Goal: Answer question/provide support: Share knowledge or assist other users

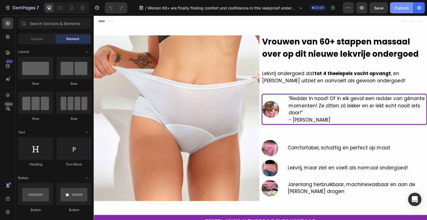
click at [401, 9] on div "Publish" at bounding box center [402, 8] width 14 height 6
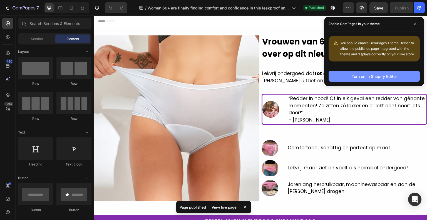
click at [372, 77] on div "Turn on in Shopify Editor" at bounding box center [374, 76] width 45 height 6
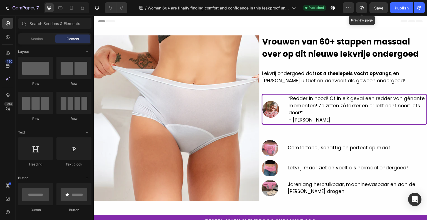
drag, startPoint x: 472, startPoint y: 21, endPoint x: 353, endPoint y: 23, distance: 119.0
click at [364, 6] on icon "button" at bounding box center [362, 8] width 6 height 6
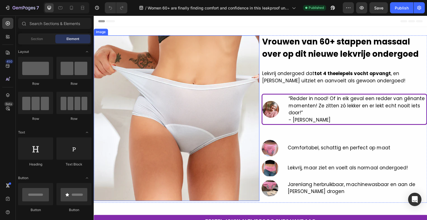
click at [206, 128] on img at bounding box center [177, 118] width 166 height 166
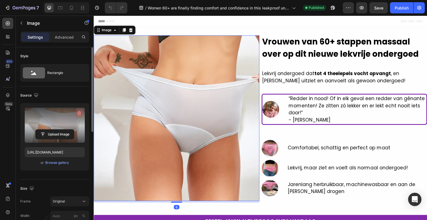
click at [78, 113] on icon "button" at bounding box center [79, 113] width 6 height 6
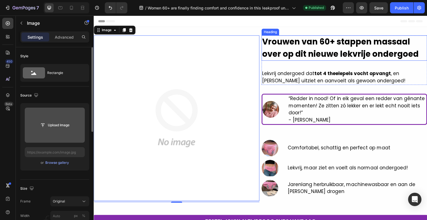
click at [325, 49] on strong "Vrouwen van 60+ stappen massaal over op dit nieuwe lekvrije ondergoed" at bounding box center [340, 47] width 156 height 23
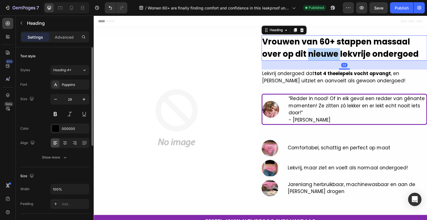
click at [325, 49] on strong "Vrouwen van 60+ stappen massaal over op dit nieuwe lekvrije ondergoed" at bounding box center [340, 47] width 156 height 23
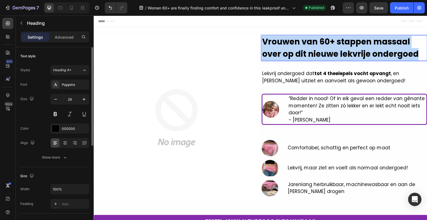
click at [325, 49] on strong "Vrouwen van 60+ stappen massaal over op dit nieuwe lekvrije ondergoed" at bounding box center [340, 47] width 156 height 23
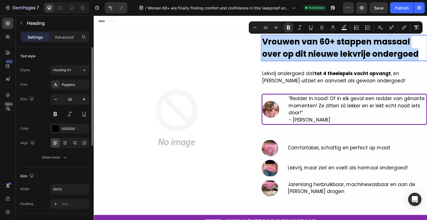
copy strong "Vrouwen van 60+ stappen massaal over op dit nieuwe lekvrije ondergoed"
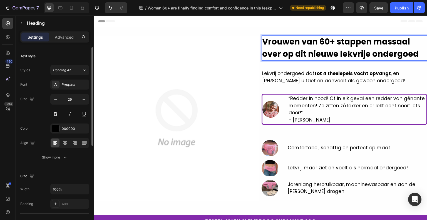
click at [286, 44] on strong "Vrouwen van 60+ stappen massaal over op dit nieuwe lekvrije ondergoed" at bounding box center [340, 47] width 156 height 23
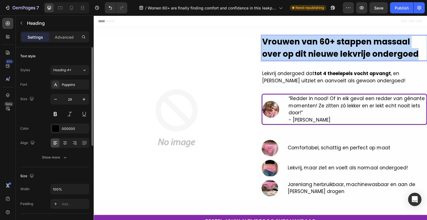
click at [286, 44] on strong "Vrouwen van 60+ stappen massaal over op dit nieuwe lekvrije ondergoed" at bounding box center [340, 47] width 156 height 23
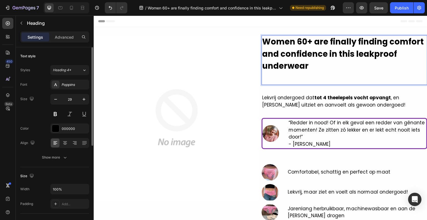
click at [313, 66] on p "Women 60+ are finally finding comfort and confidence in this leakproof underwear" at bounding box center [344, 54] width 165 height 36
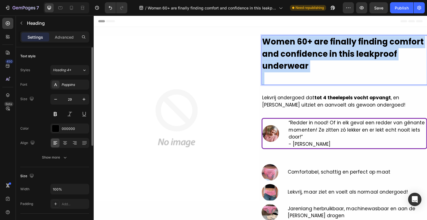
click at [313, 66] on p "Women 60+ are finally finding comfort and confidence in this leakproof underwear" at bounding box center [344, 54] width 165 height 36
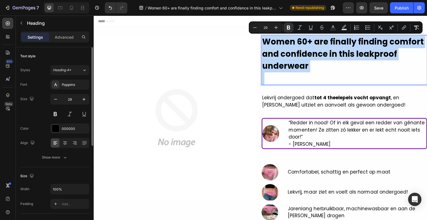
click at [377, 61] on p "Women 60+ are finally finding comfort and confidence in this leakproof underwear" at bounding box center [344, 54] width 165 height 36
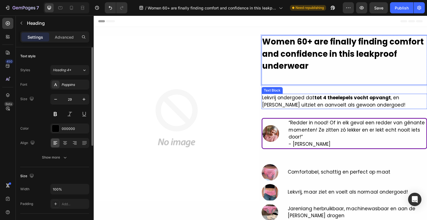
click at [319, 106] on p "Lekvrij ondergoed dat tot 4 theelepels vocht opvangt , en er toch uitziet en aa…" at bounding box center [344, 101] width 165 height 14
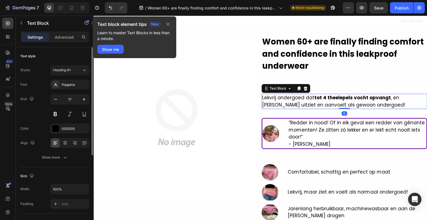
click at [316, 101] on p "Lekvrij ondergoed dat tot 4 theelepels vocht opvangt , en er toch uitziet en aa…" at bounding box center [344, 101] width 165 height 14
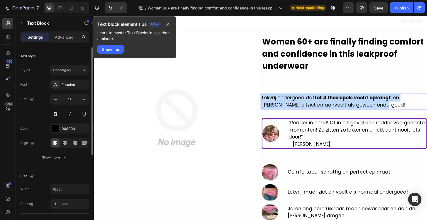
click at [316, 101] on p "Lekvrij ondergoed dat tot 4 theelepels vocht opvangt , en er toch uitziet en aa…" at bounding box center [344, 101] width 165 height 14
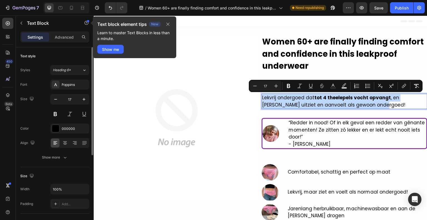
copy p "Lekvrij ondergoed dat tot 4 theelepels vocht opvangt , en er toch uitziet en aa…"
click at [297, 102] on p "Lekvrij ondergoed dat tot 4 theelepels vocht opvangt , en er toch uitziet en aa…" at bounding box center [344, 101] width 165 height 14
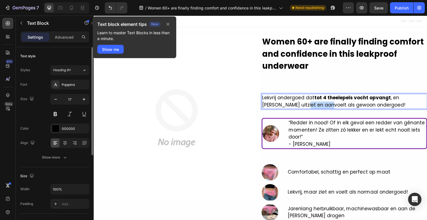
click at [297, 102] on p "Lekvrij ondergoed dat tot 4 theelepels vocht opvangt , en er toch uitziet en aa…" at bounding box center [344, 101] width 165 height 14
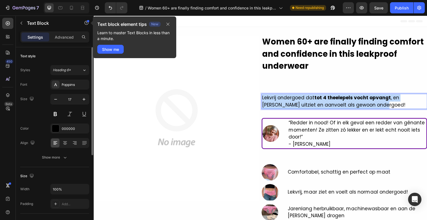
click at [297, 102] on p "Lekvrij ondergoed dat tot 4 theelepels vocht opvangt , en er toch uitziet en aa…" at bounding box center [344, 101] width 165 height 14
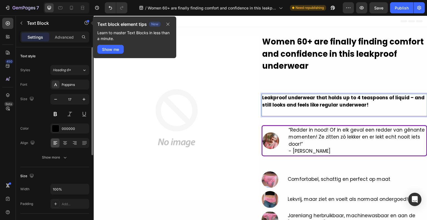
click at [298, 103] on strong "Leakproof underwear that holds up to 4 teaspoons of liquid – and still looks an…" at bounding box center [343, 101] width 162 height 14
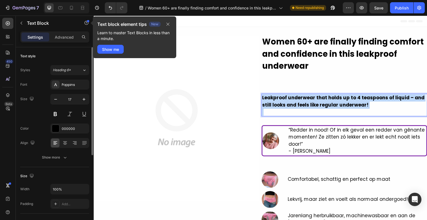
click at [298, 103] on strong "Leakproof underwear that holds up to 4 teaspoons of liquid – and still looks an…" at bounding box center [343, 101] width 162 height 14
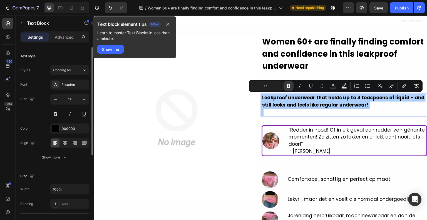
drag, startPoint x: 289, startPoint y: 86, endPoint x: 205, endPoint y: 84, distance: 83.7
click at [289, 86] on icon "Editor contextual toolbar" at bounding box center [289, 86] width 6 height 6
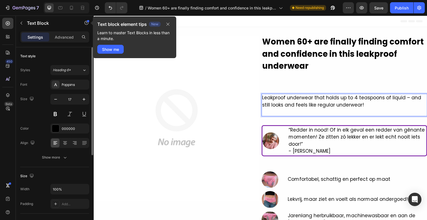
click at [305, 106] on p "Leakproof underwear that holds up to 4 teaspoons of liquid – and still looks an…" at bounding box center [344, 101] width 165 height 14
drag, startPoint x: 348, startPoint y: 98, endPoint x: 380, endPoint y: 97, distance: 31.7
click at [380, 97] on p "Leakproof underwear that holds up to 4 teaspoons of liquid – and still looks an…" at bounding box center [344, 101] width 165 height 14
click at [355, 98] on p "Leakproof underwear that holds up to 4 teaspoons of liquid – and still looks an…" at bounding box center [344, 101] width 165 height 14
drag, startPoint x: 351, startPoint y: 97, endPoint x: 379, endPoint y: 99, distance: 28.1
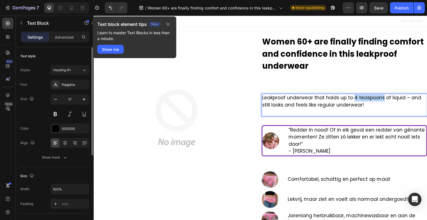
click at [379, 99] on p "Leakproof underwear that holds up to 4 teaspoons of liquid – and still looks an…" at bounding box center [344, 101] width 165 height 14
drag, startPoint x: 372, startPoint y: 98, endPoint x: 380, endPoint y: 99, distance: 8.7
click at [380, 99] on p "Leakproof underwear that holds up to 4 teaspoons of liquid – and still looks an…" at bounding box center [344, 101] width 165 height 14
click at [170, 23] on icon "button" at bounding box center [168, 24] width 4 height 4
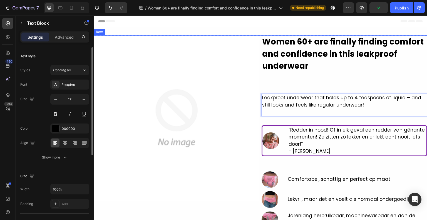
click at [361, 123] on div "⁠⁠⁠⁠⁠⁠⁠ Women 60+ are finally finding comfort and confidence in this leakproof …" at bounding box center [345, 131] width 166 height 192
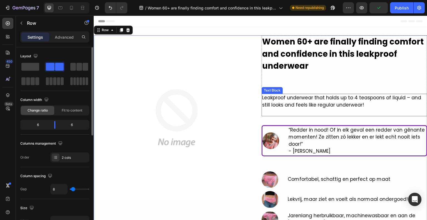
click at [364, 100] on p "Leakproof underwear that holds up to 4 teaspoons of liquid – and still looks an…" at bounding box center [344, 101] width 165 height 14
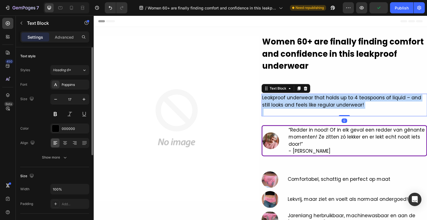
click at [364, 100] on p "Leakproof underwear that holds up to 4 teaspoons of liquid – and still looks an…" at bounding box center [344, 101] width 165 height 14
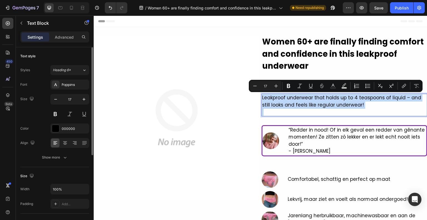
click at [364, 98] on p "Leakproof underwear that holds up to 4 teaspoons of liquid – and still looks an…" at bounding box center [344, 101] width 165 height 14
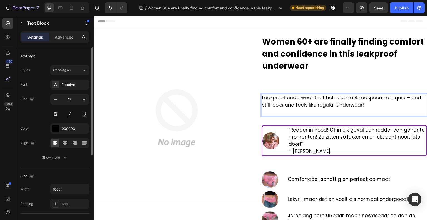
click at [351, 97] on p "Leakproof underwear that holds up to 4 teaspoons of liquid – and still looks an…" at bounding box center [344, 101] width 165 height 14
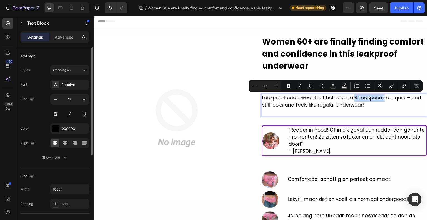
drag, startPoint x: 351, startPoint y: 97, endPoint x: 374, endPoint y: 98, distance: 22.6
click at [374, 98] on p "Leakproof underwear that holds up to 4 teaspoons of liquid – and still looks an…" at bounding box center [344, 101] width 165 height 14
click at [289, 86] on icon "Editor contextual toolbar" at bounding box center [288, 86] width 3 height 4
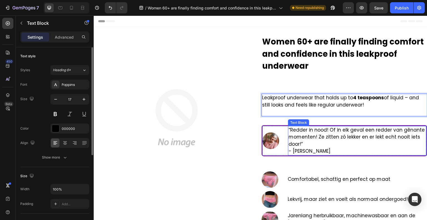
click at [349, 127] on p "“Redder in nood! Of in elk geval een redder van gênante momenten! Ze zitten zó …" at bounding box center [357, 136] width 137 height 21
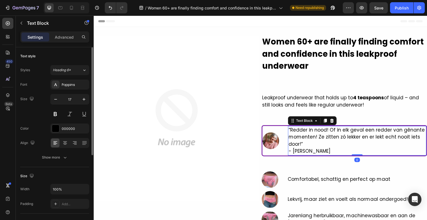
click at [310, 150] on p "- Lia S." at bounding box center [357, 151] width 137 height 7
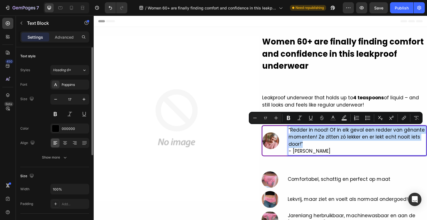
drag, startPoint x: 305, startPoint y: 146, endPoint x: 287, endPoint y: 129, distance: 24.2
click at [289, 129] on p "“Redder in nood! Of in elk geval een redder van gênante momenten! Ze zitten zó …" at bounding box center [357, 136] width 137 height 21
copy p "Redder in nood! Of in elk geval een redder van gênante momenten! Ze zitten zó l…"
click at [297, 141] on p "“Redder in nood! Of in elk geval een redder van gênante momenten! Ze zitten zó …" at bounding box center [357, 136] width 137 height 21
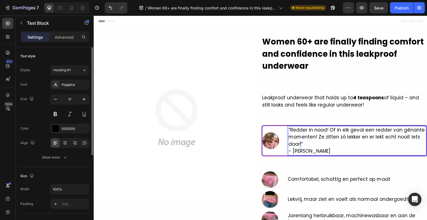
click at [297, 141] on p "“Redder in nood! Of in elk geval een redder van gênante momenten! Ze zitten zó …" at bounding box center [357, 136] width 137 height 21
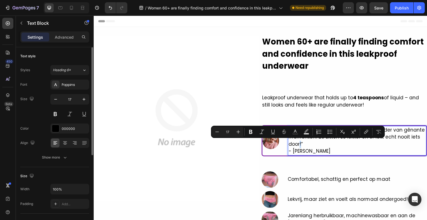
click at [299, 143] on p "“Redder in nood! Of in elk geval een redder van gênante momenten! Ze zitten zó …" at bounding box center [357, 136] width 137 height 21
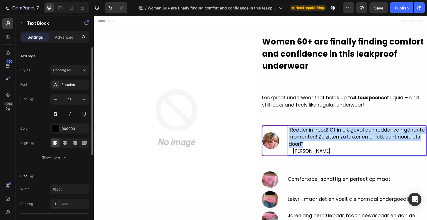
drag, startPoint x: 300, startPoint y: 145, endPoint x: 287, endPoint y: 130, distance: 19.7
click at [289, 130] on p "“Redder in nood! Of in elk geval een redder van gênante momenten! Ze zitten zó …" at bounding box center [357, 136] width 137 height 21
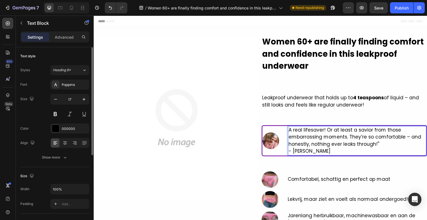
click at [289, 129] on p "A real lifesaver! Or at least a savior from those embarrassing moments. They’re…" at bounding box center [357, 136] width 137 height 21
click at [294, 151] on p "- Lia S." at bounding box center [357, 151] width 137 height 7
click at [315, 152] on p "- Emma S." at bounding box center [357, 151] width 137 height 7
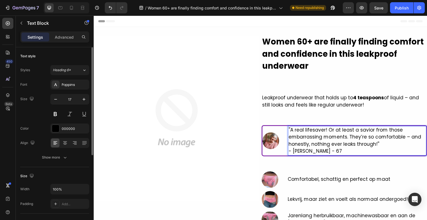
click at [337, 164] on div "⁠⁠⁠⁠⁠⁠⁠ Women 60+ are finally finding comfort and confidence in this leakproof …" at bounding box center [345, 131] width 166 height 192
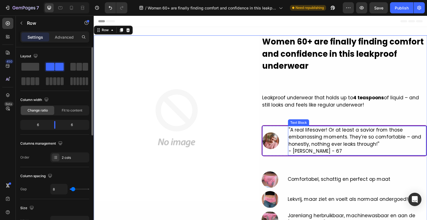
click at [322, 155] on div "''A real lifesaver! Or at least a savior from those embarrassing moments. They’…" at bounding box center [357, 140] width 138 height 29
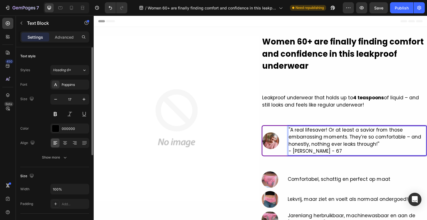
click at [322, 151] on p "- [PERSON_NAME] - 67" at bounding box center [357, 151] width 137 height 7
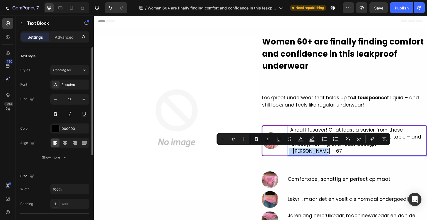
click at [319, 150] on p "- [PERSON_NAME] - 67" at bounding box center [357, 151] width 137 height 7
click at [319, 151] on p "- [PERSON_NAME] - 67" at bounding box center [357, 151] width 137 height 7
click at [322, 152] on p "- [PERSON_NAME] - 67" at bounding box center [357, 151] width 137 height 7
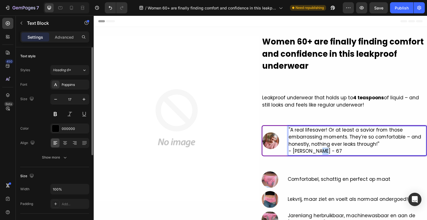
drag, startPoint x: 321, startPoint y: 151, endPoint x: 317, endPoint y: 150, distance: 4.3
click at [317, 150] on p "- [PERSON_NAME] - 67" at bounding box center [357, 151] width 137 height 7
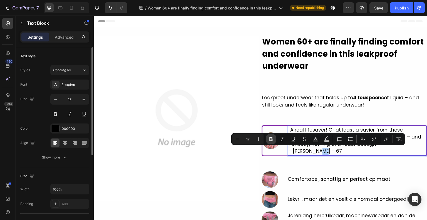
click at [272, 139] on icon "Editor contextual toolbar" at bounding box center [270, 139] width 3 height 4
click at [307, 162] on div "⁠⁠⁠⁠⁠⁠⁠ Women 60+ are finally finding comfort and confidence in this leakproof …" at bounding box center [345, 131] width 166 height 192
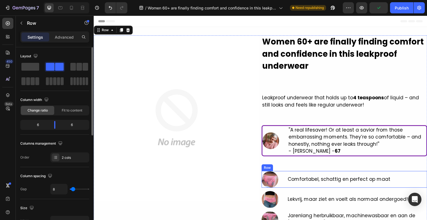
scroll to position [83, 0]
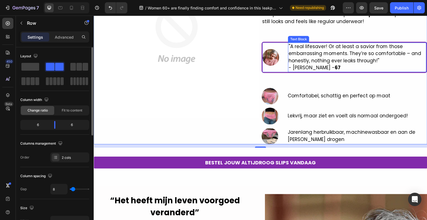
click at [335, 65] on strong "67" at bounding box center [338, 67] width 6 height 7
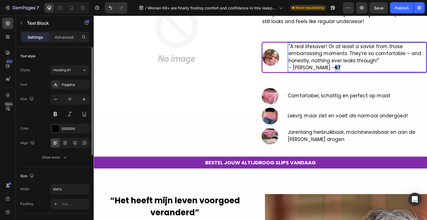
click at [335, 68] on strong "67" at bounding box center [338, 67] width 6 height 7
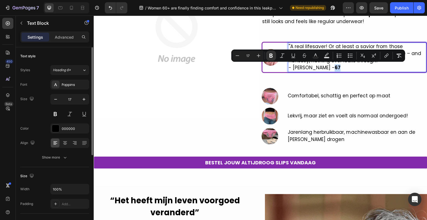
click at [323, 68] on p "- Emma S. - 67" at bounding box center [357, 67] width 137 height 7
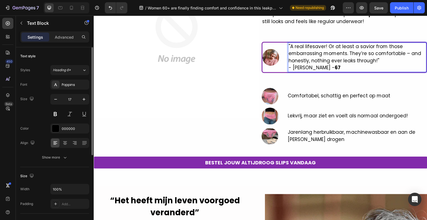
click at [315, 68] on p "- Emma S. - 67" at bounding box center [357, 67] width 137 height 7
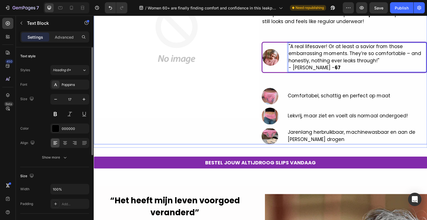
click at [320, 91] on div "Comfortabel, schattig en perfect op maat Text Block" at bounding box center [339, 96] width 104 height 17
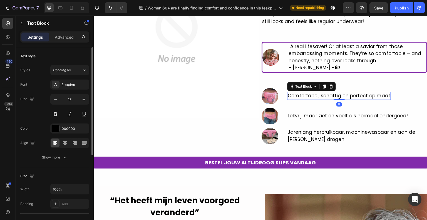
click at [320, 93] on p "Comfortabel, schattig en perfect op maat" at bounding box center [339, 95] width 103 height 7
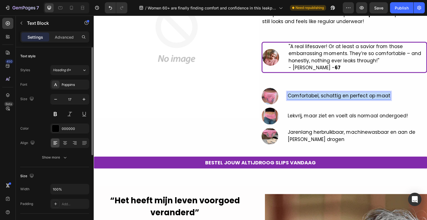
click at [320, 93] on p "Comfortabel, schattig en perfect op maat" at bounding box center [339, 95] width 103 height 7
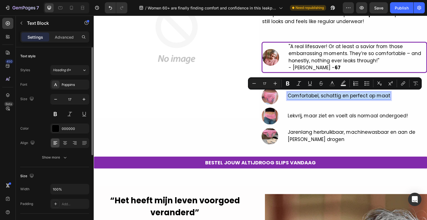
copy p "Comfortabel, schattig en perfect op maat"
click at [298, 97] on p "Comfortabel, schattig en perfect op maat" at bounding box center [339, 95] width 103 height 7
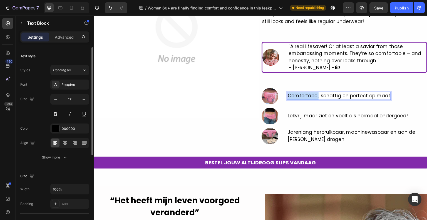
click at [298, 97] on p "Comfortabel, schattig en perfect op maat" at bounding box center [339, 95] width 103 height 7
click at [298, 97] on p "Comfortable, Flattering, and a Perfect True-to-Size Fit" at bounding box center [353, 95] width 130 height 7
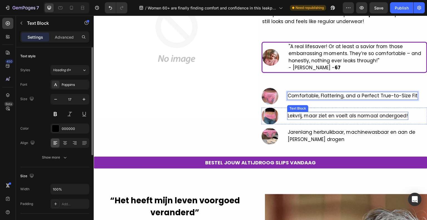
click at [302, 116] on p "Lekvrij, maar ziet en voelt als normaal ondergoed!" at bounding box center [348, 115] width 120 height 7
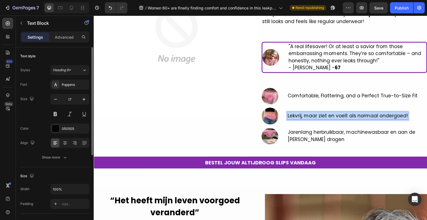
click at [302, 116] on p "Lekvrij, maar ziet en voelt als normaal ondergoed!" at bounding box center [348, 115] width 120 height 7
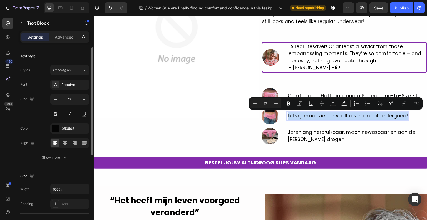
copy p "Lekvrij, maar ziet en voelt als normaal ondergoed!"
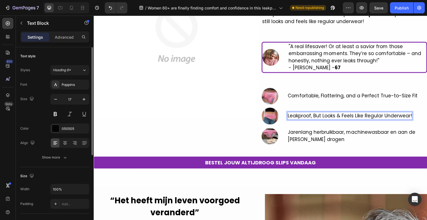
click at [314, 115] on span "Leakproof, But Looks & Feels Like Regular Underwear!" at bounding box center [350, 115] width 124 height 7
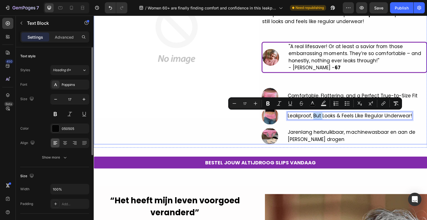
click at [322, 130] on p "Jarenlang herbruikbaar, machinewasbaar en aan de lucht te drogen" at bounding box center [357, 136] width 139 height 14
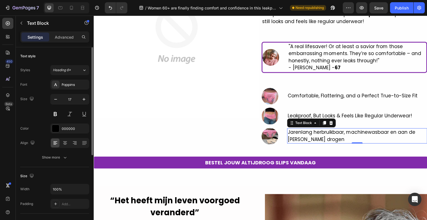
click at [302, 140] on p "Jarenlang herbruikbaar, machinewasbaar en aan de lucht te drogen" at bounding box center [357, 136] width 139 height 14
click at [301, 137] on p "Jarenlang herbruikbaar, machinewasbaar en aan de lucht te drogen" at bounding box center [357, 136] width 139 height 14
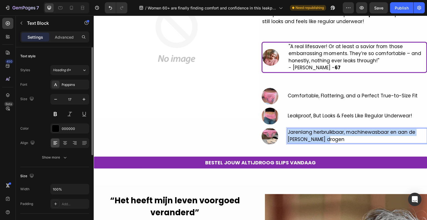
click at [301, 137] on p "Jarenlang herbruikbaar, machinewasbaar en aan de lucht te drogen" at bounding box center [357, 136] width 139 height 14
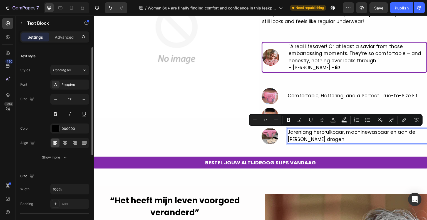
scroll to position [87, 0]
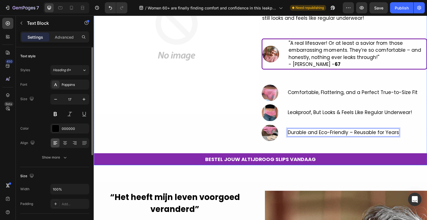
click at [331, 147] on div "Image ⁠⁠⁠⁠⁠⁠⁠ Women 60+ are finally finding comfort and confidence in this leak…" at bounding box center [261, 57] width 334 height 217
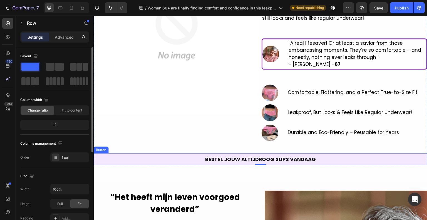
click at [251, 163] on link "BESTEL JOUW ALTIJDROOG SLIPS VANDAAG" at bounding box center [261, 159] width 334 height 12
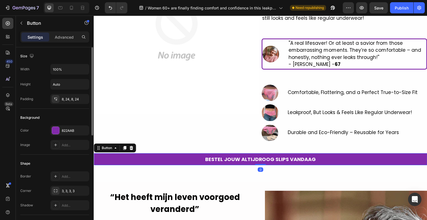
scroll to position [56, 0]
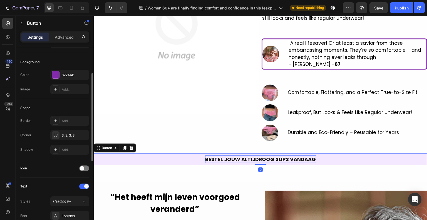
click at [232, 157] on p "BESTEL JOUW ALTIJDROOG SLIPS VANDAAG" at bounding box center [260, 159] width 111 height 8
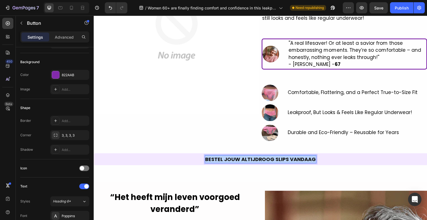
click at [232, 157] on p "BESTEL JOUW ALTIJDROOG SLIPS VANDAAG" at bounding box center [260, 159] width 111 height 8
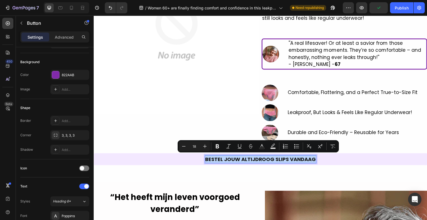
drag, startPoint x: 232, startPoint y: 157, endPoint x: 218, endPoint y: 158, distance: 13.7
click at [218, 158] on p "BESTEL JOUW ALTIJDROOG SLIPS VANDAAG" at bounding box center [260, 159] width 111 height 8
click at [242, 159] on p "BESTEL JOUW ALTIJDROOG SLIPS VANDAAG" at bounding box center [260, 159] width 111 height 8
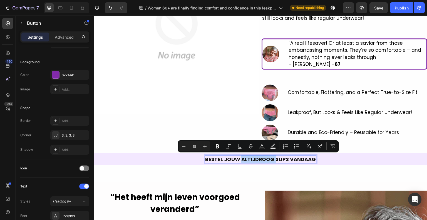
click at [242, 159] on p "BESTEL JOUW ALTIJDROOG SLIPS VANDAAG" at bounding box center [260, 159] width 111 height 8
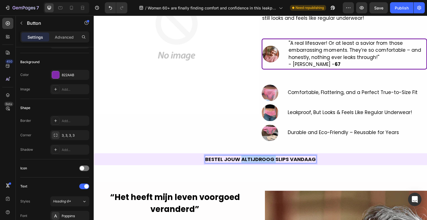
click at [242, 159] on p "BESTEL JOUW ALTIJDROOG SLIPS VANDAAG" at bounding box center [260, 159] width 111 height 8
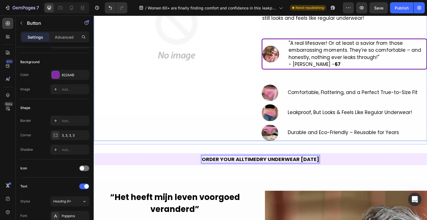
click at [238, 125] on div "Image" at bounding box center [177, 45] width 166 height 192
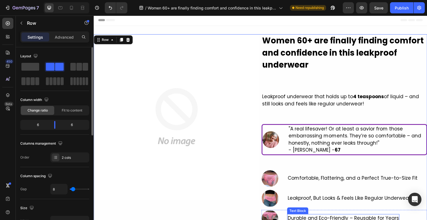
scroll to position [0, 0]
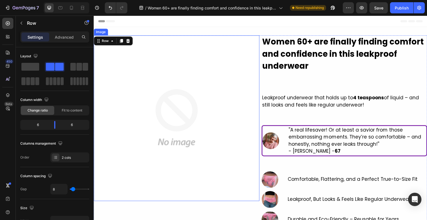
click at [158, 138] on img at bounding box center [177, 118] width 166 height 166
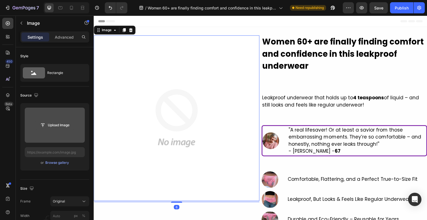
click at [56, 122] on input "file" at bounding box center [55, 124] width 38 height 9
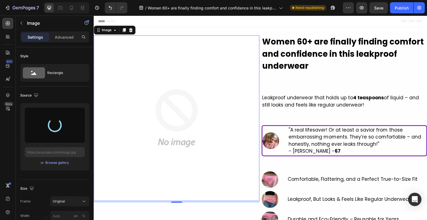
type input "https://cdn.shopify.com/s/files/1/0961/2525/6011/files/gempages_581928197117969…"
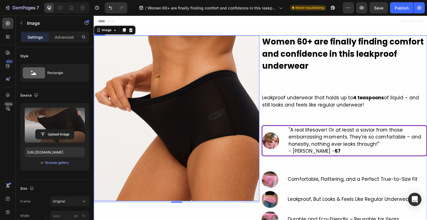
click at [320, 168] on div "⁠⁠⁠⁠⁠⁠⁠ Women 60+ are finally finding comfort and confidence in this leakproof …" at bounding box center [345, 131] width 166 height 192
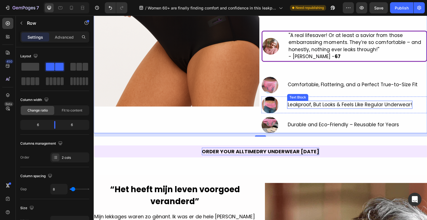
scroll to position [139, 0]
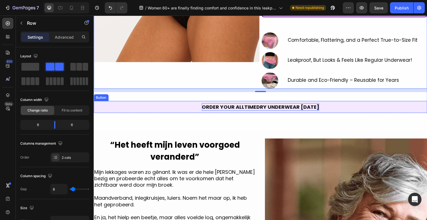
click at [180, 107] on link "ORDER YOUR ALLTIMEDRY UNDERWEAR [DATE]" at bounding box center [261, 107] width 334 height 12
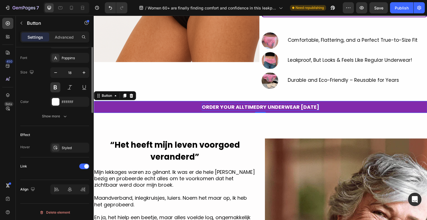
scroll to position [102, 0]
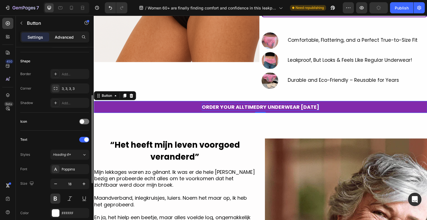
click at [59, 36] on p "Advanced" at bounding box center [64, 37] width 19 height 6
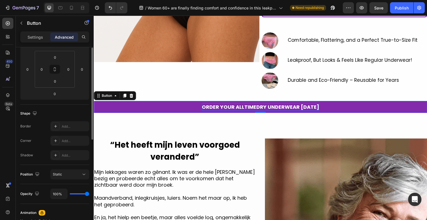
scroll to position [58, 0]
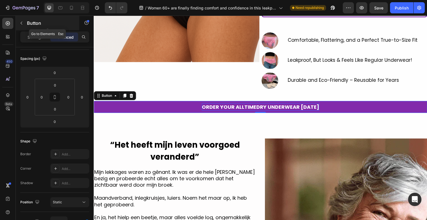
click at [24, 26] on button "button" at bounding box center [21, 23] width 9 height 9
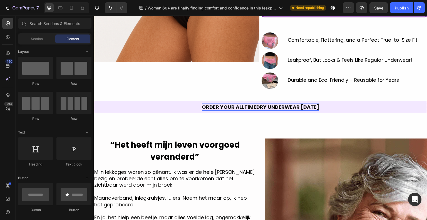
click at [163, 103] on link "ORDER YOUR ALLTIMEDRY UNDERWEAR [DATE]" at bounding box center [261, 107] width 334 height 12
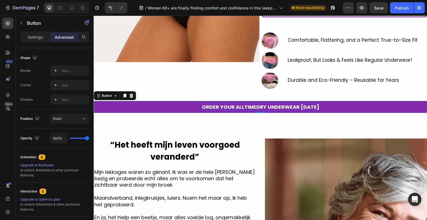
scroll to position [0, 0]
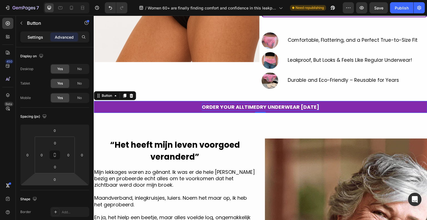
click at [41, 40] on div "Settings" at bounding box center [35, 37] width 28 height 9
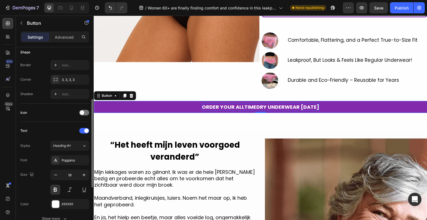
scroll to position [213, 0]
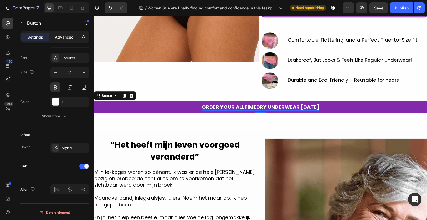
click at [72, 34] on div "Advanced" at bounding box center [64, 37] width 28 height 9
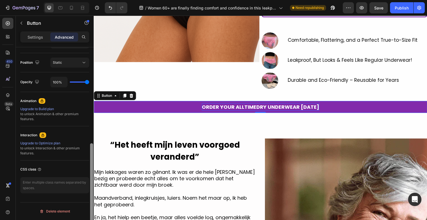
scroll to position [197, 0]
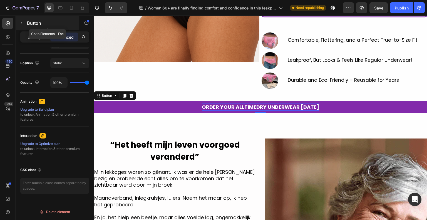
click at [22, 22] on icon "button" at bounding box center [21, 23] width 4 height 4
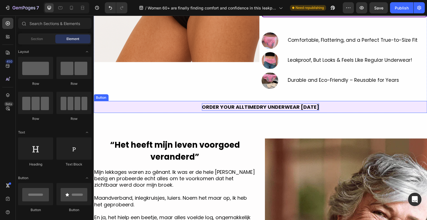
click at [161, 101] on link "ORDER YOUR ALLTIMEDRY UNDERWEAR [DATE]" at bounding box center [261, 107] width 334 height 12
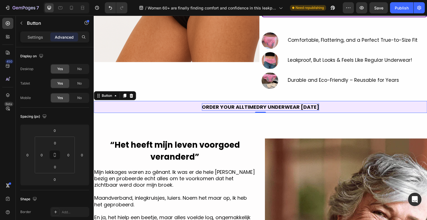
click at [161, 101] on link "ORDER YOUR ALLTIMEDRY UNDERWEAR [DATE]" at bounding box center [261, 107] width 334 height 12
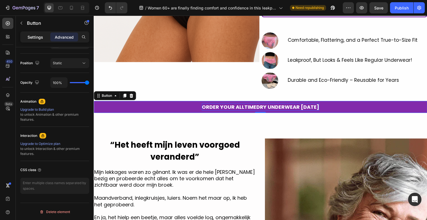
click at [37, 37] on p "Settings" at bounding box center [36, 37] width 16 height 6
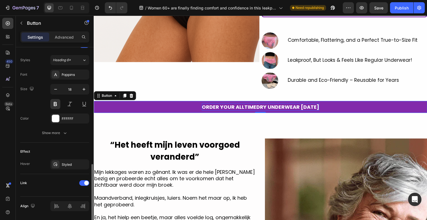
scroll to position [213, 0]
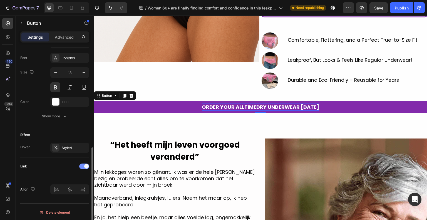
click at [86, 165] on span at bounding box center [86, 166] width 4 height 4
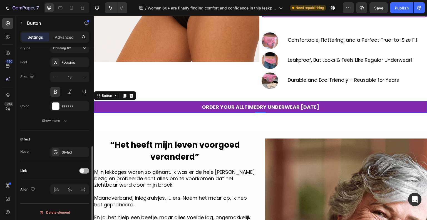
click at [85, 169] on div at bounding box center [84, 171] width 10 height 6
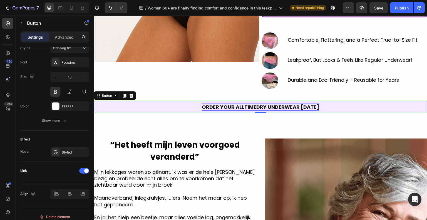
click at [237, 105] on p "ORDER YOUR ALLTIMEDRY UNDERWEAR [DATE]" at bounding box center [260, 107] width 117 height 8
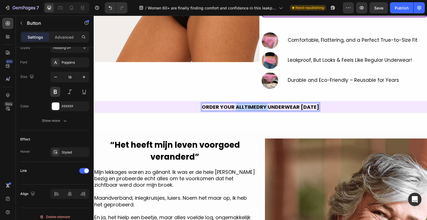
click at [237, 105] on p "ORDER YOUR ALLTIMEDRY UNDERWEAR [DATE]" at bounding box center [260, 107] width 117 height 8
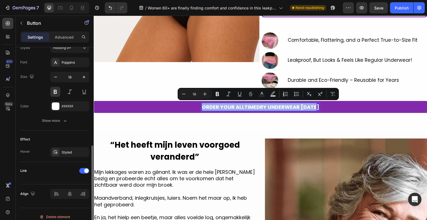
scroll to position [213, 0]
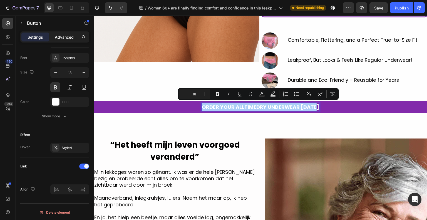
click at [64, 36] on p "Advanced" at bounding box center [64, 37] width 19 height 6
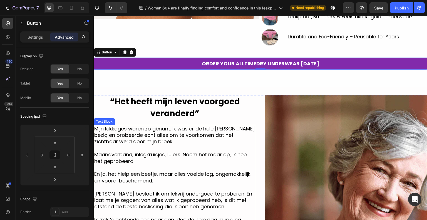
scroll to position [222, 0]
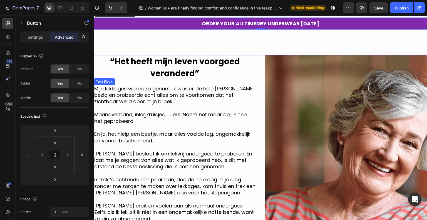
click at [191, 70] on span "“Het heeft mijn leven voorgoed veranderd”" at bounding box center [175, 67] width 130 height 23
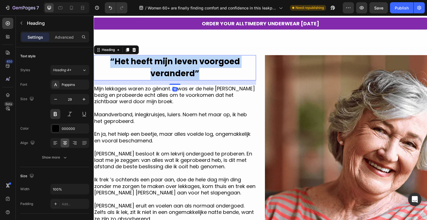
click at [191, 70] on span "“Het heeft mijn leven voorgoed veranderd”" at bounding box center [175, 67] width 130 height 23
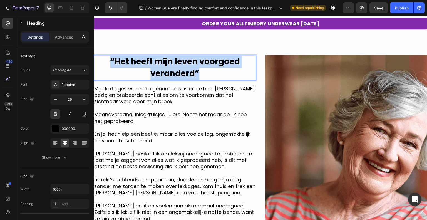
click at [191, 70] on span "“Het heeft mijn leven voorgoed veranderd”" at bounding box center [175, 67] width 130 height 23
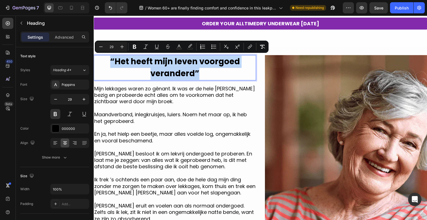
drag, startPoint x: 146, startPoint y: 64, endPoint x: 142, endPoint y: 63, distance: 3.6
click at [145, 64] on span "“Het heeft mijn leven voorgoed veranderd”" at bounding box center [175, 67] width 130 height 23
drag, startPoint x: 119, startPoint y: 59, endPoint x: 117, endPoint y: 61, distance: 3.0
click at [119, 59] on span "“Het heeft mijn leven voorgoed veranderd”" at bounding box center [175, 67] width 130 height 23
click at [115, 61] on span "“Het heeft mijn leven voorgoed veranderd”" at bounding box center [175, 67] width 130 height 23
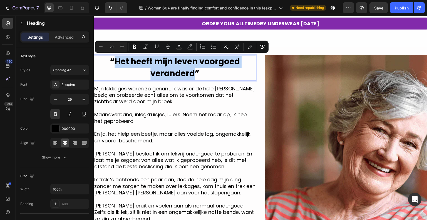
drag, startPoint x: 115, startPoint y: 61, endPoint x: 186, endPoint y: 74, distance: 72.3
click at [186, 74] on span "“Het heeft mijn leven voorgoed veranderd”" at bounding box center [175, 67] width 130 height 23
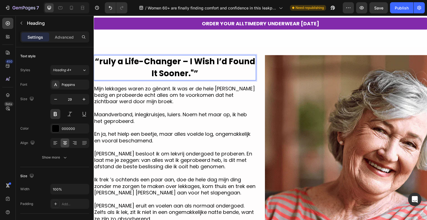
click at [190, 74] on span "“ruly a Life-Changer – I Wish I’d Found It Sooner."”" at bounding box center [175, 67] width 160 height 23
click at [192, 75] on span "“ruly a Life-Changer – I Wish I’d Found It Sooner."”" at bounding box center [175, 67] width 160 height 23
click at [100, 61] on span "“ruly a Life-Changer – I Wish I’d Found It Sooner.”" at bounding box center [175, 67] width 160 height 23
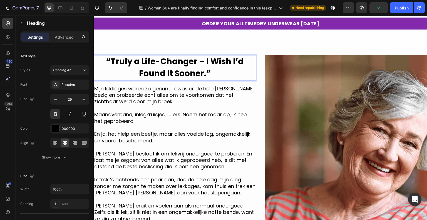
click at [110, 60] on span "“Truly a Life-Changer – I Wish I’d Found It Sooner.”" at bounding box center [174, 67] width 137 height 23
click at [213, 73] on p "''Truly a Life-Changer – I Wish I’d Found It Sooner.”" at bounding box center [174, 68] width 161 height 24
click at [205, 105] on p at bounding box center [174, 108] width 161 height 6
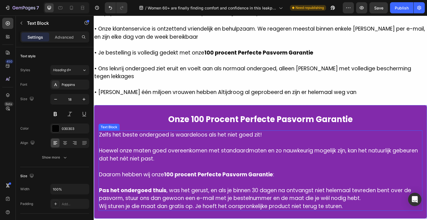
scroll to position [1362, 0]
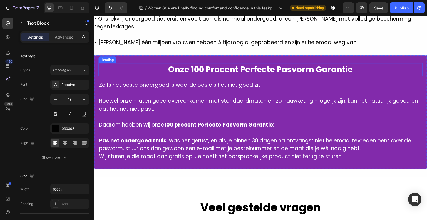
click at [242, 70] on h2 "Onze 100 Procent Perfecte Pasvorm Garantie" at bounding box center [260, 69] width 324 height 13
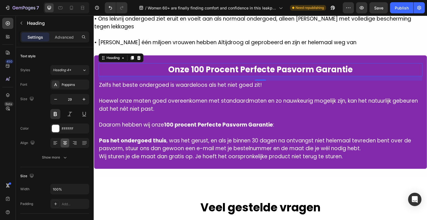
click at [214, 64] on h2 "Onze 100 Procent Perfecte Pasvorm Garantie" at bounding box center [260, 69] width 324 height 13
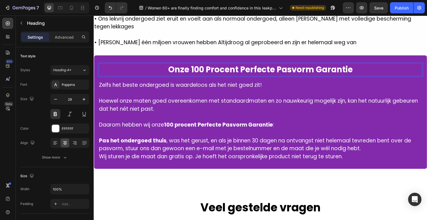
click at [214, 64] on p "Onze 100 Procent Perfecte Pasvorm Garantie" at bounding box center [260, 70] width 323 height 12
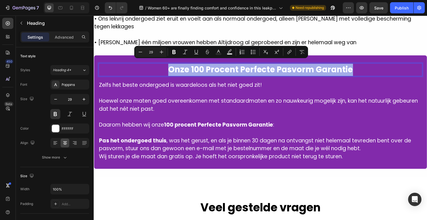
click at [214, 64] on p "Onze 100 Procent Perfecte Pasvorm Garantie" at bounding box center [260, 70] width 323 height 12
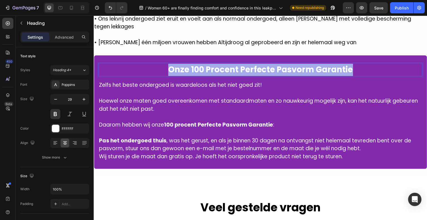
click at [214, 64] on p "Onze 100 Procent Perfecte Pasvorm Garantie" at bounding box center [260, 70] width 323 height 12
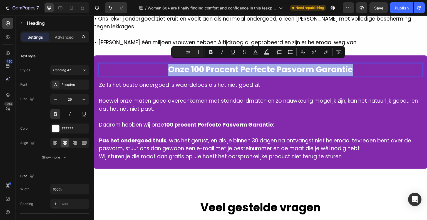
click at [215, 70] on p "Onze 100 Procent Perfecte Pasvorm Garantie" at bounding box center [260, 70] width 323 height 12
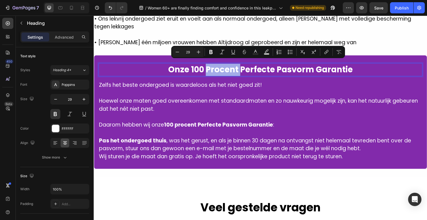
click at [215, 70] on p "Onze 100 Procent Perfecte Pasvorm Garantie" at bounding box center [260, 70] width 323 height 12
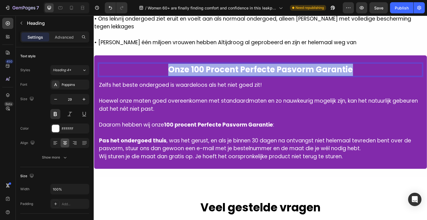
click at [215, 70] on p "Onze 100 Procent Perfecte Pasvorm Garantie" at bounding box center [260, 70] width 323 height 12
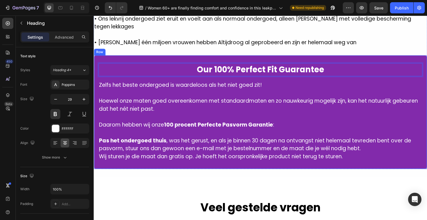
click at [155, 55] on div "Our 100% Perfect Fit Guarantee Heading 16 Zelfs het beste ondergoed is waardelo…" at bounding box center [261, 112] width 334 height 114
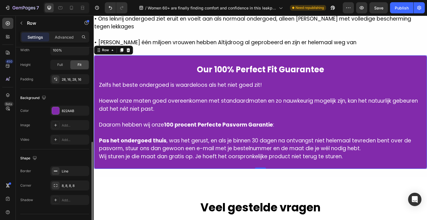
scroll to position [150, 0]
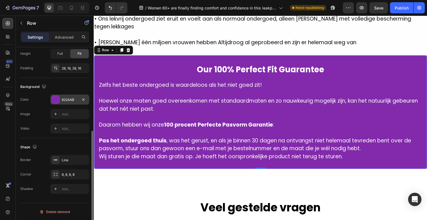
click at [59, 98] on div at bounding box center [56, 100] width 8 height 8
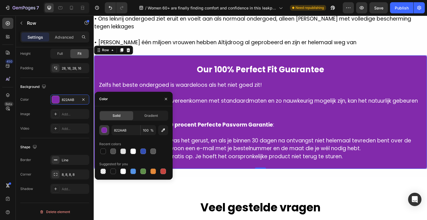
click at [104, 131] on div "button" at bounding box center [105, 131] width 6 height 6
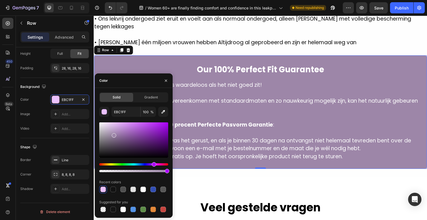
type input "9D86A8"
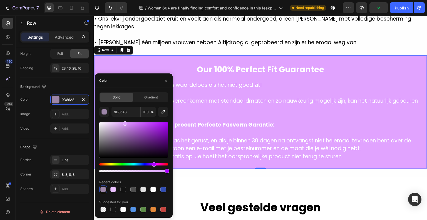
drag, startPoint x: 147, startPoint y: 134, endPoint x: 126, endPoint y: 117, distance: 27.0
click at [124, 116] on div "9D86A8 100 % Recent colors Suggested for you" at bounding box center [133, 160] width 69 height 106
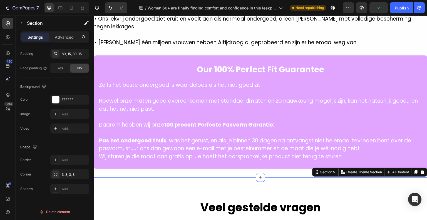
scroll to position [0, 0]
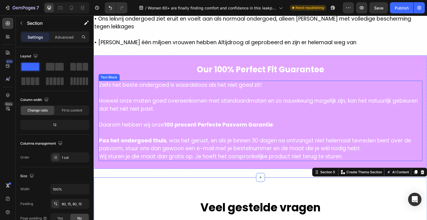
click at [227, 138] on p "Pas het ondergoed thuis , was het gerust, en als je binnen 30 dagen na ontvangs…" at bounding box center [260, 145] width 323 height 16
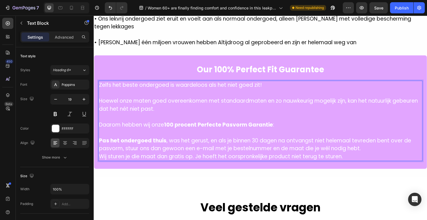
click at [227, 138] on p "Pas het ondergoed thuis , was het gerust, en als je binnen 30 dagen na ontvangs…" at bounding box center [260, 145] width 323 height 16
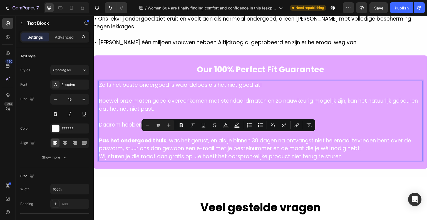
click at [357, 156] on p "Wij sturen je die maat dan gratis op. Je hoeft het oorspronkelijke product niet…" at bounding box center [260, 157] width 323 height 8
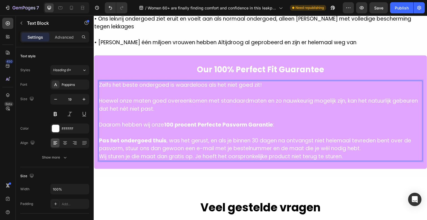
click at [350, 154] on p "Wij sturen je die maat dan gratis op. Je hoeft het oorspronkelijke product niet…" at bounding box center [260, 157] width 323 height 8
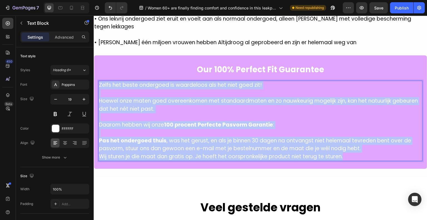
drag, startPoint x: 348, startPoint y: 153, endPoint x: 100, endPoint y: 82, distance: 258.0
click at [100, 82] on div "Zelfs het beste ondergoed is waardeloos als het niet goed zit! Hoewel onze mate…" at bounding box center [260, 121] width 324 height 80
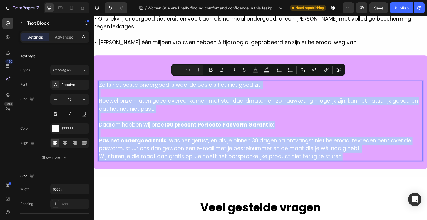
copy div "Zelfs het beste ondergoed is waardeloos als het niet goed zit! Hoewel onze mate…"
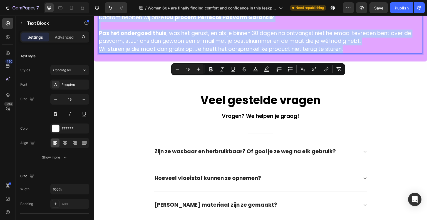
scroll to position [1501, 0]
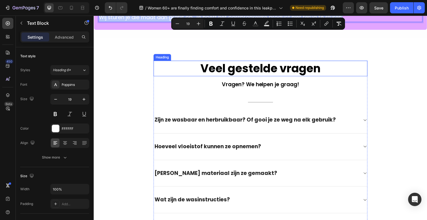
click at [256, 65] on h2 "Veel gestelde vragen" at bounding box center [260, 69] width 214 height 16
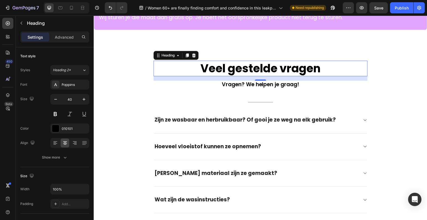
click at [267, 69] on h2 "Veel gestelde vragen" at bounding box center [260, 69] width 214 height 16
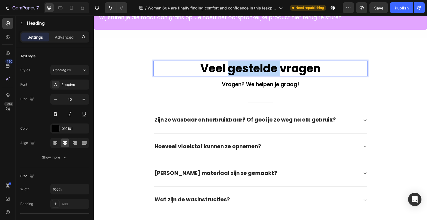
click at [267, 69] on p "Veel gestelde vragen" at bounding box center [260, 68] width 213 height 14
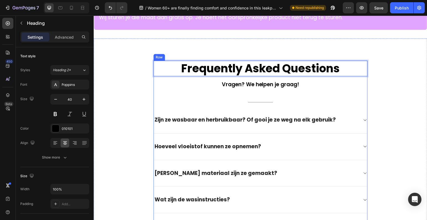
click at [250, 85] on div "Vragen? We helpen je graag!" at bounding box center [260, 85] width 214 height 8
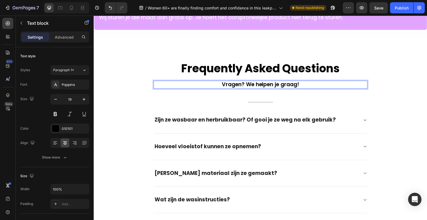
click at [248, 82] on p "Vragen? We helpen je graag!" at bounding box center [260, 84] width 213 height 7
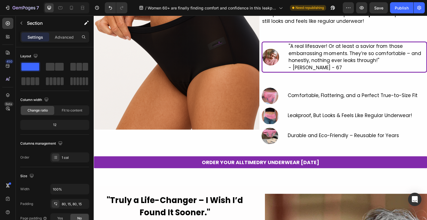
scroll to position [68, 0]
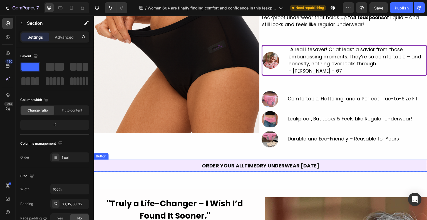
click at [292, 166] on p "ORDER YOUR ALLTIMEDRY UNDERWEAR [DATE]" at bounding box center [260, 166] width 117 height 8
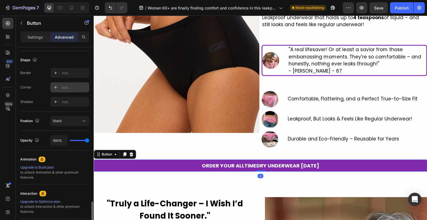
scroll to position [197, 0]
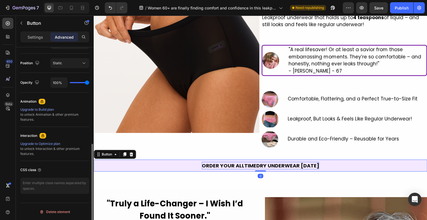
click at [271, 164] on p "ORDER YOUR ALLTIMEDRY UNDERWEAR [DATE]" at bounding box center [260, 166] width 117 height 8
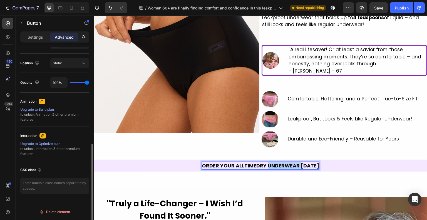
click at [271, 164] on p "ORDER YOUR ALLTIMEDRY UNDERWEAR [DATE]" at bounding box center [260, 166] width 117 height 8
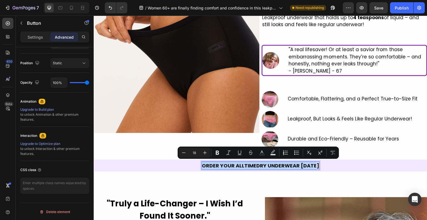
copy p "ORDER YOUR ALLTIMEDRY UNDERWEAR [DATE]"
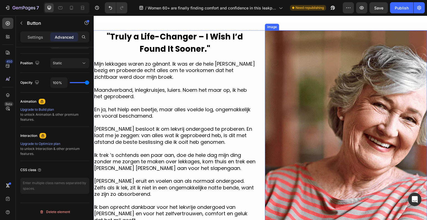
type input "16"
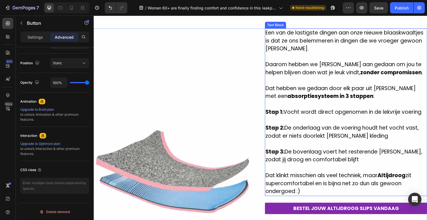
scroll to position [541, 0]
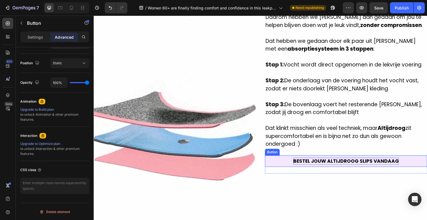
click at [346, 159] on p "BESTEL JOUW ALTIJDROOG SLIPS VANDAAG" at bounding box center [346, 161] width 106 height 7
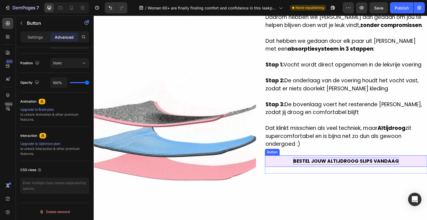
click at [346, 159] on p "BESTEL JOUW ALTIJDROOG SLIPS VANDAAG" at bounding box center [346, 161] width 106 height 7
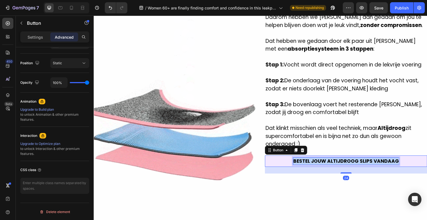
click at [346, 159] on p "BESTEL JOUW ALTIJDROOG SLIPS VANDAAG" at bounding box center [346, 161] width 106 height 7
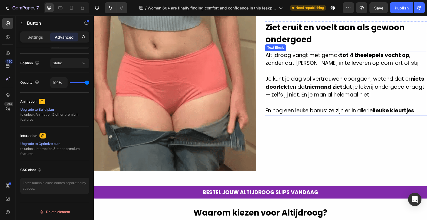
scroll to position [1124, 0]
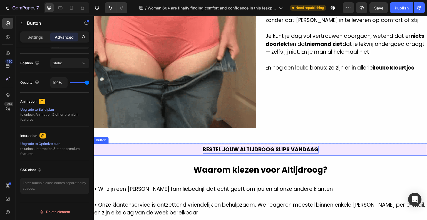
click at [274, 146] on p "BESTEL JOUW ALTIJDROOG SLIPS VANDAAG" at bounding box center [261, 150] width 116 height 8
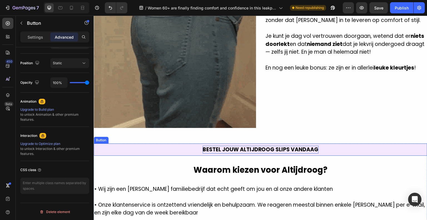
click at [274, 146] on p "BESTEL JOUW ALTIJDROOG SLIPS VANDAAG" at bounding box center [261, 150] width 116 height 8
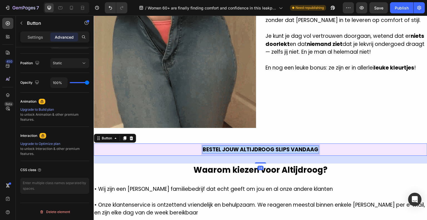
click at [274, 146] on p "BESTEL JOUW ALTIJDROOG SLIPS VANDAAG" at bounding box center [261, 150] width 116 height 8
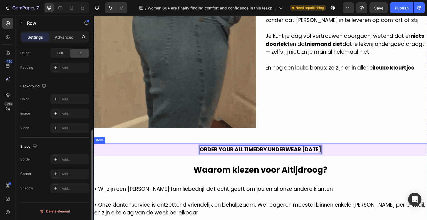
click at [328, 157] on div "ORDER YOUR ALLTIMEDRY UNDERWEAR TODAY Button 28" at bounding box center [261, 153] width 334 height 20
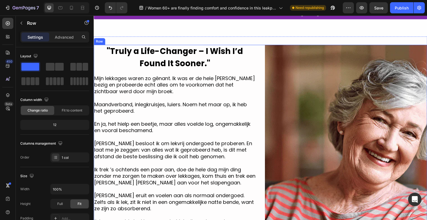
scroll to position [195, 0]
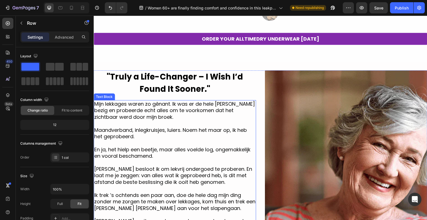
click at [205, 127] on p "Maandverband, inlegkruisjes, luiers. Noem het maar op, ik heb het geprobeerd." at bounding box center [174, 133] width 161 height 13
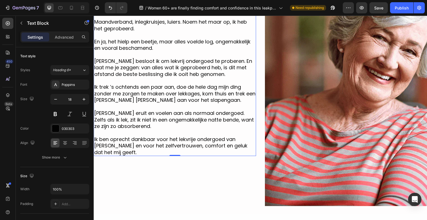
scroll to position [334, 0]
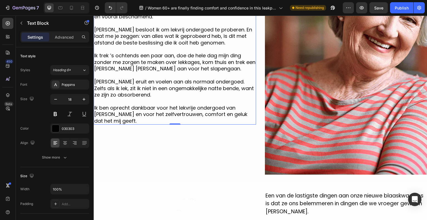
click at [213, 109] on span "Ik ben oprecht dankbaar voor het lekvrije ondergoed van Altijdroog en voor het …" at bounding box center [170, 114] width 153 height 20
click at [135, 119] on p "Ik ben oprecht dankbaar voor het lekvrije ondergoed van Altijdroog en voor het …" at bounding box center [174, 114] width 161 height 19
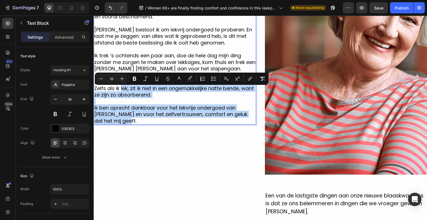
scroll to position [250, 0]
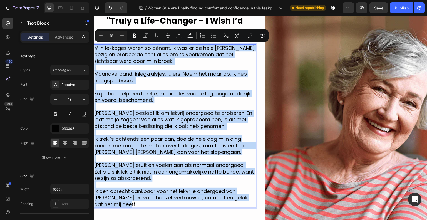
drag, startPoint x: 135, startPoint y: 119, endPoint x: 94, endPoint y: 48, distance: 81.8
click at [94, 48] on div "Mijn lekkages waren zo gênant. Ik was er de hele dag mee bezig en probeerde ech…" at bounding box center [175, 126] width 162 height 164
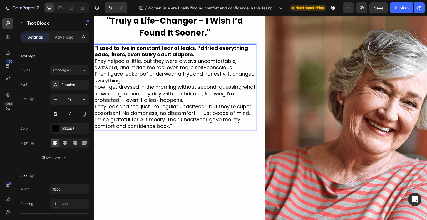
click at [199, 53] on p "“I used to live in constant fear of leaks. I’d tried everything — pads, liners,…" at bounding box center [174, 51] width 161 height 13
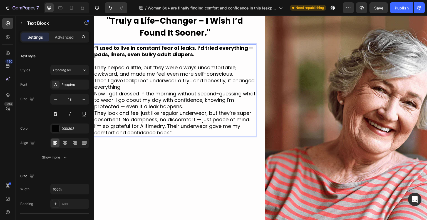
click at [237, 73] on p "They helped a little, but they were always uncomfortable, awkward, and made me …" at bounding box center [174, 70] width 161 height 13
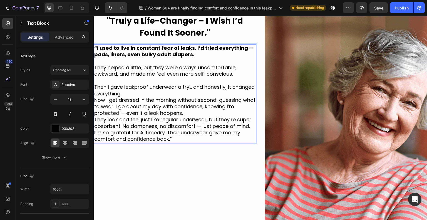
click at [212, 91] on p "Then I gave leakproof underwear a try… and honestly, it changed everything." at bounding box center [174, 90] width 161 height 13
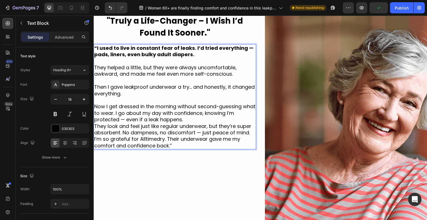
click at [130, 114] on p "Now I get dressed in the morning without second-guessing what to wear. I go abo…" at bounding box center [174, 112] width 161 height 19
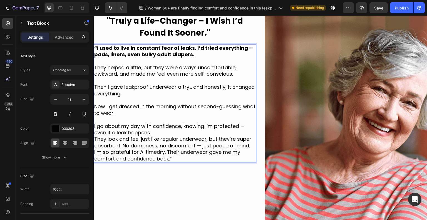
click at [159, 133] on p "I go about my day with confidence, knowing I’m protected — even if a leak happe…" at bounding box center [174, 129] width 161 height 13
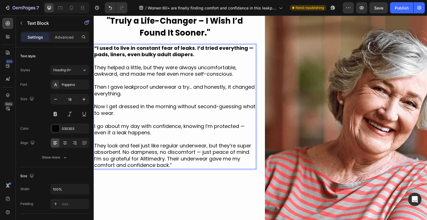
click at [250, 154] on p "They look and feel just like regular underwear, but they’re super absorbent. No…" at bounding box center [174, 148] width 161 height 13
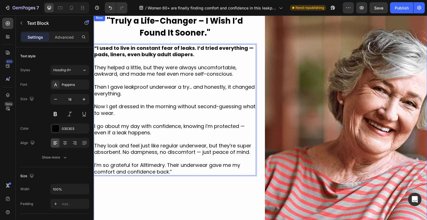
click at [232, 183] on div "''Truly a Life-Changer – I Wish I’d Found It Sooner.'' Heading “I used to live …" at bounding box center [175, 135] width 162 height 243
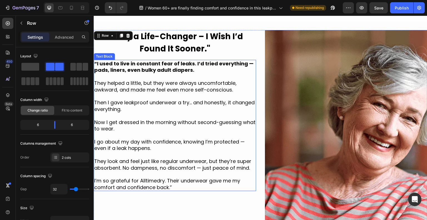
scroll to position [223, 0]
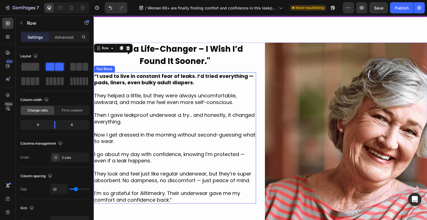
click at [130, 89] on p "Rich Text Editor. Editing area: main" at bounding box center [174, 89] width 161 height 6
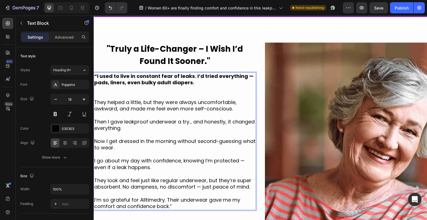
click at [133, 112] on p "Rich Text Editor. Editing area: main" at bounding box center [174, 115] width 161 height 6
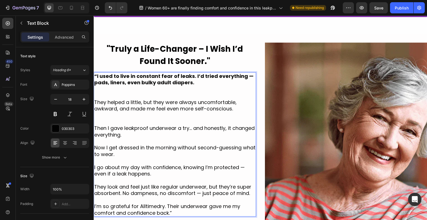
click at [138, 142] on p "Rich Text Editor. Editing area: main" at bounding box center [174, 141] width 161 height 6
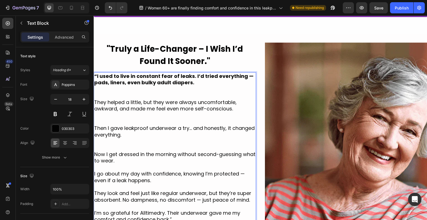
click at [132, 167] on p "Rich Text Editor. Editing area: main" at bounding box center [174, 167] width 161 height 6
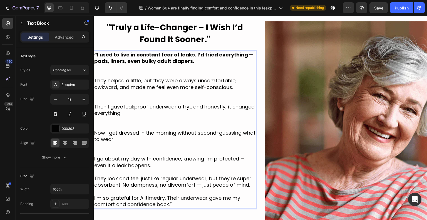
scroll to position [250, 0]
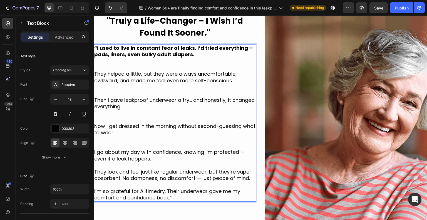
click at [128, 166] on p "Rich Text Editor. Editing area: main" at bounding box center [174, 165] width 161 height 6
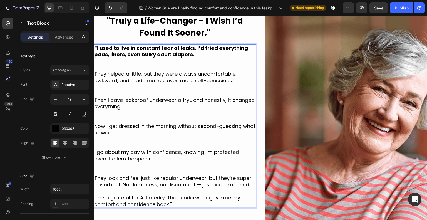
click at [128, 189] on p "Rich Text Editor. Editing area: main" at bounding box center [174, 191] width 161 height 6
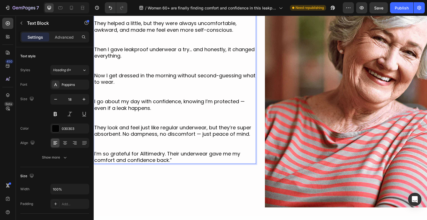
scroll to position [334, 0]
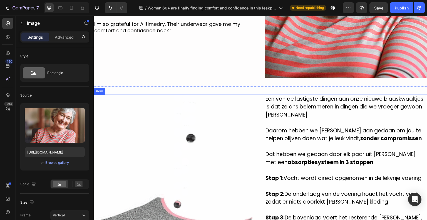
scroll to position [473, 0]
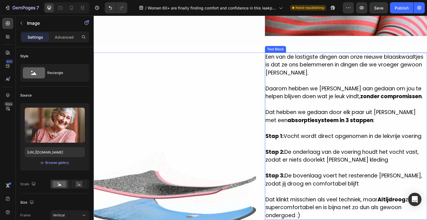
click at [318, 124] on p at bounding box center [345, 128] width 161 height 8
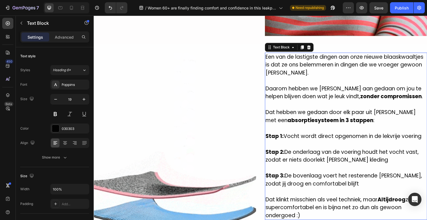
click at [283, 61] on p "Een van de lastigste dingen aan onze nieuwe blaaskwaaltjes is dat ze ons belemm…" at bounding box center [345, 65] width 161 height 24
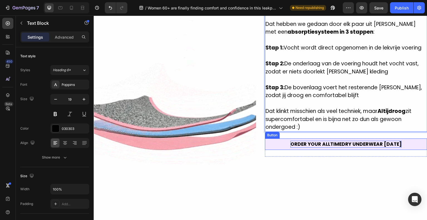
scroll to position [584, 0]
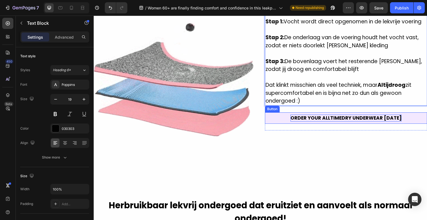
click at [292, 121] on p "ORDER YOUR ALLTIMEDRY UNDERWEAR [DATE]" at bounding box center [345, 118] width 111 height 7
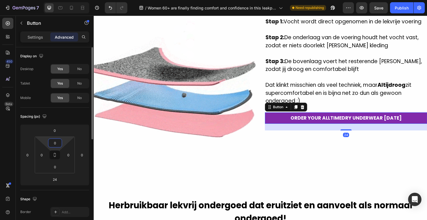
click at [56, 146] on input "0" at bounding box center [54, 143] width 11 height 8
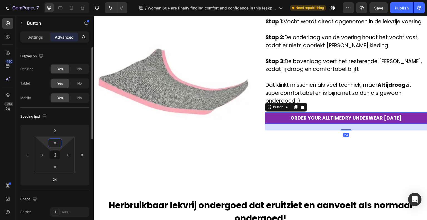
click at [56, 146] on input "0" at bounding box center [54, 143] width 11 height 8
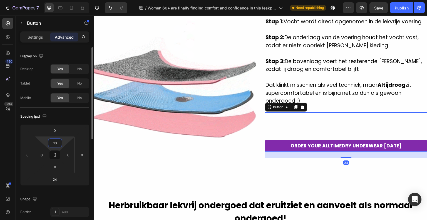
type input "1"
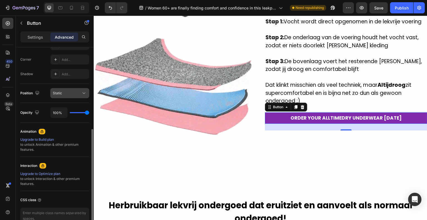
scroll to position [197, 0]
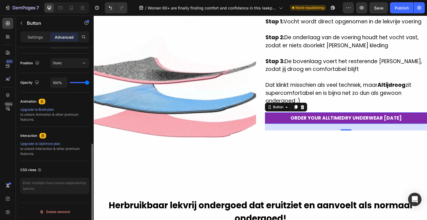
click at [34, 43] on div "Settings Advanced" at bounding box center [55, 39] width 78 height 16
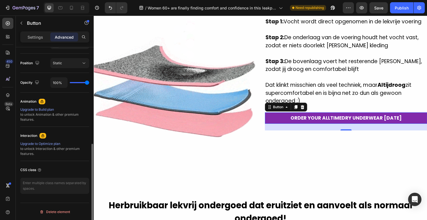
type input "0"
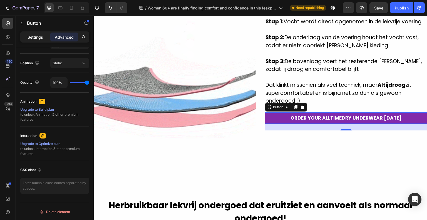
click at [34, 41] on div "Settings" at bounding box center [35, 37] width 28 height 9
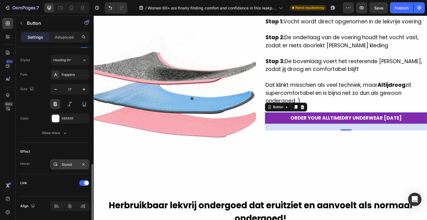
scroll to position [213, 0]
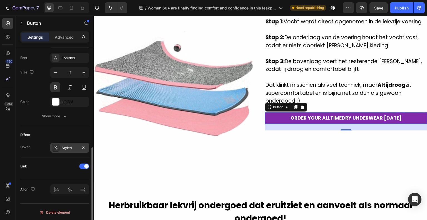
click at [63, 149] on div "Styled" at bounding box center [70, 147] width 16 height 5
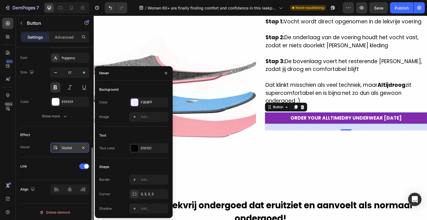
click at [63, 149] on div "Styled" at bounding box center [70, 147] width 16 height 5
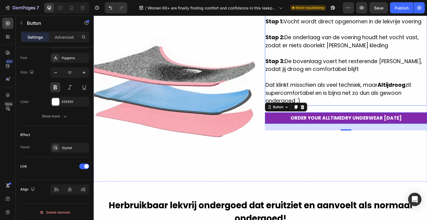
click at [313, 65] on p "Stap 3: De bovenlaag voert het resterende vocht af, zodat jij droog en comforta…" at bounding box center [345, 61] width 161 height 24
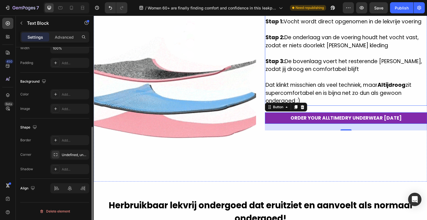
scroll to position [0, 0]
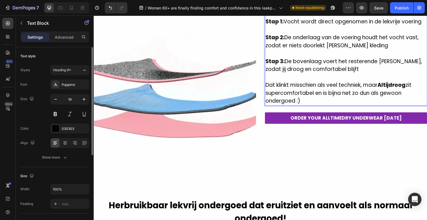
click at [315, 100] on p "Dat klinkt misschien als veel techniek, maar Altijdroog zit supercomfortabel en…" at bounding box center [345, 93] width 161 height 24
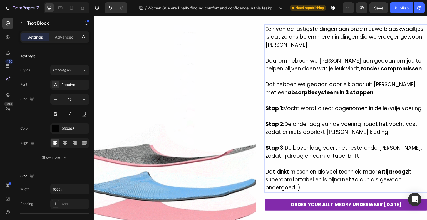
scroll to position [445, 0]
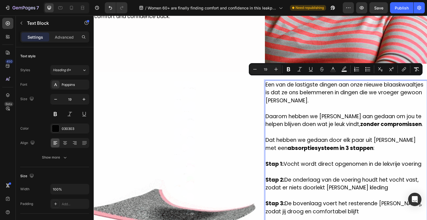
drag, startPoint x: 314, startPoint y: 100, endPoint x: 263, endPoint y: 78, distance: 55.1
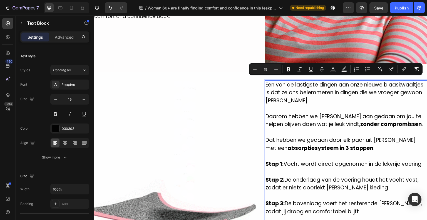
click at [265, 80] on div "Een van de lastigste dingen aan onze nieuwe blaaskwaaltjes is dat ze ons belemm…" at bounding box center [346, 164] width 162 height 168
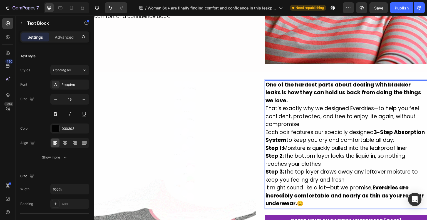
click at [296, 96] on p "One of the hardest parts about dealing with bladder leaks is how they can hold …" at bounding box center [345, 93] width 161 height 24
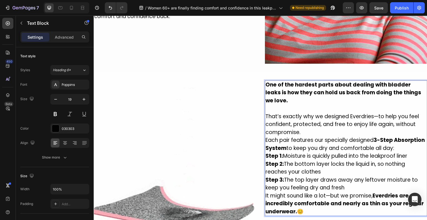
click at [335, 129] on p "That’s exactly why we designed Everdries—to help you feel confident, protected,…" at bounding box center [345, 125] width 161 height 24
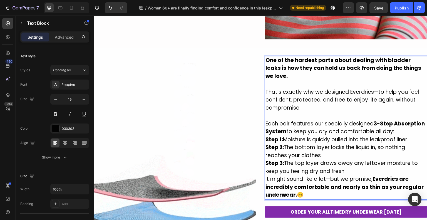
scroll to position [473, 0]
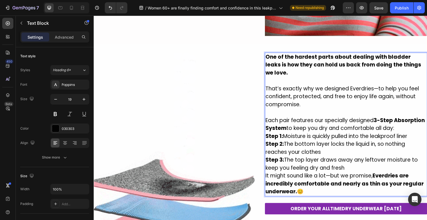
click at [300, 132] on p "Each pair features our specially designed 3-Step Absorption System to keep you …" at bounding box center [345, 124] width 161 height 16
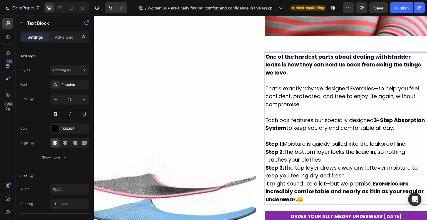
click at [411, 148] on p "Step 1: Moisture is quickly pulled into the leakproof liner" at bounding box center [345, 144] width 161 height 8
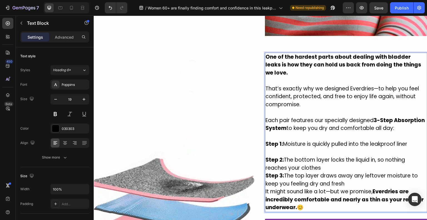
click at [401, 168] on p "Step 2: The bottom layer locks the liquid in, so nothing reaches your clothes" at bounding box center [345, 164] width 161 height 16
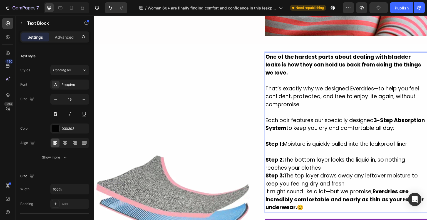
click at [386, 178] on p "Step 3: The top layer draws away any leftover moisture to keep you feeling dry …" at bounding box center [345, 180] width 161 height 16
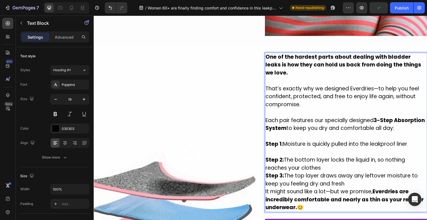
click at [380, 172] on p "Step 2: The bottom layer locks the liquid in, so nothing reaches your clothes" at bounding box center [345, 164] width 161 height 16
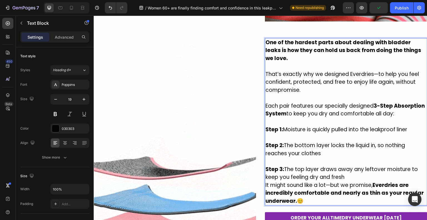
scroll to position [500, 0]
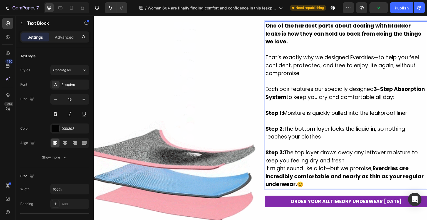
click at [372, 165] on p "Step 3: The top layer draws away any leftover moisture to keep you feeling dry …" at bounding box center [345, 157] width 161 height 16
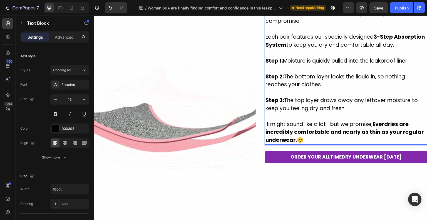
scroll to position [556, 0]
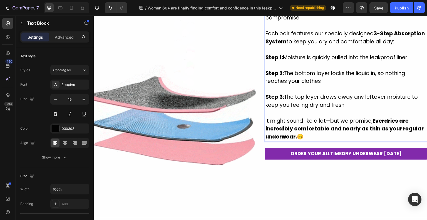
click at [381, 128] on strong "Everdries are incredibly comfortable and nearly as thin as your regular underwe…" at bounding box center [344, 128] width 158 height 23
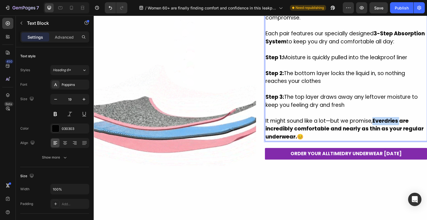
click at [381, 128] on strong "Everdries are incredibly comfortable and nearly as thin as your regular underwe…" at bounding box center [344, 128] width 158 height 23
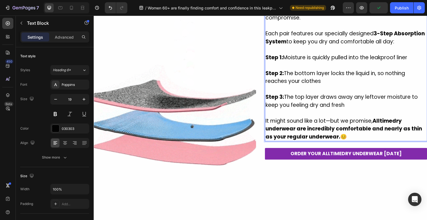
click at [298, 135] on strong "Alltimedry underwear are incredibly comfortable and nearly as thin as your regu…" at bounding box center [343, 128] width 156 height 23
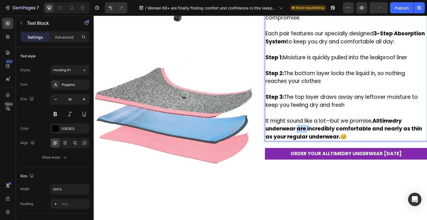
click at [298, 135] on strong "Alltimedry underwear are incredibly comfortable and nearly as thin as your regu…" at bounding box center [343, 128] width 156 height 23
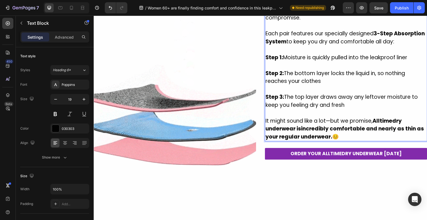
click at [382, 128] on strong "Alltimedry underwear isincredibly comfortable and nearly as thin as your regula…" at bounding box center [344, 128] width 158 height 23
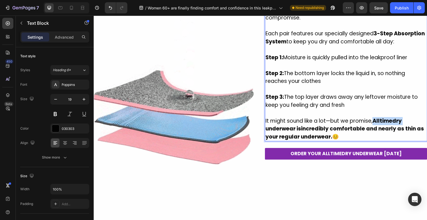
click at [382, 128] on strong "Alltimedry underwear isincredibly comfortable and nearly as thin as your regula…" at bounding box center [344, 128] width 158 height 23
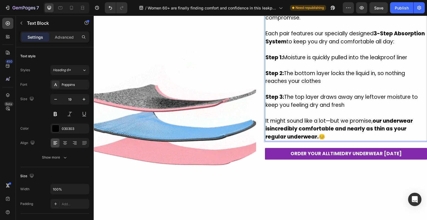
click at [270, 136] on strong "our underwear isincredibly comfortable and nearly as thin as your regular under…" at bounding box center [338, 128] width 147 height 23
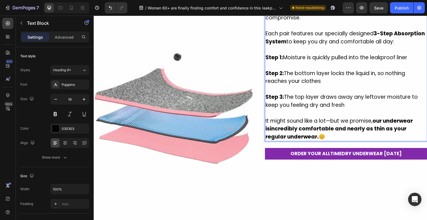
click at [269, 136] on strong "our underwear isincredibly comfortable and nearly as thin as your regular under…" at bounding box center [338, 128] width 147 height 23
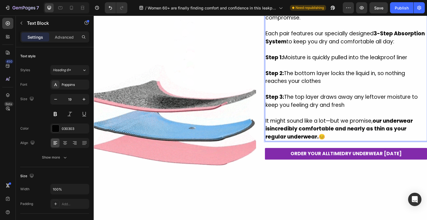
click at [268, 137] on strong "our underwear isincredibly comfortable and nearly as thin as your regular under…" at bounding box center [338, 128] width 147 height 23
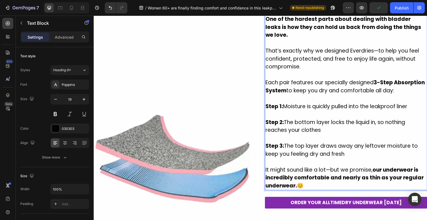
scroll to position [500, 0]
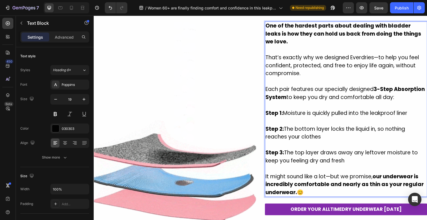
click at [359, 58] on p "That’s exactly why we designed Everdries—to help you feel confident, protected,…" at bounding box center [345, 66] width 161 height 24
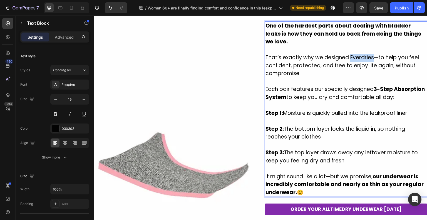
click at [359, 58] on p "That’s exactly why we designed Everdries—to help you feel confident, protected,…" at bounding box center [345, 66] width 161 height 24
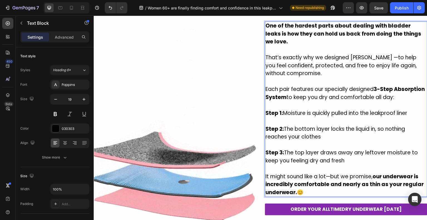
scroll to position [528, 0]
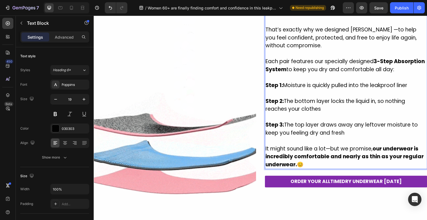
click at [325, 113] on p "Step 2: The bottom layer locks the liquid in, so nothing reaches your clothes" at bounding box center [345, 105] width 161 height 16
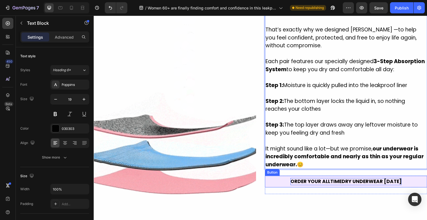
click at [339, 185] on p "ORDER YOUR ALLTIMEDRY UNDERWEAR [DATE]" at bounding box center [345, 181] width 111 height 7
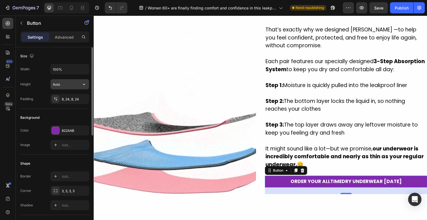
click at [69, 87] on input "Auto" at bounding box center [70, 84] width 38 height 10
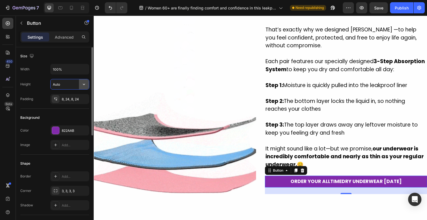
click at [81, 86] on icon "button" at bounding box center [84, 84] width 6 height 6
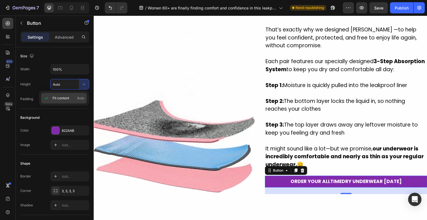
click at [75, 99] on p "Fit content Auto" at bounding box center [69, 98] width 32 height 5
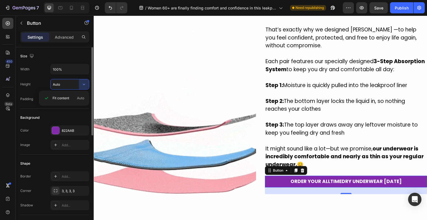
click at [57, 117] on div "Background" at bounding box center [54, 117] width 69 height 9
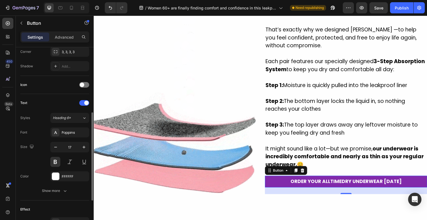
scroll to position [167, 0]
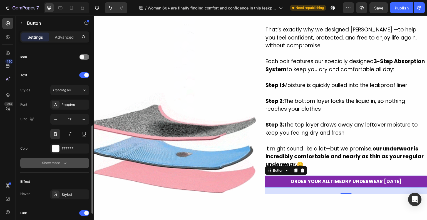
click at [58, 162] on div "Show more" at bounding box center [55, 163] width 26 height 6
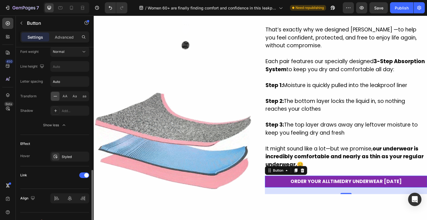
scroll to position [287, 0]
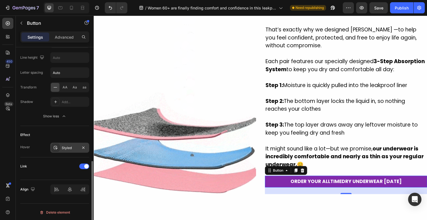
click at [63, 150] on div "Styled" at bounding box center [69, 148] width 39 height 10
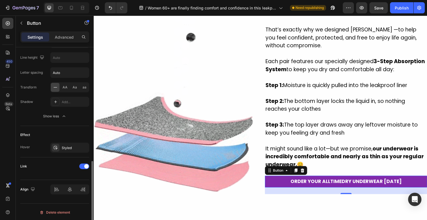
click at [44, 155] on div "Effect Hover Styled" at bounding box center [54, 141] width 69 height 31
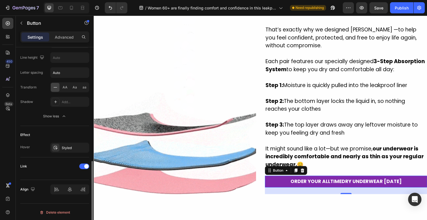
click at [63, 34] on p "Advanced" at bounding box center [64, 37] width 19 height 6
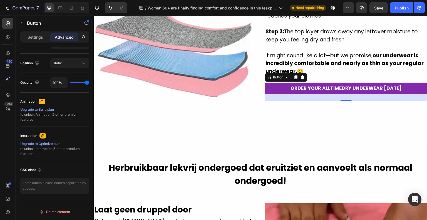
scroll to position [667, 0]
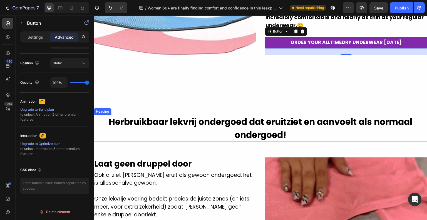
click at [267, 126] on h2 "Herbruikbaar lekvrij ondergoed dat eruitziet en aanvoelt als normaal ondergoed!" at bounding box center [261, 128] width 334 height 27
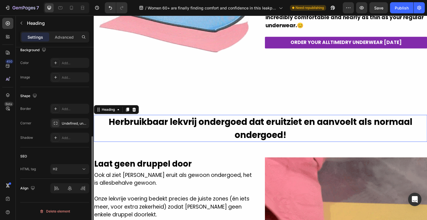
click at [267, 126] on h2 "Herbruikbaar lekvrij ondergoed dat eruitziet en aanvoelt als normaal ondergoed!" at bounding box center [261, 128] width 334 height 27
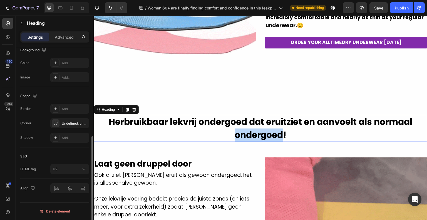
scroll to position [0, 0]
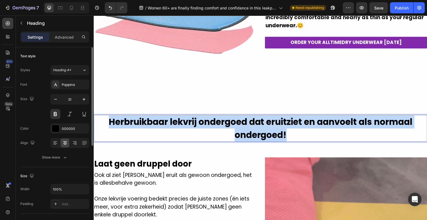
click at [267, 126] on p "Herbruikbaar lekvrij ondergoed dat eruitziet en aanvoelt als normaal ondergoed!" at bounding box center [260, 128] width 332 height 26
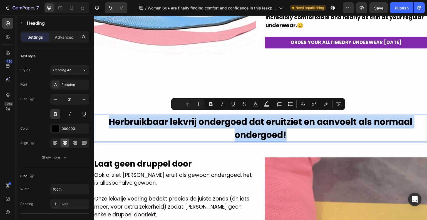
copy p "Herbruikbaar lekvrij ondergoed dat eruitziet en aanvoelt als normaal ondergoed!"
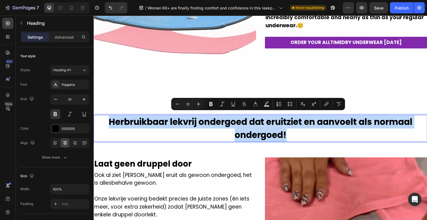
click at [168, 121] on p "Herbruikbaar lekvrij ondergoed dat eruitziet en aanvoelt als normaal ondergoed!" at bounding box center [260, 128] width 332 height 26
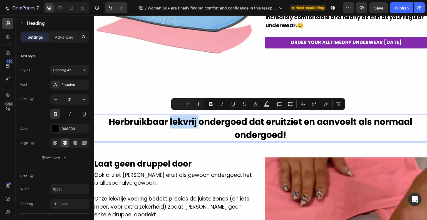
click at [168, 121] on p "Herbruikbaar lekvrij ondergoed dat eruitziet en aanvoelt als normaal ondergoed!" at bounding box center [260, 128] width 332 height 26
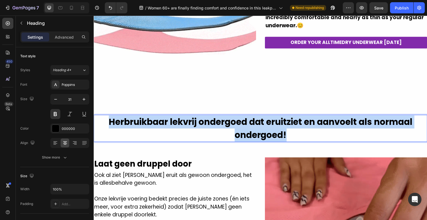
click at [168, 121] on p "Herbruikbaar lekvrij ondergoed dat eruitziet en aanvoelt als normaal ondergoed!" at bounding box center [260, 128] width 332 height 26
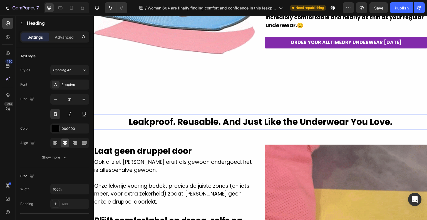
click at [178, 123] on p "Leakproof. Reusable. And Just Like the Underwear You Love." at bounding box center [260, 121] width 332 height 13
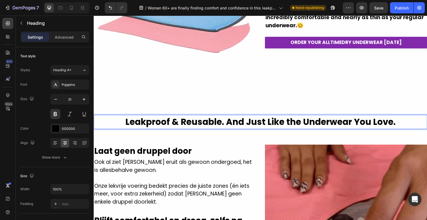
click at [272, 122] on p "Leakproof & Reusable. And Just Like the Underwear You Love." at bounding box center [260, 121] width 332 height 13
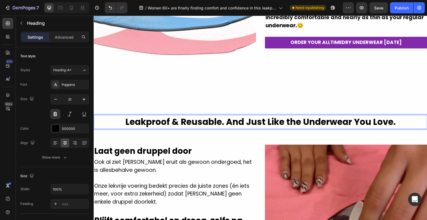
click at [272, 121] on p "Leakproof & Reusable. And Just Like the Underwear You Love." at bounding box center [260, 121] width 332 height 13
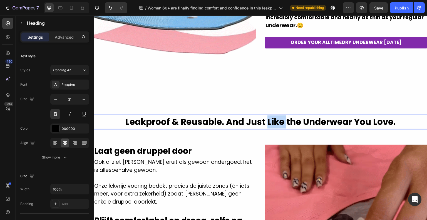
click at [272, 121] on p "Leakproof & Reusable. And Just Like the Underwear You Love." at bounding box center [260, 121] width 332 height 13
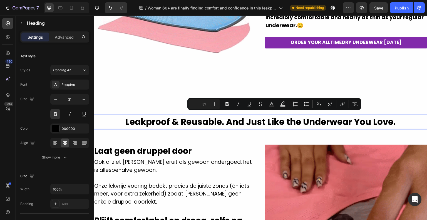
click at [260, 120] on p "Leakproof & Reusable. And Just Like the Underwear You Love." at bounding box center [260, 121] width 332 height 13
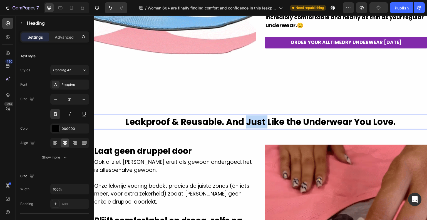
click at [260, 120] on p "Leakproof & Reusable. And Just Like the Underwear You Love." at bounding box center [260, 121] width 332 height 13
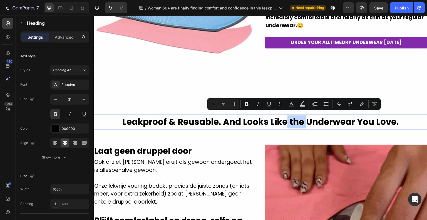
drag, startPoint x: 285, startPoint y: 118, endPoint x: 304, endPoint y: 120, distance: 18.3
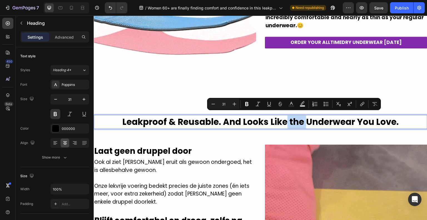
click at [304, 120] on p "Leakproof & Reusable. And Looks Like the Underwear You Love." at bounding box center [260, 121] width 332 height 13
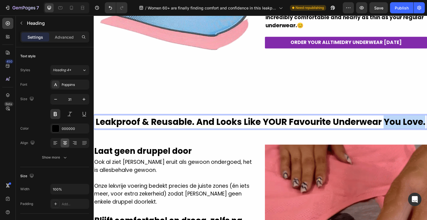
drag, startPoint x: 313, startPoint y: 126, endPoint x: 395, endPoint y: 118, distance: 83.0
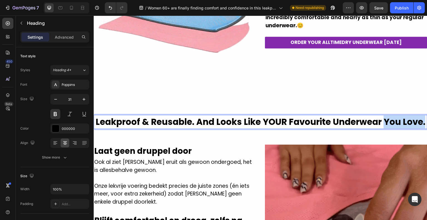
click at [395, 118] on p "Leakproof & Reusable. And Looks Like YOUR Favourite Underwear You Love." at bounding box center [260, 121] width 332 height 13
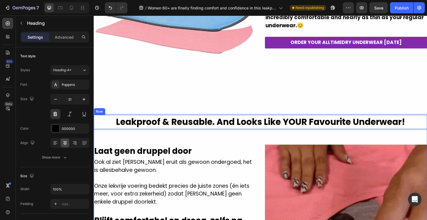
scroll to position [723, 0]
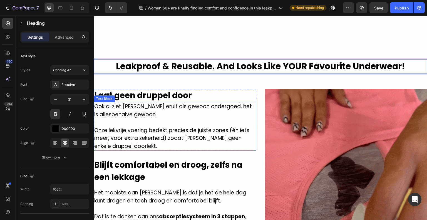
drag, startPoint x: 146, startPoint y: 106, endPoint x: 139, endPoint y: 97, distance: 11.1
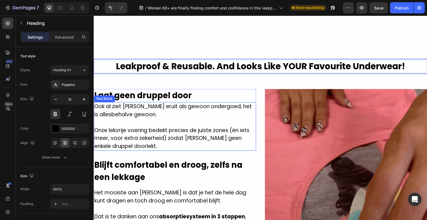
click at [146, 105] on p "Ook al ziet Altijdroog eruit als gewoon ondergoed, het is allesbehalve gewoon." at bounding box center [174, 111] width 161 height 16
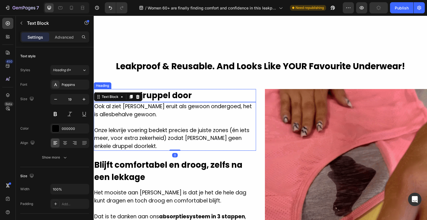
click at [175, 91] on h2 "Laat geen druppel door" at bounding box center [175, 95] width 162 height 13
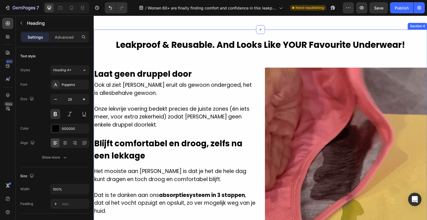
scroll to position [750, 0]
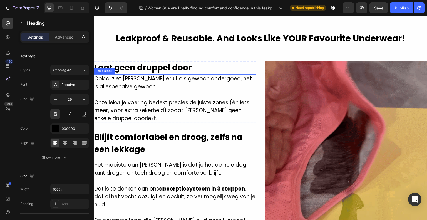
click at [192, 117] on p "Onze lekvrije voering bedekt precies de juiste zones (én iets meer, voor extra …" at bounding box center [174, 111] width 161 height 24
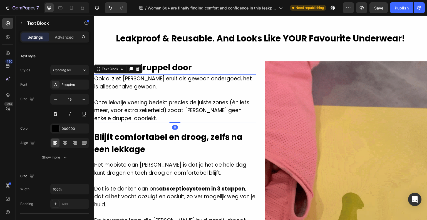
click at [175, 116] on p "Onze lekvrije voering bedekt precies de juiste zones (én iets meer, voor extra …" at bounding box center [174, 111] width 161 height 24
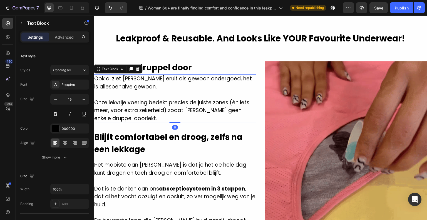
click at [175, 116] on p "Onze lekvrije voering bedekt precies de juiste zones (én iets meer, voor extra …" at bounding box center [174, 111] width 161 height 24
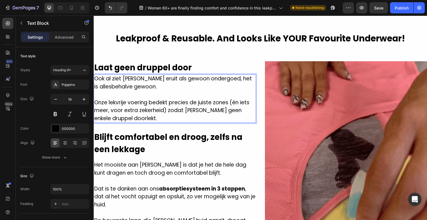
click at [151, 116] on p "Onze lekvrije voering bedekt precies de juiste zones (én iets meer, voor extra …" at bounding box center [174, 111] width 161 height 24
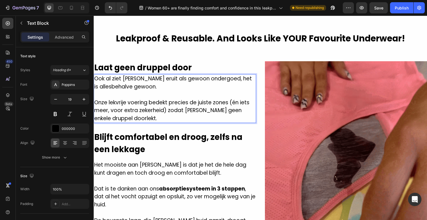
click at [153, 91] on p "Rich Text Editor. Editing area: main" at bounding box center [174, 95] width 161 height 8
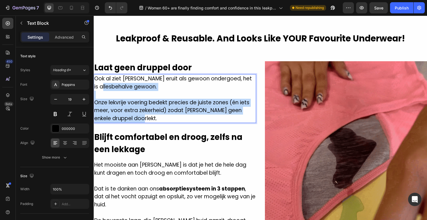
drag, startPoint x: 157, startPoint y: 113, endPoint x: 105, endPoint y: 83, distance: 59.7
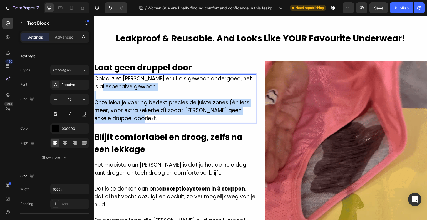
click at [105, 83] on div "Ook al ziet Altijdroog eruit als gewoon ondergoed, het is allesbehalve gewoon. …" at bounding box center [175, 98] width 162 height 49
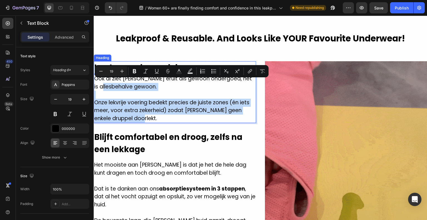
click at [155, 61] on h2 "Laat geen druppel door" at bounding box center [175, 67] width 162 height 13
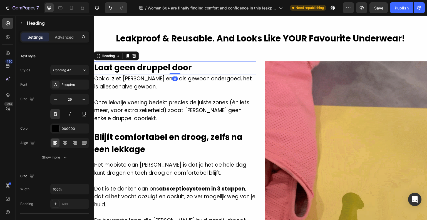
click at [156, 61] on h2 "Laat geen druppel door" at bounding box center [175, 67] width 162 height 13
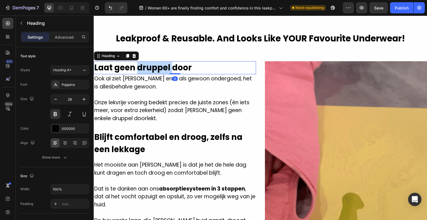
click at [156, 62] on p "Laat geen druppel door" at bounding box center [174, 68] width 161 height 12
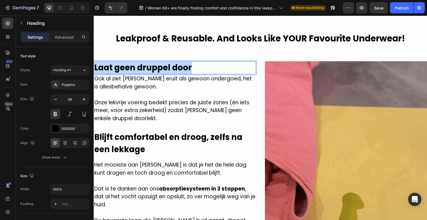
click at [156, 62] on p "Laat geen druppel door" at bounding box center [174, 68] width 161 height 12
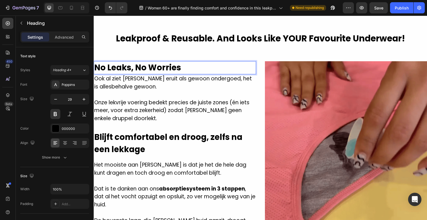
click at [141, 75] on p "Ook al ziet Altijdroog eruit als gewoon ondergoed, het is allesbehalve gewoon." at bounding box center [174, 83] width 161 height 16
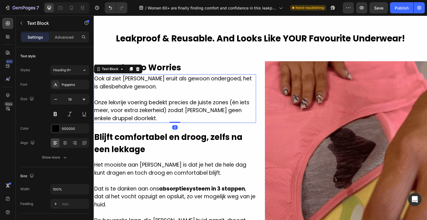
click at [162, 63] on p "No Leaks, No Worries" at bounding box center [174, 68] width 161 height 12
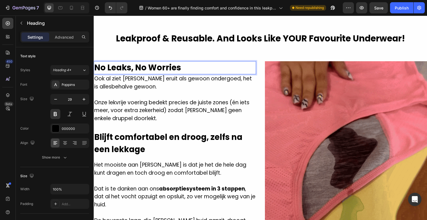
click at [95, 62] on p "No Leaks, No Worries" at bounding box center [174, 68] width 161 height 12
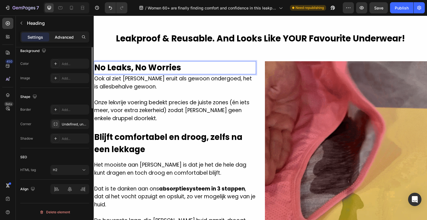
scroll to position [88, 0]
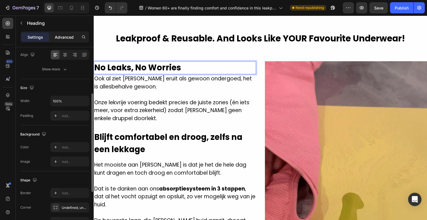
click at [58, 38] on p "Advanced" at bounding box center [64, 37] width 19 height 6
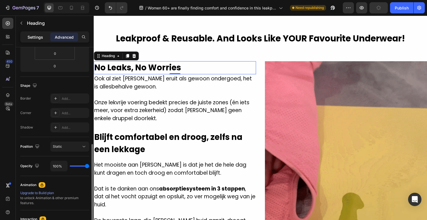
scroll to position [86, 0]
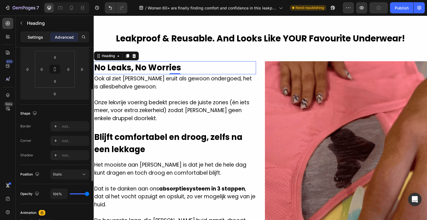
click at [37, 38] on p "Settings" at bounding box center [36, 37] width 16 height 6
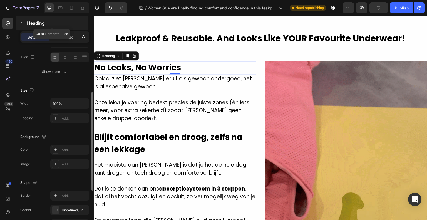
click at [23, 20] on button "button" at bounding box center [21, 23] width 9 height 9
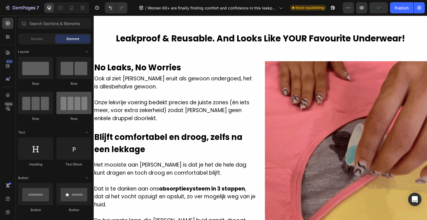
scroll to position [56, 0]
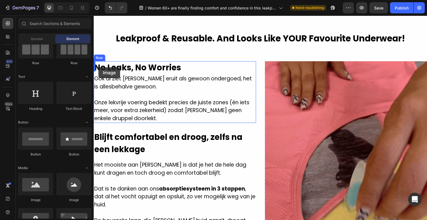
drag, startPoint x: 164, startPoint y: 195, endPoint x: 98, endPoint y: 67, distance: 144.2
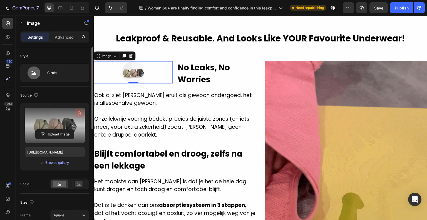
click at [77, 113] on icon "button" at bounding box center [79, 113] width 6 height 6
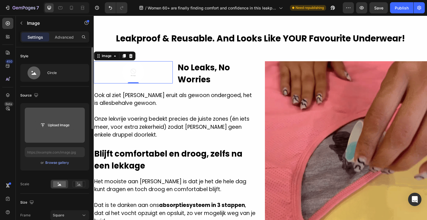
click at [65, 124] on input "file" at bounding box center [55, 124] width 38 height 9
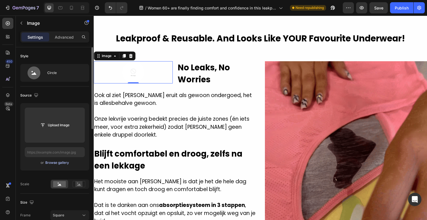
click at [55, 162] on div "Browse gallery" at bounding box center [57, 162] width 24 height 5
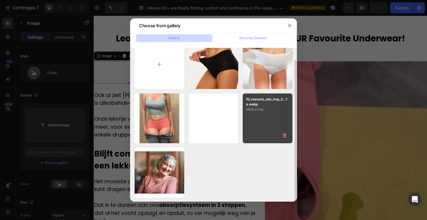
scroll to position [0, 0]
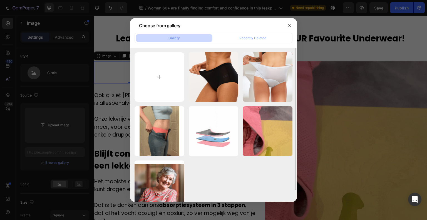
click at [185, 63] on div "Women’s high waist in...8).png 1397.84 kb Ontwerp zonder titel (3).png 1145.45 …" at bounding box center [214, 131] width 158 height 158
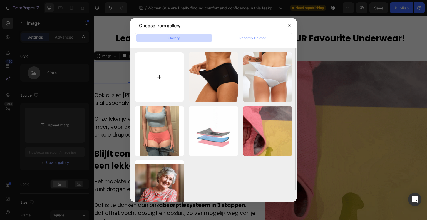
click at [162, 66] on input "file" at bounding box center [160, 77] width 50 height 50
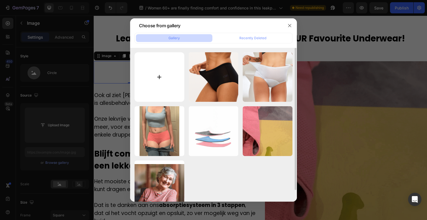
click at [173, 68] on input "file" at bounding box center [160, 77] width 50 height 50
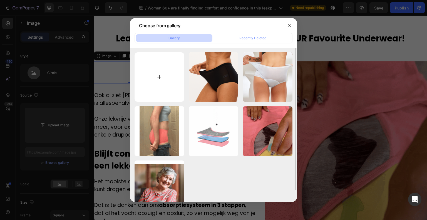
type input "C:\fakepath\Women’s high waist incontinence underwear – leakproof protective pa…"
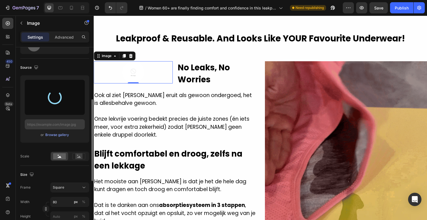
scroll to position [56, 0]
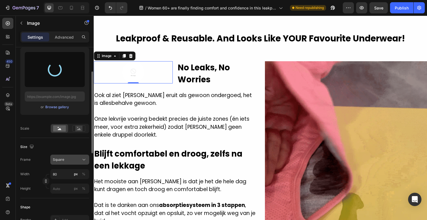
type input "[URL][DOMAIN_NAME]"
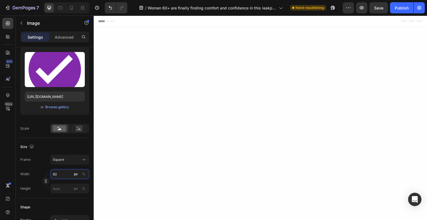
scroll to position [750, 0]
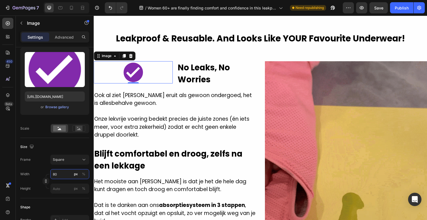
click at [65, 178] on input "80" at bounding box center [69, 174] width 39 height 10
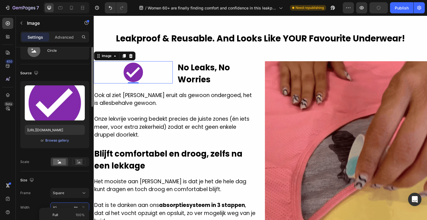
scroll to position [0, 0]
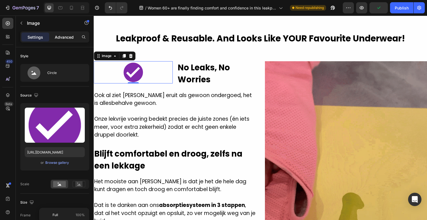
click at [63, 41] on div "Advanced" at bounding box center [64, 37] width 28 height 9
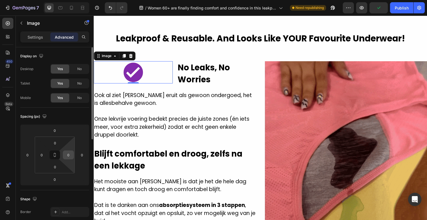
click at [68, 154] on input "0" at bounding box center [68, 155] width 8 height 8
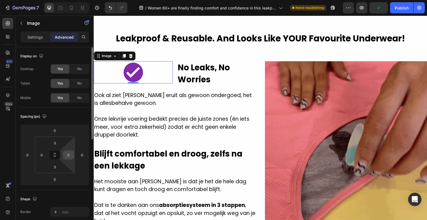
click at [68, 154] on input "0" at bounding box center [68, 155] width 8 height 8
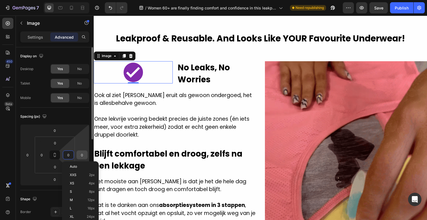
click at [80, 155] on input "0" at bounding box center [82, 155] width 8 height 8
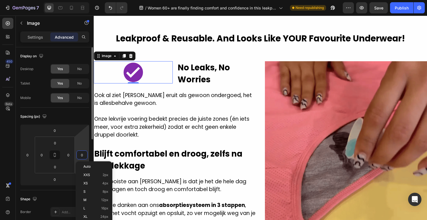
click at [80, 155] on input "0" at bounding box center [82, 155] width 8 height 8
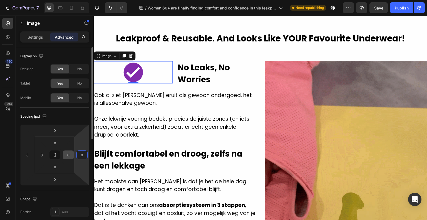
click at [72, 151] on input "0" at bounding box center [68, 155] width 8 height 8
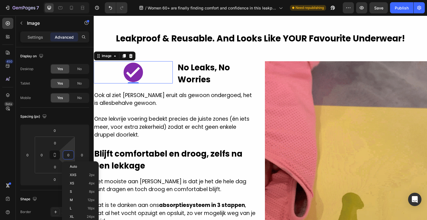
click at [165, 62] on div at bounding box center [133, 72] width 79 height 22
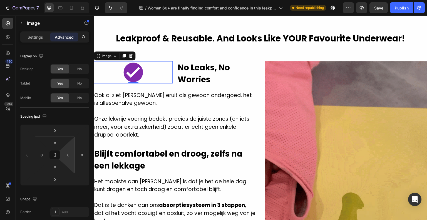
click at [166, 68] on div at bounding box center [133, 72] width 79 height 22
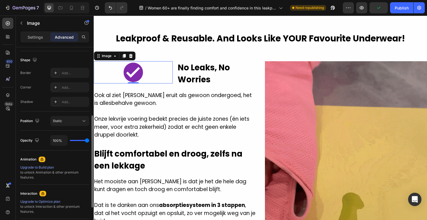
scroll to position [167, 0]
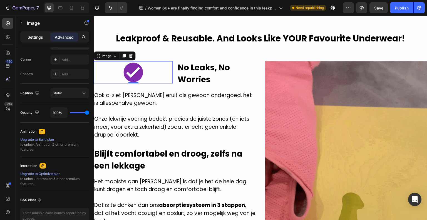
click at [43, 35] on div "Settings" at bounding box center [35, 37] width 28 height 9
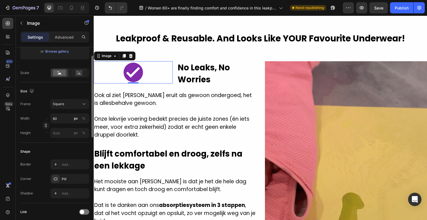
scroll to position [83, 0]
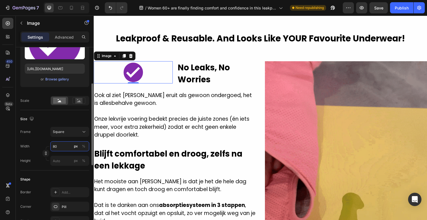
click at [66, 146] on input "80" at bounding box center [69, 146] width 39 height 10
type input "0"
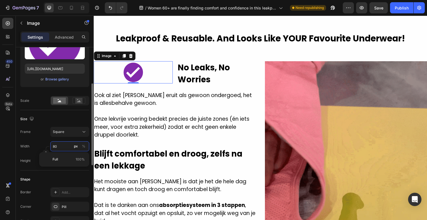
type input "0"
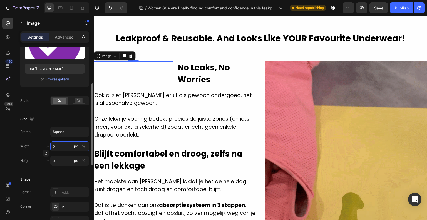
drag, startPoint x: 62, startPoint y: 145, endPoint x: 47, endPoint y: 144, distance: 15.3
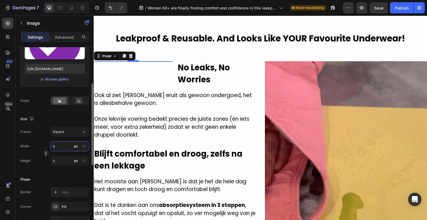
click at [47, 144] on div "Width 0 px %" at bounding box center [54, 146] width 69 height 10
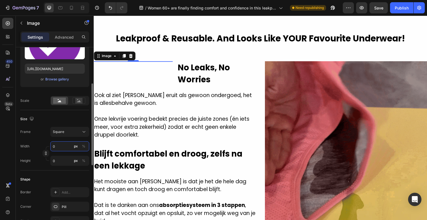
type input "1"
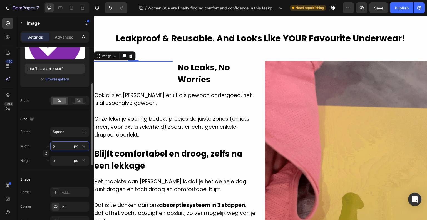
type input "1"
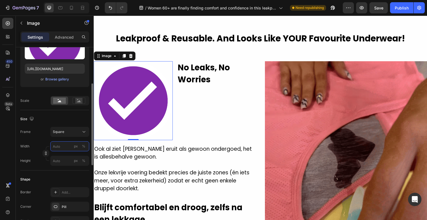
type input "8"
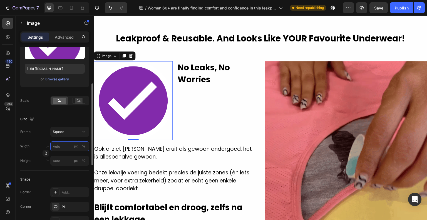
type input "8"
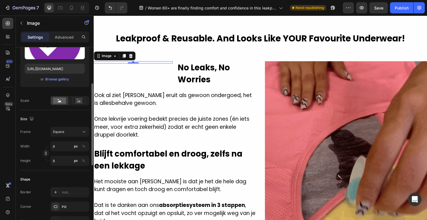
click at [41, 171] on div "Shape Border Add... Corner Pill Shadow Add..." at bounding box center [54, 200] width 69 height 60
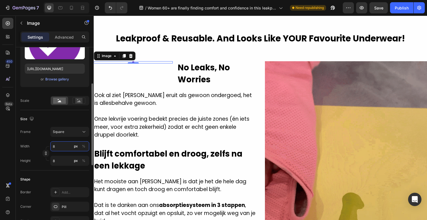
click at [57, 146] on input "8" at bounding box center [69, 146] width 39 height 10
type input "80"
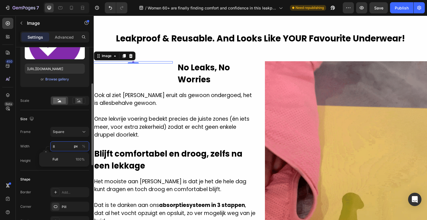
type input "80"
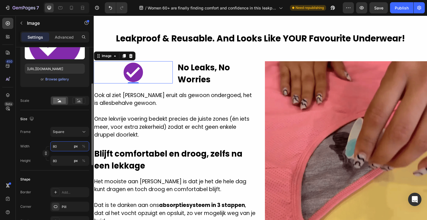
type input "80"
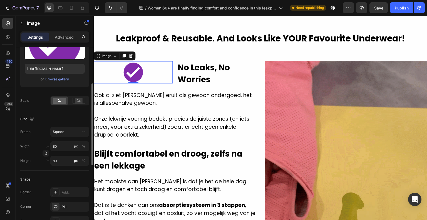
click at [63, 113] on div "Size Frame Square Width 80 px % Height 80 px %" at bounding box center [54, 140] width 69 height 60
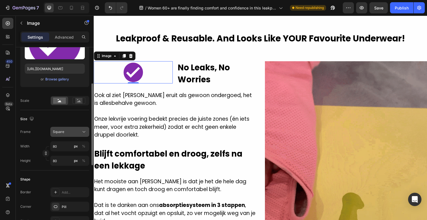
click at [63, 133] on span "Square" at bounding box center [58, 131] width 11 height 5
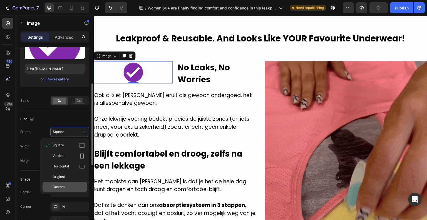
click at [61, 185] on span "Custom" at bounding box center [59, 186] width 12 height 5
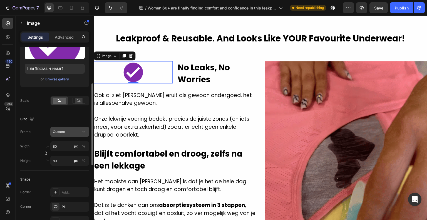
click at [65, 128] on button "Custom" at bounding box center [69, 132] width 39 height 10
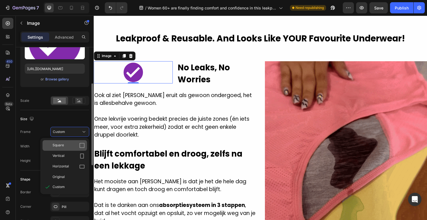
click at [80, 145] on icon at bounding box center [82, 146] width 6 height 6
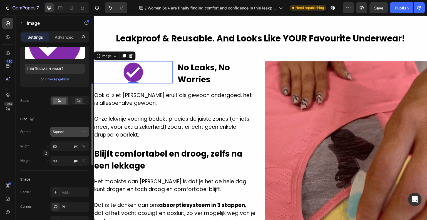
click at [76, 129] on div "Square" at bounding box center [66, 131] width 27 height 5
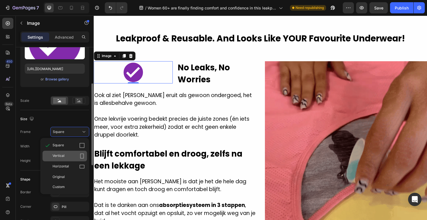
click at [73, 152] on div "Vertical" at bounding box center [65, 156] width 44 height 11
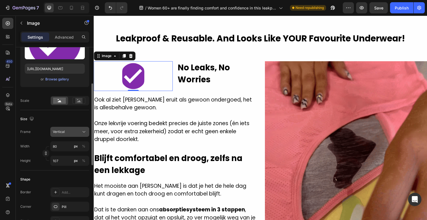
click at [73, 130] on div "Vertical" at bounding box center [66, 131] width 27 height 5
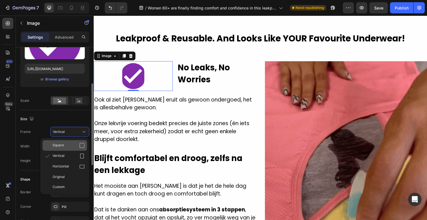
click at [72, 143] on div "Square" at bounding box center [69, 146] width 32 height 6
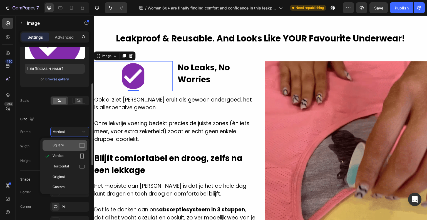
type input "80"
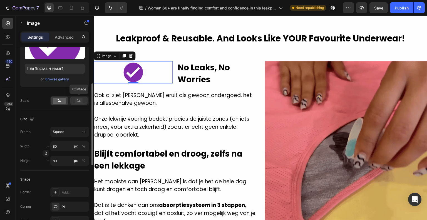
click at [79, 102] on icon at bounding box center [79, 101] width 4 height 2
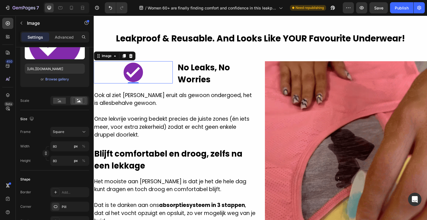
click at [77, 111] on div "Size Frame Square Width 80 px % Height 80 px %" at bounding box center [54, 140] width 69 height 60
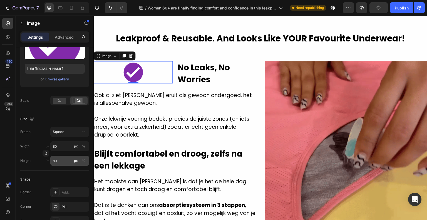
scroll to position [111, 0]
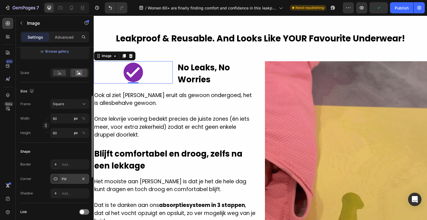
click at [62, 175] on div "Pill" at bounding box center [69, 179] width 39 height 10
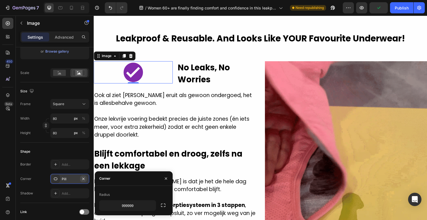
click at [83, 178] on icon "button" at bounding box center [83, 178] width 4 height 4
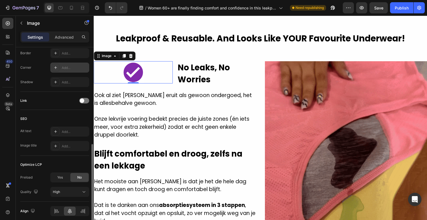
scroll to position [245, 0]
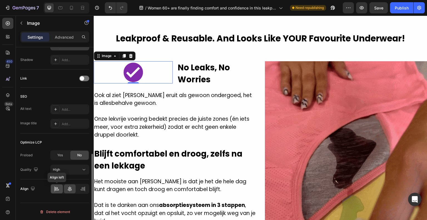
click at [59, 186] on icon at bounding box center [57, 189] width 6 height 6
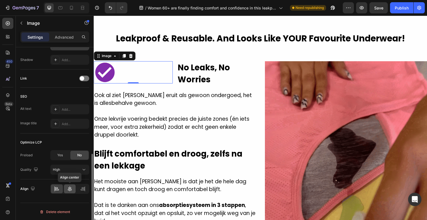
click at [67, 187] on icon at bounding box center [70, 189] width 6 height 6
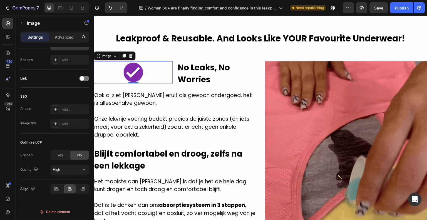
click at [161, 63] on div at bounding box center [133, 72] width 79 height 22
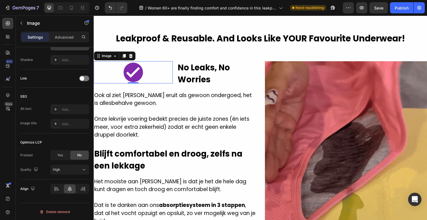
click at [161, 63] on div at bounding box center [133, 72] width 79 height 22
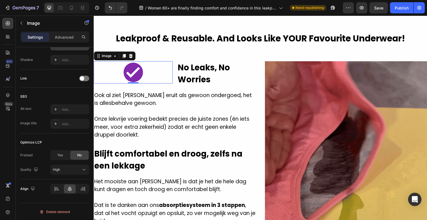
click at [161, 63] on div at bounding box center [133, 72] width 79 height 22
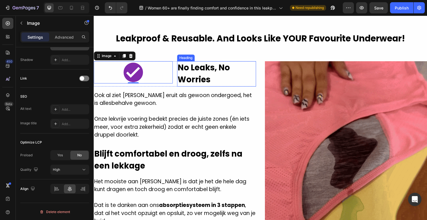
click at [195, 70] on h2 "No Leaks, No Worries" at bounding box center [216, 73] width 79 height 25
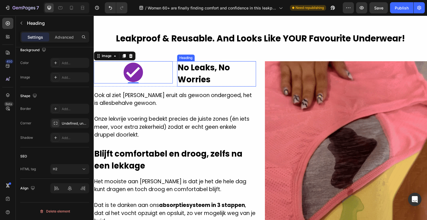
scroll to position [0, 0]
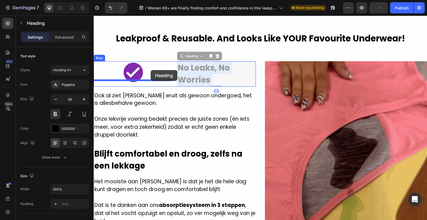
drag, startPoint x: 197, startPoint y: 71, endPoint x: 151, endPoint y: 70, distance: 46.7
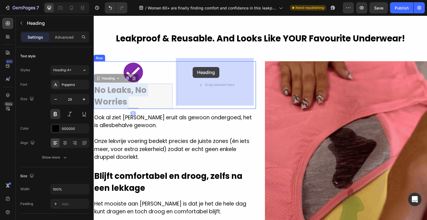
drag, startPoint x: 140, startPoint y: 94, endPoint x: 193, endPoint y: 67, distance: 59.2
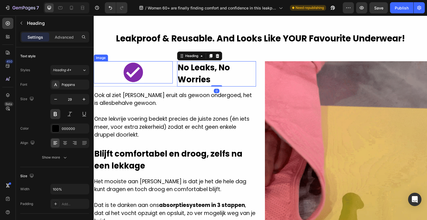
click at [150, 74] on div at bounding box center [133, 72] width 79 height 22
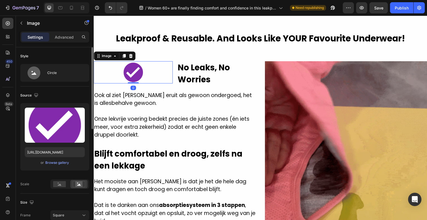
scroll to position [56, 0]
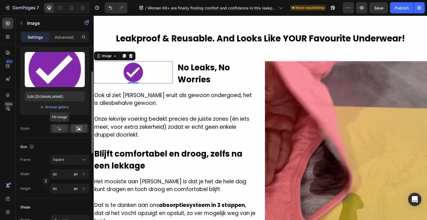
click at [63, 125] on icon at bounding box center [59, 128] width 13 height 6
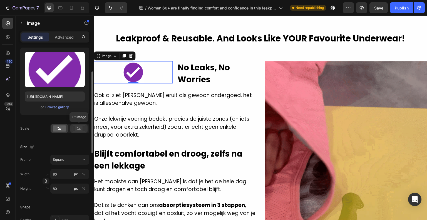
click at [73, 127] on rect at bounding box center [79, 128] width 13 height 6
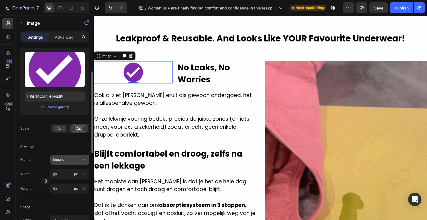
click at [72, 161] on div "Square" at bounding box center [66, 159] width 27 height 5
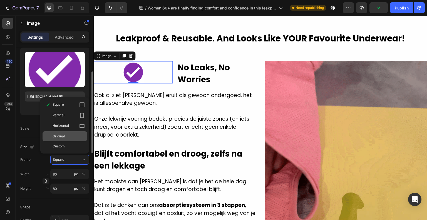
click at [70, 136] on div "Original" at bounding box center [69, 136] width 32 height 5
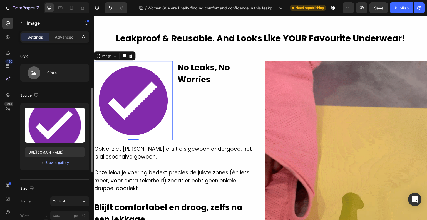
scroll to position [111, 0]
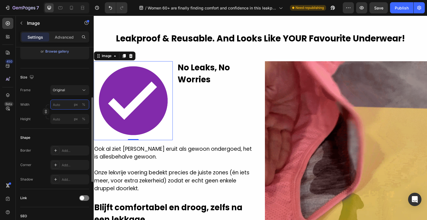
click at [62, 104] on input "px %" at bounding box center [69, 105] width 39 height 10
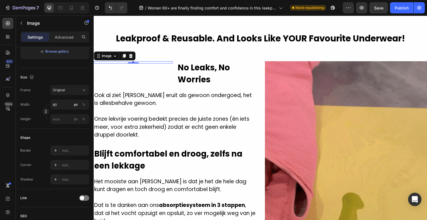
click at [38, 132] on div "Shape Border Add... Corner Add... Shadow Add..." at bounding box center [54, 159] width 69 height 60
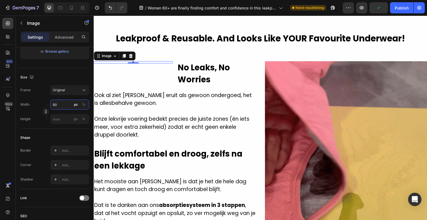
click at [61, 105] on input "80" at bounding box center [69, 105] width 39 height 10
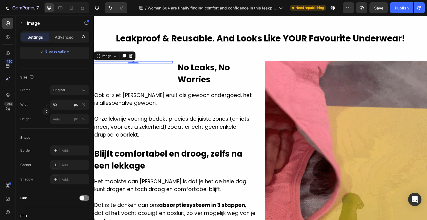
click at [83, 112] on div "Width 80 px % Height px %" at bounding box center [54, 112] width 69 height 24
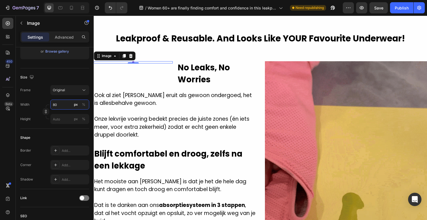
click at [65, 103] on input "80" at bounding box center [69, 105] width 39 height 10
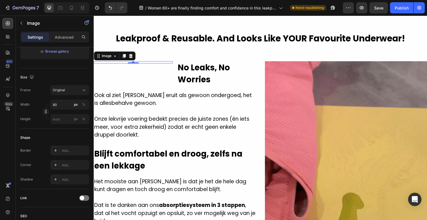
click at [47, 120] on div "Height px %" at bounding box center [54, 119] width 69 height 10
click at [63, 105] on input "80" at bounding box center [69, 105] width 39 height 10
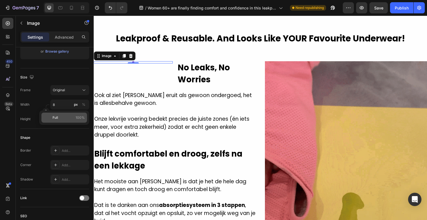
click at [59, 117] on p "Full 100%" at bounding box center [69, 117] width 32 height 5
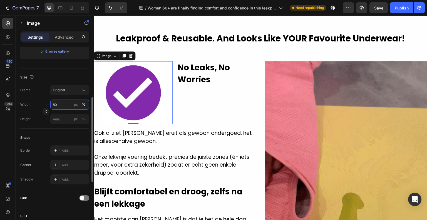
drag, startPoint x: 57, startPoint y: 104, endPoint x: 50, endPoint y: 101, distance: 7.6
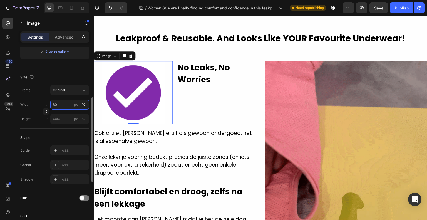
click at [50, 101] on input "80" at bounding box center [69, 105] width 39 height 10
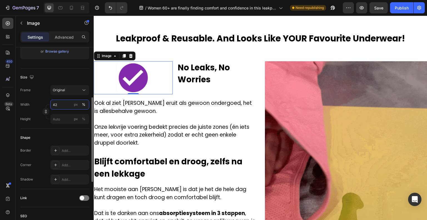
type input "4"
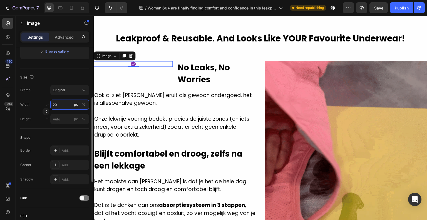
type input "2"
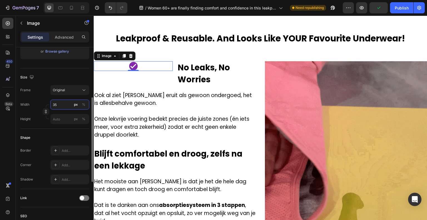
type input "35"
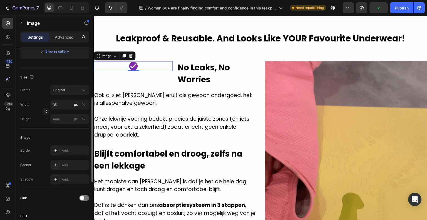
click at [42, 135] on div "Shape" at bounding box center [54, 137] width 69 height 9
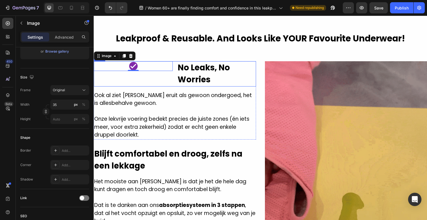
click at [165, 77] on div "Image 0" at bounding box center [133, 73] width 79 height 25
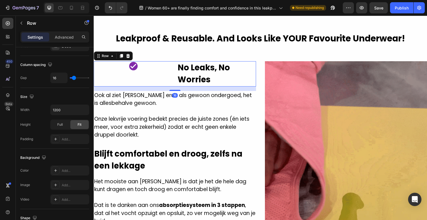
scroll to position [0, 0]
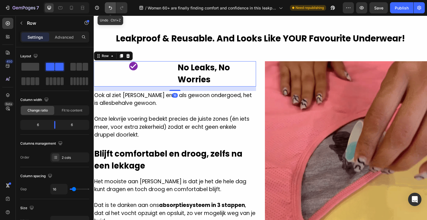
click at [109, 6] on icon "Undo/Redo" at bounding box center [111, 8] width 6 height 6
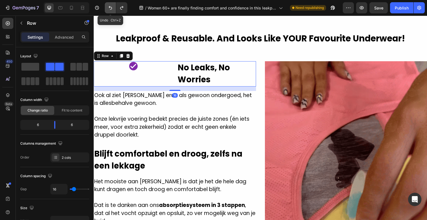
click at [109, 6] on icon "Undo/Redo" at bounding box center [111, 8] width 6 height 6
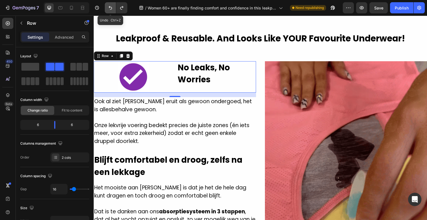
click at [109, 6] on icon "Undo/Redo" at bounding box center [111, 8] width 6 height 6
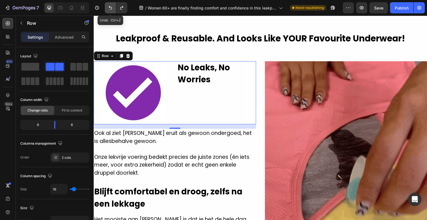
click at [109, 6] on icon "Undo/Redo" at bounding box center [111, 8] width 6 height 6
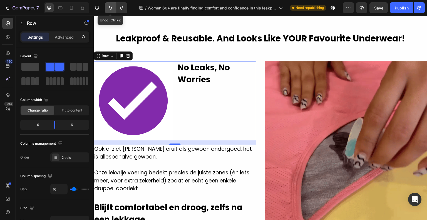
click at [109, 6] on icon "Undo/Redo" at bounding box center [111, 8] width 6 height 6
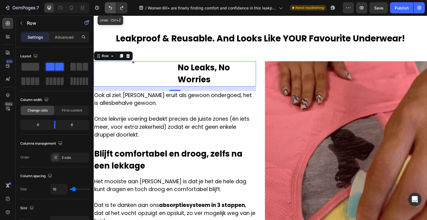
click at [109, 6] on icon "Undo/Redo" at bounding box center [111, 8] width 6 height 6
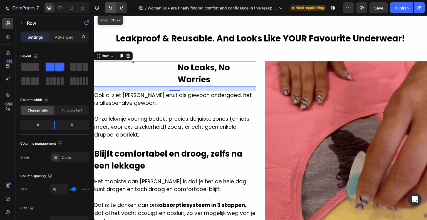
click at [109, 6] on icon "Undo/Redo" at bounding box center [111, 8] width 6 height 6
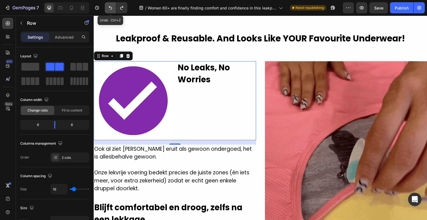
click at [109, 6] on icon "Undo/Redo" at bounding box center [111, 8] width 6 height 6
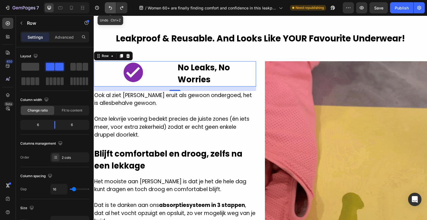
click at [109, 6] on icon "Undo/Redo" at bounding box center [111, 8] width 6 height 6
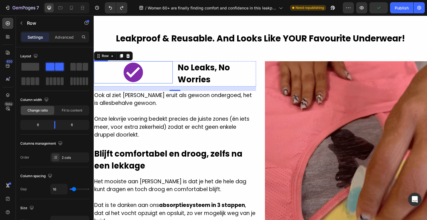
click at [184, 65] on h2 "No Leaks, No Worries" at bounding box center [216, 73] width 79 height 25
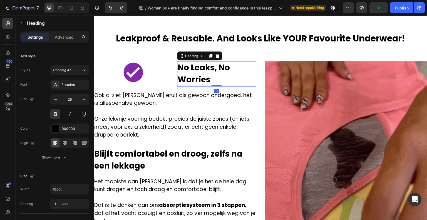
click at [160, 65] on div at bounding box center [133, 72] width 79 height 22
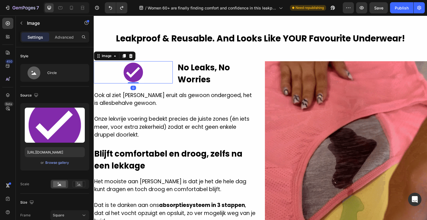
click at [147, 71] on div at bounding box center [133, 72] width 79 height 22
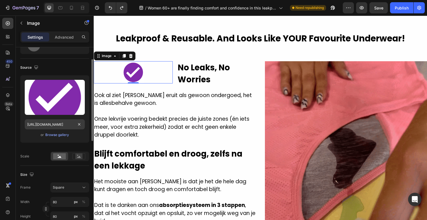
scroll to position [56, 0]
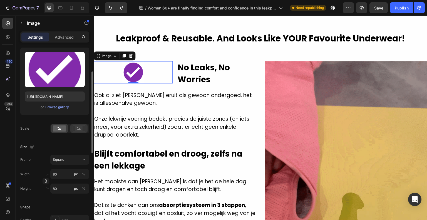
click at [78, 131] on rect at bounding box center [78, 129] width 7 height 6
click at [63, 128] on rect at bounding box center [59, 128] width 13 height 6
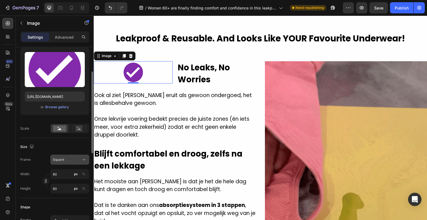
click at [65, 163] on button "Square" at bounding box center [69, 160] width 39 height 10
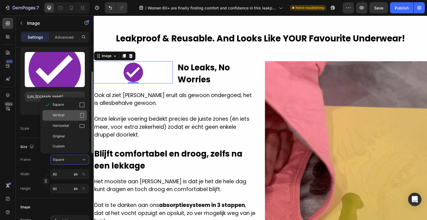
click at [70, 119] on div "Vertical" at bounding box center [65, 115] width 44 height 11
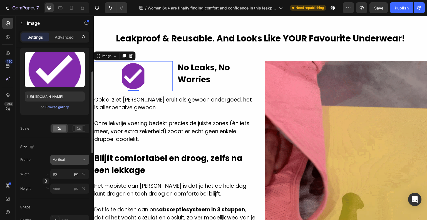
click at [70, 161] on div "Vertical" at bounding box center [66, 159] width 27 height 5
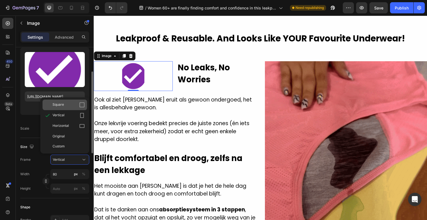
click at [66, 104] on div "Square" at bounding box center [69, 105] width 32 height 6
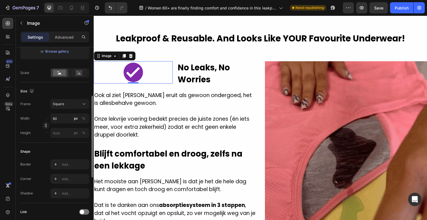
scroll to position [139, 0]
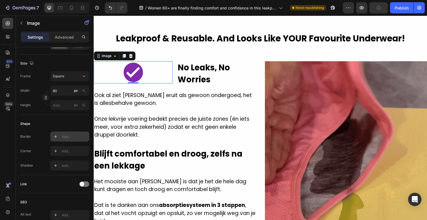
click at [58, 137] on div at bounding box center [56, 137] width 8 height 8
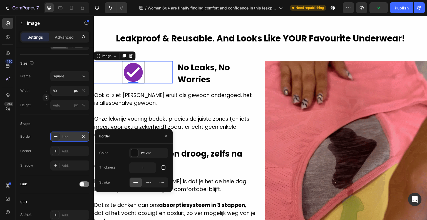
click at [58, 137] on div at bounding box center [56, 137] width 8 height 8
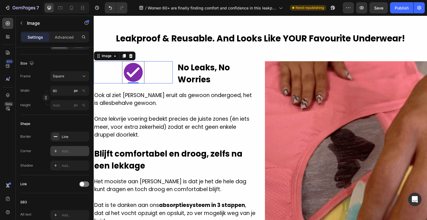
click at [58, 150] on icon at bounding box center [55, 151] width 4 height 4
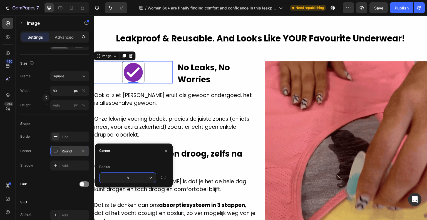
click at [58, 150] on icon at bounding box center [55, 151] width 4 height 4
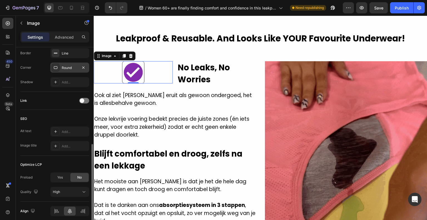
scroll to position [245, 0]
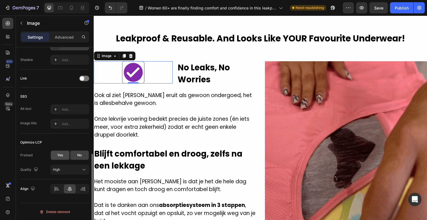
click at [59, 155] on span "Yes" at bounding box center [60, 155] width 6 height 5
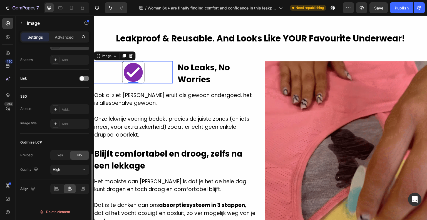
scroll to position [230, 0]
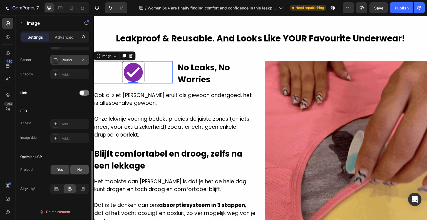
click at [75, 169] on div "No" at bounding box center [79, 169] width 18 height 9
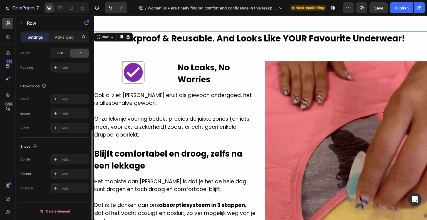
scroll to position [0, 0]
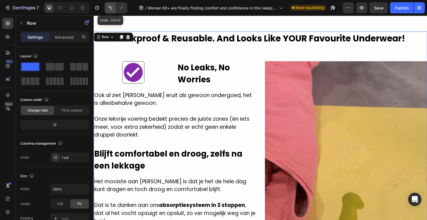
click at [108, 7] on icon "Undo/Redo" at bounding box center [111, 8] width 6 height 6
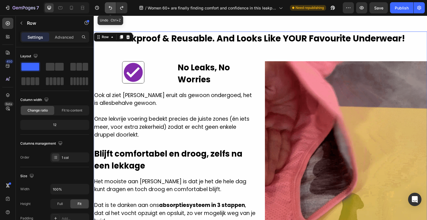
click at [108, 7] on icon "Undo/Redo" at bounding box center [111, 8] width 6 height 6
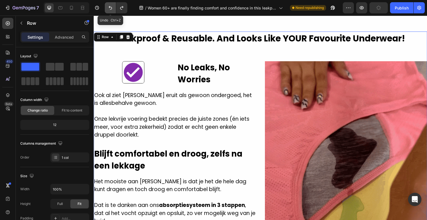
click at [108, 7] on icon "Undo/Redo" at bounding box center [111, 8] width 6 height 6
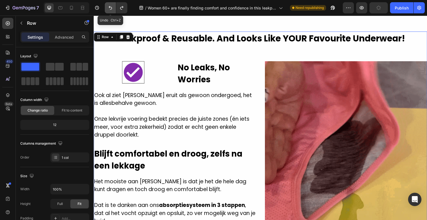
click at [108, 7] on icon "Undo/Redo" at bounding box center [111, 8] width 6 height 6
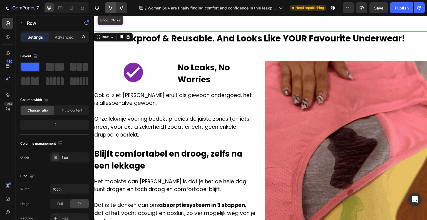
click at [108, 7] on icon "Undo/Redo" at bounding box center [111, 8] width 6 height 6
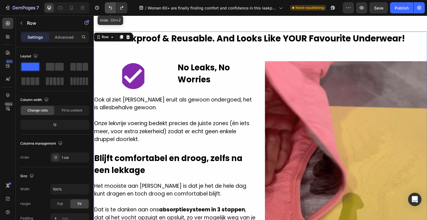
click at [108, 7] on icon "Undo/Redo" at bounding box center [111, 8] width 6 height 6
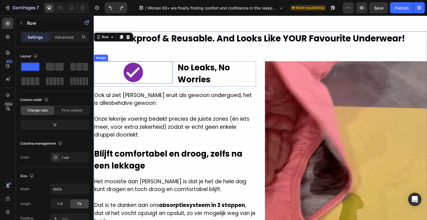
click at [135, 71] on img at bounding box center [133, 72] width 22 height 22
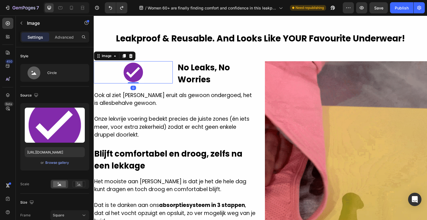
click at [157, 73] on div at bounding box center [133, 72] width 79 height 22
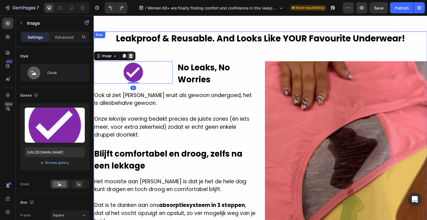
click at [131, 54] on icon at bounding box center [131, 56] width 4 height 4
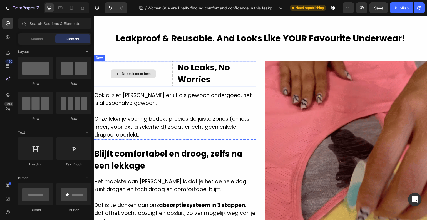
click at [155, 65] on div "Drop element here" at bounding box center [133, 73] width 79 height 25
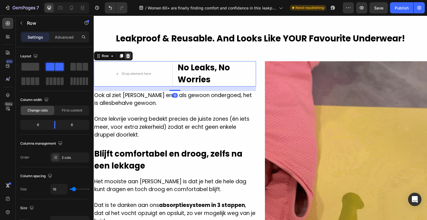
click at [127, 54] on icon at bounding box center [128, 56] width 4 height 4
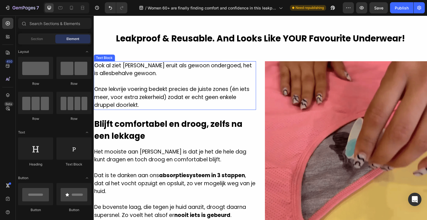
click at [130, 85] on p "Onze lekvrije voering bedekt precies de juiste zones (én iets meer, voor extra …" at bounding box center [174, 97] width 161 height 24
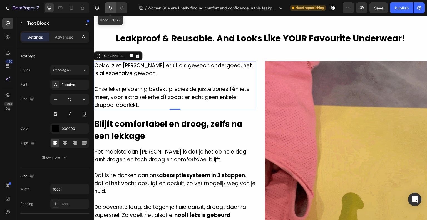
click at [110, 10] on icon "Undo/Redo" at bounding box center [111, 8] width 6 height 6
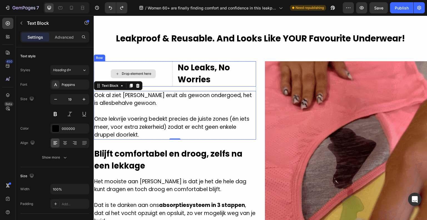
click at [159, 61] on div "Drop element here" at bounding box center [133, 73] width 79 height 25
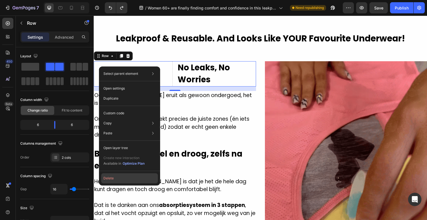
click at [113, 178] on button "Delete" at bounding box center [129, 178] width 57 height 10
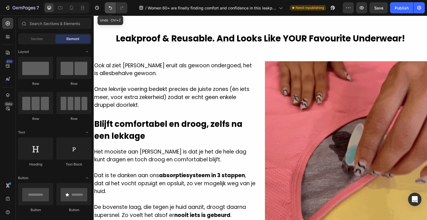
click at [111, 4] on button "Undo/Redo" at bounding box center [110, 7] width 11 height 11
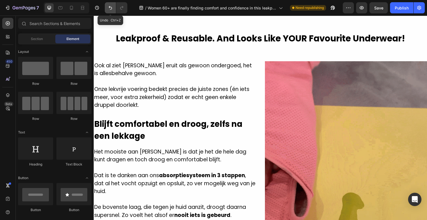
click at [111, 4] on button "Undo/Redo" at bounding box center [110, 7] width 11 height 11
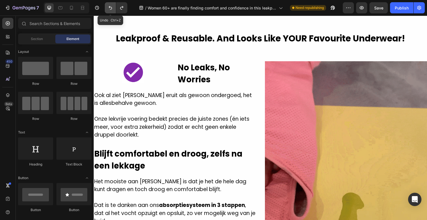
click at [111, 4] on button "Undo/Redo" at bounding box center [110, 7] width 11 height 11
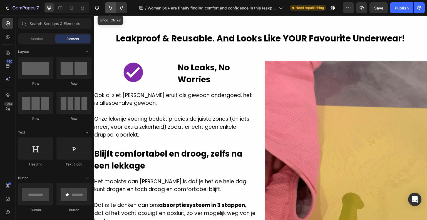
click at [111, 4] on button "Undo/Redo" at bounding box center [110, 7] width 11 height 11
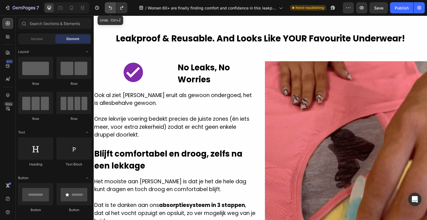
click at [111, 4] on button "Undo/Redo" at bounding box center [110, 7] width 11 height 11
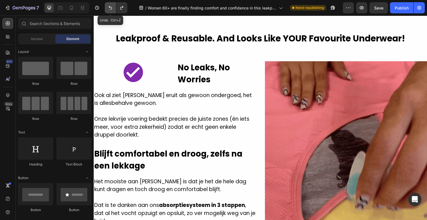
click at [111, 4] on button "Undo/Redo" at bounding box center [110, 7] width 11 height 11
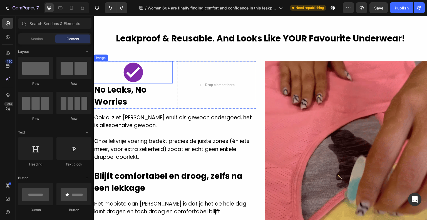
click at [157, 68] on div at bounding box center [133, 72] width 79 height 22
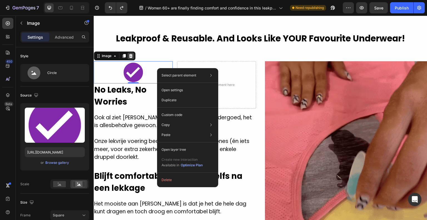
click at [133, 53] on div at bounding box center [130, 56] width 7 height 7
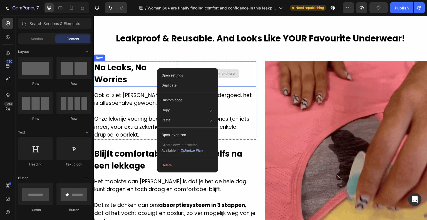
click at [192, 62] on div "Drop element here" at bounding box center [216, 73] width 79 height 25
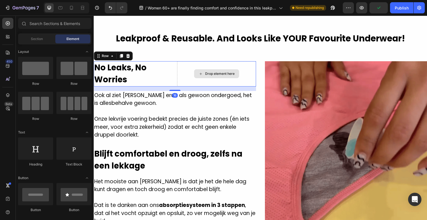
click at [210, 71] on div "Drop element here" at bounding box center [219, 73] width 29 height 4
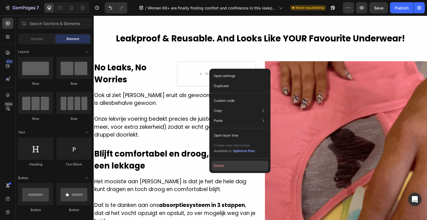
click at [223, 164] on button "Delete" at bounding box center [240, 166] width 57 height 10
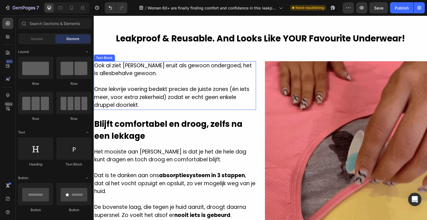
click at [151, 65] on p "Ook al ziet Altijdroog eruit als gewoon ondergoed, het is allesbehalve gewoon." at bounding box center [174, 70] width 161 height 16
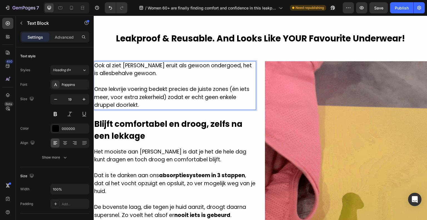
click at [97, 62] on p "Ook al ziet Altijdroog eruit als gewoon ondergoed, het is allesbehalve gewoon." at bounding box center [174, 70] width 161 height 16
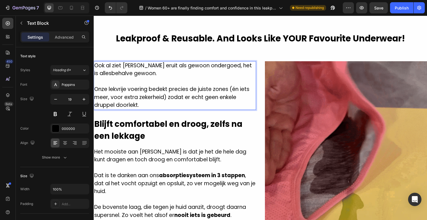
click at [95, 62] on p "Ook al ziet Altijdroog eruit als gewoon ondergoed, het is allesbehalve gewoon." at bounding box center [174, 70] width 161 height 16
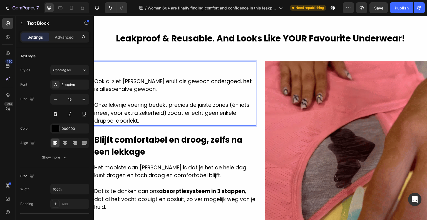
click at [103, 64] on p "Rich Text Editor. Editing area: main" at bounding box center [174, 66] width 161 height 8
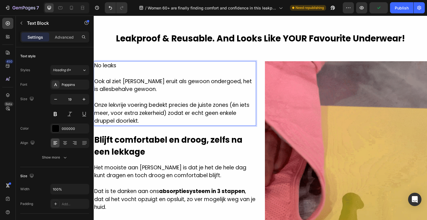
drag, startPoint x: 124, startPoint y: 64, endPoint x: 102, endPoint y: 60, distance: 22.1
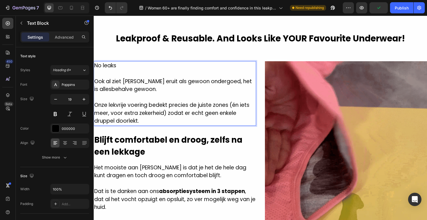
click at [102, 62] on p "No leaks" at bounding box center [174, 66] width 161 height 8
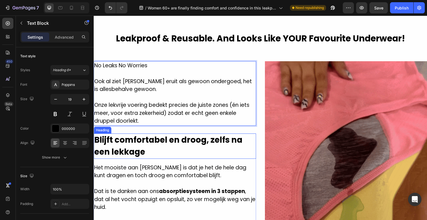
click at [128, 133] on h2 "Blijft comfortabel en droog, zelfs na een lekkage" at bounding box center [175, 145] width 162 height 25
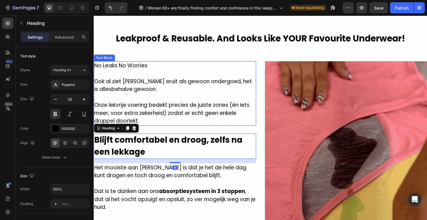
click at [122, 62] on p "No Leaks No Worries" at bounding box center [174, 66] width 161 height 8
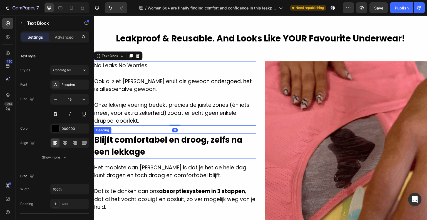
click at [125, 142] on h2 "Blijft comfortabel en droog, zelfs na een lekkage" at bounding box center [175, 145] width 162 height 25
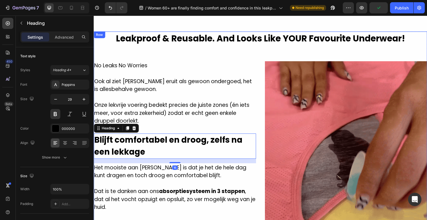
click at [120, 62] on p "No Leaks No Worries" at bounding box center [174, 66] width 161 height 8
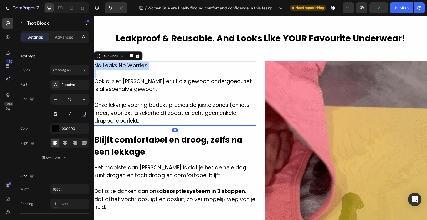
click at [120, 62] on p "No Leaks No Worries" at bounding box center [174, 66] width 161 height 8
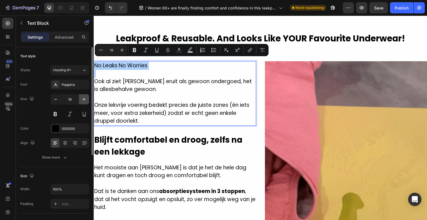
click at [81, 100] on button "button" at bounding box center [84, 99] width 10 height 10
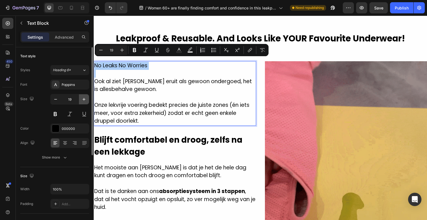
click at [81, 100] on button "button" at bounding box center [84, 99] width 10 height 10
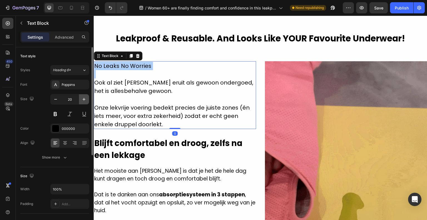
click at [81, 100] on button "button" at bounding box center [84, 99] width 10 height 10
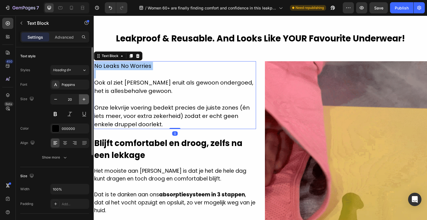
click at [81, 100] on button "button" at bounding box center [84, 99] width 10 height 10
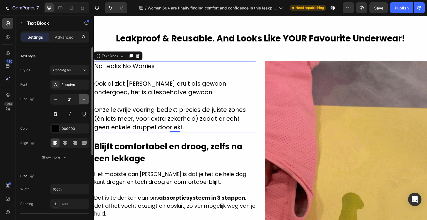
click at [81, 100] on button "button" at bounding box center [84, 99] width 10 height 10
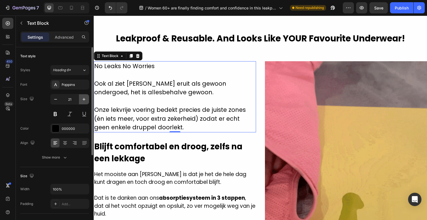
click at [81, 100] on button "button" at bounding box center [84, 99] width 10 height 10
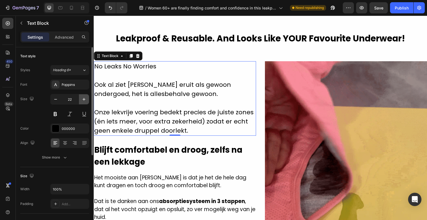
click at [81, 100] on button "button" at bounding box center [84, 99] width 10 height 10
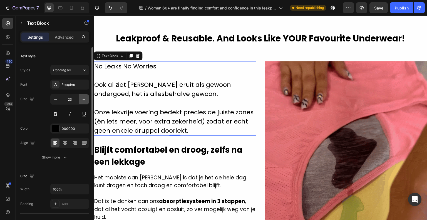
click at [81, 100] on button "button" at bounding box center [84, 99] width 10 height 10
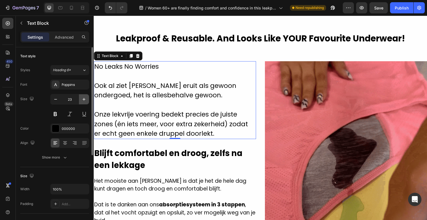
click at [81, 100] on button "button" at bounding box center [84, 99] width 10 height 10
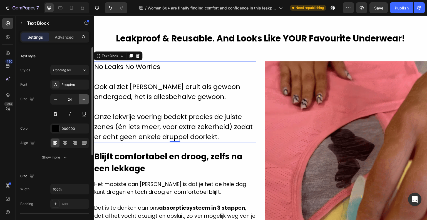
click at [81, 100] on button "button" at bounding box center [84, 99] width 10 height 10
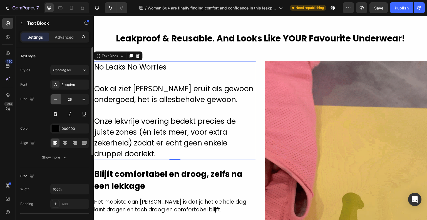
click at [56, 98] on icon "button" at bounding box center [56, 99] width 6 height 6
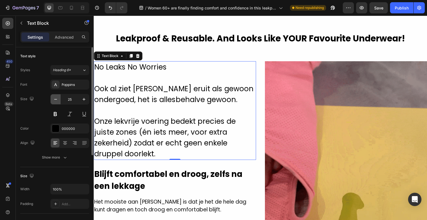
click at [56, 98] on icon "button" at bounding box center [56, 99] width 6 height 6
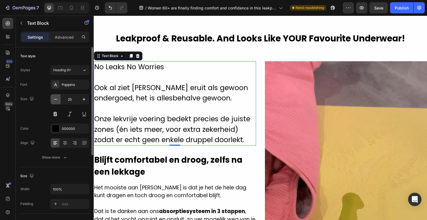
click at [56, 98] on icon "button" at bounding box center [56, 99] width 6 height 6
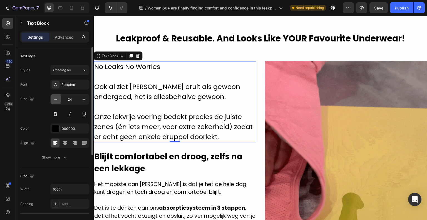
click at [56, 98] on icon "button" at bounding box center [56, 99] width 6 height 6
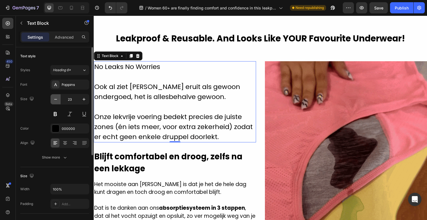
click at [56, 98] on icon "button" at bounding box center [56, 99] width 6 height 6
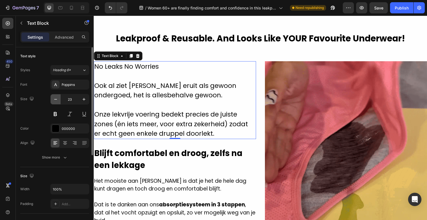
click at [56, 98] on icon "button" at bounding box center [56, 99] width 6 height 6
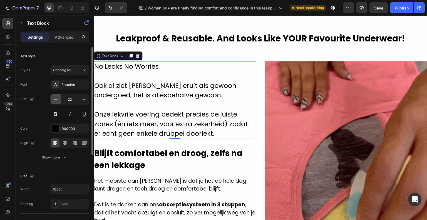
click at [56, 98] on icon "button" at bounding box center [56, 99] width 6 height 6
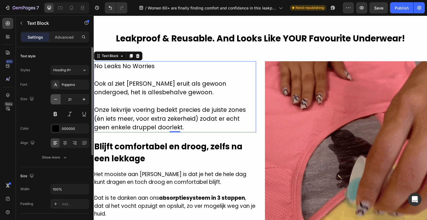
click at [56, 98] on icon "button" at bounding box center [56, 99] width 6 height 6
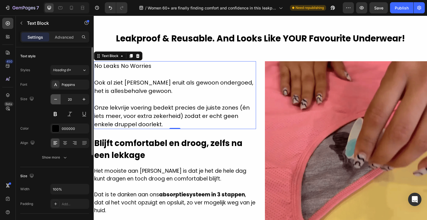
click at [56, 98] on icon "button" at bounding box center [56, 99] width 6 height 6
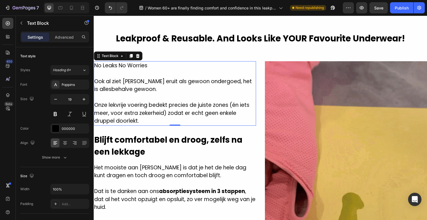
click at [124, 62] on p "No Leaks No Worries" at bounding box center [174, 66] width 161 height 8
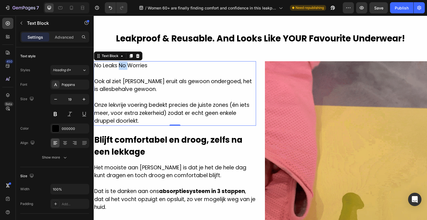
click at [124, 62] on p "No Leaks No Worries" at bounding box center [174, 66] width 161 height 8
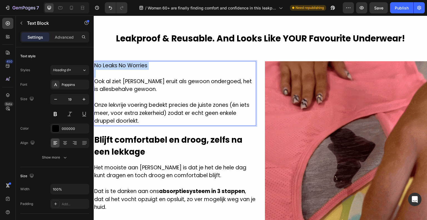
click at [124, 62] on p "No Leaks No Worries" at bounding box center [174, 66] width 161 height 8
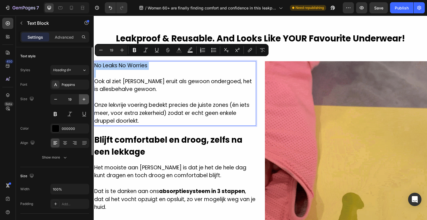
click at [82, 96] on icon "button" at bounding box center [84, 99] width 6 height 6
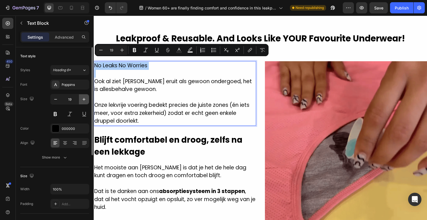
click at [82, 96] on icon "button" at bounding box center [84, 99] width 6 height 6
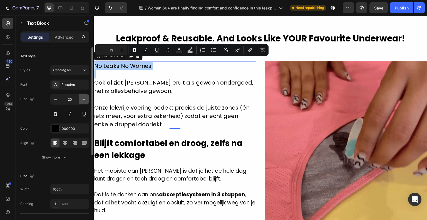
click at [82, 96] on icon "button" at bounding box center [84, 99] width 6 height 6
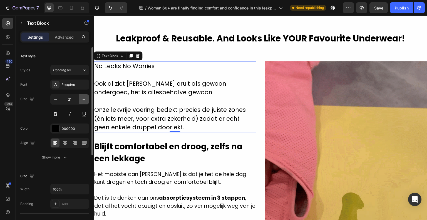
click at [82, 96] on icon "button" at bounding box center [84, 99] width 6 height 6
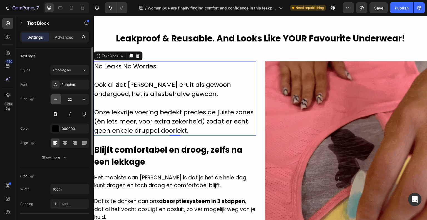
click at [59, 99] on button "button" at bounding box center [56, 99] width 10 height 10
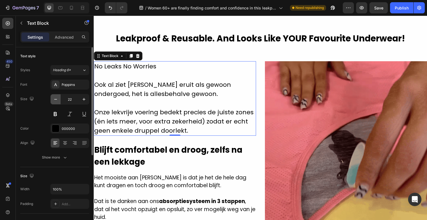
click at [59, 99] on button "button" at bounding box center [56, 99] width 10 height 10
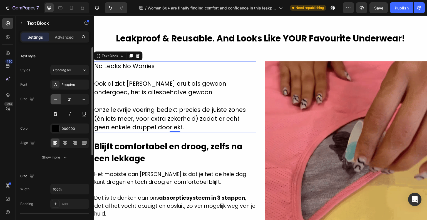
click at [59, 99] on button "button" at bounding box center [56, 99] width 10 height 10
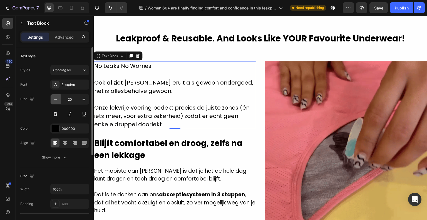
click at [59, 99] on button "button" at bounding box center [56, 99] width 10 height 10
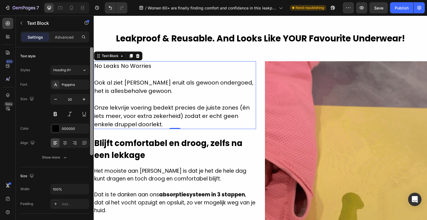
type input "19"
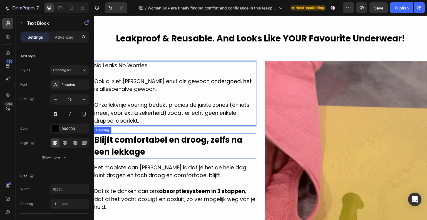
click at [137, 158] on div "Blijft comfortabel en droog, zelfs na een lekkage Heading Het mooiste aan Altij…" at bounding box center [175, 184] width 162 height 102
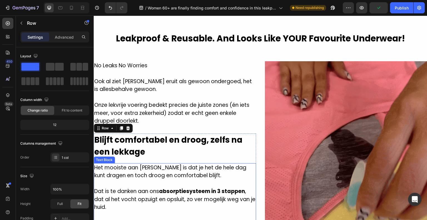
click at [136, 171] on p "Het mooiste aan Altijdroog is dat je het de hele dag kunt dragen en toch droog …" at bounding box center [174, 172] width 161 height 16
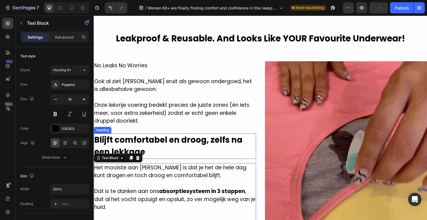
click at [160, 147] on h2 "Blijft comfortabel en droog, zelfs na een lekkage" at bounding box center [175, 145] width 162 height 25
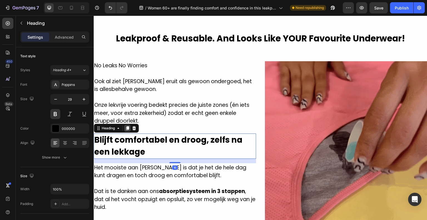
click at [127, 126] on icon at bounding box center [127, 128] width 3 height 4
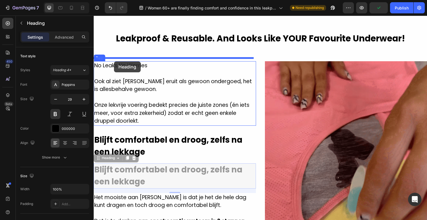
drag, startPoint x: 100, startPoint y: 157, endPoint x: 114, endPoint y: 61, distance: 96.9
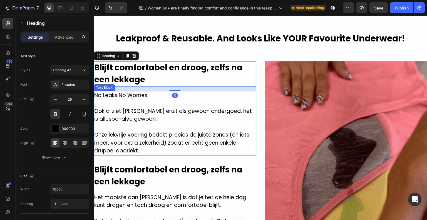
click at [122, 93] on p "No Leaks No Worries" at bounding box center [174, 95] width 161 height 8
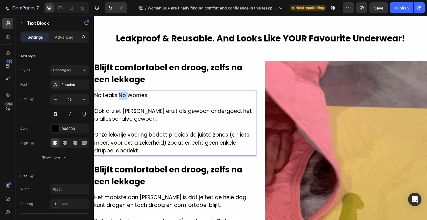
click at [122, 96] on p "No Leaks No Worries" at bounding box center [174, 95] width 161 height 8
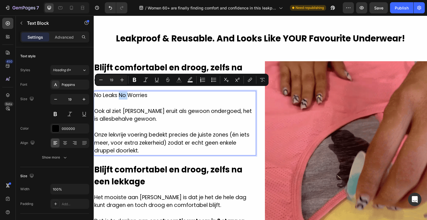
click at [123, 92] on p "No Leaks No Worries" at bounding box center [174, 95] width 161 height 8
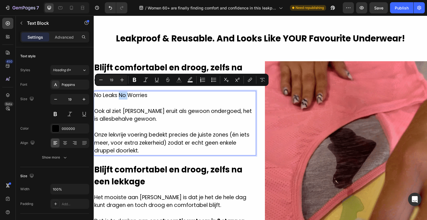
click at [123, 92] on p "No Leaks No Worries" at bounding box center [174, 95] width 161 height 8
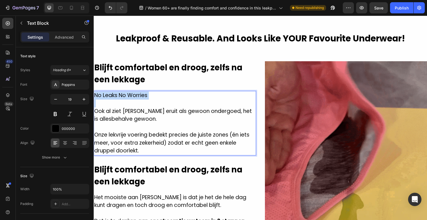
click at [123, 92] on p "No Leaks No Worries" at bounding box center [174, 95] width 161 height 8
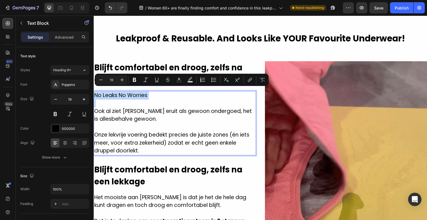
copy p "No Leaks No Worries"
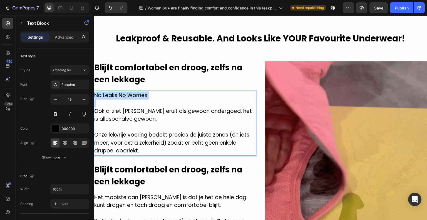
click at [115, 107] on p "Ook al ziet Altijdroog eruit als gewoon ondergoed, het is allesbehalve gewoon." at bounding box center [174, 115] width 161 height 16
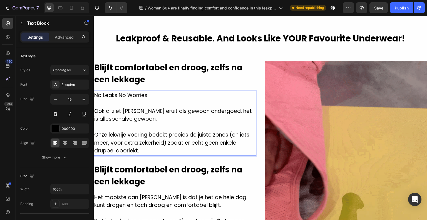
click at [96, 108] on p "Ook al ziet Altijdroog eruit als gewoon ondergoed, het is allesbehalve gewoon." at bounding box center [174, 115] width 161 height 16
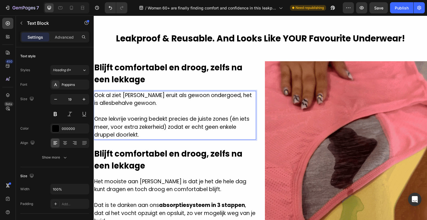
click at [130, 74] on h2 "Blijft comfortabel en droog, zelfs na een lekkage" at bounding box center [175, 73] width 162 height 25
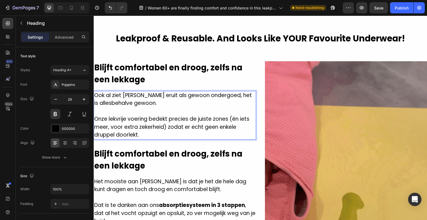
click at [130, 74] on h2 "Blijft comfortabel en droog, zelfs na een lekkage" at bounding box center [175, 73] width 162 height 25
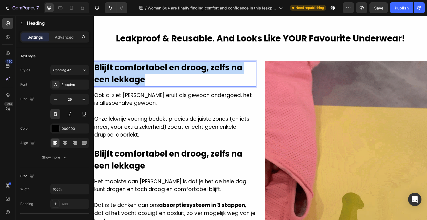
click at [130, 74] on p "Blijft comfortabel en droog, zelfs na een lekkage" at bounding box center [174, 74] width 161 height 24
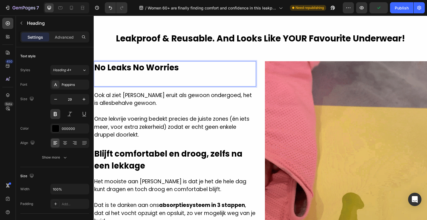
click at [155, 76] on p "Rich Text Editor. Editing area: main" at bounding box center [174, 80] width 161 height 12
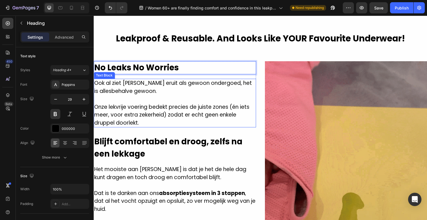
click at [151, 96] on p "Rich Text Editor. Editing area: main" at bounding box center [174, 99] width 161 height 8
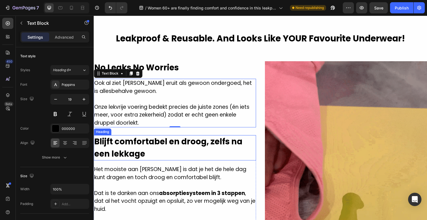
click at [174, 136] on h2 "Blijft comfortabel en droog, zelfs na een lekkage" at bounding box center [175, 147] width 162 height 25
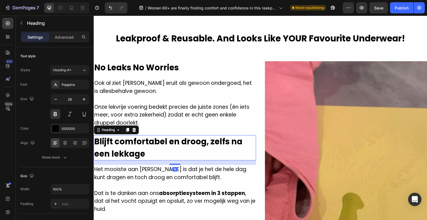
click at [174, 138] on h2 "Blijft comfortabel en droog, zelfs na een lekkage" at bounding box center [175, 147] width 162 height 25
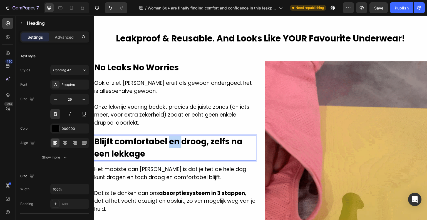
click at [174, 138] on p "Blijft comfortabel en droog, zelfs na een lekkage" at bounding box center [174, 148] width 161 height 24
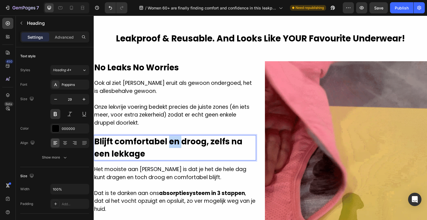
click at [174, 138] on p "Blijft comfortabel en droog, zelfs na een lekkage" at bounding box center [174, 148] width 161 height 24
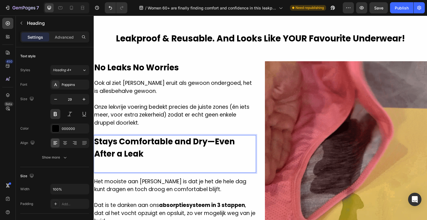
click at [212, 141] on strong "Stays Comfortable and Dry—Even After a Leak" at bounding box center [164, 147] width 141 height 23
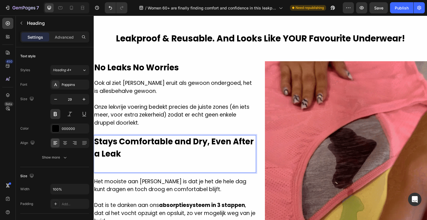
click at [189, 159] on p "Stays Comfortable and Dry, Even After a Leak" at bounding box center [174, 154] width 161 height 36
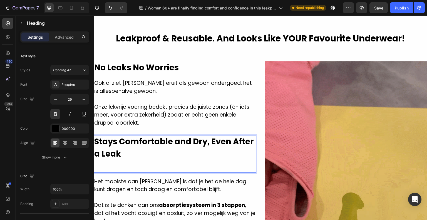
click at [137, 163] on p "Stays Comfortable and Dry, Even After a Leak" at bounding box center [174, 154] width 161 height 36
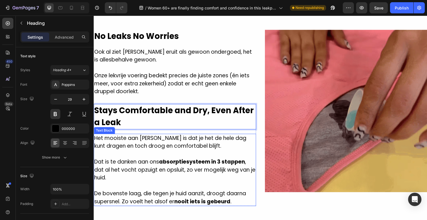
scroll to position [778, 0]
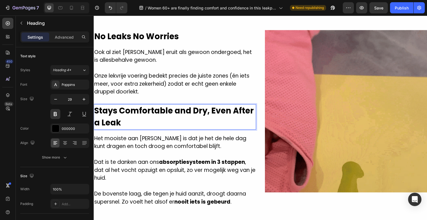
click at [142, 108] on strong "Stays Comfortable and Dry, Even After a Leak" at bounding box center [174, 116] width 160 height 23
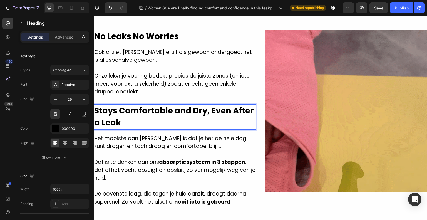
click at [142, 108] on strong "Stays Comfortable and Dry, Even After a Leak" at bounding box center [174, 116] width 160 height 23
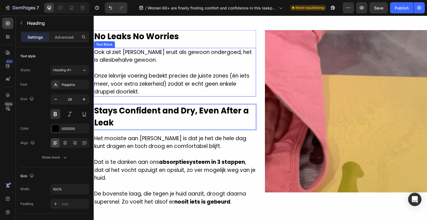
click at [148, 93] on p "Onze lekvrije voering bedekt precies de juiste zones (én iets meer, voor extra …" at bounding box center [174, 84] width 161 height 24
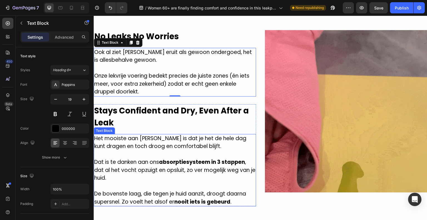
click at [152, 148] on p "Het mooiste aan Altijdroog is dat je het de hele dag kunt dragen en toch droog …" at bounding box center [174, 143] width 161 height 16
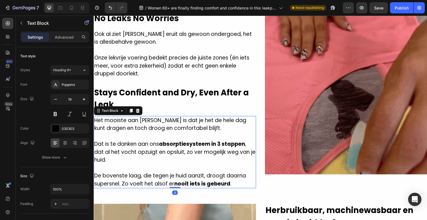
scroll to position [806, 0]
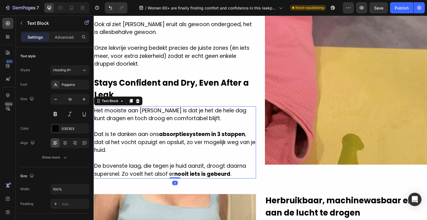
click at [231, 170] on p "De bovenste laag, die tegen je huid aanzit, droogt daarna supersnel. Zo voelt h…" at bounding box center [174, 170] width 161 height 16
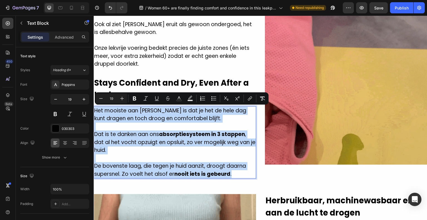
drag, startPoint x: 233, startPoint y: 175, endPoint x: 96, endPoint y: 107, distance: 153.3
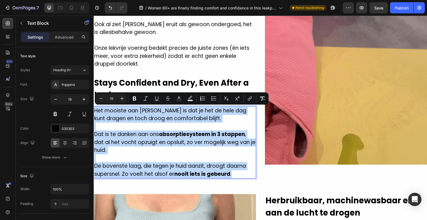
click at [96, 107] on div "Het mooiste aan Altijdroog is dat je het de hele dag kunt dragen en toch droog …" at bounding box center [175, 142] width 162 height 73
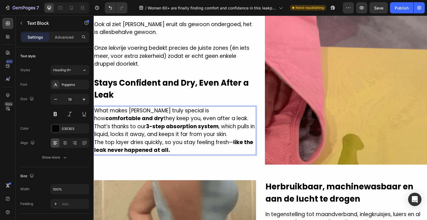
click at [186, 113] on p "What makes Everdries truly special is how comfortable and dry they keep you, ev…" at bounding box center [174, 115] width 161 height 16
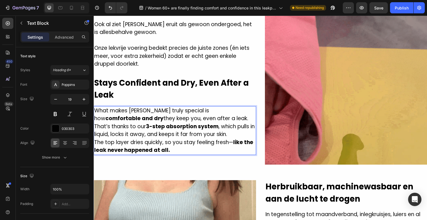
click at [198, 121] on p "What makes Everdries truly special is how comfortable and dry they keep you, ev…" at bounding box center [174, 115] width 161 height 16
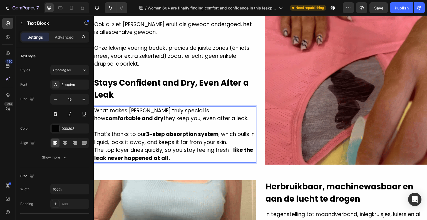
click at [134, 109] on p "What makes Everdries truly special is how comfortable and dry they keep you, ev…" at bounding box center [174, 115] width 161 height 16
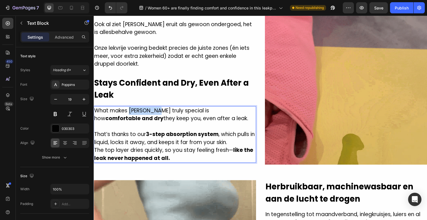
click at [134, 109] on p "What makes Everdries truly special is how comfortable and dry they keep you, ev…" at bounding box center [174, 115] width 161 height 16
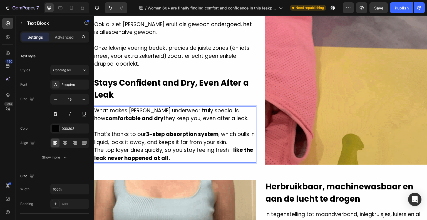
click at [233, 151] on p "The top layer dries quickly, so you stay feeling fresh— like the leak never hap…" at bounding box center [174, 154] width 161 height 16
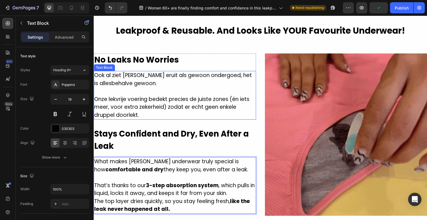
scroll to position [750, 0]
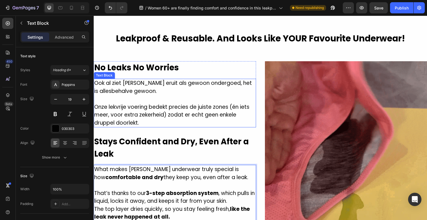
click at [153, 90] on p "Ook al ziet Altijdroog eruit als gewoon ondergoed, het is allesbehalve gewoon." at bounding box center [174, 87] width 161 height 16
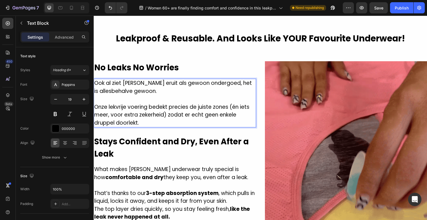
click at [147, 120] on p "Onze lekvrije voering bedekt precies de juiste zones (én iets meer, voor extra …" at bounding box center [174, 115] width 161 height 24
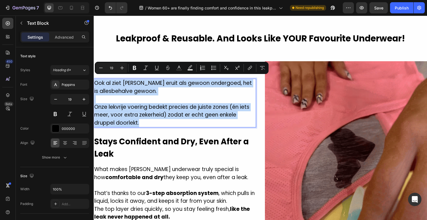
drag, startPoint x: 147, startPoint y: 120, endPoint x: 96, endPoint y: 81, distance: 64.3
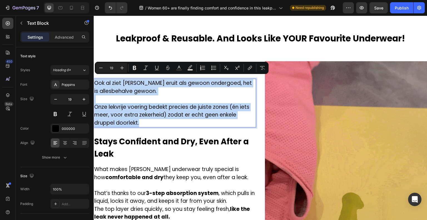
click at [96, 81] on div "Ook al ziet Altijdroog eruit als gewoon ondergoed, het is allesbehalve gewoon. …" at bounding box center [175, 103] width 162 height 49
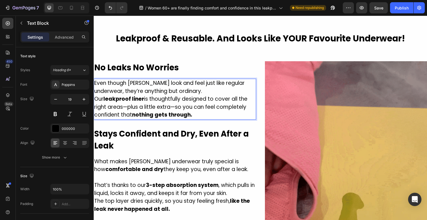
drag, startPoint x: 198, startPoint y: 90, endPoint x: 209, endPoint y: 90, distance: 11.1
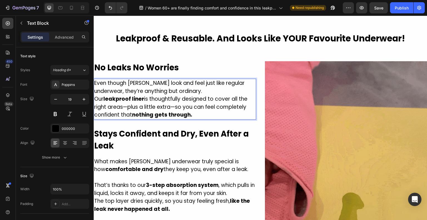
click at [200, 90] on p "Even though Everdries look and feel just like regular underwear, they’re anythi…" at bounding box center [174, 87] width 161 height 16
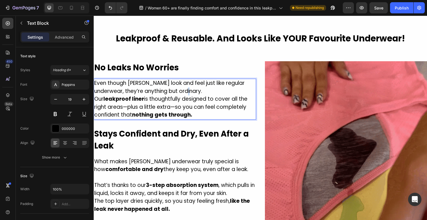
click at [209, 90] on p "Even though Everdries look and feel just like regular underwear, they’re anythi…" at bounding box center [174, 87] width 161 height 16
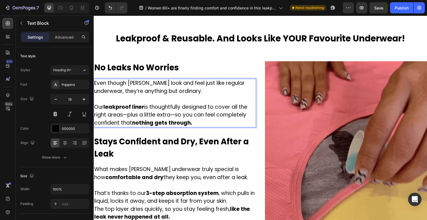
click at [141, 79] on p "Even though Everdries look and feel just like regular underwear, they’re anythi…" at bounding box center [174, 87] width 161 height 16
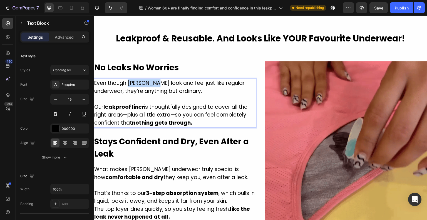
click at [141, 79] on p "Even though Everdries look and feel just like regular underwear, they’re anythi…" at bounding box center [174, 87] width 161 height 16
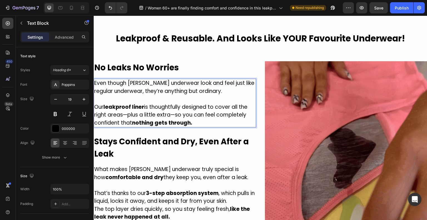
click at [187, 109] on p "Our leakproof liner is thoughtfully designed to cover all the right areas—plus …" at bounding box center [174, 115] width 161 height 24
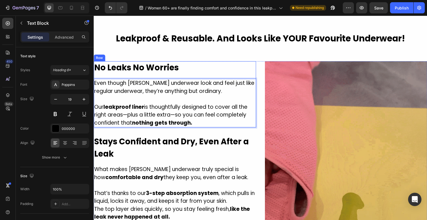
click at [188, 71] on div "No Leaks No Worries Heading Even though Alltimedry's underwear look and feel ju…" at bounding box center [175, 94] width 162 height 66
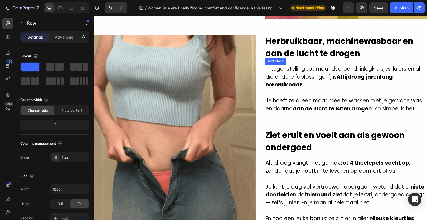
scroll to position [889, 0]
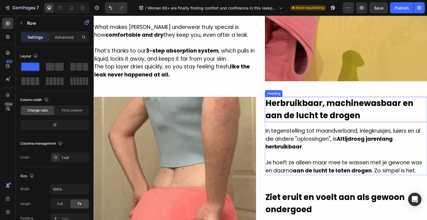
click at [296, 108] on h2 "Herbruikbaar, machinewasbaar en aan de lucht te drogen" at bounding box center [346, 109] width 162 height 25
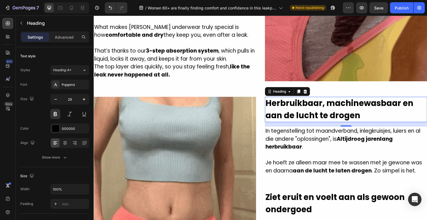
click at [325, 108] on h2 "Herbruikbaar, machinewasbaar en aan de lucht te drogen" at bounding box center [346, 109] width 162 height 25
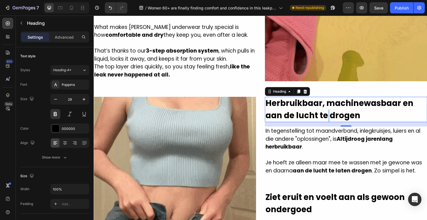
click at [325, 108] on p "Herbruikbaar, machinewasbaar en aan de lucht te drogen" at bounding box center [345, 109] width 161 height 24
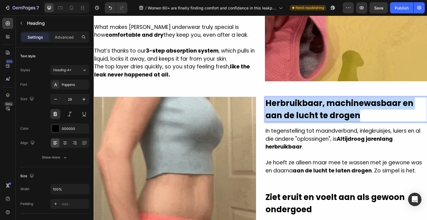
click at [325, 108] on p "Herbruikbaar, machinewasbaar en aan de lucht te drogen" at bounding box center [345, 109] width 161 height 24
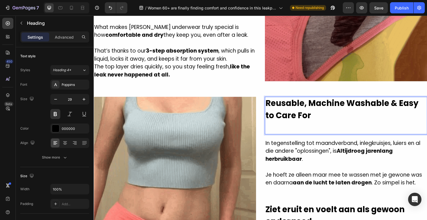
click at [386, 103] on strong "Reusable, Machine Washable & Easy to Care For" at bounding box center [341, 109] width 153 height 23
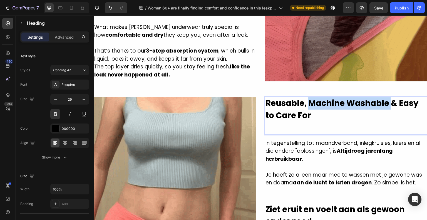
drag, startPoint x: 387, startPoint y: 104, endPoint x: 309, endPoint y: 98, distance: 78.9
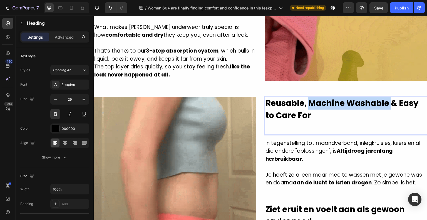
click at [309, 98] on strong "Reusable, Machine Washable & Easy to Care For" at bounding box center [341, 109] width 153 height 23
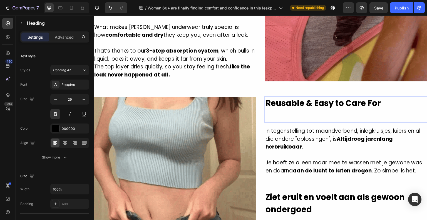
click at [317, 117] on p "Reusable & Easy to Care For" at bounding box center [345, 109] width 161 height 24
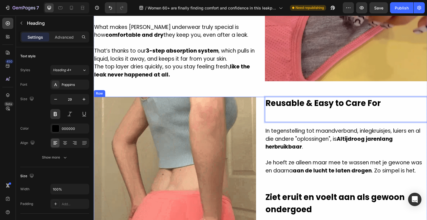
click at [302, 188] on div "Reusable & Easy to Care For Heading 16 In tegenstelling tot maandverband, inleg…" at bounding box center [346, 218] width 162 height 243
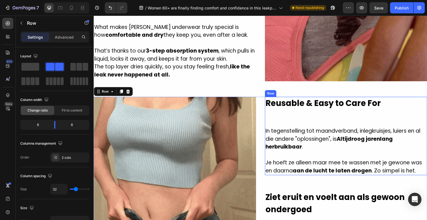
click at [306, 111] on p "⁠⁠⁠⁠⁠⁠⁠ Reusable & Easy to Care For" at bounding box center [345, 109] width 161 height 24
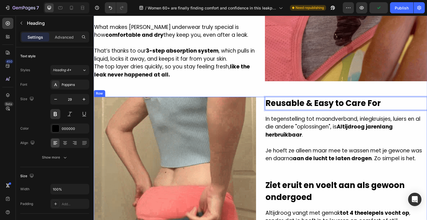
click at [298, 180] on h2 "Ziet eruit en voelt aan als gewoon ondergoed" at bounding box center [346, 191] width 162 height 25
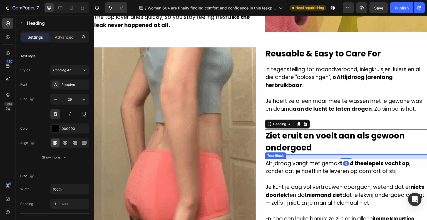
scroll to position [945, 0]
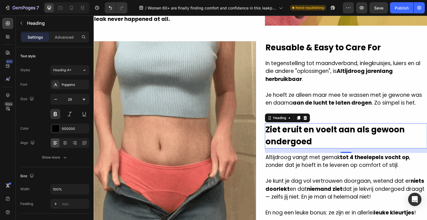
click at [295, 131] on h2 "Ziet eruit en voelt aan als gewoon ondergoed" at bounding box center [346, 135] width 162 height 25
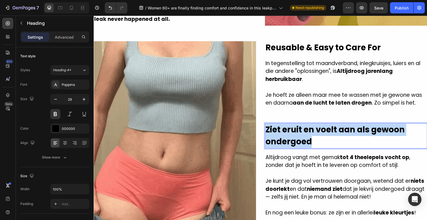
click at [295, 131] on p "Ziet eruit en voelt aan als gewoon ondergoed" at bounding box center [345, 136] width 161 height 24
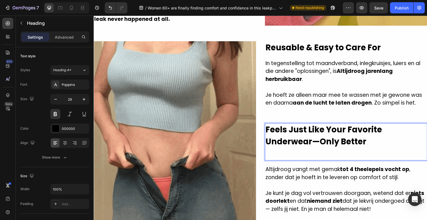
click at [318, 140] on strong "Feels Just Like Your Favorite Underwear—Only Better" at bounding box center [323, 135] width 116 height 23
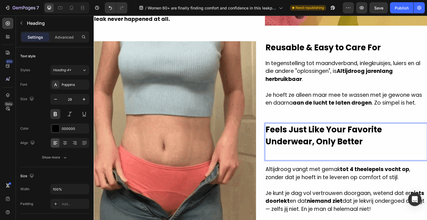
click at [401, 134] on p "Feels Just Like Your Favorite Underwear, Only Better" at bounding box center [345, 142] width 161 height 36
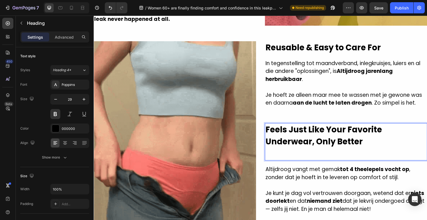
click at [406, 128] on p "Feels Just Like Your Favorite Underwear, Only Better" at bounding box center [345, 142] width 161 height 36
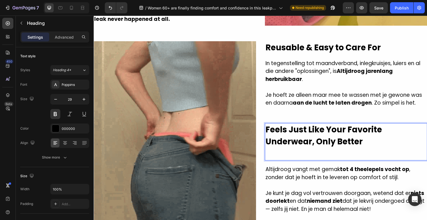
click at [267, 140] on strong "Feels Just Like Your Favorite Underwear, Only Better" at bounding box center [323, 135] width 116 height 23
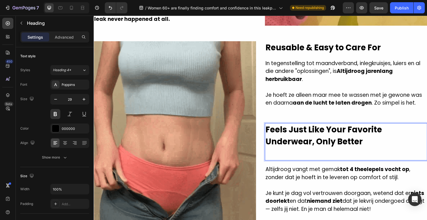
click at [265, 140] on strong "Feels Just Like Your Favorite Underwear, Only Better" at bounding box center [323, 135] width 116 height 23
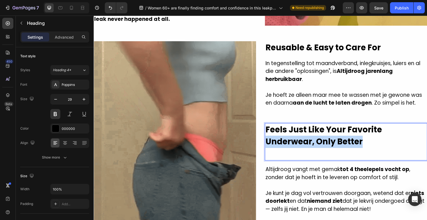
click at [396, 133] on p "Feels Just Like Your Favorite Underwear, Only Better" at bounding box center [345, 142] width 161 height 36
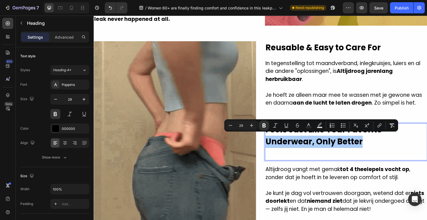
click at [396, 126] on button "Remove Format" at bounding box center [392, 125] width 10 height 10
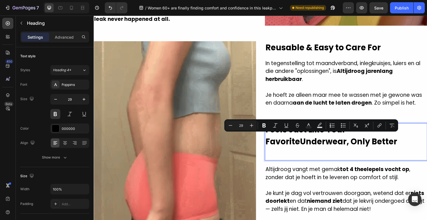
click at [399, 143] on p "Feels Just Like Your Favorite Underwear, Only Better" at bounding box center [345, 142] width 161 height 36
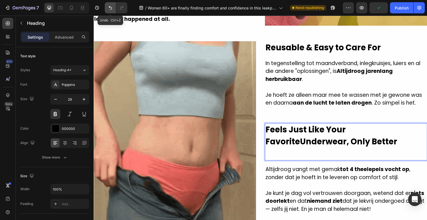
click at [111, 8] on icon "Undo/Redo" at bounding box center [111, 8] width 6 height 6
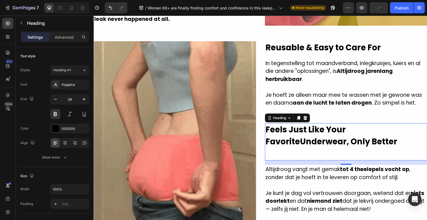
click at [350, 150] on h2 "Feels Just Like Your Favorite Underwear, Only Better" at bounding box center [346, 142] width 162 height 38
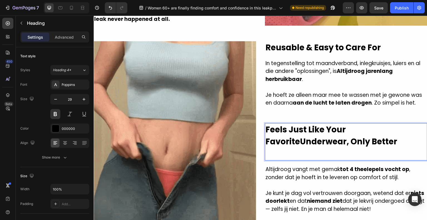
click at [335, 151] on p "Feels Just Like Your Favorite Underwear, Only Better" at bounding box center [345, 142] width 161 height 36
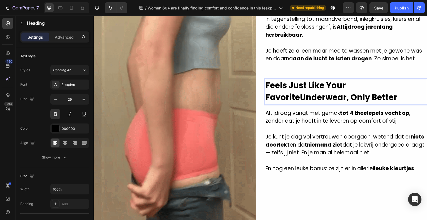
scroll to position [1028, 0]
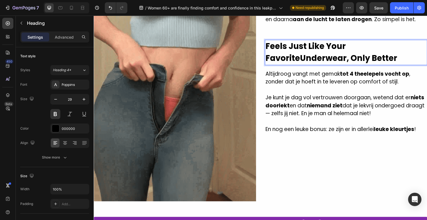
click at [333, 141] on div "⁠⁠⁠⁠⁠⁠⁠ Reusable & Easy to Care For Heading In tegenstelling tot maandverband, …" at bounding box center [346, 79] width 162 height 243
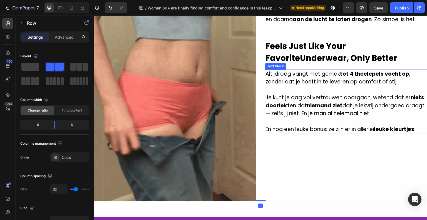
click at [331, 126] on p "En nog een leuke bonus: ze zijn er in allerlei leuke kleurtjes !" at bounding box center [345, 129] width 161 height 8
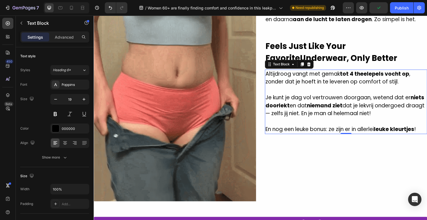
click at [411, 125] on strong "leuke kleurtjes" at bounding box center [394, 129] width 40 height 8
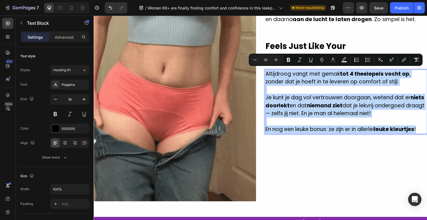
drag, startPoint x: 419, startPoint y: 126, endPoint x: 264, endPoint y: 72, distance: 163.9
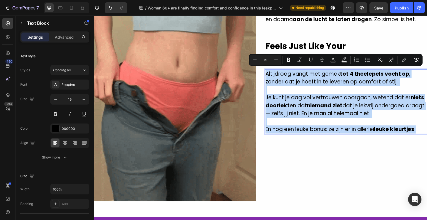
click at [265, 72] on div "Altijdroog vangt met gemak tot 4 theelepels vocht op , zonder dat je hoeft in t…" at bounding box center [346, 101] width 162 height 64
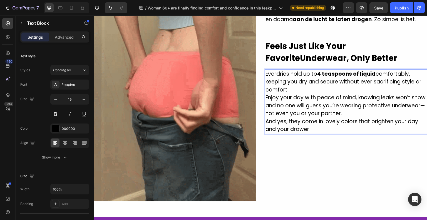
click at [313, 87] on p "Everdries hold up to 4 teaspoons of liquid comfortably, keeping you dry and sec…" at bounding box center [345, 82] width 161 height 24
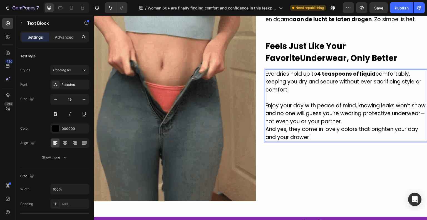
click at [383, 120] on p "Enjoy your day with peace of mind, knowing leaks won’t show and no one will gue…" at bounding box center [345, 114] width 161 height 24
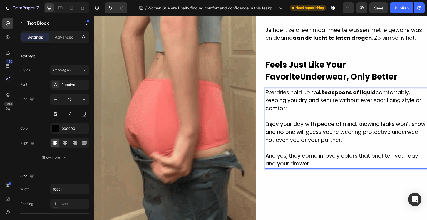
scroll to position [1001, 0]
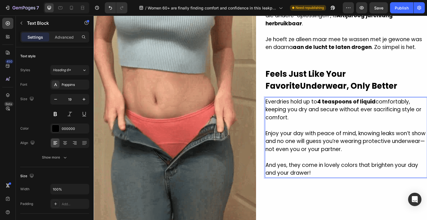
click at [297, 145] on p "Enjoy your day with peace of mind, knowing leaks won’t show and no one will gue…" at bounding box center [345, 142] width 161 height 24
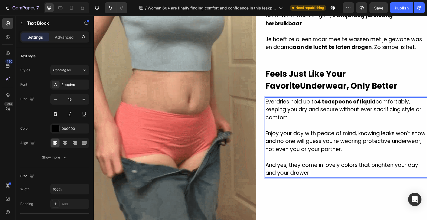
click at [317, 163] on p "And yes, they come in lovely colors that brighten your day and your drawer!" at bounding box center [345, 169] width 161 height 16
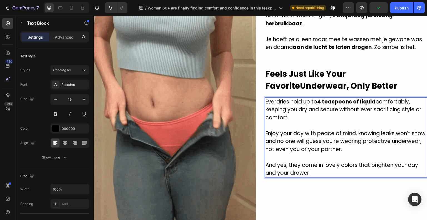
click at [272, 100] on p "Everdries hold up to 4 teaspoons of liquid comfortably, keeping you dry and sec…" at bounding box center [345, 110] width 161 height 24
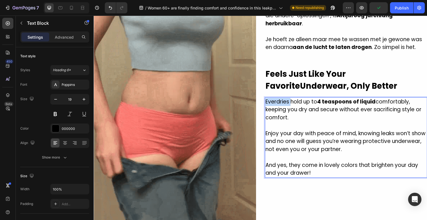
click at [272, 100] on p "Everdries hold up to 4 teaspoons of liquid comfortably, keeping you dry and sec…" at bounding box center [345, 110] width 161 height 24
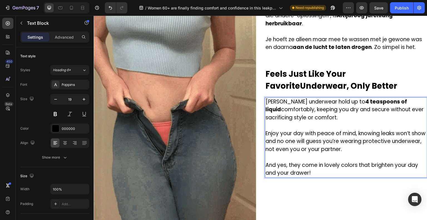
click at [320, 172] on p "And yes, they come in lovely colors that brighten your day and your drawer!" at bounding box center [345, 169] width 161 height 16
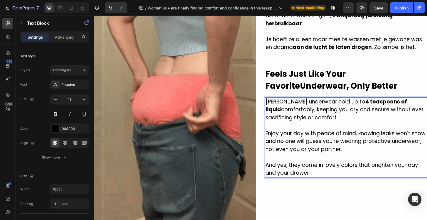
click at [319, 180] on div "⁠⁠⁠⁠⁠⁠⁠ Reusable & Easy to Care For Heading In tegenstelling tot maandverband, …" at bounding box center [346, 107] width 162 height 243
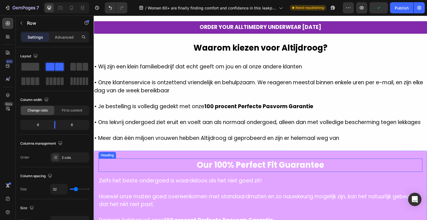
scroll to position [1195, 0]
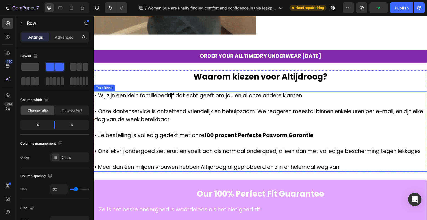
click at [239, 109] on p "• Onze klantenservice is ontzettend vriendelijk en behulpzaam. We reageren mees…" at bounding box center [260, 116] width 332 height 16
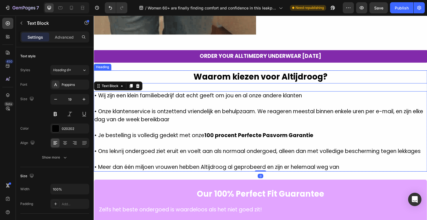
click at [245, 74] on h2 "Waarom kiezen voor Altijdroog?" at bounding box center [261, 76] width 334 height 13
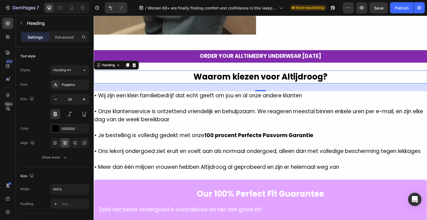
click at [240, 70] on h2 "Waarom kiezen voor Altijdroog?" at bounding box center [261, 76] width 334 height 13
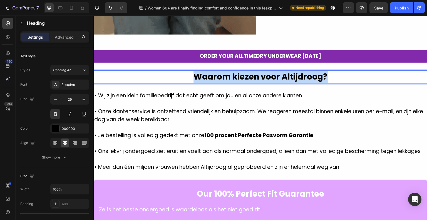
click at [240, 71] on p "Waarom kiezen voor Altijdroog?" at bounding box center [260, 77] width 332 height 12
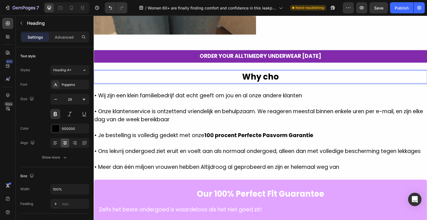
click at [290, 71] on p "Why cho" at bounding box center [260, 77] width 332 height 12
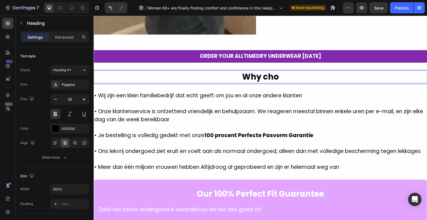
click at [290, 71] on p "Why cho" at bounding box center [260, 77] width 332 height 12
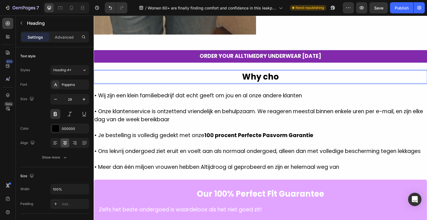
click at [275, 71] on p "Why cho" at bounding box center [260, 77] width 332 height 12
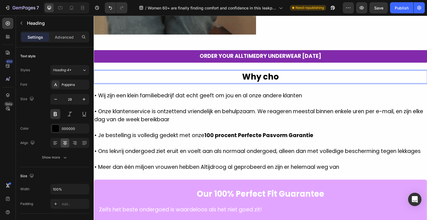
click at [275, 71] on p "Why cho" at bounding box center [260, 77] width 332 height 12
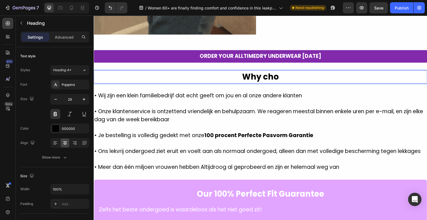
click at [272, 71] on p "Why cho" at bounding box center [260, 77] width 332 height 12
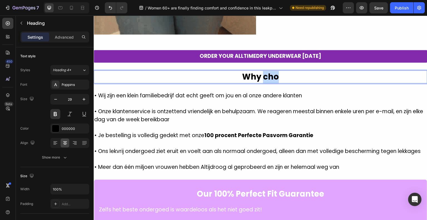
click at [272, 71] on p "Why cho" at bounding box center [260, 77] width 332 height 12
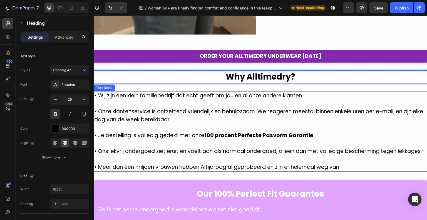
click at [287, 112] on p "• Onze klantenservice is ontzettend vriendelijk en behulpzaam. We reageren mees…" at bounding box center [260, 116] width 332 height 16
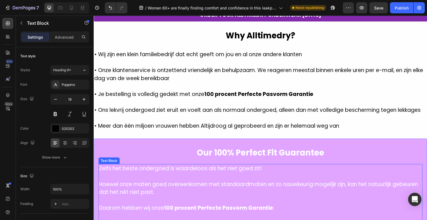
scroll to position [1171, 0]
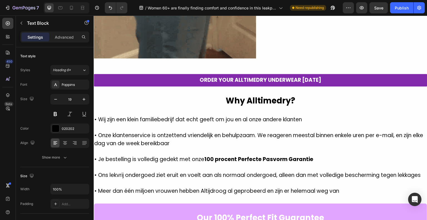
click at [223, 141] on p "• Onze klantenservice is ontzettend vriendelijk en behulpzaam. We reageren mees…" at bounding box center [260, 139] width 332 height 16
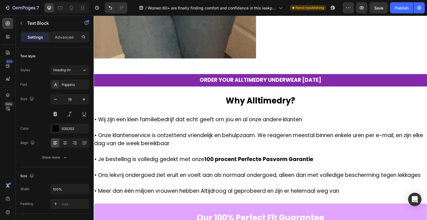
click at [329, 186] on p "Rich Text Editor. Editing area: main" at bounding box center [260, 183] width 332 height 8
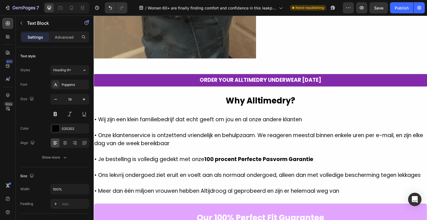
click at [344, 194] on p "• Meer dan één miljoen vrouwen hebben Altijdroog al geprobeerd en zijn er helem…" at bounding box center [260, 191] width 332 height 8
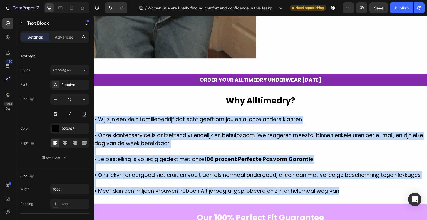
drag, startPoint x: 344, startPoint y: 194, endPoint x: 94, endPoint y: 112, distance: 262.3
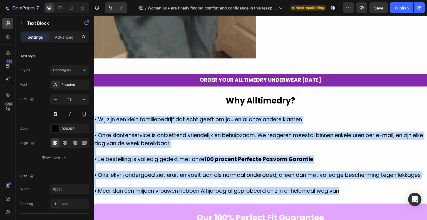
click at [94, 115] on div "• Wij zijn een klein familiebedrijf dat echt geeft om jou en al onze andere kla…" at bounding box center [261, 155] width 334 height 80
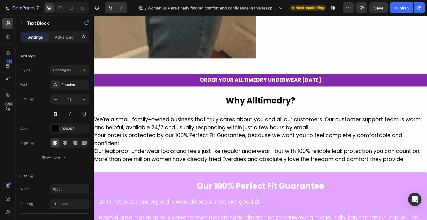
click at [94, 116] on p "We’re a small, family-owned business that truly cares about you and all our cus…" at bounding box center [260, 124] width 332 height 16
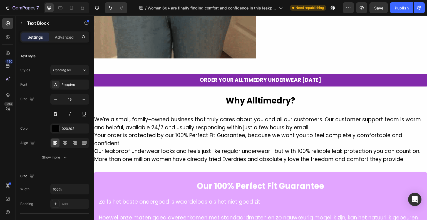
click at [325, 116] on p "We’re a small, family-owned business that truly cares about you and all our cus…" at bounding box center [260, 124] width 332 height 16
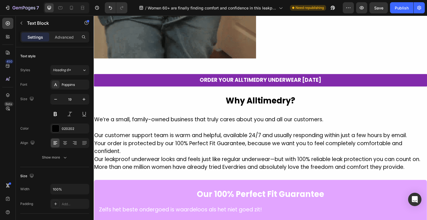
click at [96, 140] on p "Your order is protected by our 100% Perfect Fit Guarantee, because we want you …" at bounding box center [260, 148] width 332 height 16
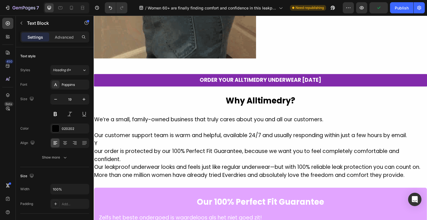
click at [97, 140] on p "Y" at bounding box center [260, 144] width 332 height 8
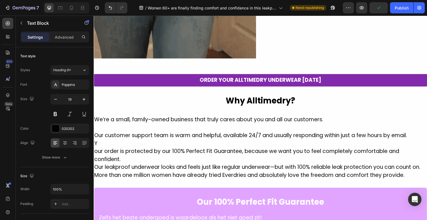
click at [95, 147] on p "our order is protected by our 100% Perfect Fit Guarantee, because we want you t…" at bounding box center [260, 155] width 332 height 16
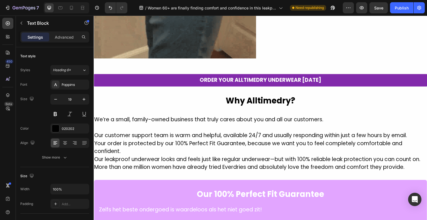
click at [95, 140] on p "Your order is protected by our 100% Perfect Fit Guarantee, because we want you …" at bounding box center [260, 148] width 332 height 16
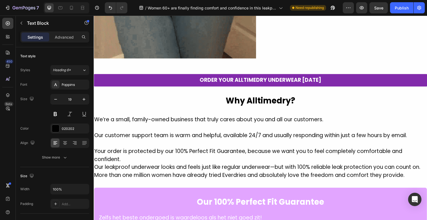
click at [95, 163] on p "Our leakproof underwear looks and feels just like regular underwear—but with 10…" at bounding box center [260, 167] width 332 height 8
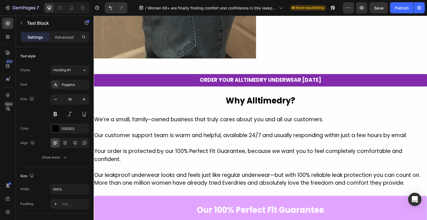
click at [95, 180] on p "More than one million women have already tried Everdries and absolutely love th…" at bounding box center [260, 183] width 332 height 8
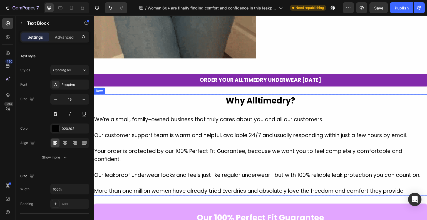
click at [112, 105] on div "Why Alltimedry? Heading We’re a small, family-owned business that truly cares a…" at bounding box center [261, 144] width 334 height 101
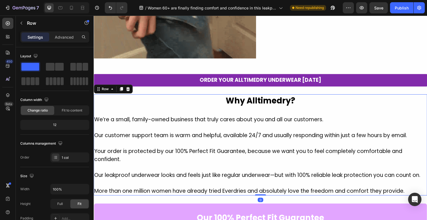
click at [109, 116] on p "We’re a small, family-owned business that truly cares about you and all our cus…" at bounding box center [260, 120] width 332 height 8
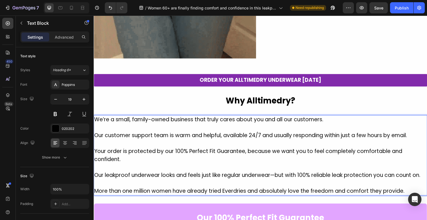
click at [100, 116] on p "We’re a small, family-owned business that truly cares about you and all our cus…" at bounding box center [260, 120] width 332 height 8
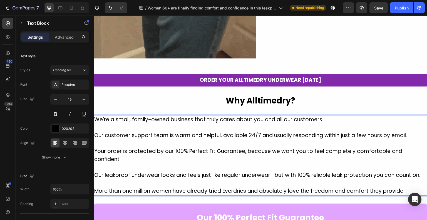
click at [98, 116] on p "We’re a small, family-owned business that truly cares about you and all our cus…" at bounding box center [260, 120] width 332 height 8
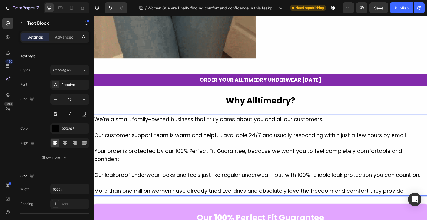
click at [96, 116] on p "We’re a small, family-owned business that truly cares about you and all our cus…" at bounding box center [260, 120] width 332 height 8
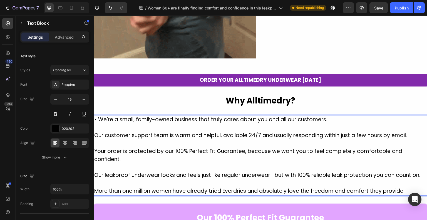
click at [95, 131] on p "Our customer support team is warm and helpful, available 24/7 and usually respo…" at bounding box center [260, 135] width 332 height 8
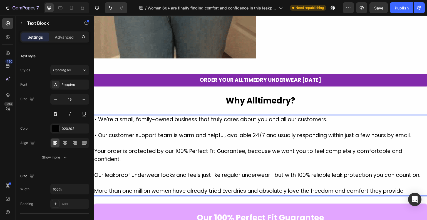
click at [96, 147] on p "Your order is protected by our 100% Perfect Fit Guarantee, because we want you …" at bounding box center [260, 155] width 332 height 16
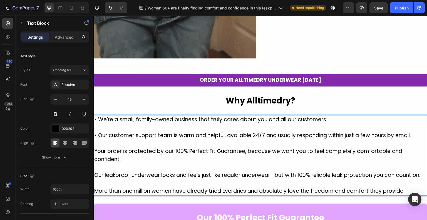
click at [96, 147] on p "Your order is protected by our 100% Perfect Fit Guarantee, because we want you …" at bounding box center [260, 155] width 332 height 16
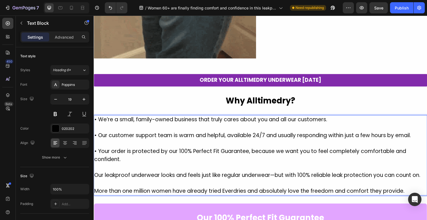
click at [95, 171] on p "Our leakproof underwear looks and feels just like regular underwear—but with 10…" at bounding box center [260, 175] width 332 height 8
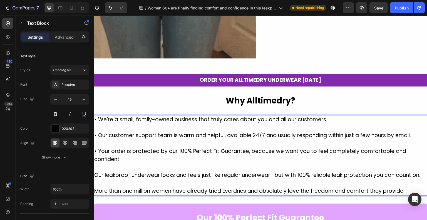
click at [95, 171] on p "Our leakproof underwear looks and feels just like regular underwear—but with 10…" at bounding box center [260, 175] width 332 height 8
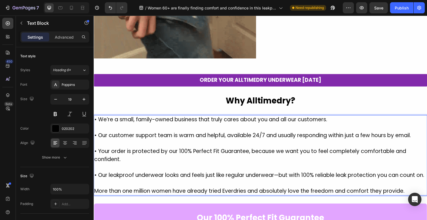
click at [96, 194] on p "More than one million women have already tried Everdries and absolutely love th…" at bounding box center [260, 191] width 332 height 8
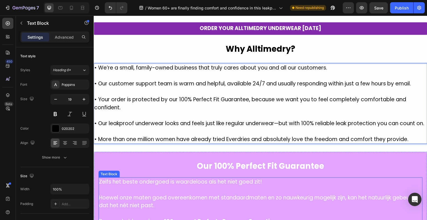
scroll to position [1282, 0]
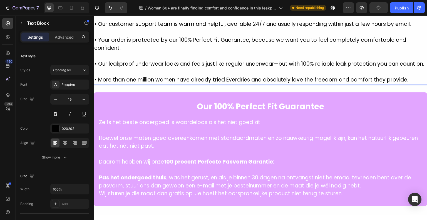
click at [149, 83] on p "• More than one million women have already tried Everdries and absolutely love …" at bounding box center [260, 80] width 332 height 8
click at [130, 82] on p "• More than one million women have already tried Everdries and absolutely love …" at bounding box center [260, 80] width 332 height 8
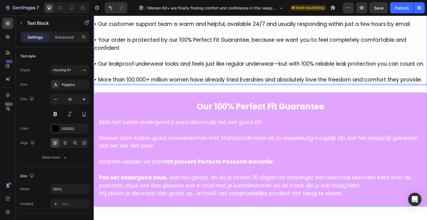
click at [162, 84] on p "• More than 100.000+ million women have already tried Everdries and absolutely …" at bounding box center [260, 80] width 332 height 8
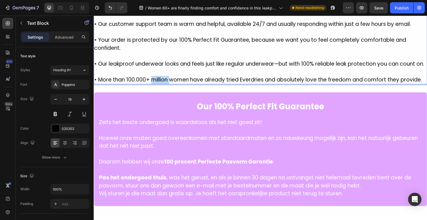
click at [162, 84] on p "• More than 100.000+ million women have already tried Everdries and absolutely …" at bounding box center [260, 80] width 332 height 8
click at [231, 84] on p "• More than 100.000+ women have already tried Everdries and absolutely love the…" at bounding box center [260, 80] width 332 height 8
click at [375, 63] on p "• Our leakproof underwear looks and feels just like regular underwear—but with …" at bounding box center [260, 64] width 332 height 8
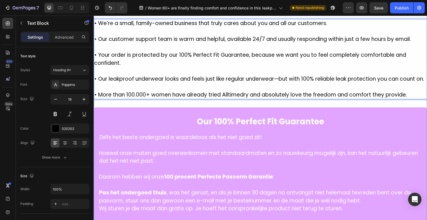
scroll to position [1255, 0]
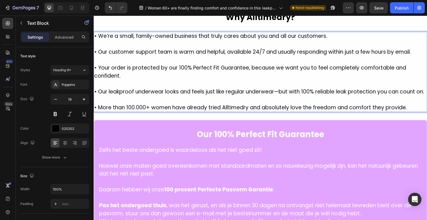
click at [278, 88] on p "• Our leakproof underwear looks and feels just like regular underwear—but with …" at bounding box center [260, 92] width 332 height 8
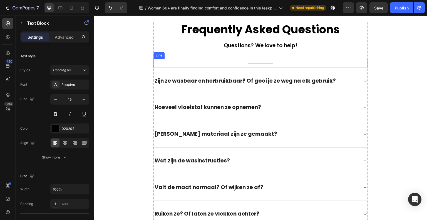
scroll to position [1449, 0]
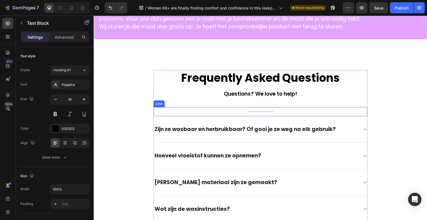
click at [238, 116] on div "Title Line" at bounding box center [260, 111] width 214 height 9
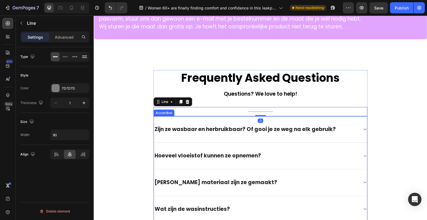
click at [237, 130] on p "Zijn ze wasbaar en herbruikbaar? Of gooi je ze weg na elk gebruik?" at bounding box center [245, 129] width 181 height 7
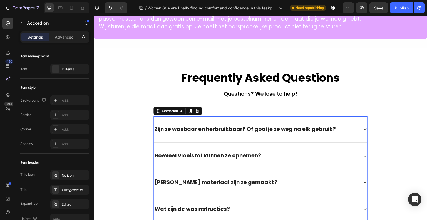
click at [352, 133] on div "Zijn ze wasbaar en herbruikbaar? Of gooi je ze weg na elk gebruik?" at bounding box center [256, 129] width 205 height 9
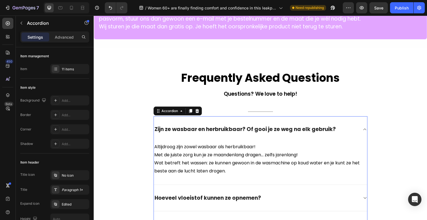
click at [250, 133] on p "Zijn ze wasbaar en herbruikbaar? Of gooi je ze weg na elk gebruik?" at bounding box center [245, 129] width 181 height 7
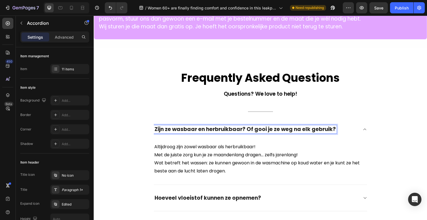
click at [250, 133] on p "Zijn ze wasbaar en herbruikbaar? Of gooi je ze weg na elk gebruik?" at bounding box center [245, 129] width 181 height 7
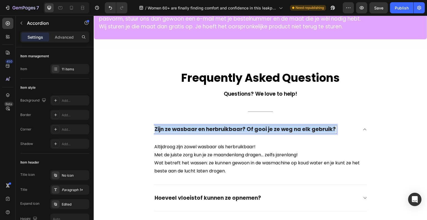
click at [250, 133] on p "Zijn ze wasbaar en herbruikbaar? Of gooi je ze weg na elk gebruik?" at bounding box center [245, 129] width 181 height 7
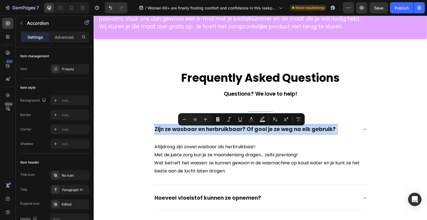
copy p "Zijn ze wasbaar en herbruikbaar? Of gooi je ze weg na elk gebruik?"
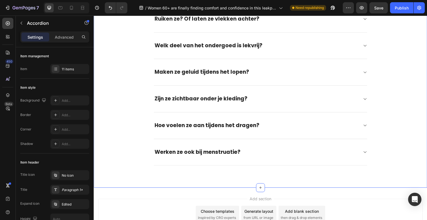
scroll to position [1769, 0]
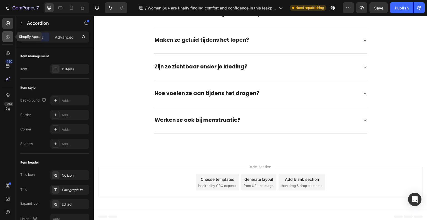
click at [8, 39] on icon at bounding box center [8, 37] width 6 height 6
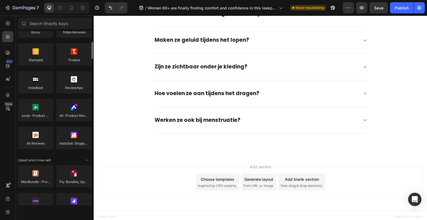
scroll to position [0, 0]
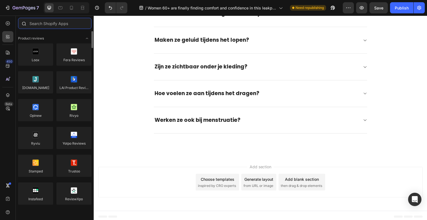
click at [52, 24] on input "text" at bounding box center [54, 23] width 73 height 11
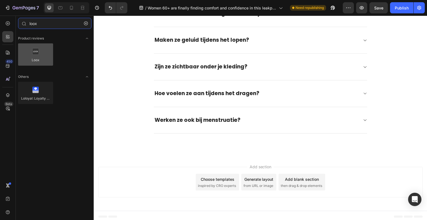
type input "loox"
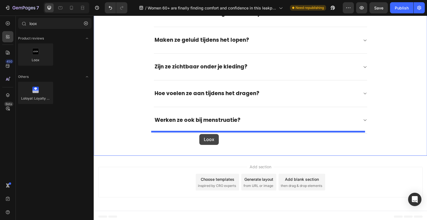
drag, startPoint x: 135, startPoint y: 68, endPoint x: 199, endPoint y: 134, distance: 92.4
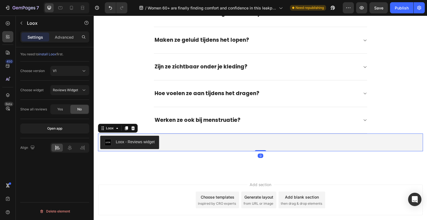
click at [133, 141] on div "Loox - Reviews widget" at bounding box center [135, 142] width 39 height 6
click at [71, 90] on span "Reviews Widget" at bounding box center [65, 90] width 25 height 4
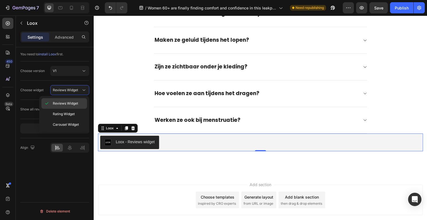
click at [70, 102] on span "Reviews Widget" at bounding box center [65, 103] width 25 height 5
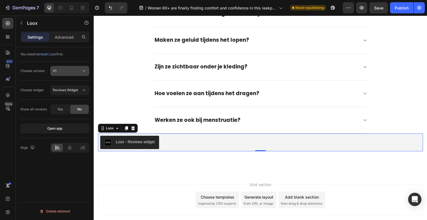
click at [74, 73] on button "V1" at bounding box center [69, 71] width 39 height 10
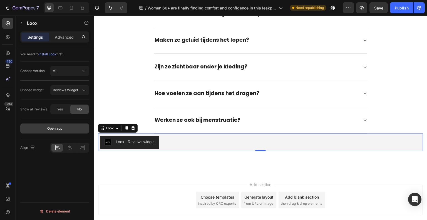
click at [63, 129] on button "Open app" at bounding box center [54, 128] width 69 height 10
click at [67, 38] on p "Advanced" at bounding box center [64, 37] width 19 height 6
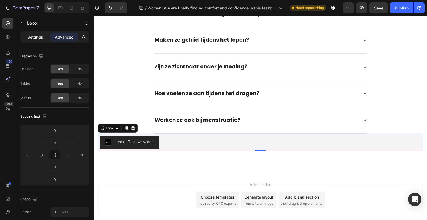
click at [45, 37] on div "Settings" at bounding box center [35, 37] width 28 height 9
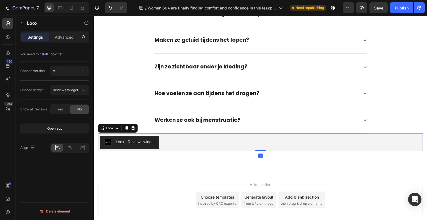
click at [133, 141] on div "Loox - Reviews widget" at bounding box center [135, 142] width 39 height 6
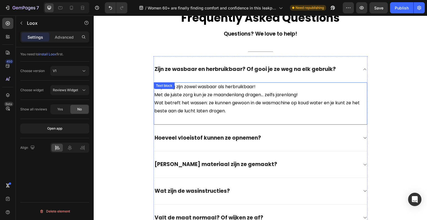
scroll to position [1463, 0]
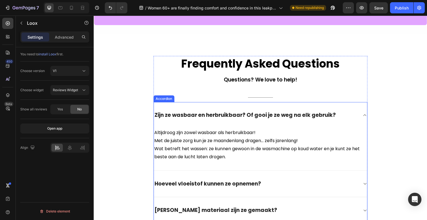
click at [193, 117] on p "Zijn ze wasbaar en herbruikbaar? Of gooi je ze weg na elk gebruik?" at bounding box center [245, 115] width 181 height 7
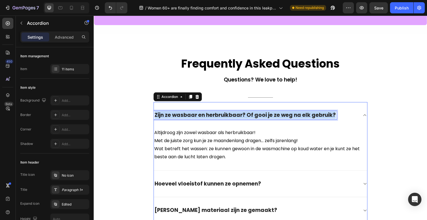
click at [193, 117] on p "Zijn ze wasbaar en herbruikbaar? Of gooi je ze weg na elk gebruik?" at bounding box center [245, 115] width 181 height 7
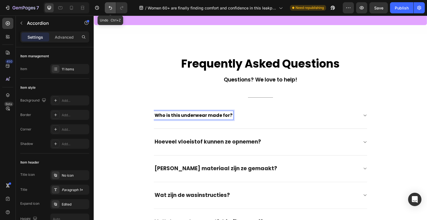
click at [111, 7] on icon "Undo/Redo" at bounding box center [111, 8] width 6 height 6
click at [110, 7] on icon "Undo/Redo" at bounding box center [110, 8] width 3 height 4
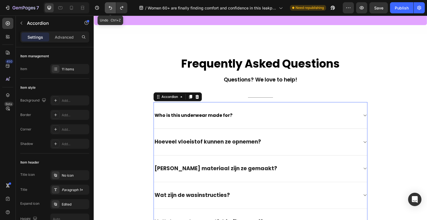
click at [110, 7] on icon "Undo/Redo" at bounding box center [110, 8] width 3 height 4
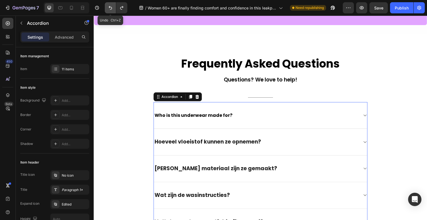
click at [110, 7] on icon "Undo/Redo" at bounding box center [110, 8] width 3 height 4
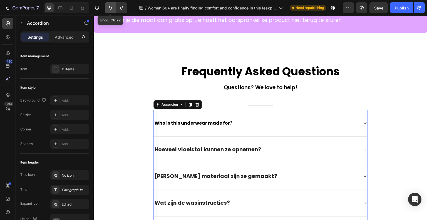
click at [110, 7] on icon "Undo/Redo" at bounding box center [110, 8] width 3 height 4
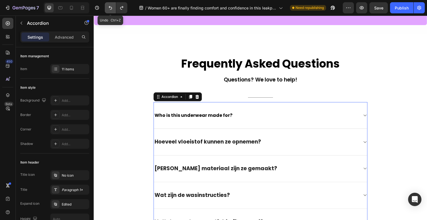
click at [110, 7] on icon "Undo/Redo" at bounding box center [110, 8] width 3 height 4
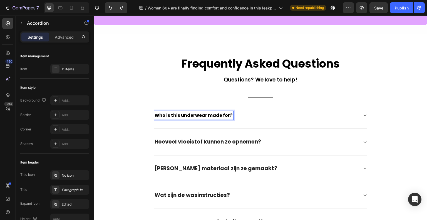
click at [178, 144] on p "Hoeveel vloeistof kunnen ze opnemen?" at bounding box center [208, 141] width 106 height 7
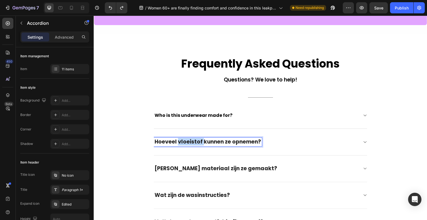
click at [178, 144] on p "Hoeveel vloeistof kunnen ze opnemen?" at bounding box center [208, 141] width 106 height 7
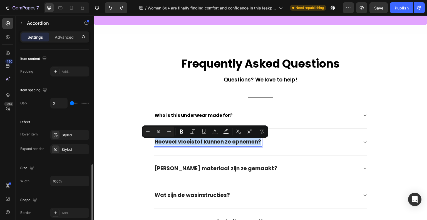
scroll to position [250, 0]
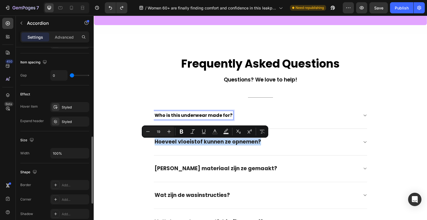
type input "16"
click at [178, 116] on span "Who is this underwear made for?" at bounding box center [194, 115] width 78 height 6
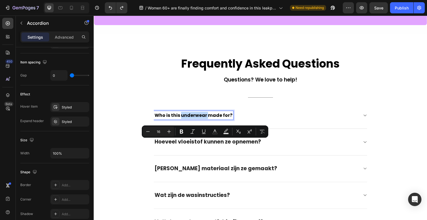
click at [178, 116] on span "Who is this underwear made for?" at bounding box center [194, 115] width 78 height 6
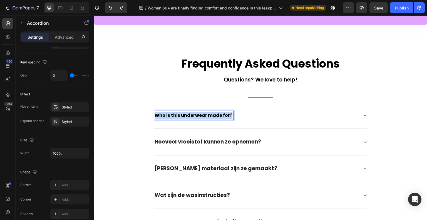
click at [178, 116] on span "Who is this underwear made for?" at bounding box center [194, 115] width 78 height 6
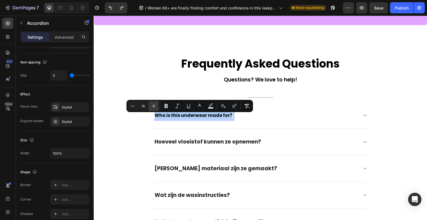
click at [156, 105] on icon "Editor contextual toolbar" at bounding box center [154, 106] width 6 height 6
type input "17"
click at [171, 143] on p "Hoeveel vloeistof kunnen ze opnemen?" at bounding box center [208, 141] width 106 height 7
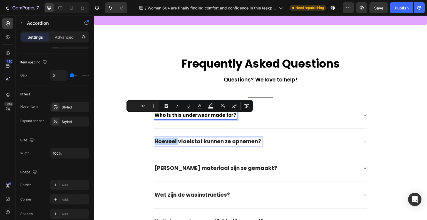
click at [171, 143] on p "Hoeveel vloeistof kunnen ze opnemen?" at bounding box center [208, 141] width 106 height 7
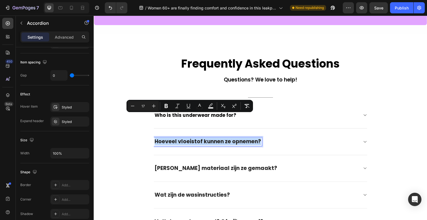
click at [171, 143] on p "Hoeveel vloeistof kunnen ze opnemen?" at bounding box center [208, 141] width 106 height 7
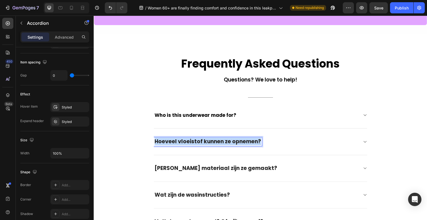
click at [171, 143] on p "Hoeveel vloeistof kunnen ze opnemen?" at bounding box center [208, 141] width 106 height 7
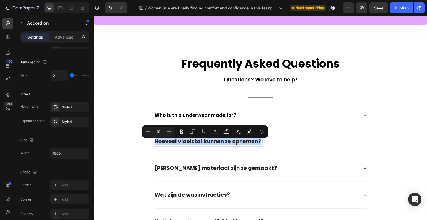
type input "17"
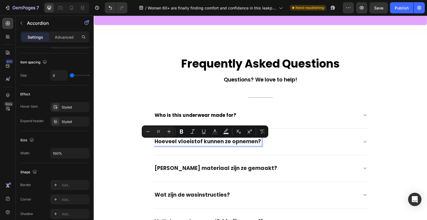
click at [167, 116] on span "Who is this underwear made for?" at bounding box center [196, 115] width 82 height 7
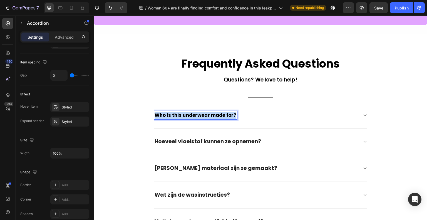
click at [167, 116] on span "Who is this underwear made for?" at bounding box center [196, 115] width 82 height 7
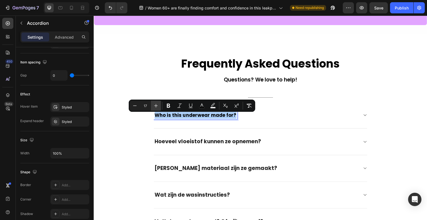
click at [159, 104] on button "Plus" at bounding box center [156, 106] width 10 height 10
type input "19"
click at [172, 142] on p "Hoeveel vloeistof kunnen ze opnemen?" at bounding box center [208, 141] width 106 height 7
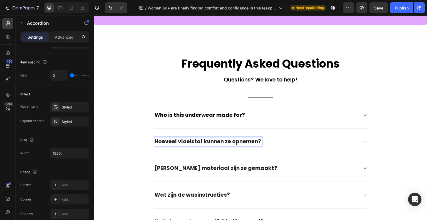
click at [185, 145] on p "Hoeveel vloeistof kunnen ze opnemen?" at bounding box center [208, 141] width 106 height 7
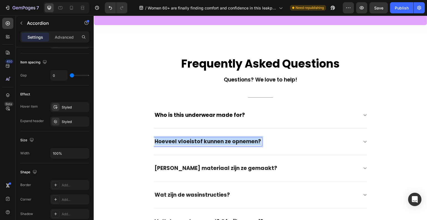
click at [185, 145] on p "Hoeveel vloeistof kunnen ze opnemen?" at bounding box center [208, 141] width 106 height 7
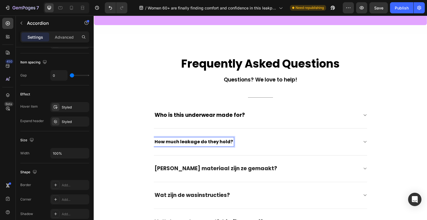
click at [187, 167] on p "Van welk materiaal zijn ze gemaakt?" at bounding box center [216, 168] width 123 height 7
click at [187, 170] on p "Van welk materiaal zijn ze gemaakt?" at bounding box center [216, 168] width 123 height 7
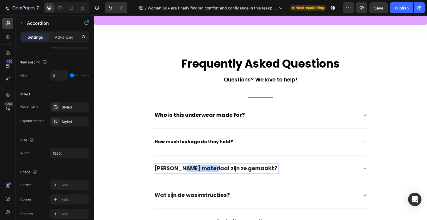
click at [187, 170] on p "Van welk materiaal zijn ze gemaakt?" at bounding box center [216, 168] width 123 height 7
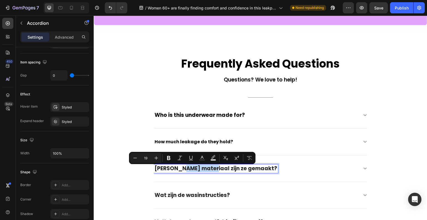
click at [298, 145] on div "How much leakage do they hold?" at bounding box center [256, 141] width 205 height 9
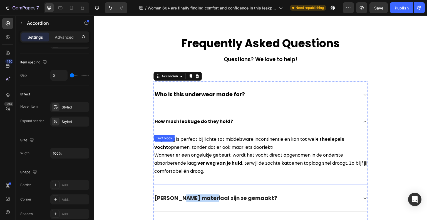
scroll to position [1519, 0]
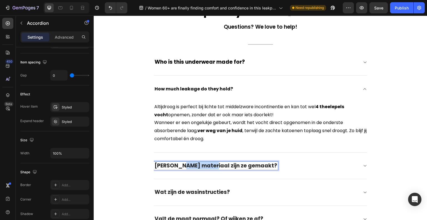
click at [191, 164] on p "Van welk materiaal zijn ze gemaakt?" at bounding box center [216, 165] width 123 height 7
click at [191, 163] on p "Van welk materiaal zijn ze gemaakt?" at bounding box center [216, 165] width 123 height 7
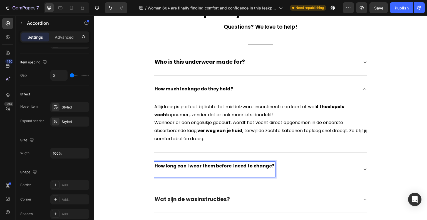
click at [186, 197] on p "Wat zijn de wasinstructies?" at bounding box center [192, 199] width 75 height 7
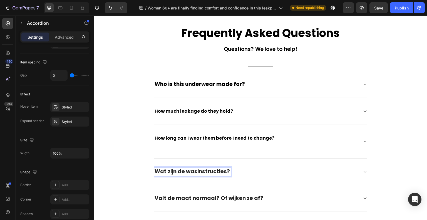
scroll to position [1525, 0]
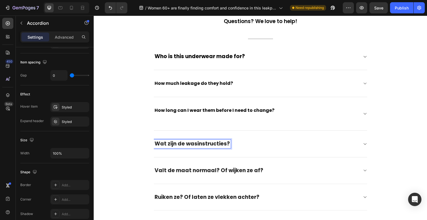
click at [169, 144] on p "Wat zijn de wasinstructies?" at bounding box center [192, 143] width 75 height 7
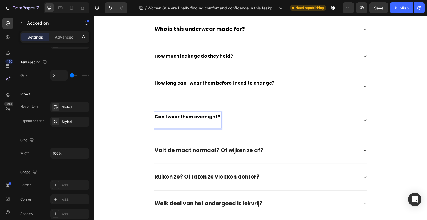
scroll to position [1580, 0]
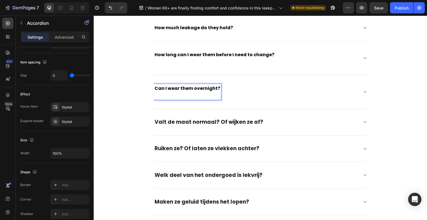
click at [175, 120] on p "Valt de maat normaal? Of wijken ze af?" at bounding box center [209, 122] width 109 height 7
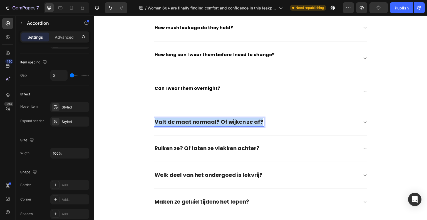
click at [175, 120] on p "Valt de maat normaal? Of wijken ze af?" at bounding box center [209, 122] width 109 height 7
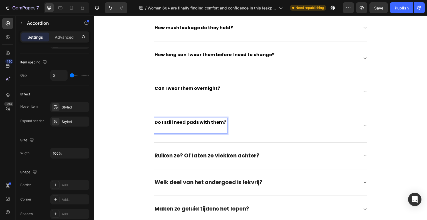
click at [168, 152] on p "Ruiken ze? Of laten ze vlekken achter?" at bounding box center [207, 155] width 105 height 7
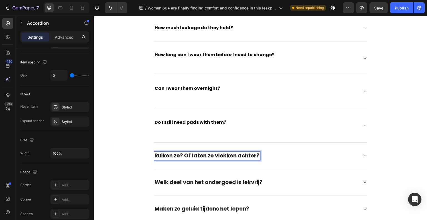
click at [168, 152] on p "Ruiken ze? Of laten ze vlekken achter?" at bounding box center [207, 155] width 105 height 7
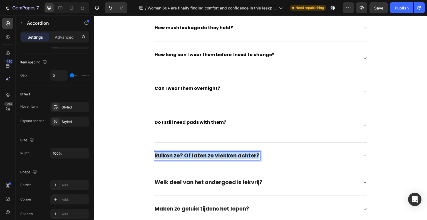
click at [168, 152] on p "Ruiken ze? Of laten ze vlekken achter?" at bounding box center [207, 155] width 105 height 7
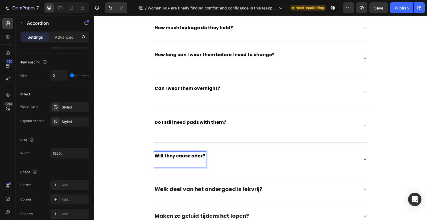
click at [176, 192] on div "Welk deel van het ondergoed is lekvrij?" at bounding box center [209, 189] width 110 height 9
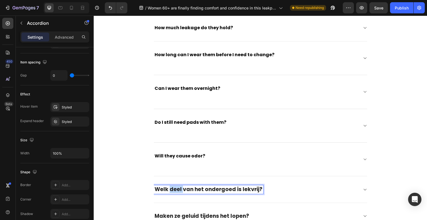
click at [176, 192] on div "Welk deel van het ondergoed is lekvrij?" at bounding box center [209, 189] width 110 height 9
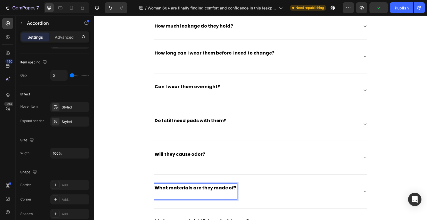
scroll to position [1636, 0]
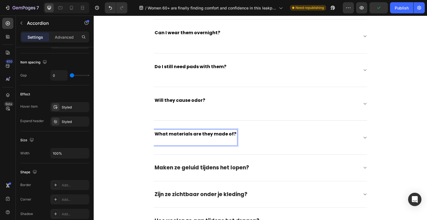
click at [178, 133] on span "What materials are they made of?" at bounding box center [196, 134] width 82 height 6
click at [122, 151] on div "Frequently Asked Questions Heading Questions? We love to help! Text block Title…" at bounding box center [260, 73] width 325 height 375
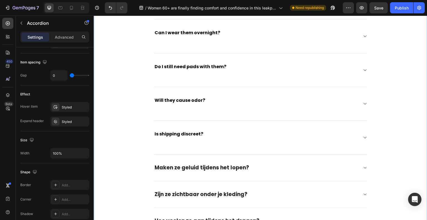
scroll to position [0, 0]
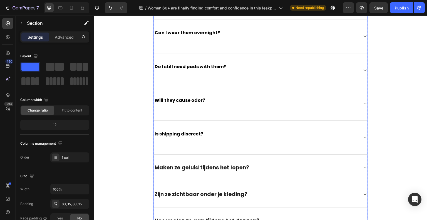
click at [181, 134] on span "Is shipping discreet?" at bounding box center [179, 134] width 49 height 6
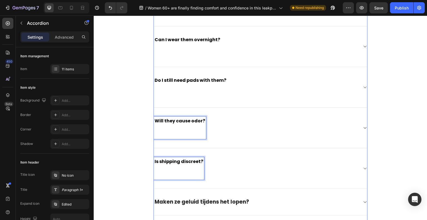
click at [180, 131] on p "Will they cause odor?" at bounding box center [180, 127] width 51 height 21
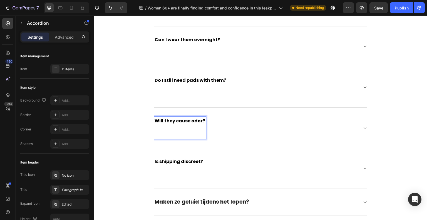
click at [179, 120] on span "Will they cause odor?" at bounding box center [180, 121] width 51 height 6
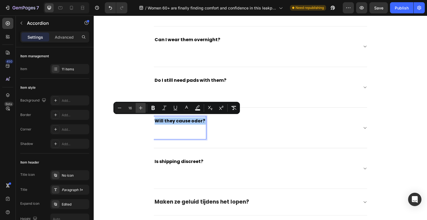
click at [138, 106] on button "Plus" at bounding box center [141, 108] width 10 height 10
type input "19"
click at [181, 81] on span "Do I still need pads with them?" at bounding box center [191, 80] width 72 height 6
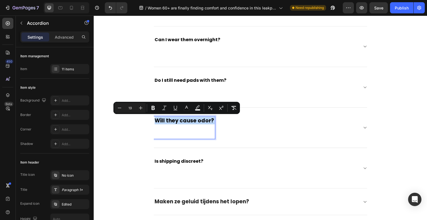
click at [181, 81] on span "Do I still need pads with them?" at bounding box center [191, 80] width 72 height 6
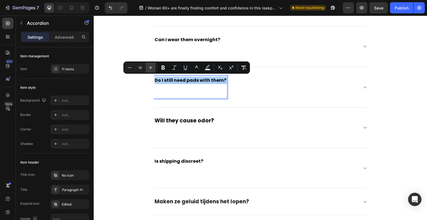
click at [149, 68] on icon "Editor contextual toolbar" at bounding box center [151, 68] width 6 height 6
type input "19"
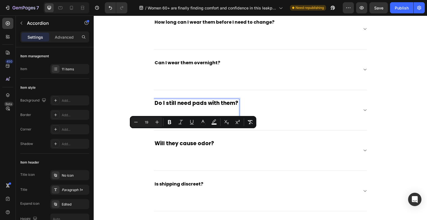
scroll to position [1580, 0]
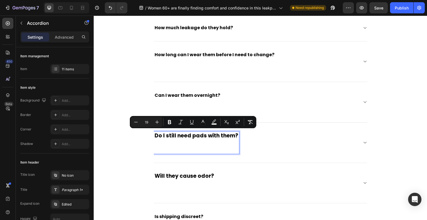
click at [178, 97] on p "Can I wear them overnight?" at bounding box center [188, 102] width 66 height 21
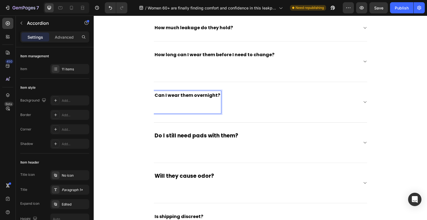
click at [178, 95] on span "Can I wear them overnight?" at bounding box center [188, 95] width 66 height 6
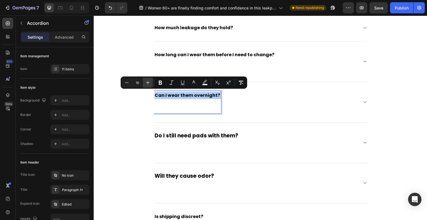
click at [148, 83] on icon "Editor contextual toolbar" at bounding box center [148, 83] width 4 height 4
type input "19"
click at [179, 55] on span "How long can I wear them before I need to change?" at bounding box center [215, 54] width 120 height 6
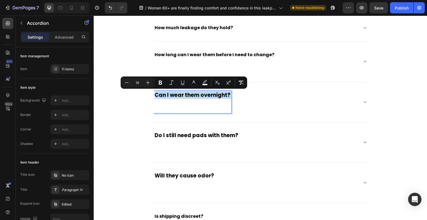
click at [179, 55] on span "How long can I wear them before I need to change?" at bounding box center [215, 54] width 120 height 6
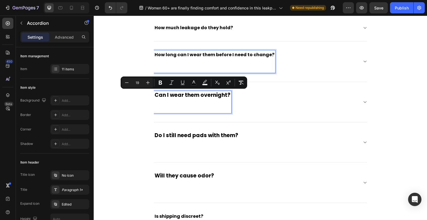
click at [179, 55] on span "How long can I wear them before I need to change?" at bounding box center [215, 54] width 120 height 6
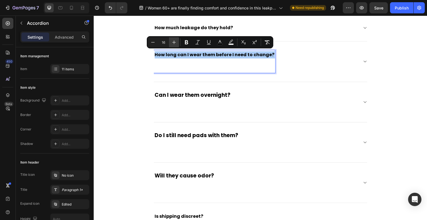
click at [171, 41] on icon "Editor contextual toolbar" at bounding box center [174, 42] width 6 height 6
type input "19"
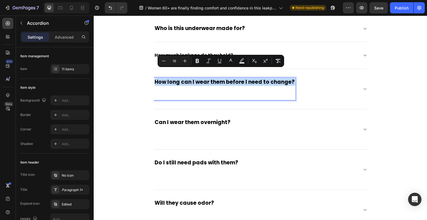
click at [178, 59] on p "How much leakage do they hold?" at bounding box center [194, 55] width 78 height 7
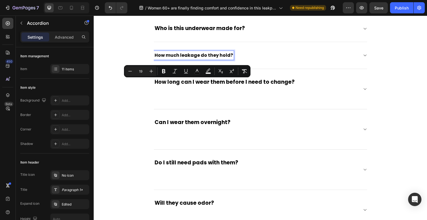
scroll to position [1525, 0]
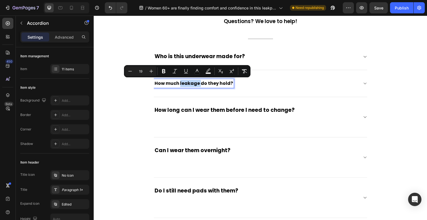
click at [178, 77] on div "How much leakage do they hold?" at bounding box center [260, 83] width 213 height 27
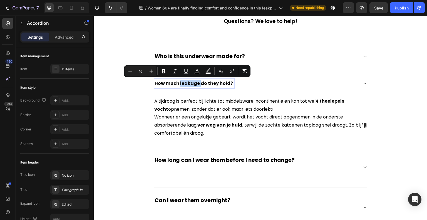
click at [178, 85] on span "How much leakage do they hold?" at bounding box center [194, 83] width 78 height 6
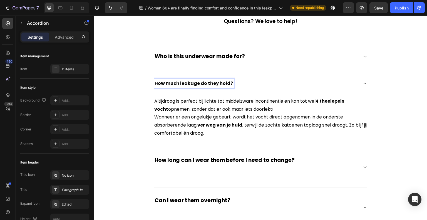
click at [178, 84] on span "How much leakage do they hold?" at bounding box center [194, 83] width 78 height 6
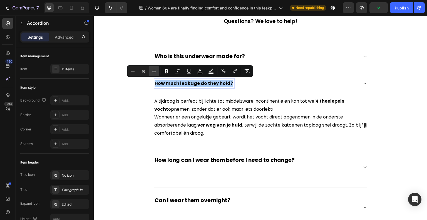
click at [156, 71] on icon "Editor contextual toolbar" at bounding box center [154, 71] width 6 height 6
type input "19"
click at [170, 59] on span "Who is this underwear made for?" at bounding box center [200, 57] width 90 height 8
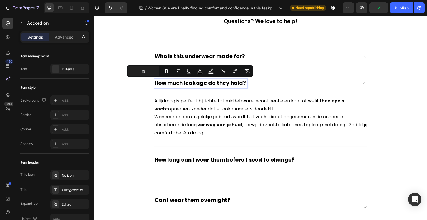
click at [170, 59] on span "Who is this underwear made for?" at bounding box center [200, 57] width 90 height 8
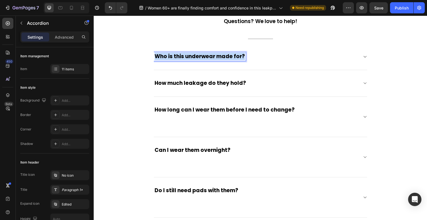
click at [170, 57] on span "Who is this underwear made for?" at bounding box center [200, 57] width 90 height 8
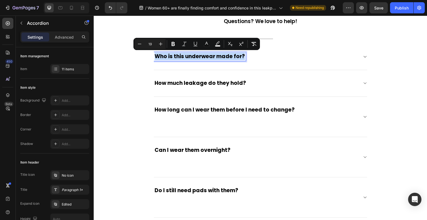
click at [170, 57] on span "Who is this underwear made for?" at bounding box center [200, 57] width 90 height 8
click at [177, 84] on span "How much leakage do they hold?" at bounding box center [200, 83] width 91 height 8
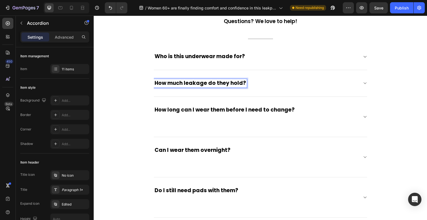
click at [309, 51] on div "Who is this underwear made for?" at bounding box center [260, 56] width 213 height 27
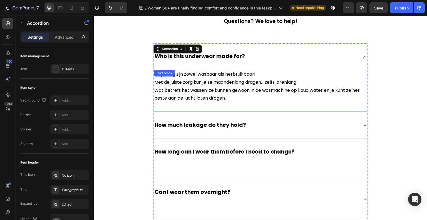
click at [188, 71] on p "Altijdroog zijn zowel wasbaar als herbruikbaar!" at bounding box center [260, 74] width 212 height 8
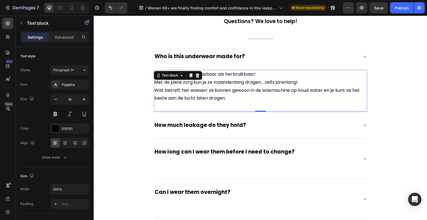
click at [188, 71] on div "Text block" at bounding box center [178, 75] width 48 height 9
click at [202, 99] on p "Wat betreft het wassen: ze kunnen gewoon in de wasmachine op koud water en je k…" at bounding box center [260, 94] width 212 height 16
click at [205, 96] on p "Wat betreft het wassen: ze kunnen gewoon in de wasmachine op koud water en je k…" at bounding box center [260, 94] width 212 height 16
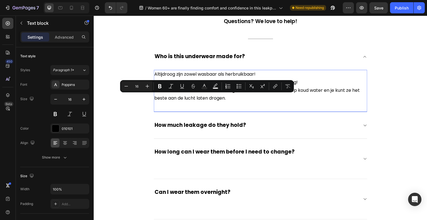
click at [226, 97] on p "Wat betreft het wassen: ze kunnen gewoon in de wasmachine op koud water en je k…" at bounding box center [260, 94] width 212 height 16
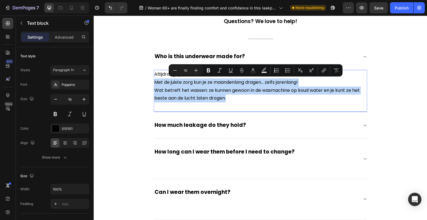
drag, startPoint x: 228, startPoint y: 98, endPoint x: 152, endPoint y: 81, distance: 77.7
click at [154, 81] on div "Altijdroog zijn zowel wasbaar als herbruikbaar! Met de juiste zorg kun je ze ma…" at bounding box center [260, 86] width 213 height 33
click at [185, 91] on p "Wat betreft het wassen: ze kunnen gewoon in de wasmachine op koud water en je k…" at bounding box center [260, 94] width 212 height 16
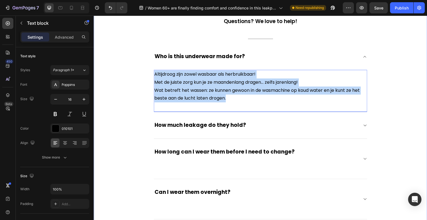
drag, startPoint x: 225, startPoint y: 98, endPoint x: 149, endPoint y: 75, distance: 78.9
click at [149, 75] on div "Frequently Asked Questions Heading Questions? We love to help! Text block Title…" at bounding box center [260, 222] width 325 height 450
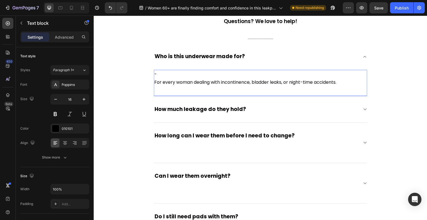
click at [164, 75] on p "-" at bounding box center [260, 74] width 212 height 8
click at [167, 91] on div "For every woman dealing with incontinence, bladder leaks, or night-time acciden…" at bounding box center [260, 83] width 213 height 26
click at [155, 83] on p "For every woman dealing with incontinence, bladder leaks, or night-time acciden…" at bounding box center [260, 82] width 212 height 8
click at [154, 82] on p "For every woman dealing with incontinence, bladder leaks, or night-time acciden…" at bounding box center [260, 82] width 212 height 8
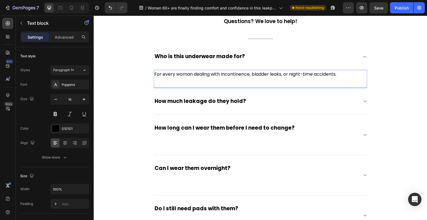
click at [158, 85] on div "For every woman dealing with incontinence, bladder leaks, or night-time acciden…" at bounding box center [260, 79] width 213 height 18
click at [158, 83] on div "For every woman dealing with incontinence, bladder leaks, or night-time acciden…" at bounding box center [260, 79] width 213 height 18
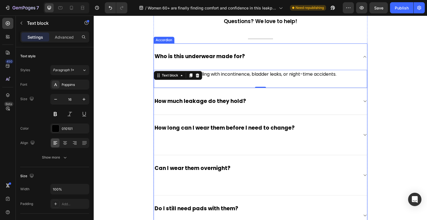
click at [187, 99] on span "How much leakage do they hold?" at bounding box center [200, 101] width 91 height 8
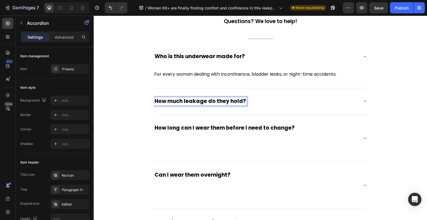
click at [161, 101] on span "How much leakage do they hold?" at bounding box center [200, 101] width 91 height 8
click at [170, 100] on span "How much leakage do they hold?" at bounding box center [200, 101] width 91 height 8
click at [217, 99] on span "How much leakage do they hold?" at bounding box center [200, 101] width 91 height 8
click at [333, 99] on div "How much leakage do they hold?" at bounding box center [256, 101] width 205 height 9
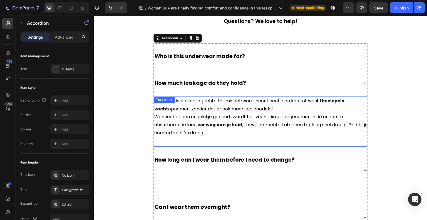
click at [218, 116] on p "Wanneer er een ongelukje gebeurt, wordt het vocht direct opgenomen in de onders…" at bounding box center [260, 125] width 212 height 24
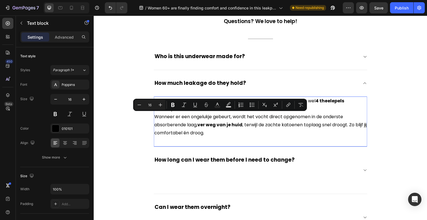
click at [217, 132] on p "Wanneer er een ongelukje gebeurt, wordt het vocht direct opgenomen in de onders…" at bounding box center [260, 125] width 212 height 24
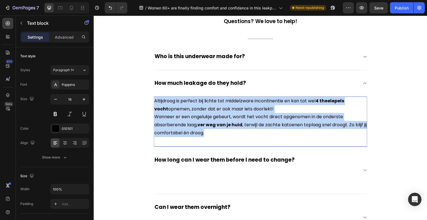
drag, startPoint x: 182, startPoint y: 116, endPoint x: 153, endPoint y: 101, distance: 32.8
click at [154, 101] on div "Altijdroog is perfect bij lichte tot middelzware incontinentie en kan tot wel 4…" at bounding box center [260, 116] width 213 height 41
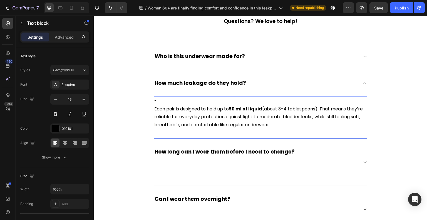
click at [165, 131] on div "- Each pair is designed to hold up to 50 ml of liquid (about 3–4 tablespoons). …" at bounding box center [260, 117] width 213 height 42
click at [245, 126] on p "Each pair is designed to hold up to 50 ml of liquid (about 3–4 tablespoons). Th…" at bounding box center [260, 117] width 212 height 24
click at [177, 102] on p "-" at bounding box center [260, 101] width 212 height 8
click at [154, 111] on p "Each pair is designed to hold up to 50 ml of liquid (about 3–4 tablespoons). Th…" at bounding box center [260, 117] width 212 height 24
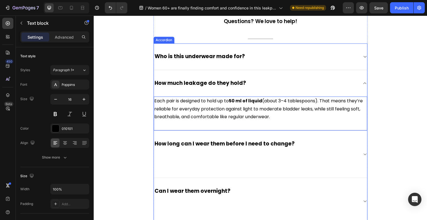
click at [173, 144] on span "How long can I wear them before I need to change?" at bounding box center [225, 144] width 140 height 8
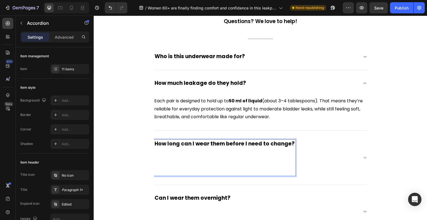
click at [202, 150] on p "How long can I wear them before I need to change?" at bounding box center [225, 157] width 140 height 34
click at [347, 160] on div "How long can I wear them before I need to change? ⁠⁠⁠⁠⁠⁠⁠" at bounding box center [256, 158] width 205 height 36
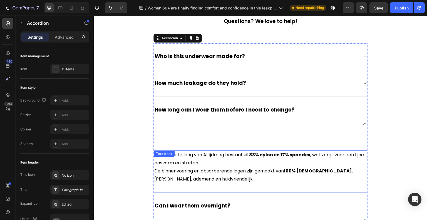
click at [215, 131] on p "How long can I wear them before I need to change? ⁠⁠⁠⁠⁠⁠⁠" at bounding box center [225, 123] width 140 height 34
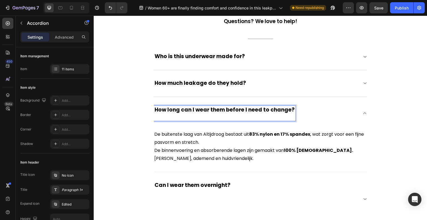
click at [206, 115] on p "How long can I wear them before I need to change?" at bounding box center [225, 113] width 140 height 14
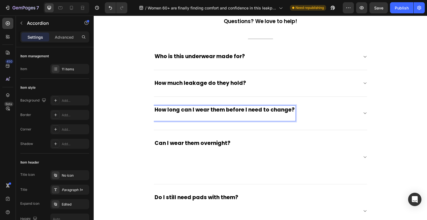
click at [352, 112] on div "How long can I wear them before I need to change?" at bounding box center [256, 113] width 205 height 15
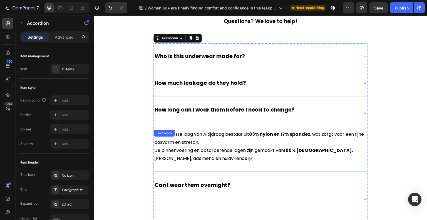
click at [211, 157] on p "De buitenste laag van Altijdroog bestaat uit 83% nylon en 17% spandex , wat zor…" at bounding box center [260, 146] width 212 height 32
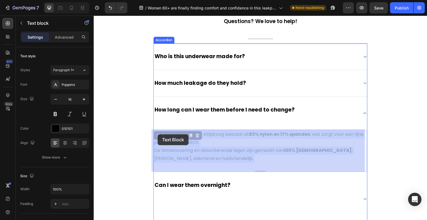
drag, startPoint x: 195, startPoint y: 157, endPoint x: 162, endPoint y: 140, distance: 37.5
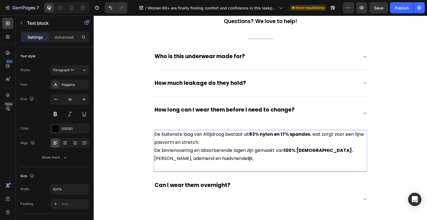
click at [190, 158] on p "De buitenste laag van Altijdroog bestaat uit 83% nylon en 17% spandex , wat zor…" at bounding box center [260, 146] width 212 height 32
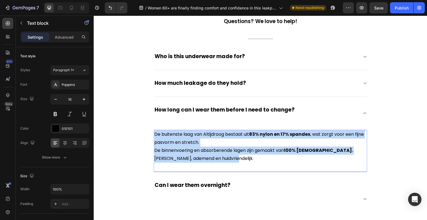
drag, startPoint x: 189, startPoint y: 159, endPoint x: 153, endPoint y: 134, distance: 43.6
click at [154, 134] on p "De buitenste laag van Altijdroog bestaat uit 83% nylon en 17% spandex , wat zor…" at bounding box center [260, 146] width 212 height 32
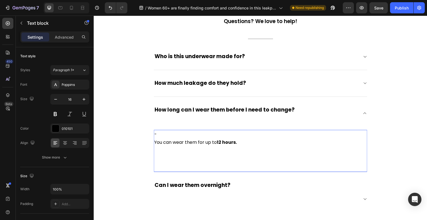
click at [171, 153] on p "Rich Text Editor. Editing area: main" at bounding box center [260, 154] width 212 height 16
click at [172, 164] on div "- You can wear them for up to 12 hours. ⁠⁠⁠⁠⁠⁠⁠ Text block 0" at bounding box center [260, 151] width 213 height 42
click at [167, 163] on div "- You can wear them for up to 12 hours. ⁠⁠⁠⁠⁠⁠⁠ Text block 0" at bounding box center [260, 151] width 213 height 42
click at [165, 158] on p "⁠⁠⁠⁠⁠⁠⁠" at bounding box center [260, 154] width 212 height 16
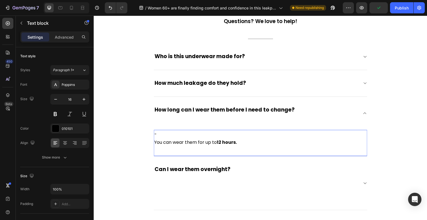
click at [161, 137] on p "-" at bounding box center [260, 134] width 212 height 8
click at [155, 142] on p "You can wear them for up to 12 hours." at bounding box center [260, 142] width 212 height 8
click at [154, 142] on p "You can wear them for up to 12 hours." at bounding box center [260, 142] width 212 height 8
click at [154, 141] on p "You can wear them for up to 12 hours." at bounding box center [260, 142] width 212 height 8
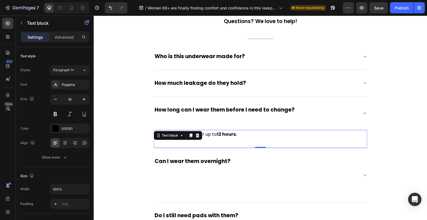
click at [171, 141] on div "You can wear them for up to 12 hours. Text block 0" at bounding box center [260, 139] width 213 height 18
click at [273, 147] on div "You can wear them for up to 12 hours. Text block 0" at bounding box center [260, 139] width 213 height 18
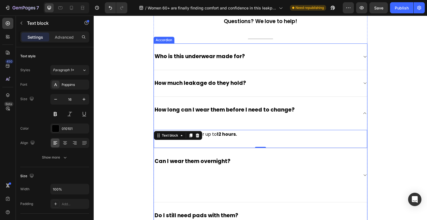
click at [251, 162] on div "Can I wear them overnight?" at bounding box center [256, 175] width 205 height 36
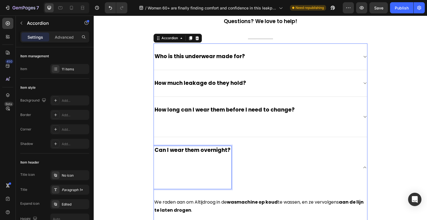
click at [205, 165] on p "Can I wear them overnight? ⁠⁠⁠⁠⁠⁠⁠" at bounding box center [193, 167] width 76 height 41
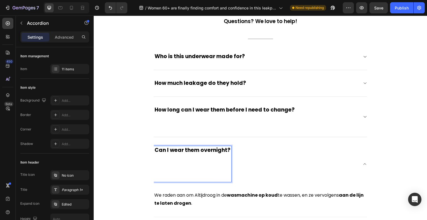
click at [204, 151] on span "Can I wear them overnight?" at bounding box center [193, 150] width 76 height 8
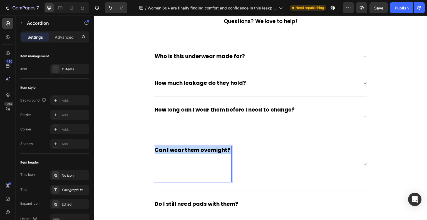
click at [204, 148] on span "Can I wear them overnight?" at bounding box center [193, 150] width 76 height 8
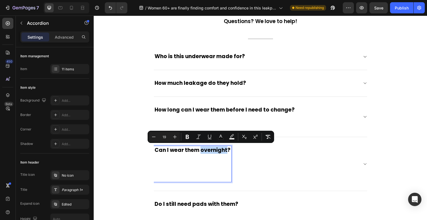
click at [204, 148] on span "Can I wear them overnight?" at bounding box center [193, 150] width 76 height 8
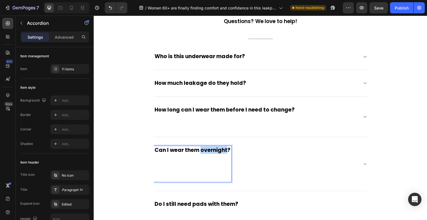
click at [204, 148] on span "Can I wear them overnight?" at bounding box center [193, 150] width 76 height 8
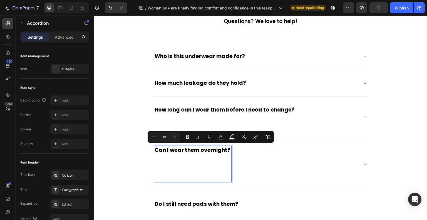
click at [197, 164] on p "Can I wear them overnight?" at bounding box center [193, 164] width 76 height 34
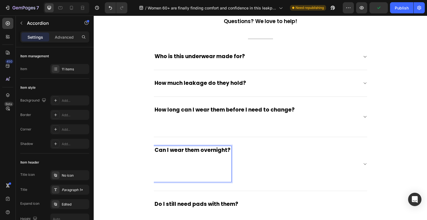
click at [186, 175] on p "Can I wear them overnight? ⁠⁠⁠⁠⁠⁠⁠" at bounding box center [193, 164] width 76 height 34
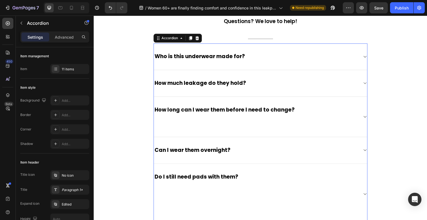
click at [364, 151] on icon at bounding box center [365, 150] width 4 height 4
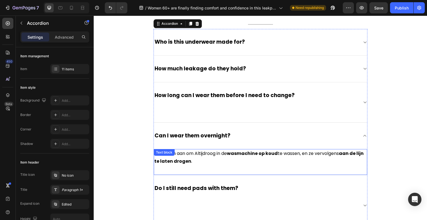
scroll to position [1552, 0]
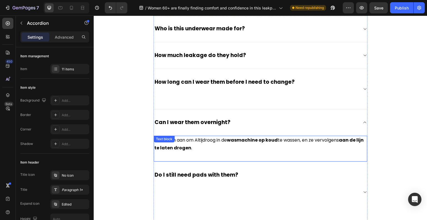
click at [180, 145] on strong "aan de lijn te laten drogen" at bounding box center [258, 144] width 209 height 14
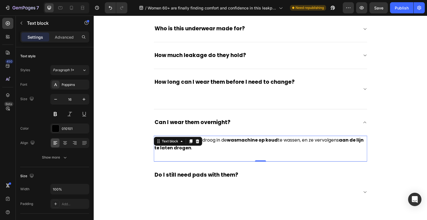
click at [180, 145] on strong "aan de lijn te laten drogen" at bounding box center [258, 144] width 209 height 14
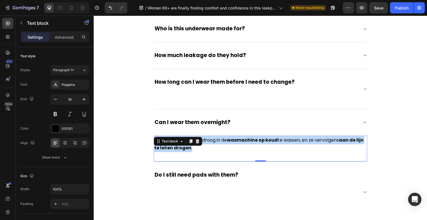
click at [180, 145] on strong "aan de lijn te laten drogen" at bounding box center [258, 144] width 209 height 14
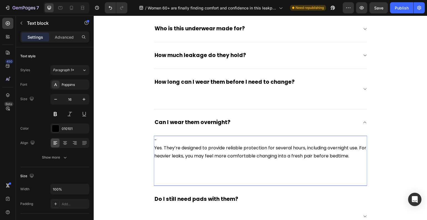
click at [175, 140] on p "-" at bounding box center [260, 140] width 212 height 8
click at [154, 148] on p "Yes. They’re designed to provide reliable protection for several hours, includi…" at bounding box center [260, 152] width 212 height 16
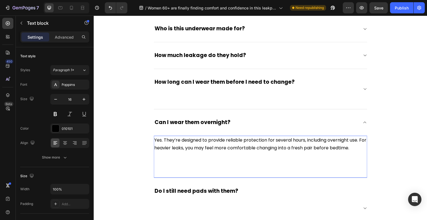
click at [160, 161] on p "Rich Text Editor. Editing area: main" at bounding box center [260, 160] width 212 height 16
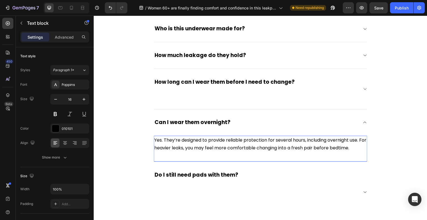
click at [163, 156] on div "Yes. They’re designed to provide reliable protection for several hours, includi…" at bounding box center [260, 149] width 213 height 26
click at [375, 138] on div "Frequently Asked Questions Heading Questions? We love to help! Text block Title…" at bounding box center [260, 211] width 325 height 482
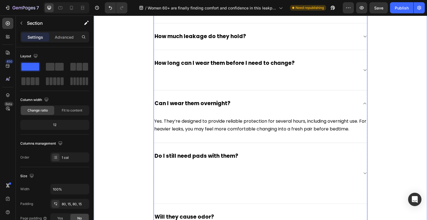
scroll to position [1608, 0]
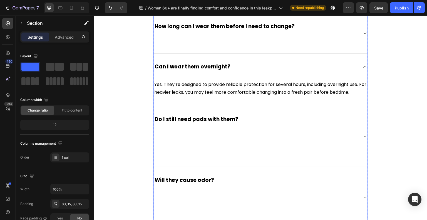
click at [204, 122] on p "Do I still need pads with them?" at bounding box center [197, 136] width 84 height 41
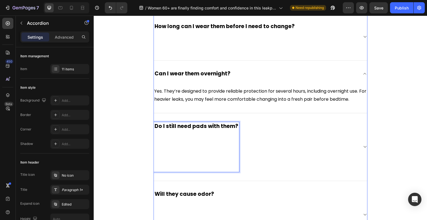
scroll to position [1611, 0]
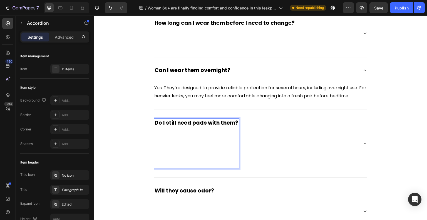
click at [194, 156] on p "Do I still need pads with them? ⁠⁠⁠⁠⁠⁠⁠" at bounding box center [197, 144] width 84 height 48
click at [194, 163] on p "Do I still need pads with them? ⁠⁠⁠⁠⁠⁠⁠" at bounding box center [197, 144] width 84 height 48
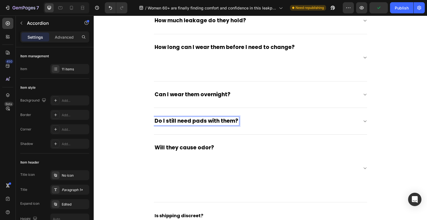
click at [356, 124] on div "Do I still need pads with them?" at bounding box center [260, 121] width 213 height 27
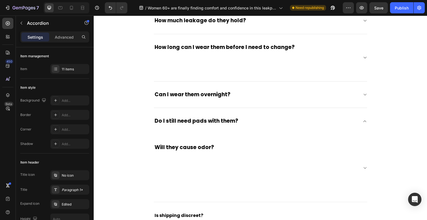
scroll to position [1585, 0]
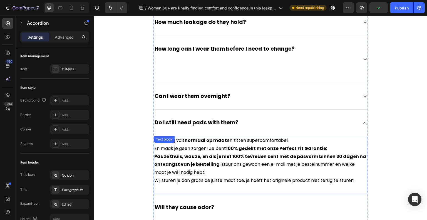
click at [189, 160] on strong "Pas ze thuis, was ze, en als je niet 100% tevreden bent met de pasvorm binnen 3…" at bounding box center [260, 160] width 212 height 14
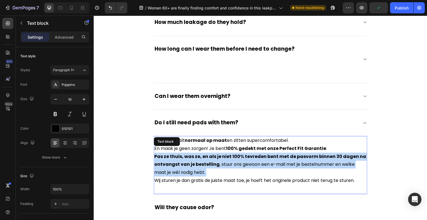
click at [189, 160] on strong "Pas ze thuis, was ze, en als je niet 100% tevreden bent met de pasvorm binnen 3…" at bounding box center [260, 160] width 212 height 14
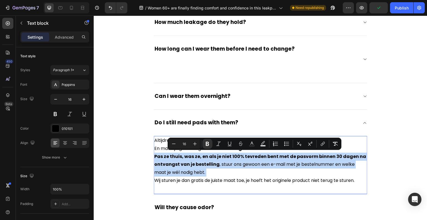
click at [203, 174] on p "Pas ze thuis, was ze, en als je niet 100% tevreden bent met de pasvorm binnen 3…" at bounding box center [260, 169] width 212 height 32
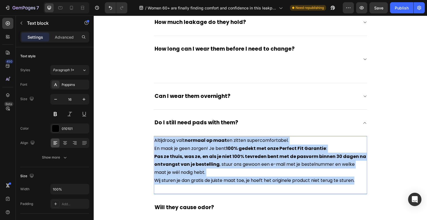
drag, startPoint x: 359, startPoint y: 180, endPoint x: 153, endPoint y: 139, distance: 210.1
click at [154, 139] on div "Altijdroog valt normaal op maat en zitten supercomfortabel. En maak je geen zor…" at bounding box center [260, 160] width 213 height 49
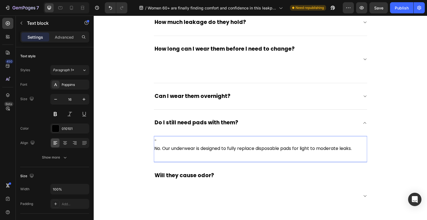
click at [160, 140] on p "-" at bounding box center [260, 140] width 212 height 8
click at [154, 148] on p "No. Our underwear is designed to fully replace disposable pads for light to mod…" at bounding box center [260, 149] width 212 height 8
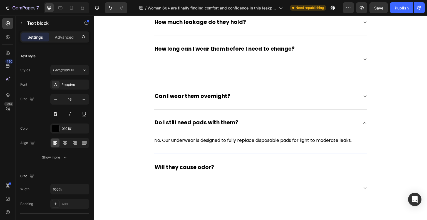
click at [156, 148] on div "No. Our underwear is designed to fully replace disposable pads for light to mod…" at bounding box center [260, 145] width 213 height 18
click at [388, 126] on div "Frequently Asked Questions Heading Questions? We love to help! Text block Title…" at bounding box center [260, 167] width 325 height 460
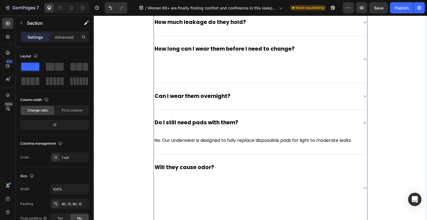
click at [227, 159] on div "Will they cause odor?" at bounding box center [260, 188] width 213 height 68
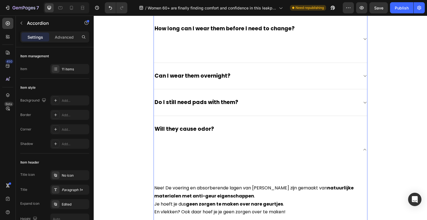
scroll to position [1641, 0]
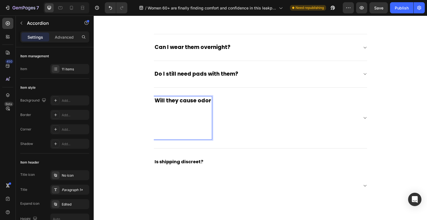
click at [184, 122] on p "Will they cause odor" at bounding box center [183, 117] width 56 height 41
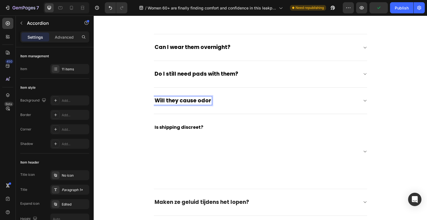
click at [209, 105] on div "Will they cause odor" at bounding box center [260, 101] width 213 height 27
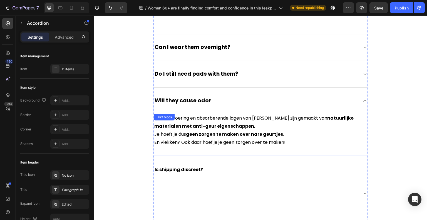
drag, startPoint x: 207, startPoint y: 148, endPoint x: 205, endPoint y: 145, distance: 3.5
click at [206, 147] on div "Nee! De voering en absorberende lagen van Altijdroog zijn gemaakt van natuurlij…" at bounding box center [260, 135] width 213 height 42
click at [205, 145] on p "En vlekken? Ook daar hoef je je geen zorgen over te maken!" at bounding box center [260, 142] width 212 height 8
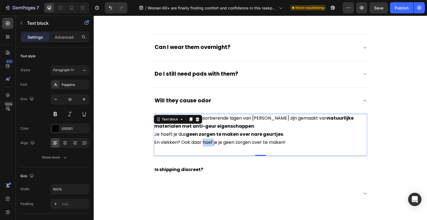
click at [205, 145] on p "En vlekken? Ook daar hoef je je geen zorgen over te maken!" at bounding box center [260, 142] width 212 height 8
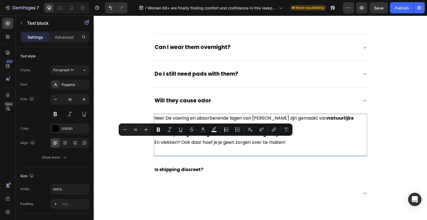
click at [291, 141] on p "En vlekken? Ook daar hoef je je geen zorgen over te maken!" at bounding box center [260, 142] width 212 height 8
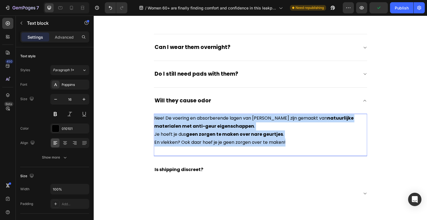
drag, startPoint x: 291, startPoint y: 141, endPoint x: 153, endPoint y: 119, distance: 140.1
click at [154, 119] on div "Nee! De voering en absorberende lagen van Altijdroog zijn gemaakt van natuurlij…" at bounding box center [260, 130] width 213 height 33
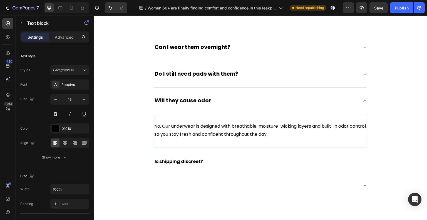
click at [168, 117] on p "-" at bounding box center [260, 118] width 212 height 8
click at [154, 127] on p "No. Our underwear is designed with breathable, moisture-wicking layers and buil…" at bounding box center [260, 130] width 212 height 16
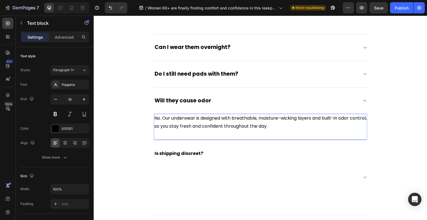
click at [159, 132] on div "No. Our underwear is designed with breathable, moisture-wicking layers and buil…" at bounding box center [260, 127] width 213 height 26
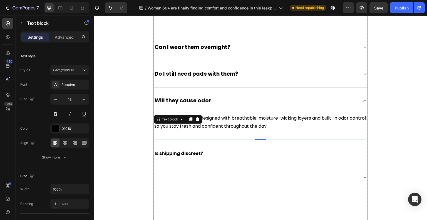
click at [202, 153] on div "Is shipping discreet?" at bounding box center [256, 177] width 205 height 57
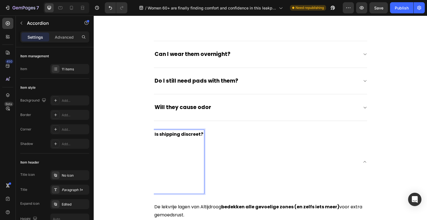
click at [182, 133] on span "Is shipping discreet?" at bounding box center [179, 134] width 49 height 6
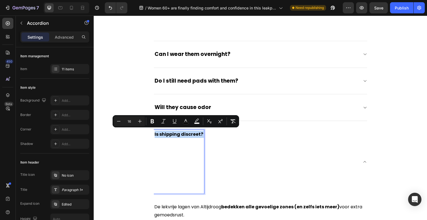
type input "19"
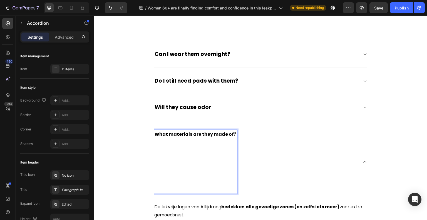
click at [182, 133] on span "What materials are they made of?" at bounding box center [196, 134] width 82 height 6
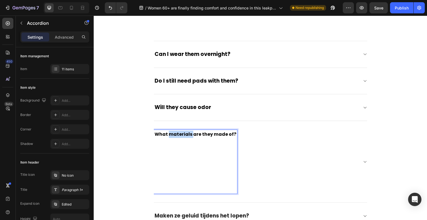
click at [182, 133] on span "What materials are they made of?" at bounding box center [196, 134] width 82 height 6
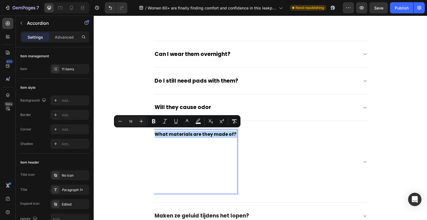
click at [182, 133] on span "What materials are they made of?" at bounding box center [196, 134] width 82 height 6
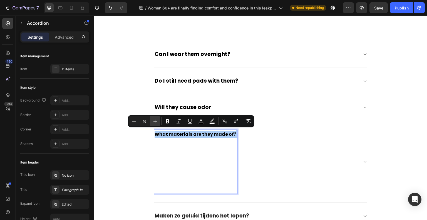
click at [152, 120] on button "Plus" at bounding box center [155, 121] width 10 height 10
type input "18"
click at [152, 120] on button "Plus" at bounding box center [155, 121] width 10 height 10
click at [215, 162] on p "What materials are they made of?" at bounding box center [200, 162] width 91 height 62
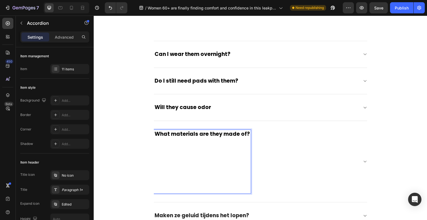
click at [200, 185] on p "What materials are they made of? ⁠⁠⁠⁠⁠⁠⁠" at bounding box center [202, 162] width 95 height 62
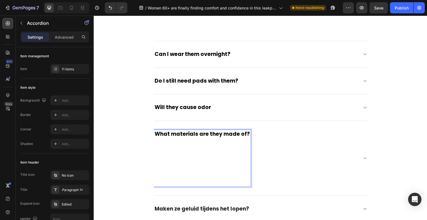
click at [192, 178] on p "What materials are they made of?" at bounding box center [202, 158] width 95 height 55
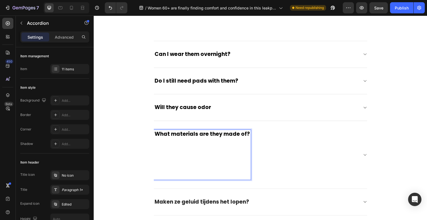
click at [178, 170] on p "What materials are they made of?" at bounding box center [202, 155] width 95 height 48
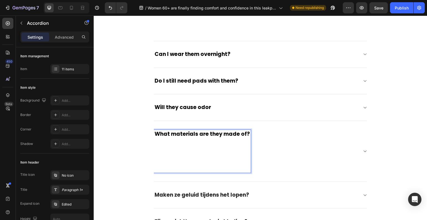
click at [173, 167] on p "What materials are they made of? ⁠⁠⁠⁠⁠⁠⁠" at bounding box center [202, 151] width 95 height 41
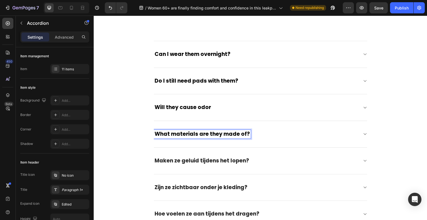
click at [226, 131] on span "What materials are they made of?" at bounding box center [202, 134] width 95 height 8
click at [317, 127] on div "What materials are they made of?" at bounding box center [260, 134] width 213 height 27
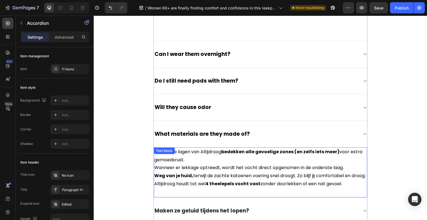
click at [236, 175] on p "Wanneer er lekkage optreedt, wordt het vocht direct opgenomen in de onderste la…" at bounding box center [260, 172] width 212 height 16
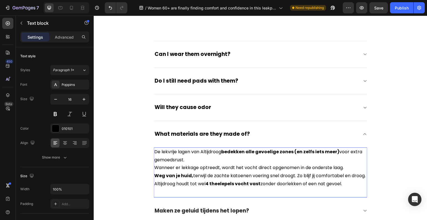
click at [310, 180] on p "Wanneer er lekkage optreedt, wordt het vocht direct opgenomen in de onderste la…" at bounding box center [260, 172] width 212 height 16
click at [342, 188] on p "Altijdroog houdt tot wel 4 theelepels vocht vast zonder doorlekken of een nat g…" at bounding box center [260, 184] width 212 height 8
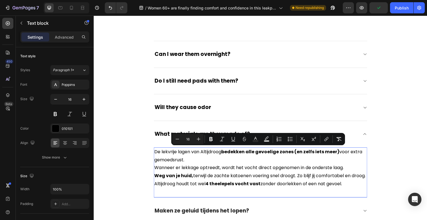
drag, startPoint x: 342, startPoint y: 192, endPoint x: 152, endPoint y: 150, distance: 194.3
click at [154, 150] on div "De lekvrije lagen van Altijdroog bedekken alle gevoelige zones (en zelfs iets m…" at bounding box center [260, 167] width 213 height 41
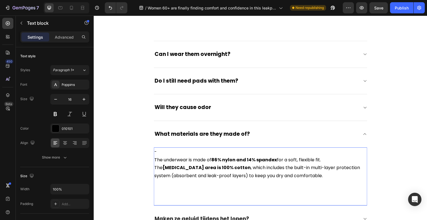
click at [174, 193] on p "Rich Text Editor. Editing area: main" at bounding box center [260, 188] width 212 height 16
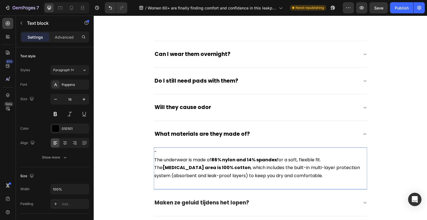
click at [160, 152] on p "-" at bounding box center [260, 152] width 212 height 8
click at [154, 160] on p "The underwear is made of 86% nylon and 14% spandex for a soft, flexible fit. Th…" at bounding box center [260, 168] width 212 height 24
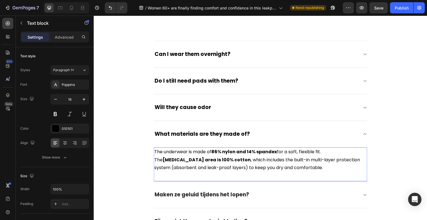
click at [163, 179] on div "The underwear is made of 86% nylon and 14% spandex for a soft, flexible fit. Th…" at bounding box center [260, 164] width 213 height 34
click at [165, 176] on div "The underwear is made of 86% nylon and 14% spandex for a soft, flexible fit. Th…" at bounding box center [260, 164] width 213 height 34
click at [165, 175] on div "The underwear is made of 86% nylon and 14% spandex for a soft, flexible fit. Th…" at bounding box center [260, 164] width 213 height 34
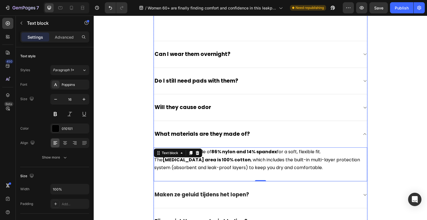
click at [339, 115] on div "Will they cause odor" at bounding box center [260, 107] width 213 height 27
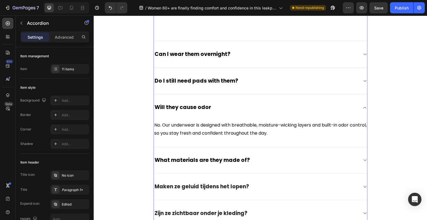
click at [243, 177] on div "Maken ze geluid tijdens het lopen?" at bounding box center [260, 186] width 213 height 27
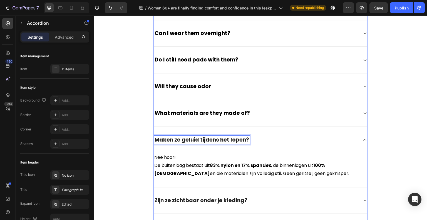
scroll to position [1675, 0]
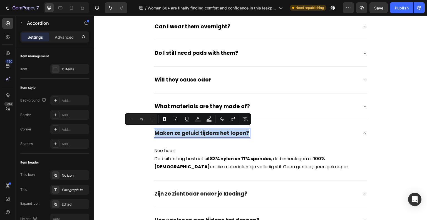
click at [181, 133] on p "Maken ze geluid tijdens het lopen?" at bounding box center [202, 133] width 95 height 7
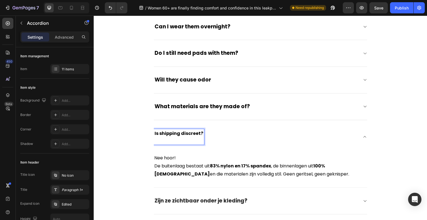
click at [181, 133] on span "Is shipping discreet?" at bounding box center [179, 133] width 49 height 6
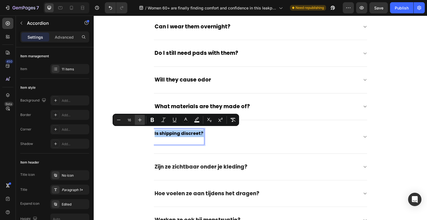
click at [140, 119] on icon "Editor contextual toolbar" at bounding box center [140, 120] width 6 height 6
type input "19"
click at [237, 130] on div "Is shipping discreet?" at bounding box center [256, 136] width 205 height 15
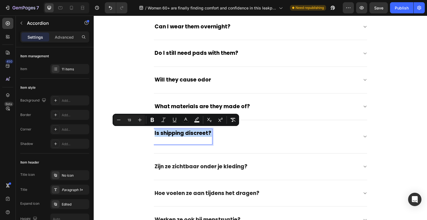
click at [234, 138] on div "Is shipping discreet?" at bounding box center [256, 136] width 205 height 15
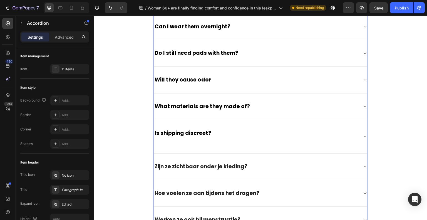
click at [351, 135] on div "Is shipping discreet?" at bounding box center [256, 136] width 205 height 15
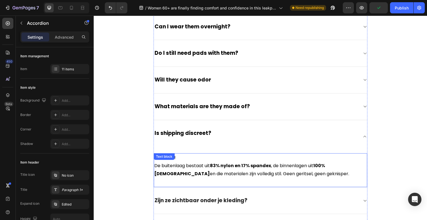
click at [187, 171] on p "Nee hoor! De buitenlaag bestaat uit 83% nylon en 17% spandex , de binnenlagen u…" at bounding box center [260, 166] width 212 height 24
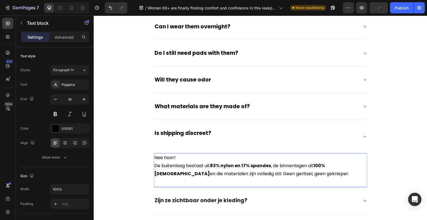
click at [276, 175] on p "Nee hoor! De buitenlaag bestaat uit 83% nylon en 17% spandex , de binnenlagen u…" at bounding box center [260, 166] width 212 height 24
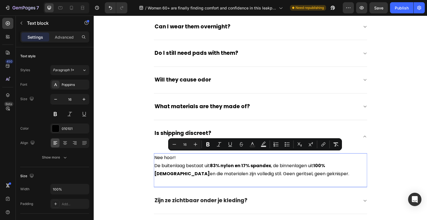
drag, startPoint x: 289, startPoint y: 175, endPoint x: 153, endPoint y: 154, distance: 137.5
click at [154, 154] on p "Nee hoor! De buitenlaag bestaat uit 83% nylon en 17% spandex , de binnenlagen u…" at bounding box center [260, 166] width 212 height 24
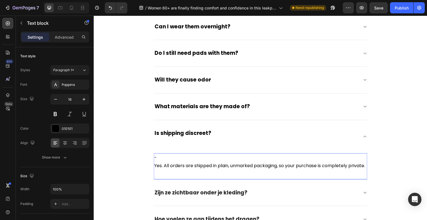
click at [157, 159] on p "-" at bounding box center [260, 158] width 212 height 8
click at [154, 166] on p "Yes. All orders are shipped in plain, unmarked packaging, so your purchase is c…" at bounding box center [260, 166] width 212 height 8
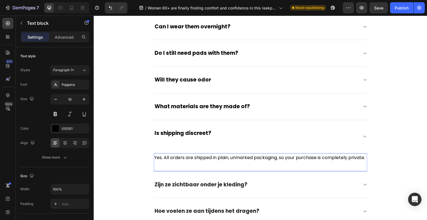
click at [160, 162] on div "Yes. All orders are shipped in plain, unmarked packaging, so your purchase is c…" at bounding box center [260, 157] width 213 height 9
click at [162, 171] on div "Yes. All orders are shipped in plain, unmarked packaging, so your purchase is c…" at bounding box center [260, 162] width 213 height 18
click at [379, 158] on div "Frequently Asked Questions Heading Questions? We love to help! Text block Title…" at bounding box center [260, 49] width 325 height 405
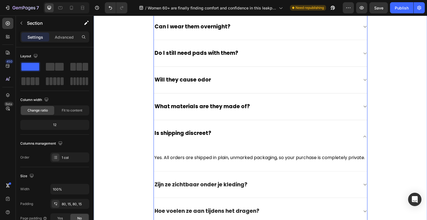
click at [186, 135] on span "Is shipping discreet?" at bounding box center [183, 133] width 57 height 8
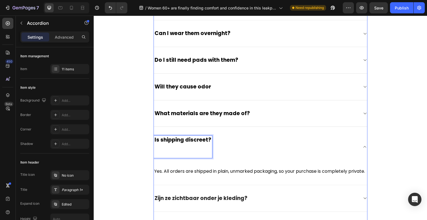
scroll to position [1682, 0]
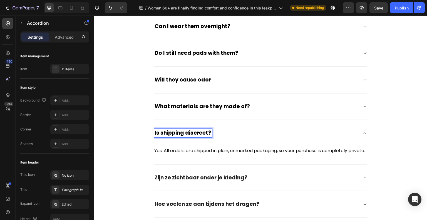
click at [186, 106] on span "What materials are they made of?" at bounding box center [202, 107] width 95 height 8
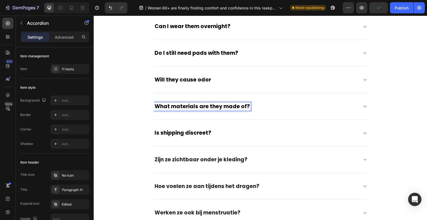
click at [196, 156] on p "Zijn ze zichtbaar onder je kleding?" at bounding box center [201, 159] width 93 height 7
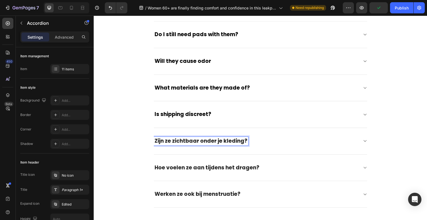
scroll to position [1710, 0]
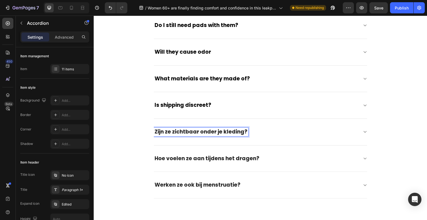
drag, startPoint x: 230, startPoint y: 128, endPoint x: 206, endPoint y: 135, distance: 24.8
click at [206, 135] on div "Zijn ze zichtbaar onder je kleding?" at bounding box center [260, 132] width 213 height 27
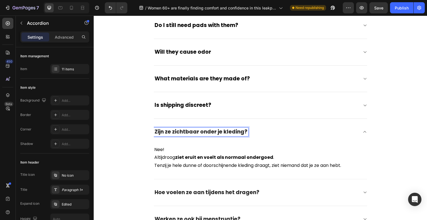
drag, startPoint x: 204, startPoint y: 131, endPoint x: 136, endPoint y: 127, distance: 68.2
click at [142, 128] on div "Frequently Asked Questions Heading Questions? We love to help! Text block Title…" at bounding box center [260, 22] width 325 height 421
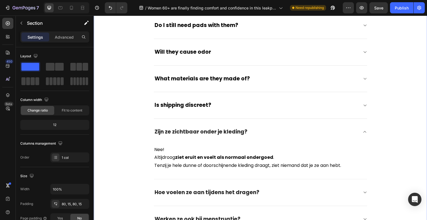
click at [127, 126] on div "Frequently Asked Questions Heading Questions? We love to help! Text block Title…" at bounding box center [260, 22] width 325 height 421
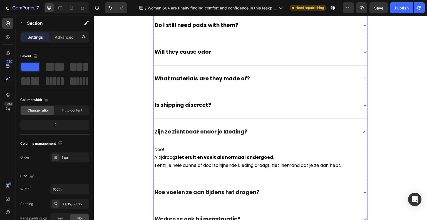
click at [186, 128] on p "Zijn ze zichtbaar onder je kleding?" at bounding box center [201, 131] width 93 height 7
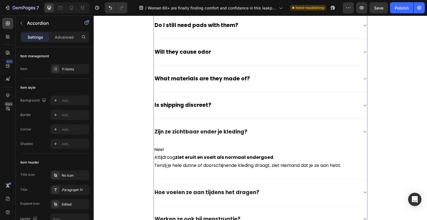
click at [341, 135] on div "Zijn ze zichtbaar onder je kleding?" at bounding box center [260, 132] width 213 height 26
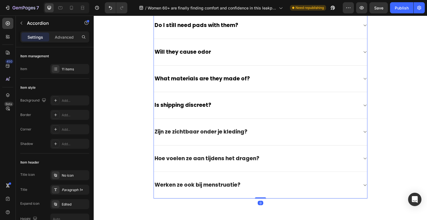
click at [363, 131] on icon at bounding box center [365, 132] width 4 height 4
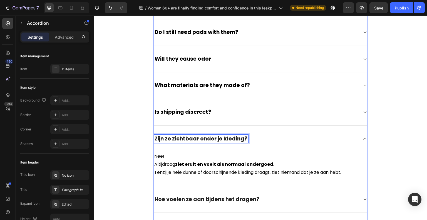
scroll to position [1717, 0]
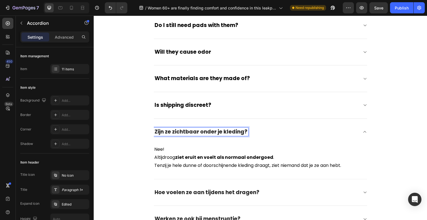
click at [218, 130] on p "Zijn ze zichtbaar onder je kleding?" at bounding box center [201, 131] width 93 height 7
click at [23, 22] on icon "button" at bounding box center [21, 23] width 4 height 4
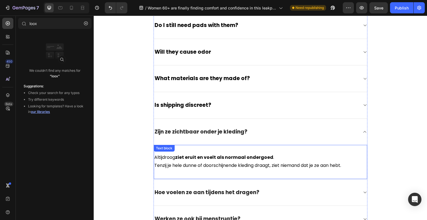
click at [187, 157] on strong "ziet eruit en voelt als normaal ondergoed" at bounding box center [224, 157] width 98 height 6
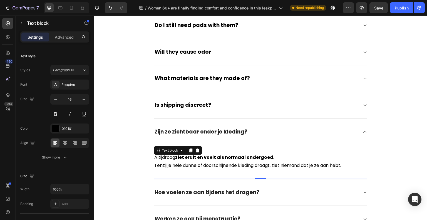
click at [198, 151] on div "Text block" at bounding box center [178, 150] width 48 height 9
click at [197, 149] on icon at bounding box center [197, 150] width 4 height 4
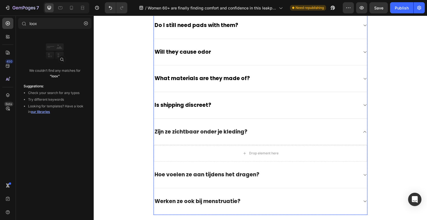
click at [197, 168] on div "Hoe voelen ze aan tijdens het dragen?" at bounding box center [260, 174] width 213 height 27
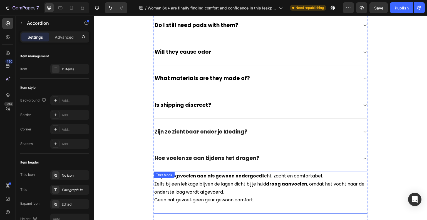
click at [188, 176] on strong "voelen aan als gewoon ondergoed" at bounding box center [221, 176] width 82 height 6
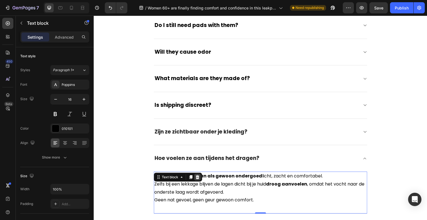
click at [196, 176] on icon at bounding box center [198, 177] width 4 height 4
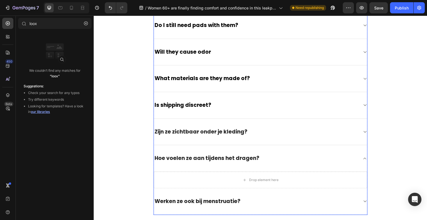
click at [193, 157] on p "Hoe voelen ze aan tijdens het dragen?" at bounding box center [207, 158] width 105 height 7
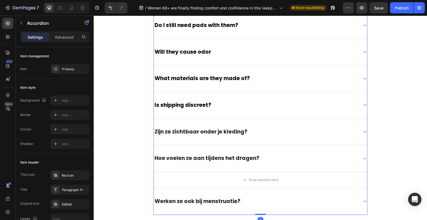
click at [192, 154] on div "Hoe voelen ze aan tijdens het dragen?" at bounding box center [207, 158] width 106 height 9
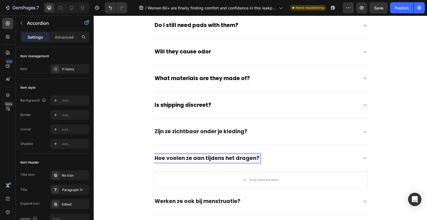
click at [193, 124] on div "Zijn ze zichtbaar onder je kleding?" at bounding box center [260, 131] width 213 height 27
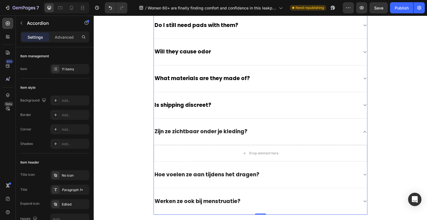
click at [195, 131] on p "Zijn ze zichtbaar onder je kleding?" at bounding box center [201, 131] width 93 height 7
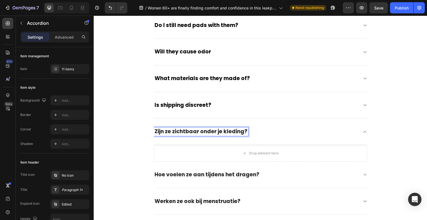
click at [213, 123] on div "Zijn ze zichtbaar onder je kleding?" at bounding box center [260, 131] width 213 height 26
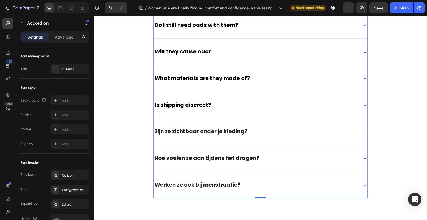
click at [220, 129] on p "Zijn ze zichtbaar onder je kleding?" at bounding box center [201, 131] width 93 height 7
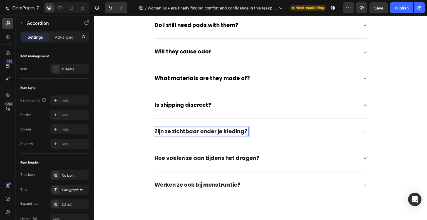
click at [220, 129] on p "Zijn ze zichtbaar onder je kleding?" at bounding box center [201, 131] width 93 height 7
click at [234, 145] on div "Hoe voelen ze aan tijdens het dragen?" at bounding box center [260, 158] width 213 height 27
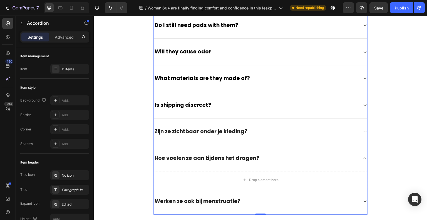
click at [200, 199] on p "Werken ze ook bij menstruatie?" at bounding box center [198, 201] width 86 height 7
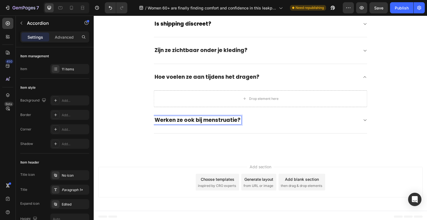
scroll to position [1806, 0]
click at [222, 117] on p "Werken ze ook bij menstruatie?" at bounding box center [198, 119] width 86 height 7
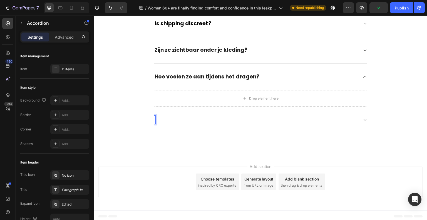
click at [211, 123] on div at bounding box center [260, 120] width 213 height 27
click at [160, 119] on div at bounding box center [256, 120] width 205 height 9
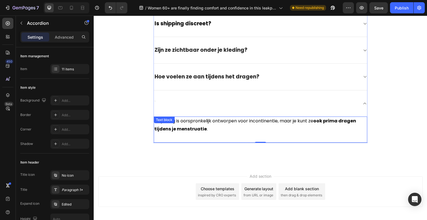
click at [168, 121] on div "Text block" at bounding box center [164, 119] width 21 height 7
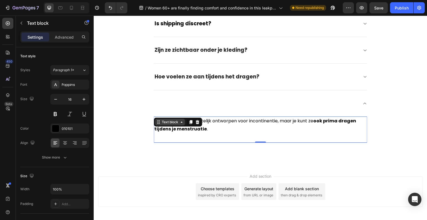
click at [168, 121] on div "Text block" at bounding box center [170, 122] width 19 height 5
click at [197, 123] on div at bounding box center [197, 122] width 7 height 7
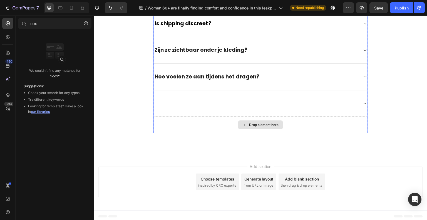
click at [193, 116] on div "Drop element here" at bounding box center [260, 124] width 213 height 17
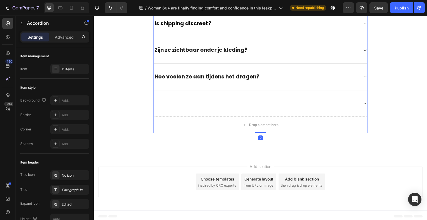
click at [193, 102] on div at bounding box center [256, 103] width 205 height 9
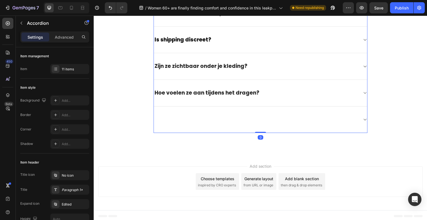
scroll to position [1789, 0]
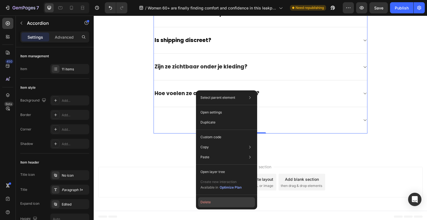
click at [212, 202] on button "Delete" at bounding box center [226, 202] width 57 height 10
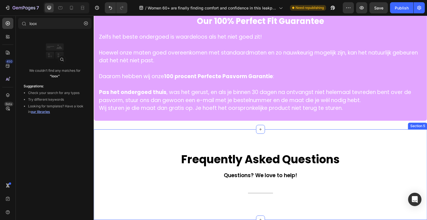
scroll to position [1353, 0]
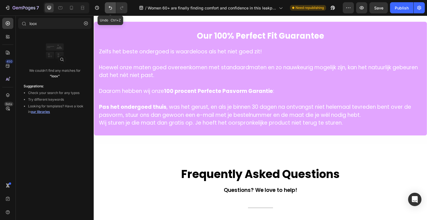
click at [108, 9] on icon "Undo/Redo" at bounding box center [111, 8] width 6 height 6
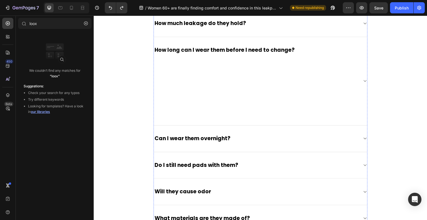
scroll to position [1603, 0]
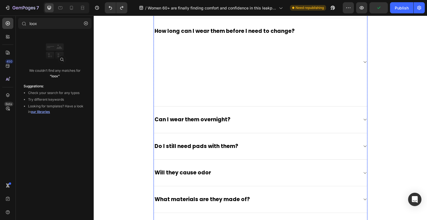
click at [178, 89] on p "How long can I wear them before I need to change?" at bounding box center [225, 62] width 140 height 69
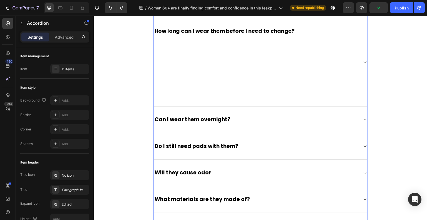
click at [178, 89] on p "How long can I wear them before I need to change?" at bounding box center [225, 62] width 140 height 69
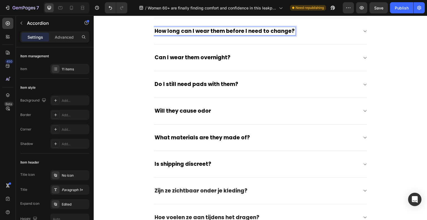
scroll to position [1714, 0]
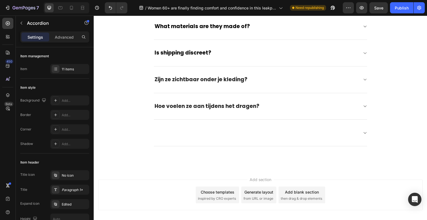
click at [192, 72] on div "Zijn ze zichtbaar onder je kleding?" at bounding box center [260, 79] width 213 height 27
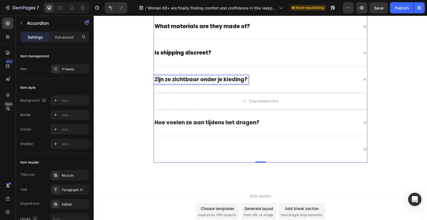
click at [193, 77] on p "Zijn ze zichtbaar onder je kleding?" at bounding box center [201, 79] width 93 height 7
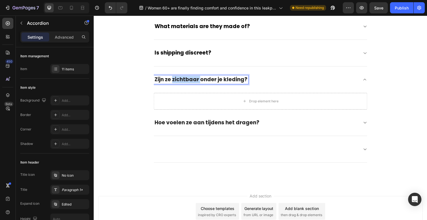
click at [193, 77] on p "Zijn ze zichtbaar onder je kleding?" at bounding box center [201, 79] width 93 height 7
click at [231, 83] on div at bounding box center [260, 79] width 213 height 26
click at [230, 82] on div at bounding box center [256, 79] width 205 height 9
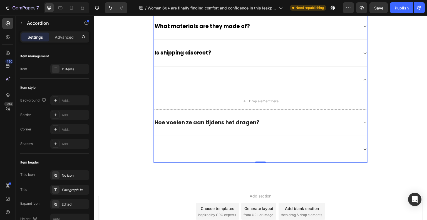
click at [361, 73] on div at bounding box center [260, 79] width 213 height 26
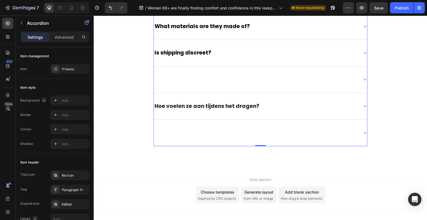
click at [363, 77] on icon at bounding box center [365, 79] width 4 height 4
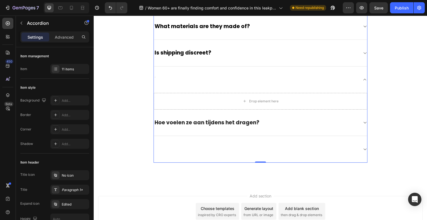
click at [310, 87] on div at bounding box center [260, 79] width 213 height 26
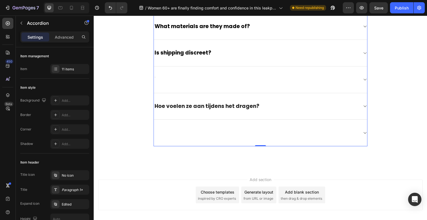
click at [213, 104] on p "Hoe voelen ze aan tijdens het dragen?" at bounding box center [207, 106] width 105 height 7
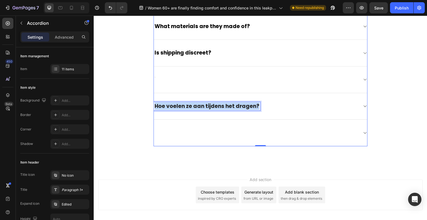
click at [213, 104] on p "Hoe voelen ze aan tijdens het dragen?" at bounding box center [207, 106] width 105 height 7
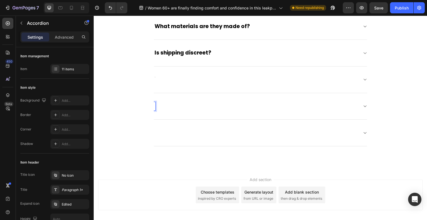
click at [225, 112] on div at bounding box center [260, 106] width 213 height 27
click at [170, 105] on div at bounding box center [256, 106] width 205 height 9
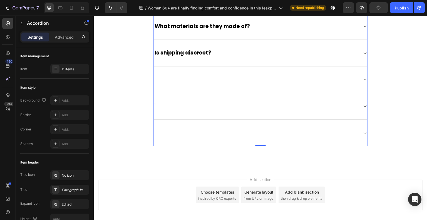
click at [157, 105] on div at bounding box center [256, 106] width 205 height 9
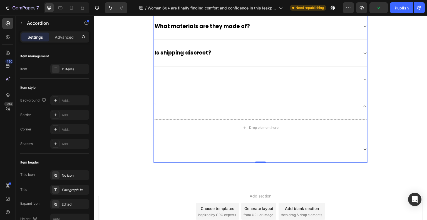
scroll to position [1659, 0]
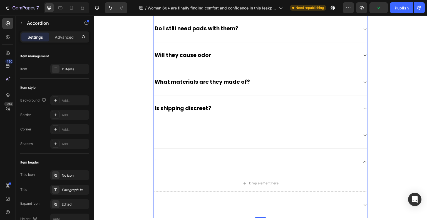
click at [190, 140] on div at bounding box center [260, 135] width 213 height 27
click at [190, 139] on div at bounding box center [260, 135] width 213 height 26
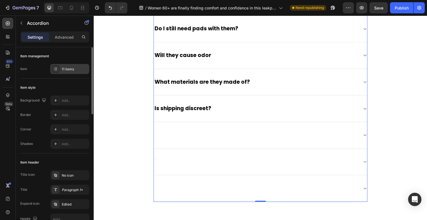
click at [64, 68] on div "11 items" at bounding box center [75, 69] width 26 height 5
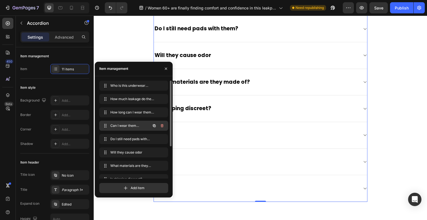
scroll to position [48, 0]
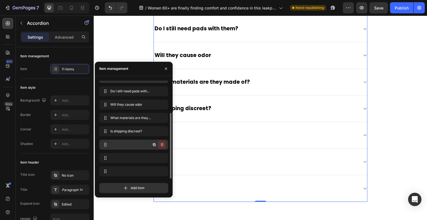
click at [162, 143] on icon "button" at bounding box center [162, 144] width 3 height 3
click at [161, 145] on div "Delete" at bounding box center [158, 144] width 10 height 5
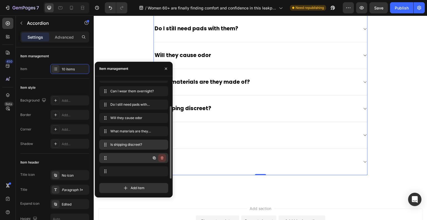
click at [161, 156] on icon "button" at bounding box center [162, 158] width 4 height 4
click at [162, 160] on div "Delete" at bounding box center [158, 157] width 10 height 5
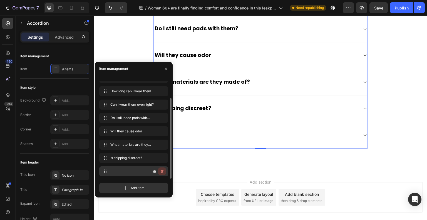
scroll to position [21, 0]
click at [163, 170] on icon "button" at bounding box center [162, 171] width 4 height 4
click at [162, 173] on div "Delete" at bounding box center [158, 171] width 10 height 5
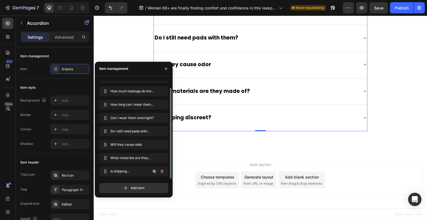
scroll to position [1648, 0]
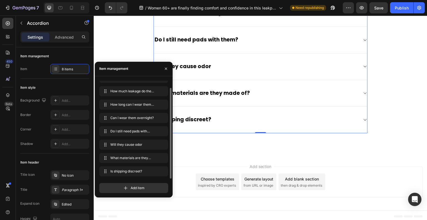
click at [352, 142] on div "Frequently Asked Questions Heading Questions? We love to help! Text block Title…" at bounding box center [261, 3] width 334 height 303
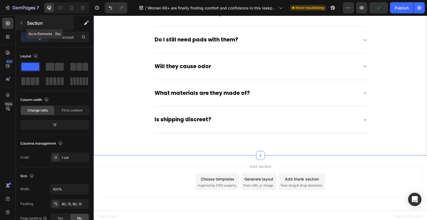
click at [24, 21] on button "button" at bounding box center [21, 23] width 9 height 9
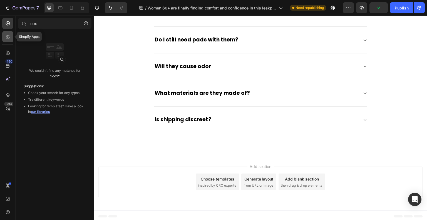
click at [7, 40] on div at bounding box center [7, 36] width 11 height 11
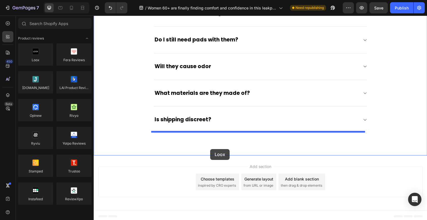
drag, startPoint x: 129, startPoint y: 78, endPoint x: 210, endPoint y: 149, distance: 107.6
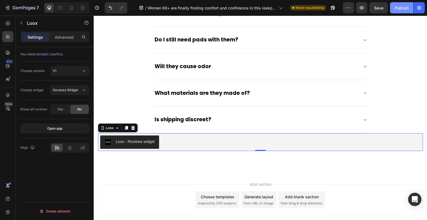
click at [404, 8] on div "Publish" at bounding box center [402, 8] width 14 height 6
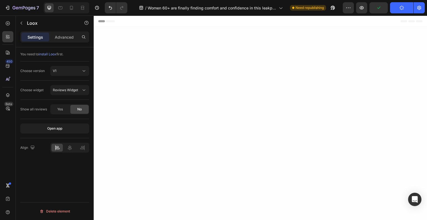
scroll to position [1648, 0]
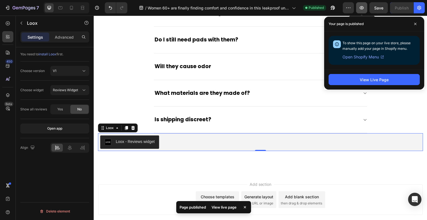
click at [360, 6] on icon "button" at bounding box center [362, 8] width 6 height 6
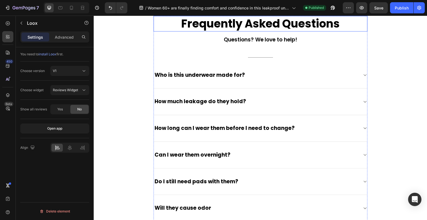
scroll to position [1471, 0]
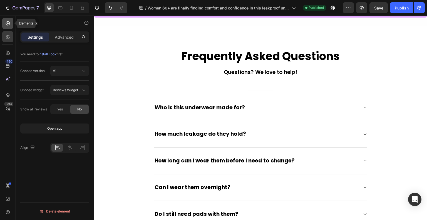
click at [11, 24] on div at bounding box center [7, 23] width 11 height 11
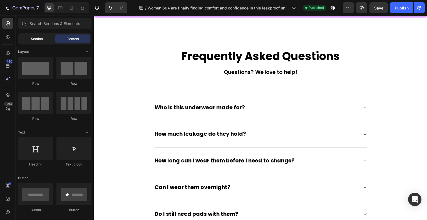
click at [34, 37] on span "Section" at bounding box center [37, 38] width 12 height 5
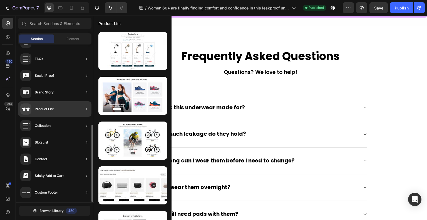
scroll to position [0, 0]
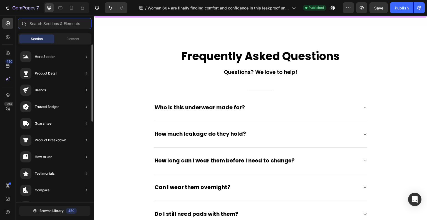
click at [54, 28] on input "text" at bounding box center [54, 23] width 73 height 11
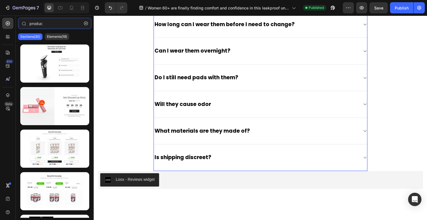
scroll to position [1665, 0]
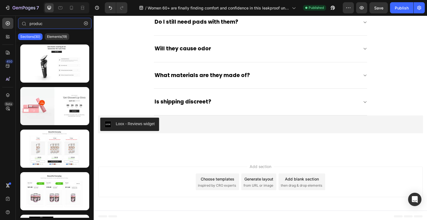
type input "produc"
click at [85, 23] on icon "button" at bounding box center [86, 23] width 4 height 4
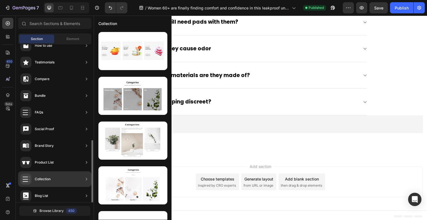
scroll to position [165, 0]
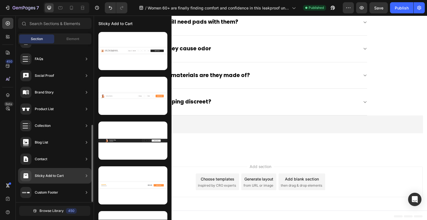
click at [66, 177] on div "Sticky Add to Cart" at bounding box center [54, 176] width 73 height 16
click at [87, 176] on icon at bounding box center [87, 176] width 6 height 6
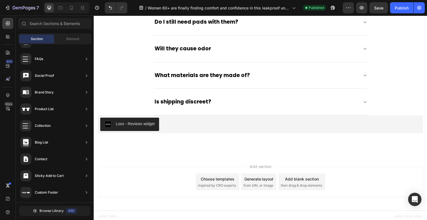
drag, startPoint x: 143, startPoint y: 193, endPoint x: 125, endPoint y: 184, distance: 20.3
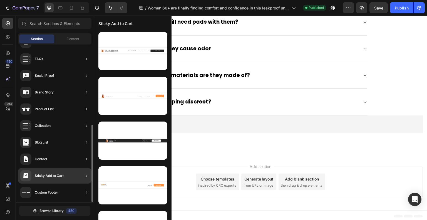
click at [44, 173] on div "Sticky Add to Cart" at bounding box center [49, 176] width 29 height 6
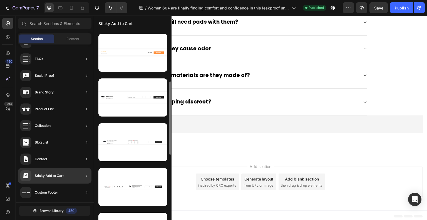
scroll to position [0, 0]
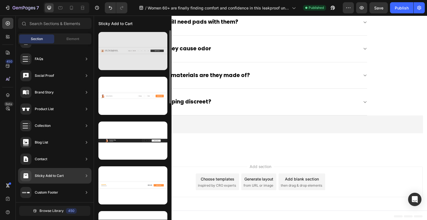
click at [138, 64] on div at bounding box center [132, 51] width 69 height 38
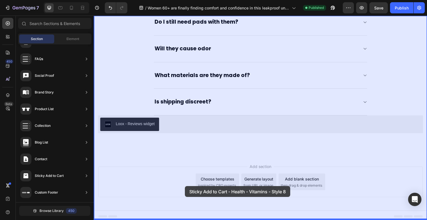
drag, startPoint x: 222, startPoint y: 79, endPoint x: 184, endPoint y: 187, distance: 114.4
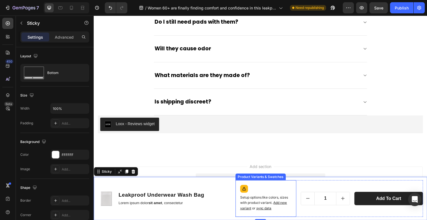
click at [269, 200] on p "Setup options like colors, sizes with product variant. Add new variant or sync …" at bounding box center [266, 203] width 52 height 16
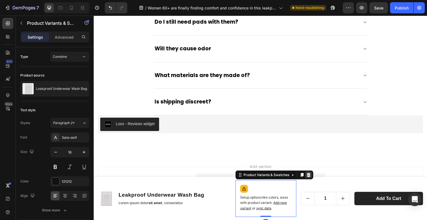
click at [305, 176] on div at bounding box center [308, 174] width 7 height 7
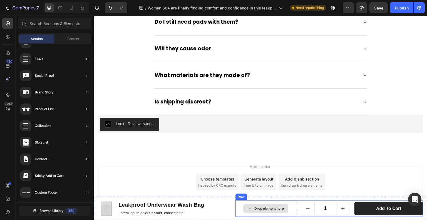
click at [270, 205] on div "Drop element here" at bounding box center [265, 208] width 45 height 9
click at [239, 203] on div "Drop element here" at bounding box center [265, 208] width 61 height 17
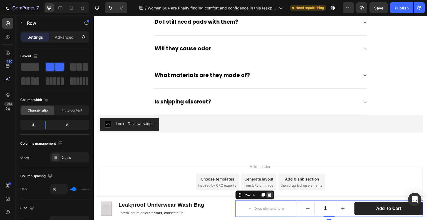
click at [269, 195] on icon at bounding box center [269, 195] width 4 height 4
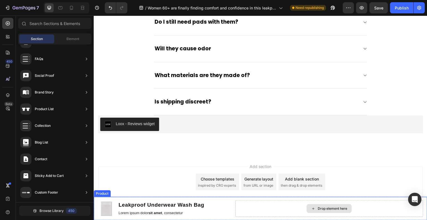
click at [254, 214] on div "Drop element here" at bounding box center [329, 208] width 188 height 17
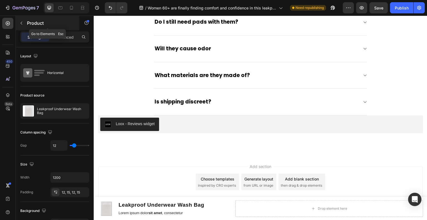
click at [24, 24] on button "button" at bounding box center [21, 23] width 9 height 9
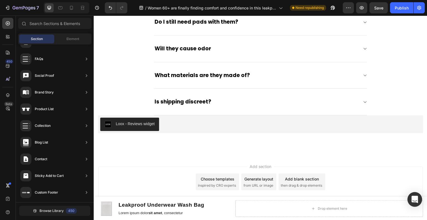
click at [417, 194] on div "Open Intercom Messenger" at bounding box center [414, 199] width 15 height 15
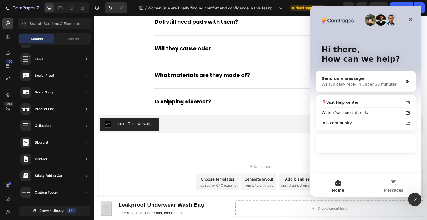
click at [372, 83] on div "We typically reply in under 30 minutes" at bounding box center [362, 84] width 81 height 6
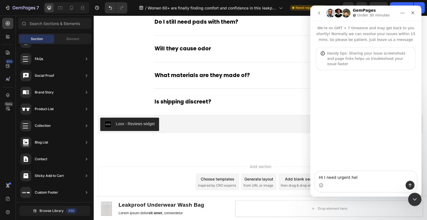
type textarea "HI I need urgent help"
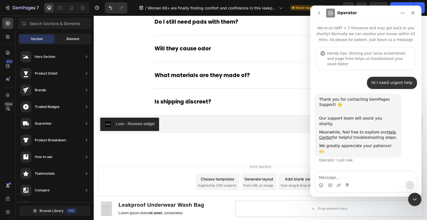
click at [77, 36] on span "Element" at bounding box center [72, 38] width 13 height 5
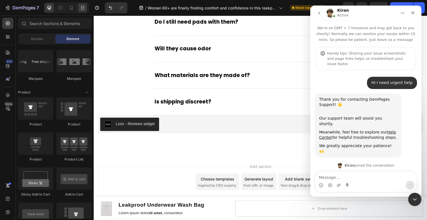
scroll to position [32, 0]
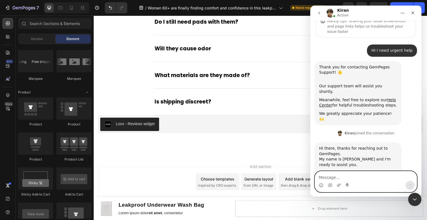
click at [368, 180] on textarea "Message…" at bounding box center [366, 175] width 102 height 9
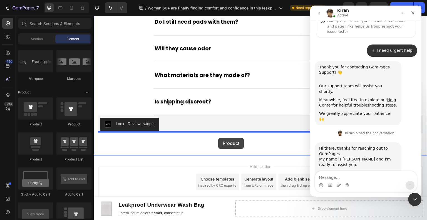
drag, startPoint x: 129, startPoint y: 131, endPoint x: 218, endPoint y: 138, distance: 89.0
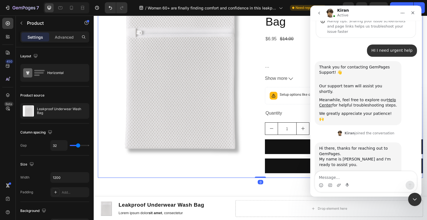
scroll to position [1844, 0]
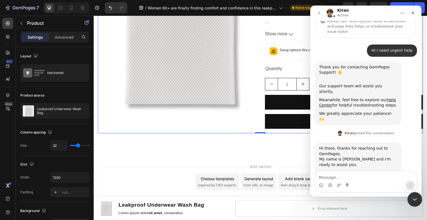
click at [412, 196] on icon "Close Intercom Messenger" at bounding box center [414, 198] width 7 height 7
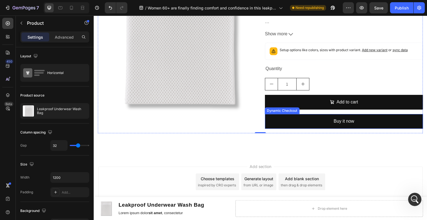
scroll to position [1788, 0]
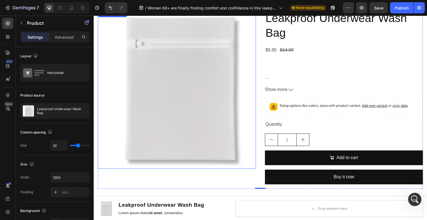
click at [175, 99] on img at bounding box center [177, 89] width 158 height 158
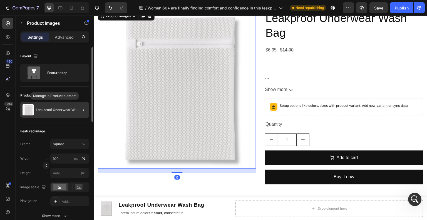
click at [60, 111] on p "Leakproof Underwear Wash Bag" at bounding box center [61, 110] width 51 height 4
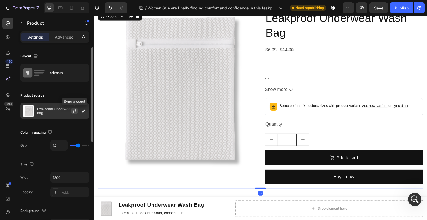
click at [74, 112] on icon "button" at bounding box center [74, 111] width 4 height 4
click at [73, 112] on icon "button" at bounding box center [74, 111] width 4 height 4
click at [82, 111] on icon "button" at bounding box center [83, 111] width 4 height 4
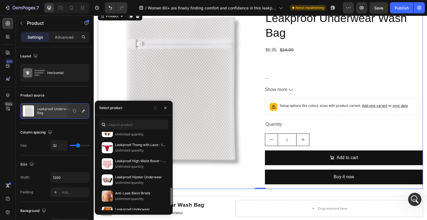
scroll to position [273, 0]
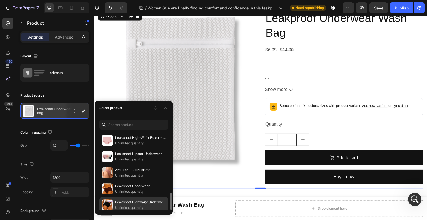
click at [143, 205] on p "Unlimited quantity" at bounding box center [140, 208] width 51 height 6
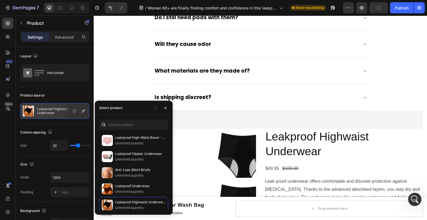
scroll to position [1788, 0]
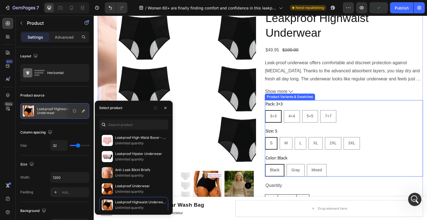
click at [370, 123] on div "Pack: 3+3 3+3 3+3 3+3 4+4 4+4 4+4 5+5 5+5 5+5 7+7 7+7 7+7 Size: S S S S M M M L…" at bounding box center [344, 138] width 158 height 76
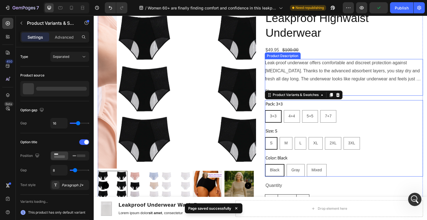
click at [358, 70] on p "Leak-proof underwear offers comfortable and discreet protection against [MEDICA…" at bounding box center [343, 74] width 156 height 29
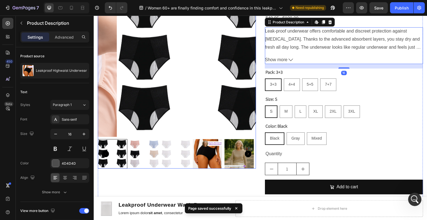
scroll to position [1844, 0]
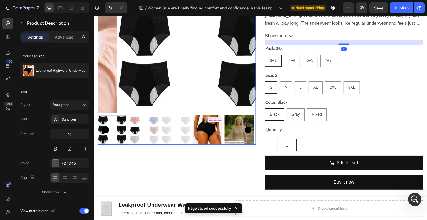
click at [166, 126] on img at bounding box center [175, 129] width 29 height 29
click at [117, 126] on div at bounding box center [112, 129] width 29 height 29
click at [237, 137] on div at bounding box center [177, 129] width 158 height 29
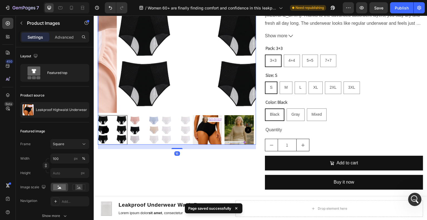
click at [212, 132] on img at bounding box center [207, 129] width 29 height 29
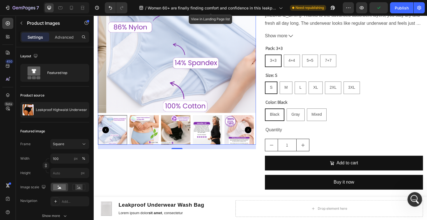
click at [418, 197] on icon "Open Intercom Messenger" at bounding box center [413, 198] width 9 height 9
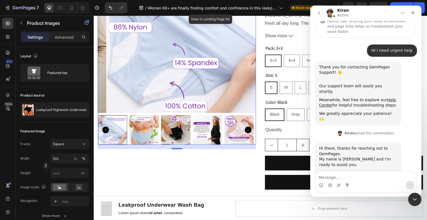
click at [378, 178] on textarea "Message…" at bounding box center [366, 175] width 102 height 9
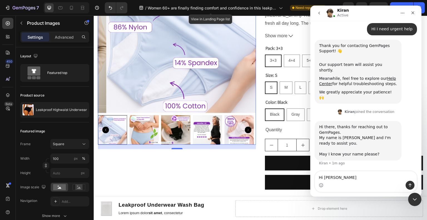
type textarea "Hi [PERSON_NAME]"
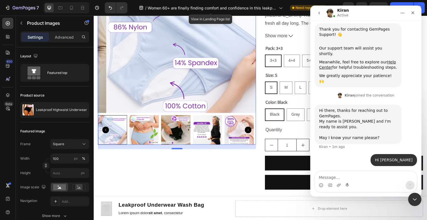
scroll to position [70, 0]
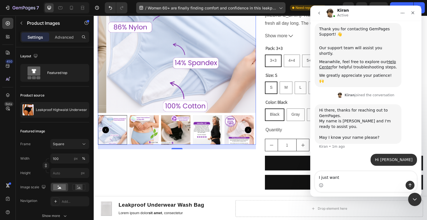
type textarea "I just want"
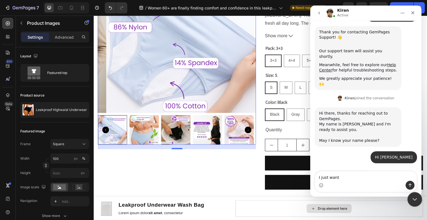
click at [409, 200] on div "Close Intercom Messenger" at bounding box center [413, 198] width 13 height 13
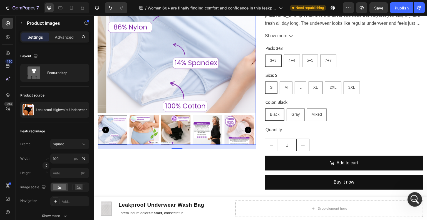
scroll to position [66, 0]
click at [24, 25] on button "button" at bounding box center [21, 23] width 9 height 9
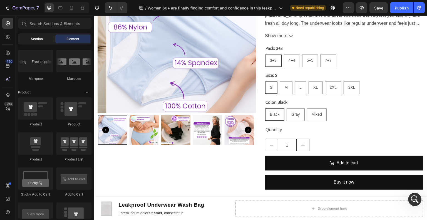
click at [33, 38] on span "Section" at bounding box center [37, 38] width 12 height 5
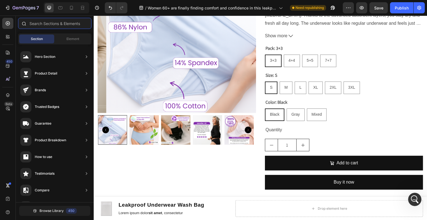
click at [48, 28] on input "text" at bounding box center [54, 23] width 73 height 11
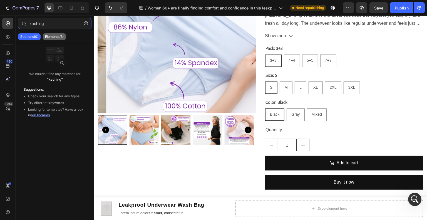
type input "kaching"
click at [64, 37] on div "Elements(3)" at bounding box center [54, 36] width 23 height 7
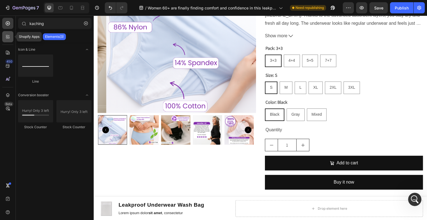
click at [7, 34] on icon at bounding box center [8, 37] width 6 height 6
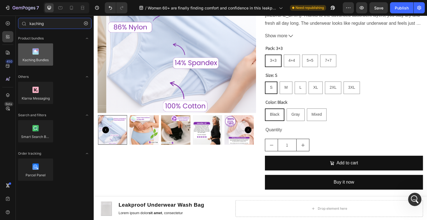
type input "kaching"
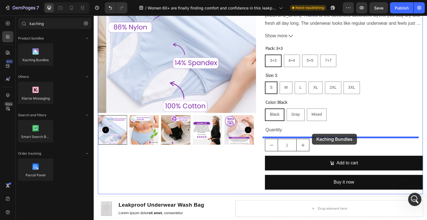
drag, startPoint x: 133, startPoint y: 66, endPoint x: 312, endPoint y: 134, distance: 191.3
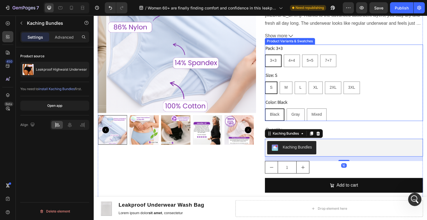
click at [327, 106] on div "Color: Black Black Black Black Gray Gray Gray Mixed Mixed Mixed" at bounding box center [344, 109] width 158 height 23
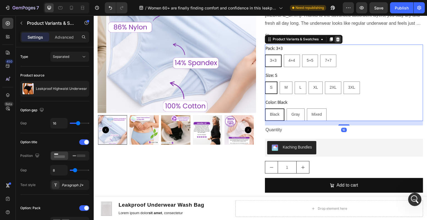
click at [337, 37] on icon at bounding box center [338, 39] width 4 height 4
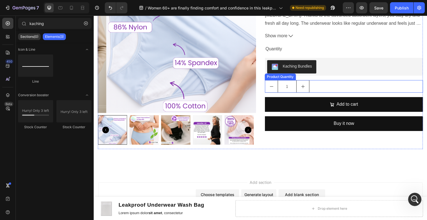
click at [342, 82] on div "1" at bounding box center [344, 86] width 158 height 13
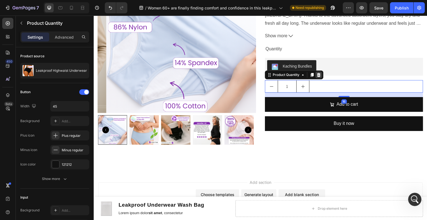
click at [318, 75] on div at bounding box center [318, 74] width 7 height 7
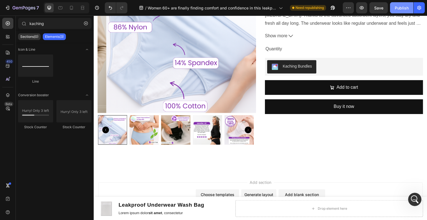
click at [397, 7] on div "Publish" at bounding box center [402, 8] width 14 height 6
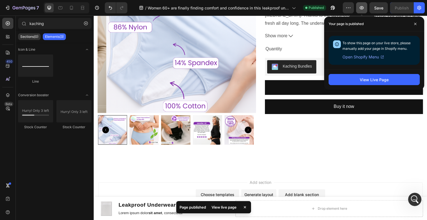
click at [359, 6] on button "button" at bounding box center [361, 7] width 11 height 11
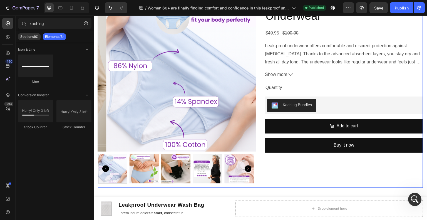
scroll to position [1788, 0]
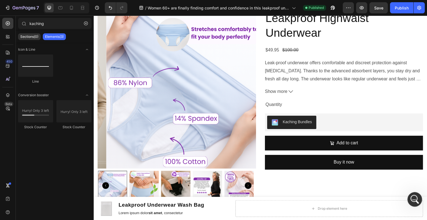
click at [414, 196] on icon "Open Intercom Messenger" at bounding box center [413, 198] width 9 height 9
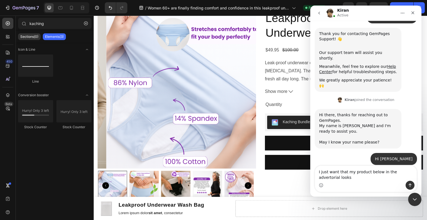
scroll to position [71, 0]
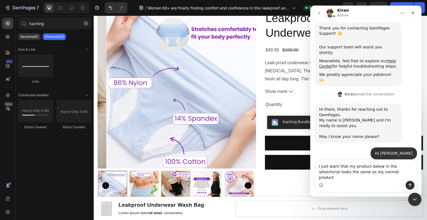
type textarea "I just want that my product below in the advertorial looks the same as my norma…"
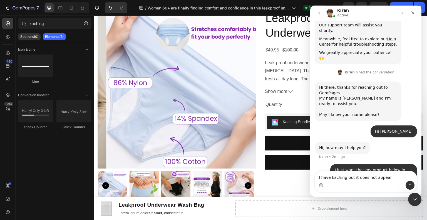
type textarea "I have kaching but it does not appear."
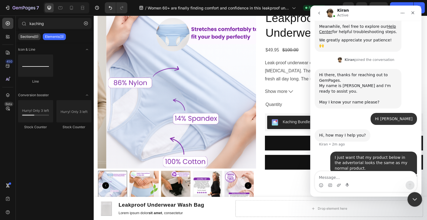
click at [411, 199] on icon "Close Intercom Messenger" at bounding box center [414, 198] width 7 height 7
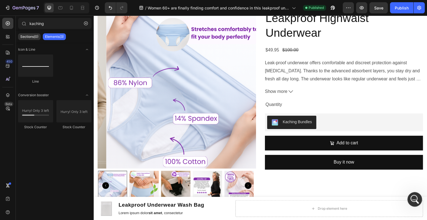
click at [409, 196] on div "Open Intercom Messenger" at bounding box center [414, 198] width 18 height 18
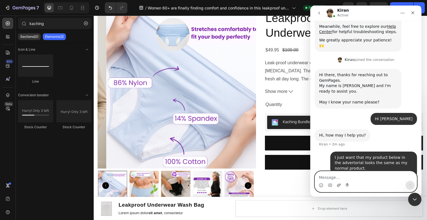
click at [338, 184] on icon "Upload attachment" at bounding box center [339, 184] width 4 height 3
click at [412, 14] on icon "Close" at bounding box center [413, 13] width 4 height 4
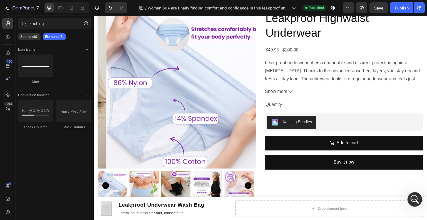
click at [413, 203] on div "Open Intercom Messenger" at bounding box center [414, 198] width 18 height 18
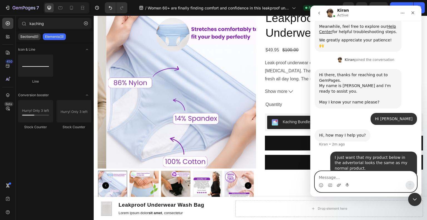
click at [337, 184] on icon "Upload attachment" at bounding box center [339, 185] width 4 height 4
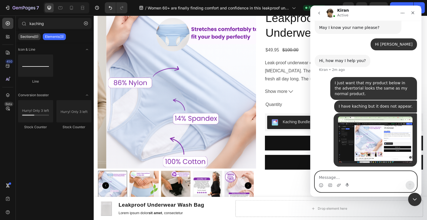
scroll to position [181, 0]
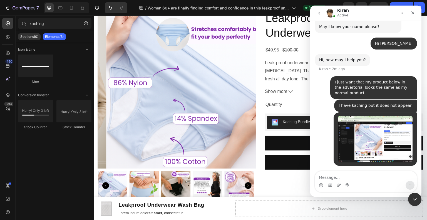
click at [317, 11] on icon "go back" at bounding box center [319, 13] width 4 height 4
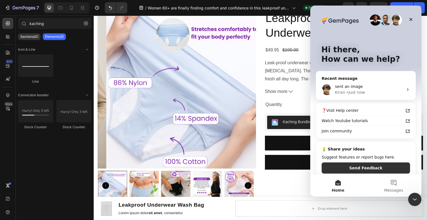
scroll to position [0, 0]
click at [414, 19] on div "Close" at bounding box center [411, 19] width 10 height 10
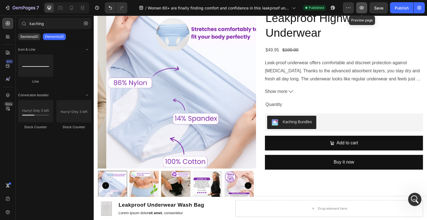
click at [364, 9] on icon "button" at bounding box center [362, 8] width 6 height 6
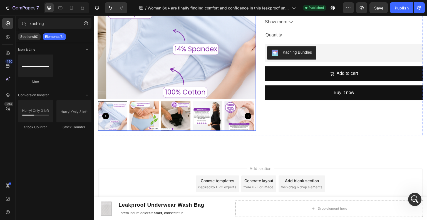
scroll to position [1691, 0]
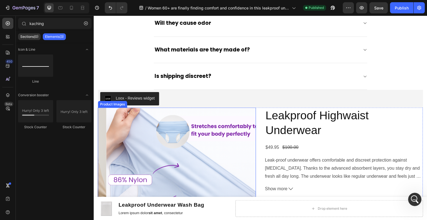
click at [165, 122] on img at bounding box center [185, 187] width 158 height 158
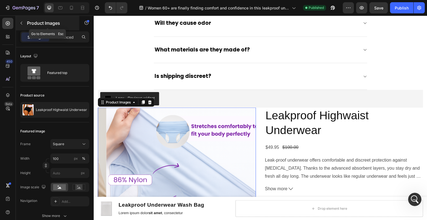
click at [22, 23] on icon "button" at bounding box center [21, 23] width 4 height 4
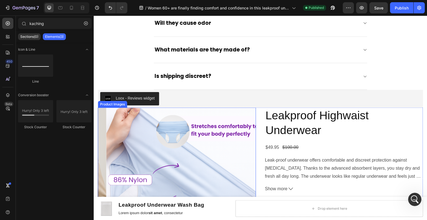
click at [137, 122] on img at bounding box center [185, 187] width 158 height 158
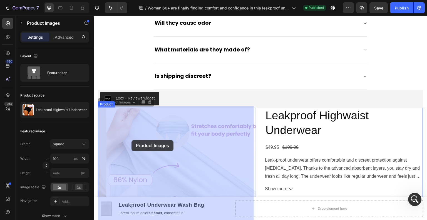
drag, startPoint x: 120, startPoint y: 47, endPoint x: 175, endPoint y: 111, distance: 84.8
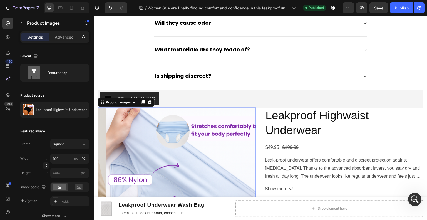
click at [122, 73] on div "Frequently Asked Questions Heading Questions? We love to help! Text block Title…" at bounding box center [260, 66] width 325 height 471
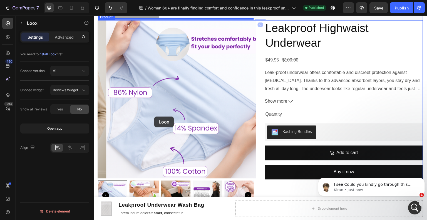
scroll to position [1858, 0]
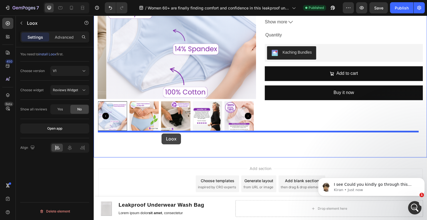
drag, startPoint x: 113, startPoint y: 95, endPoint x: 161, endPoint y: 133, distance: 62.3
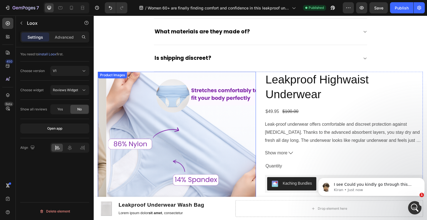
scroll to position [1701, 0]
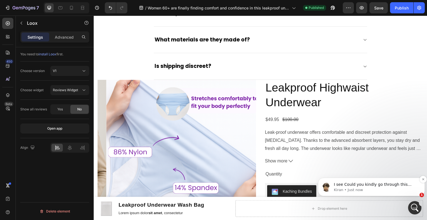
click at [363, 189] on p "Kiran • Just now" at bounding box center [376, 189] width 84 height 5
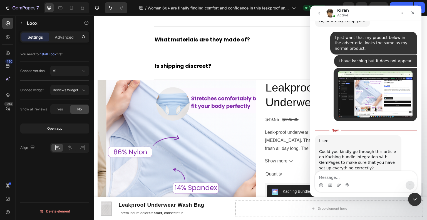
scroll to position [223, 0]
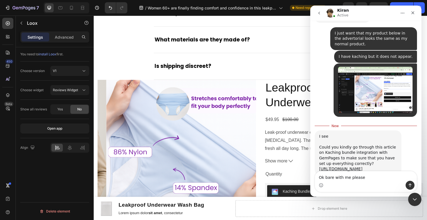
type textarea "Ok bare with me please."
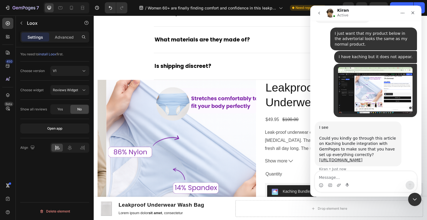
scroll to position [231, 0]
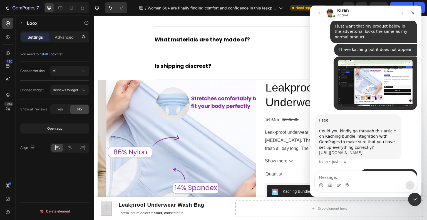
click at [359, 150] on link "[URL][DOMAIN_NAME]" at bounding box center [340, 152] width 43 height 4
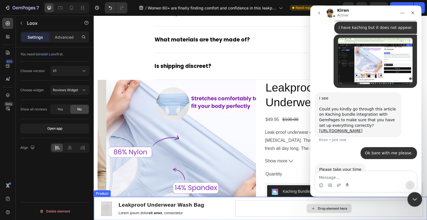
click at [412, 200] on icon "Close Intercom Messenger" at bounding box center [414, 198] width 7 height 7
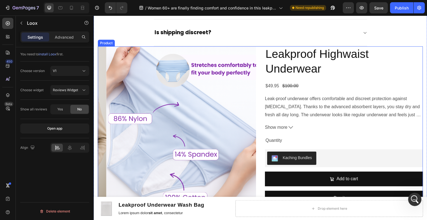
scroll to position [1784, 0]
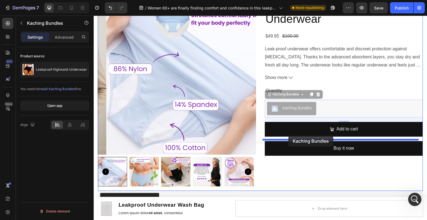
drag, startPoint x: 289, startPoint y: 106, endPoint x: 289, endPoint y: 136, distance: 30.0
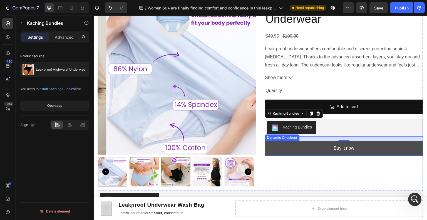
click at [312, 150] on button "Buy it now" at bounding box center [344, 148] width 158 height 15
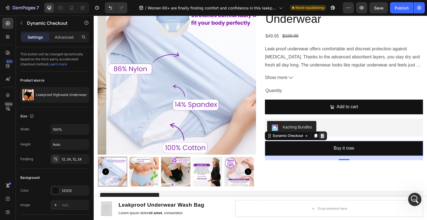
click at [321, 135] on icon at bounding box center [323, 136] width 4 height 4
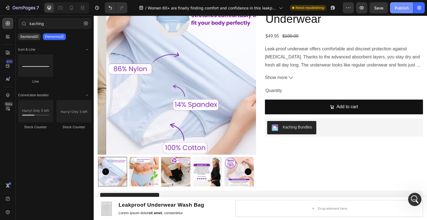
click at [396, 10] on div "Publish" at bounding box center [402, 8] width 14 height 6
click at [414, 198] on icon "Open Intercom Messenger" at bounding box center [413, 198] width 9 height 9
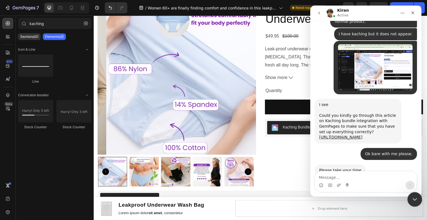
scroll to position [247, 0]
drag, startPoint x: 415, startPoint y: 199, endPoint x: 681, endPoint y: 359, distance: 310.5
click at [415, 199] on icon "Close Intercom Messenger" at bounding box center [414, 198] width 7 height 7
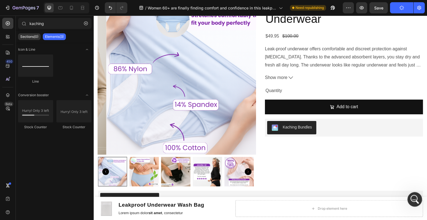
click at [414, 195] on icon "Open Intercom Messenger" at bounding box center [413, 198] width 9 height 9
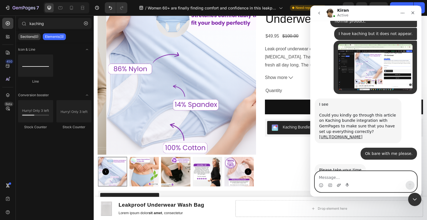
click at [340, 186] on icon "Upload attachment" at bounding box center [339, 185] width 4 height 4
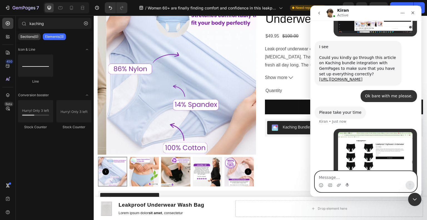
scroll to position [305, 0]
click at [340, 186] on icon "Upload attachment" at bounding box center [339, 185] width 4 height 4
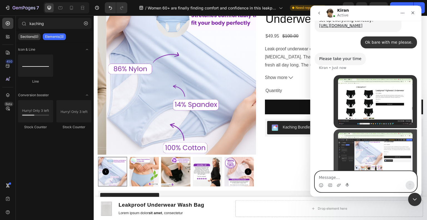
scroll to position [359, 0]
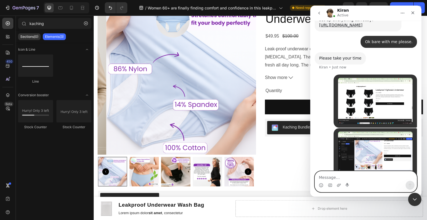
click at [354, 180] on textarea "Message…" at bounding box center [366, 175] width 102 height 9
type textarea "It still doesn't show."
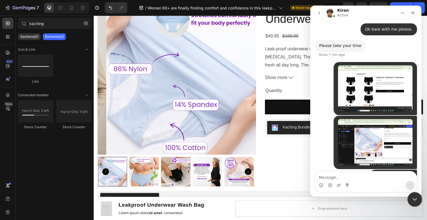
click at [416, 195] on icon "Close Intercom Messenger" at bounding box center [414, 198] width 7 height 7
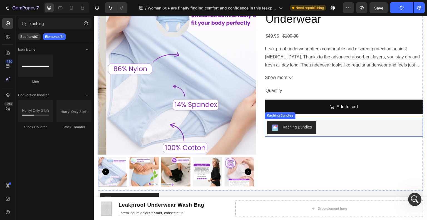
click at [300, 121] on button "Kaching Bundles" at bounding box center [291, 127] width 49 height 13
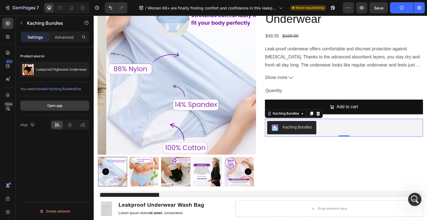
click at [66, 107] on button "Open app" at bounding box center [54, 106] width 69 height 10
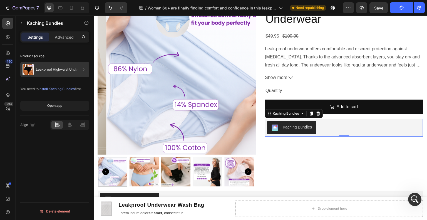
scroll to position [392, 0]
click at [329, 130] on div "Kaching Bundles" at bounding box center [344, 127] width 154 height 13
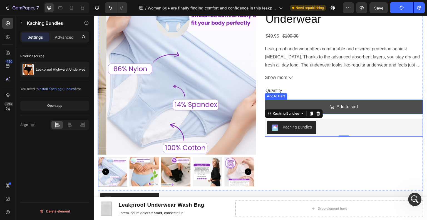
click at [330, 100] on button "Add to cart" at bounding box center [344, 107] width 158 height 15
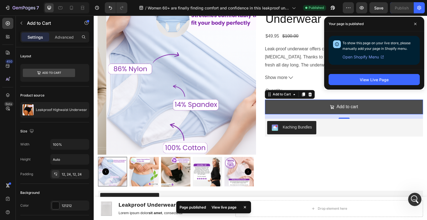
click at [323, 105] on button "Add to cart" at bounding box center [344, 107] width 158 height 15
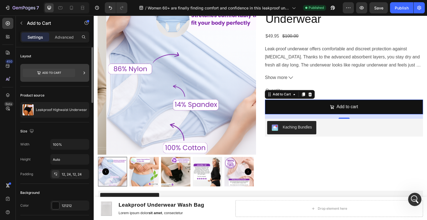
click at [53, 75] on icon at bounding box center [49, 73] width 52 height 8
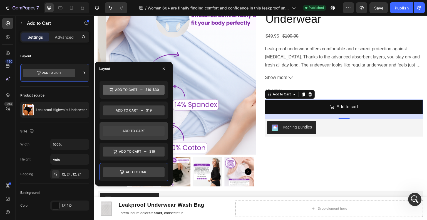
click at [137, 125] on icon at bounding box center [134, 130] width 62 height 11
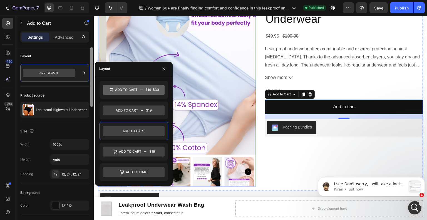
scroll to position [499, 0]
click at [72, 97] on div "Product source" at bounding box center [54, 95] width 69 height 9
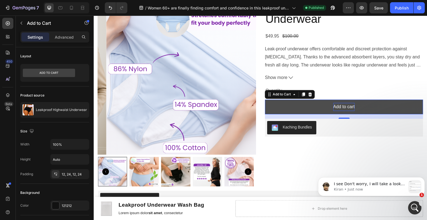
click at [342, 108] on div "Add to cart" at bounding box center [343, 107] width 21 height 8
click at [342, 108] on p "Add to cart" at bounding box center [343, 107] width 21 height 8
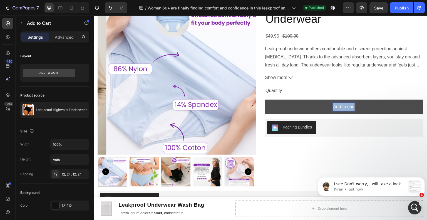
click at [342, 108] on p "Add to cart" at bounding box center [343, 107] width 21 height 8
click at [265, 100] on button "DD" at bounding box center [344, 107] width 158 height 15
click at [265, 100] on button "AD" at bounding box center [344, 107] width 158 height 15
click at [265, 100] on button "ADD TO" at bounding box center [344, 107] width 158 height 15
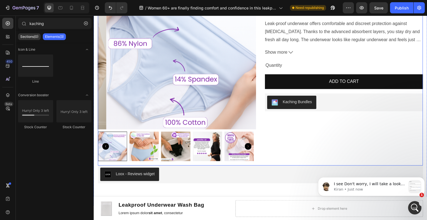
scroll to position [1800, 0]
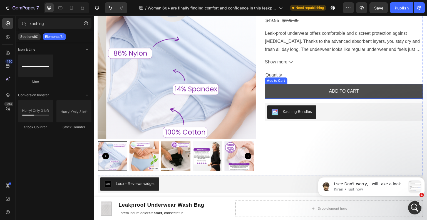
click at [401, 93] on button "ADD TO CART" at bounding box center [344, 91] width 158 height 15
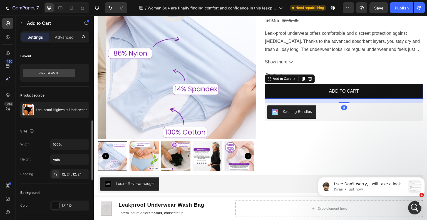
scroll to position [56, 0]
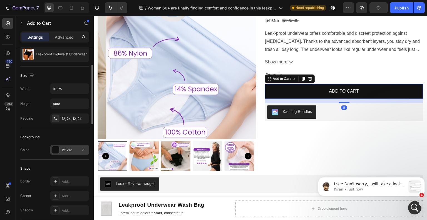
click at [59, 148] on div "121212" at bounding box center [69, 150] width 39 height 10
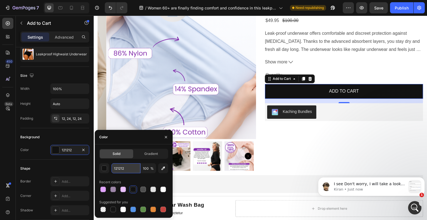
click at [127, 168] on input "121212" at bounding box center [125, 168] width 29 height 10
paste input "822AAB"
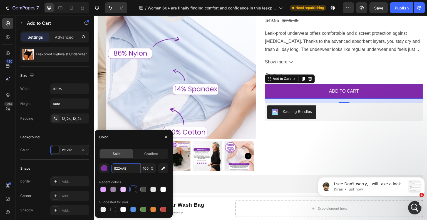
type input "822AAB"
click at [130, 176] on div "822AAB 100 % Recent colors Suggested for you" at bounding box center [133, 188] width 69 height 50
click at [414, 207] on icon "Open Intercom Messenger" at bounding box center [414, 207] width 4 height 4
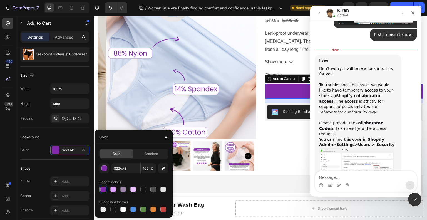
scroll to position [508, 0]
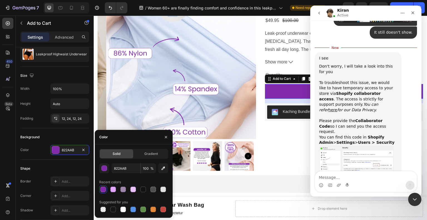
click at [355, 145] on img "Kiran says…" at bounding box center [356, 159] width 74 height 29
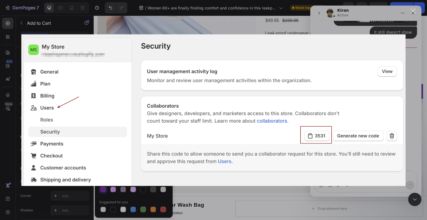
scroll to position [0, 0]
click at [336, 31] on div "Intercom messenger" at bounding box center [213, 110] width 427 height 220
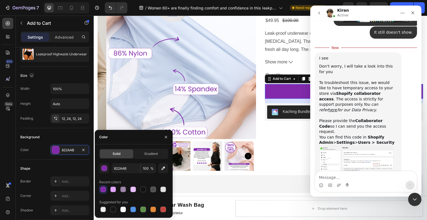
click at [364, 145] on img "Kiran says…" at bounding box center [356, 159] width 74 height 29
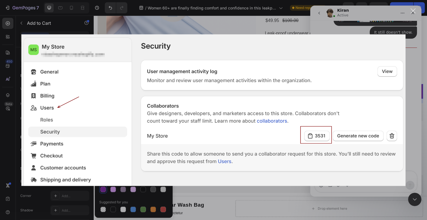
click at [349, 35] on img "Close" at bounding box center [213, 109] width 384 height 151
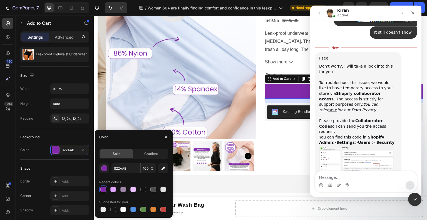
click at [349, 182] on div "Intercom messenger" at bounding box center [347, 185] width 4 height 9
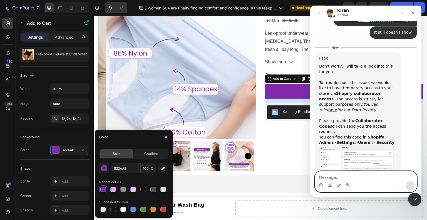
click at [348, 176] on textarea "Message…" at bounding box center [366, 175] width 102 height 9
type textarea "o"
paste textarea "3091"
type textarea "Ofcourse, the code is: 3091"
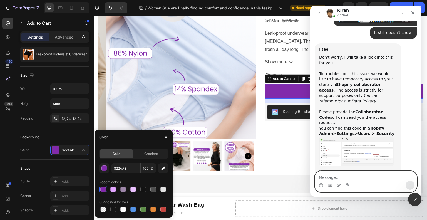
scroll to position [516, 0]
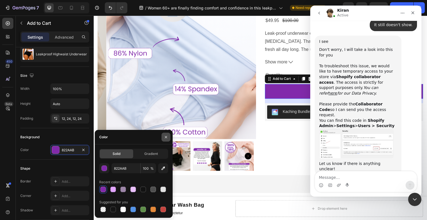
click at [164, 137] on icon "button" at bounding box center [166, 137] width 4 height 4
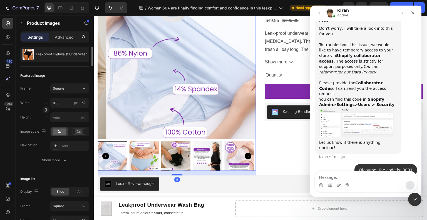
scroll to position [0, 0]
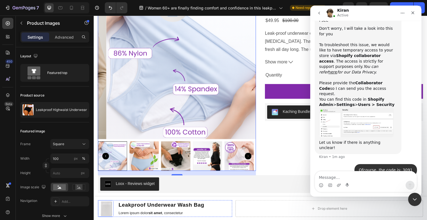
click at [109, 206] on img at bounding box center [106, 209] width 16 height 16
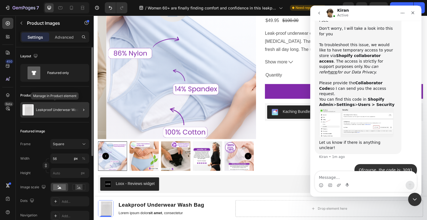
click at [62, 109] on p "Leakproof Underwear Wash Bag" at bounding box center [61, 110] width 51 height 4
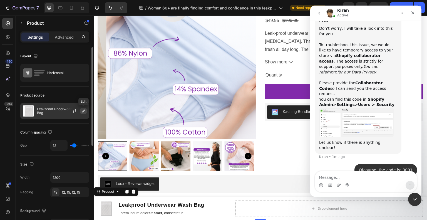
click at [83, 111] on icon "button" at bounding box center [83, 111] width 4 height 4
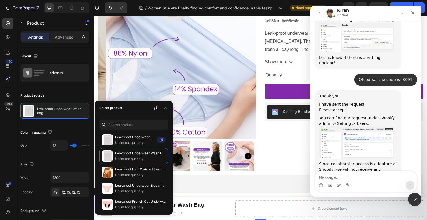
scroll to position [621, 0]
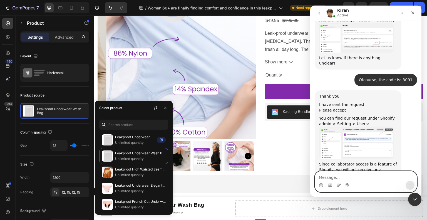
click at [374, 179] on textarea "Message…" at bounding box center [366, 175] width 102 height 9
type textarea "It is accepted."
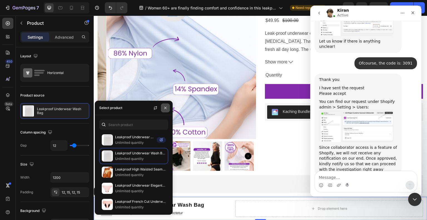
click at [166, 107] on icon "button" at bounding box center [165, 108] width 2 height 2
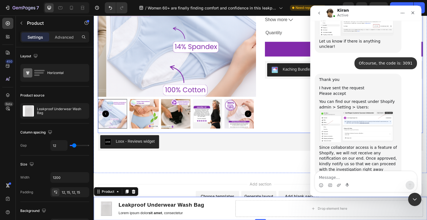
scroll to position [1858, 0]
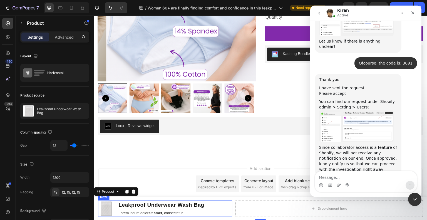
click at [108, 208] on img at bounding box center [106, 209] width 16 height 16
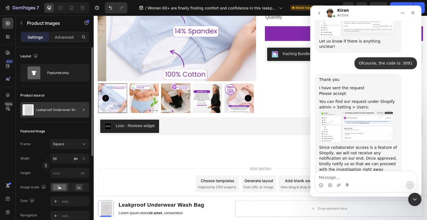
click at [77, 110] on div at bounding box center [82, 110] width 16 height 16
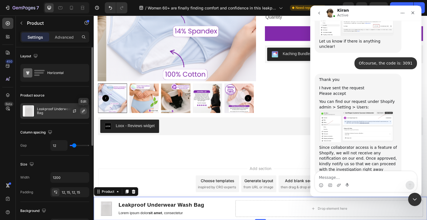
click at [83, 112] on icon "button" at bounding box center [83, 111] width 4 height 4
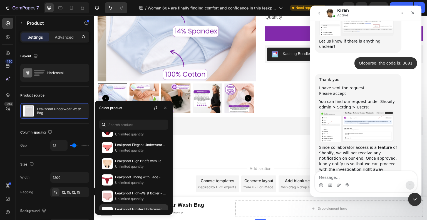
scroll to position [273, 0]
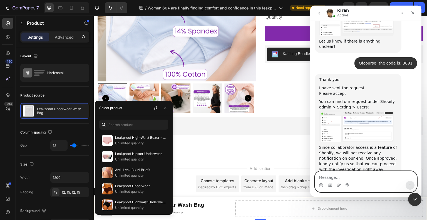
click at [365, 174] on textarea "Message…" at bounding box center [366, 175] width 102 height 9
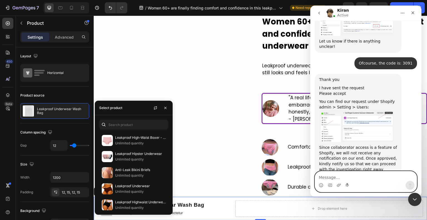
scroll to position [0, 0]
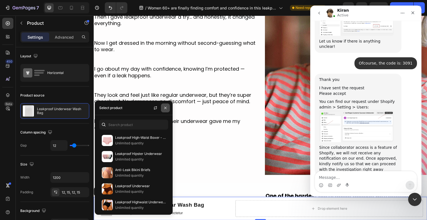
click at [166, 106] on icon "button" at bounding box center [165, 108] width 4 height 4
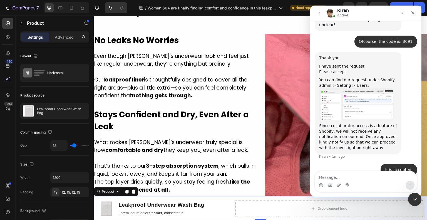
scroll to position [723, 0]
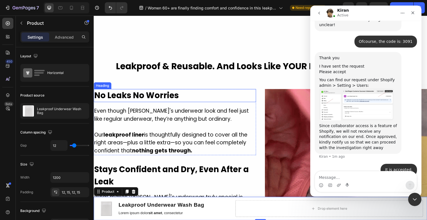
click at [99, 91] on h2 "No Leaks No Worries" at bounding box center [175, 95] width 162 height 13
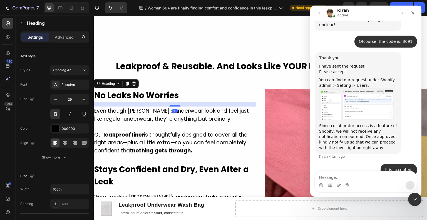
click at [99, 92] on h2 "No Leaks No Worries" at bounding box center [175, 95] width 162 height 13
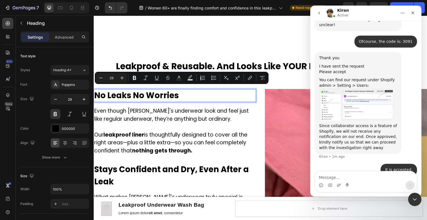
click at [99, 93] on p "No Leaks No Worries" at bounding box center [174, 95] width 161 height 12
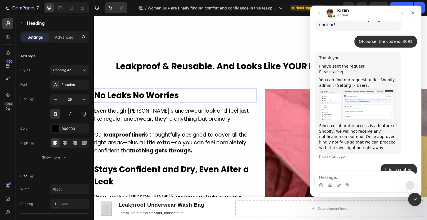
click at [96, 93] on p "No Leaks No Worries" at bounding box center [174, 95] width 161 height 12
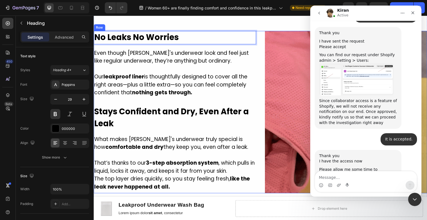
scroll to position [862, 0]
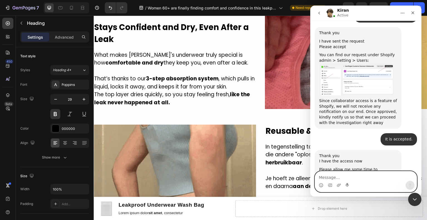
click at [357, 181] on textarea "Message…" at bounding box center [366, 175] width 102 height 9
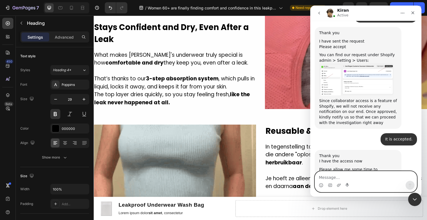
type textarea "P"
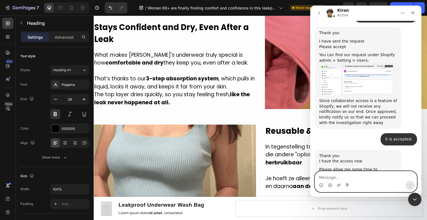
type textarea "o"
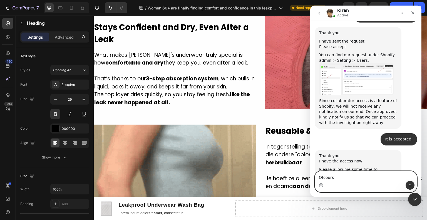
type textarea "Ofcourse"
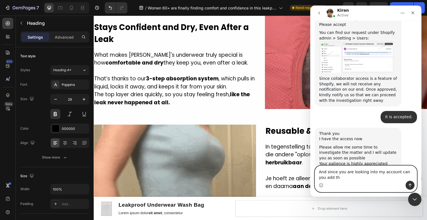
scroll to position [728, 0]
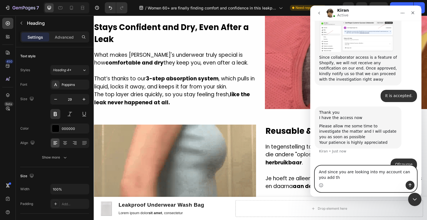
click at [357, 180] on textarea "And since you are looking into my account can you add th" at bounding box center [366, 173] width 102 height 15
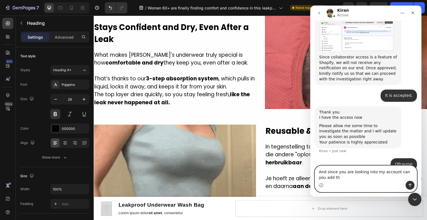
click at [357, 180] on textarea "And since you are looking into my account can you add th" at bounding box center [366, 173] width 102 height 15
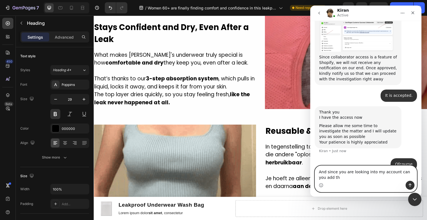
click at [357, 180] on textarea "And since you are looking into my account can you add th" at bounding box center [366, 173] width 102 height 15
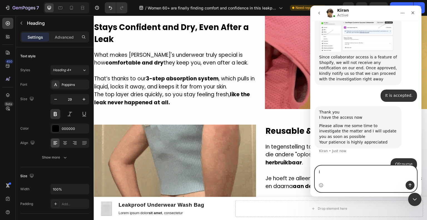
scroll to position [723, 0]
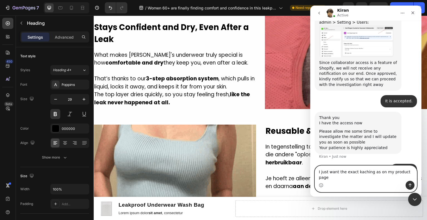
type textarea "I just want the exact kaching as on my product page."
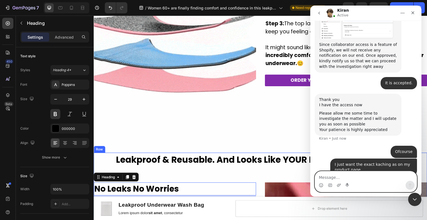
scroll to position [584, 0]
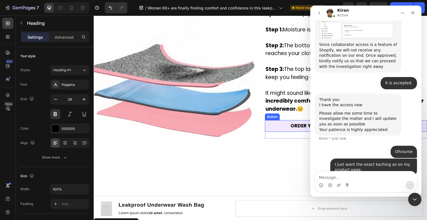
click at [276, 132] on link "ORDER YOUR ALLTIMEDRY UNDERWEAR [DATE]" at bounding box center [346, 126] width 162 height 12
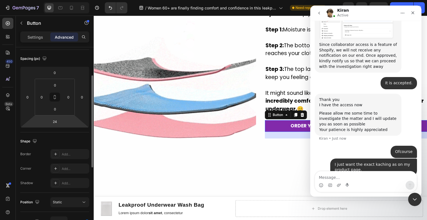
scroll to position [0, 0]
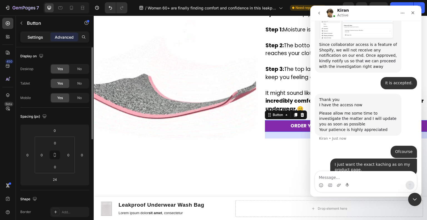
click at [42, 40] on div "Settings" at bounding box center [35, 37] width 28 height 9
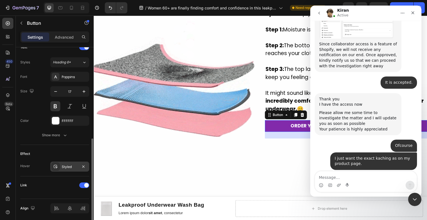
scroll to position [213, 0]
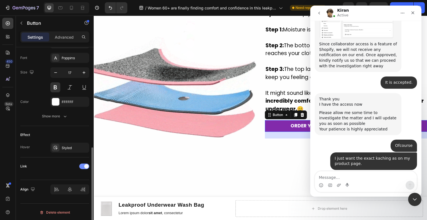
click at [81, 165] on div at bounding box center [84, 166] width 10 height 6
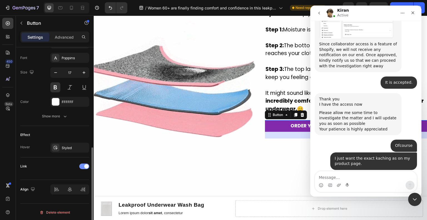
scroll to position [209, 0]
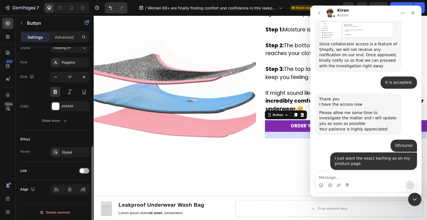
click at [81, 171] on span at bounding box center [82, 170] width 4 height 4
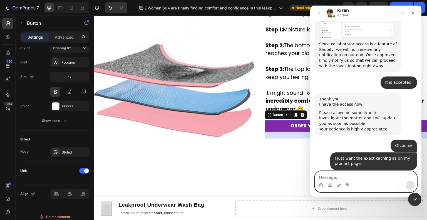
click at [351, 177] on textarea "Message…" at bounding box center [366, 175] width 102 height 9
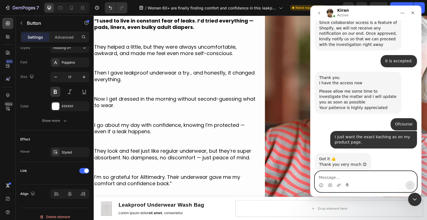
scroll to position [0, 0]
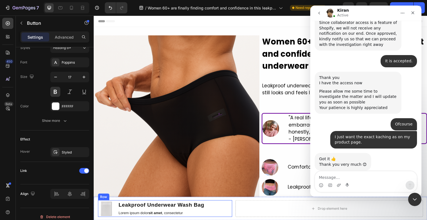
click at [209, 200] on div "Product Images Leakproof Underwear Wash Bag Product Title Lorem ipsum dolor sit…" at bounding box center [261, 208] width 334 height 23
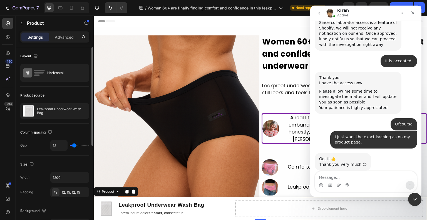
click at [209, 199] on div "Product Images Leakproof Underwear Wash Bag Product Title Lorem ipsum dolor sit…" at bounding box center [261, 208] width 334 height 23
click at [101, 198] on div "Product Images Leakproof Underwear Wash Bag Product Title Lorem ipsum dolor sit…" at bounding box center [261, 208] width 334 height 23
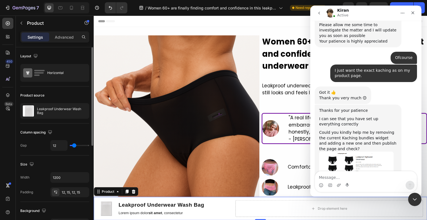
scroll to position [833, 0]
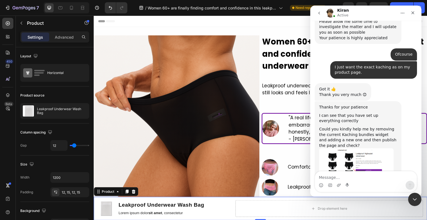
click at [355, 148] on img "Kiran says…" at bounding box center [356, 168] width 74 height 40
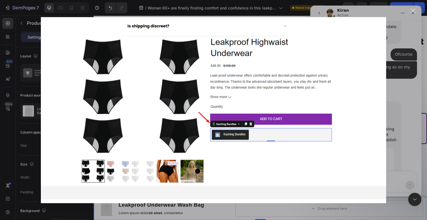
scroll to position [0, 0]
click at [392, 144] on div "Intercom messenger" at bounding box center [213, 110] width 427 height 220
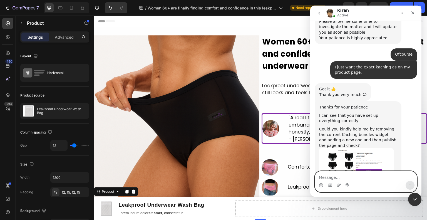
click at [370, 179] on textarea "Message…" at bounding box center [366, 175] width 102 height 9
type textarea "Yes let me check"
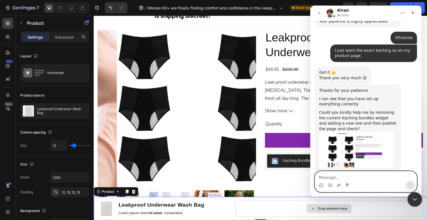
scroll to position [871, 0]
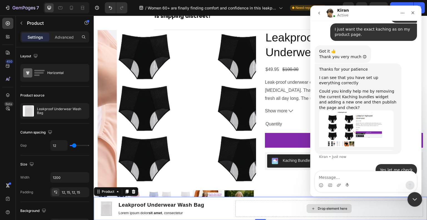
click at [415, 197] on icon "Close Intercom Messenger" at bounding box center [414, 198] width 7 height 7
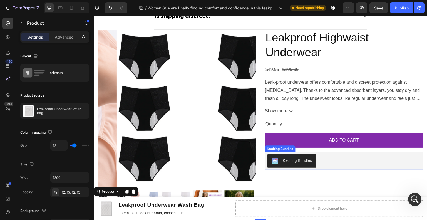
click at [312, 158] on button "Kaching Bundles" at bounding box center [291, 160] width 49 height 13
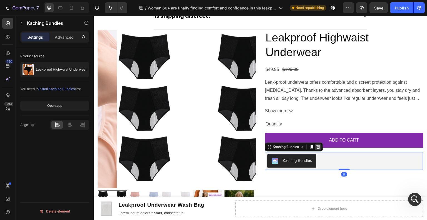
click at [318, 145] on icon at bounding box center [319, 147] width 4 height 4
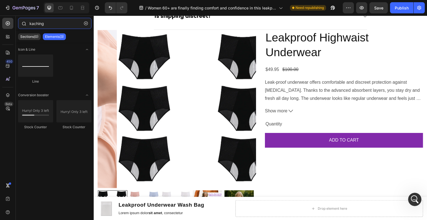
click at [50, 27] on input "kaching" at bounding box center [54, 23] width 73 height 11
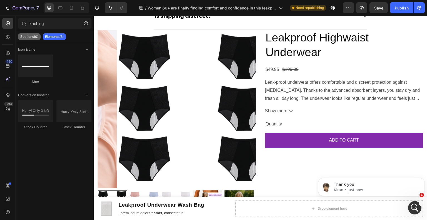
click at [32, 38] on p "Sections(0)" at bounding box center [29, 36] width 18 height 4
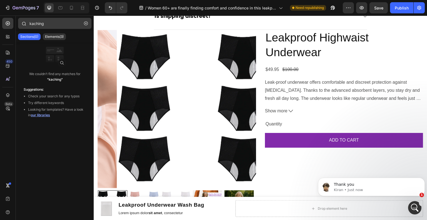
scroll to position [866, 0]
click at [85, 24] on icon "button" at bounding box center [86, 23] width 4 height 4
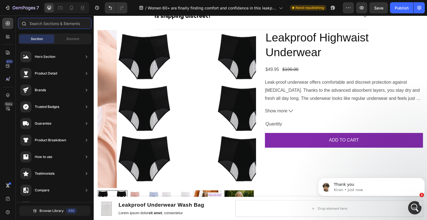
click at [59, 27] on input "text" at bounding box center [54, 23] width 73 height 11
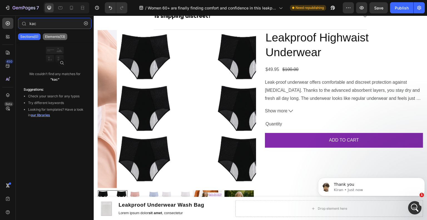
type input "kac"
click at [61, 34] on p "Elements(13)" at bounding box center [55, 36] width 20 height 4
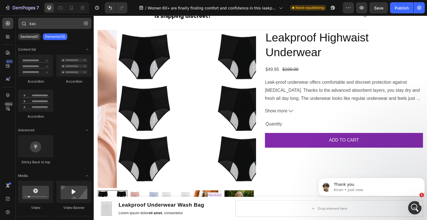
click at [87, 22] on icon "button" at bounding box center [86, 23] width 4 height 4
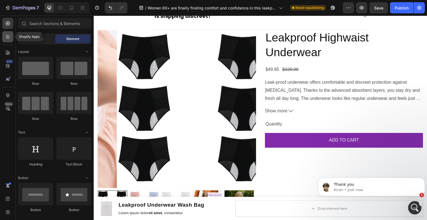
click at [10, 40] on div at bounding box center [7, 36] width 11 height 11
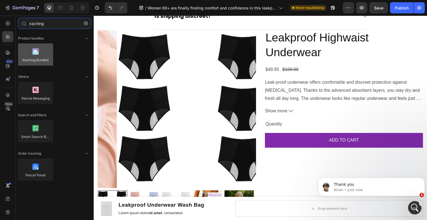
type input "kaching"
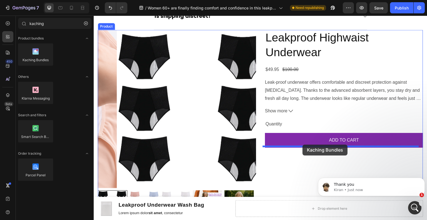
drag, startPoint x: 136, startPoint y: 67, endPoint x: 303, endPoint y: 145, distance: 183.9
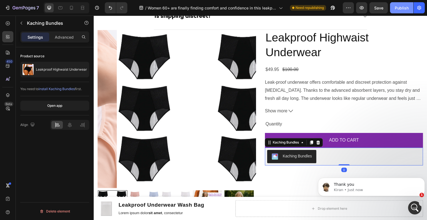
click at [401, 6] on div "Publish" at bounding box center [402, 8] width 14 height 6
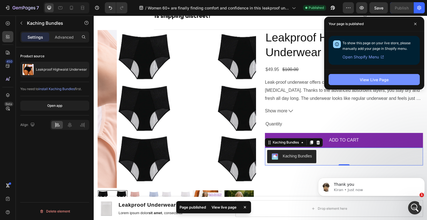
click at [381, 81] on div "View Live Page" at bounding box center [374, 80] width 29 height 6
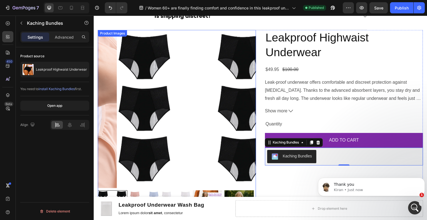
scroll to position [887, 0]
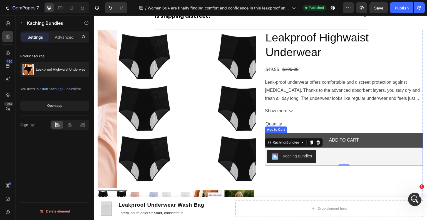
click at [335, 133] on button "ADD TO CART" at bounding box center [344, 140] width 158 height 15
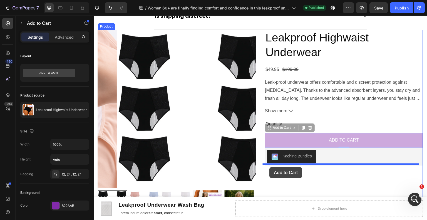
drag, startPoint x: 266, startPoint y: 127, endPoint x: 270, endPoint y: 167, distance: 40.2
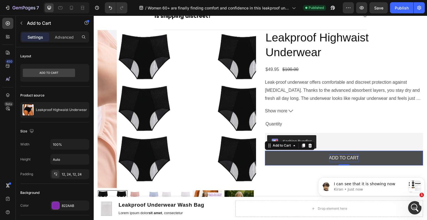
scroll to position [0, 0]
click at [346, 158] on div "ADD TO CART" at bounding box center [344, 158] width 30 height 8
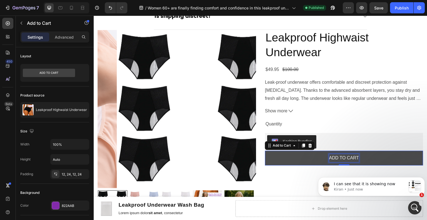
scroll to position [921, 0]
click at [346, 158] on p "ADD TO CART" at bounding box center [344, 158] width 30 height 8
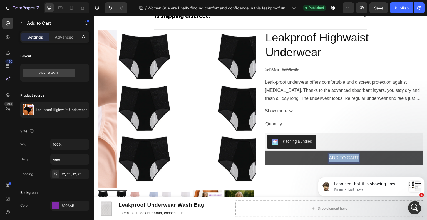
click at [346, 158] on p "ADD TO CART" at bounding box center [344, 158] width 30 height 8
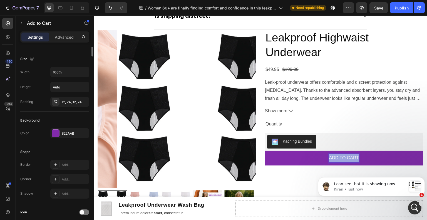
scroll to position [0, 0]
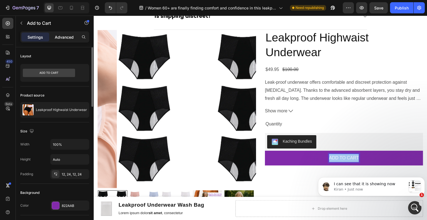
click at [71, 38] on p "Advanced" at bounding box center [64, 37] width 19 height 6
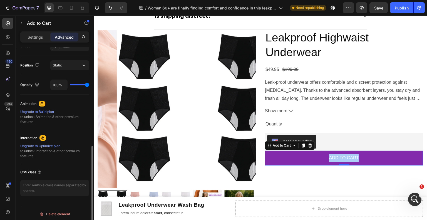
scroll to position [197, 0]
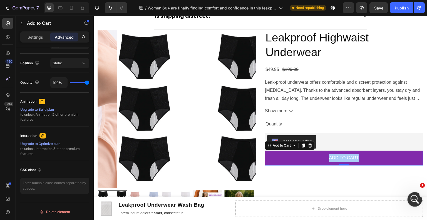
click at [413, 203] on div "Open Intercom Messenger" at bounding box center [414, 198] width 18 height 18
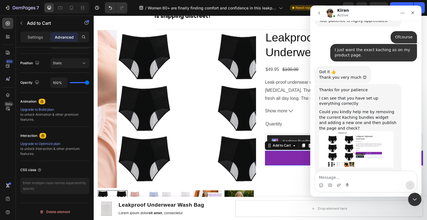
click at [358, 179] on textarea "Message…" at bounding box center [366, 175] width 102 height 9
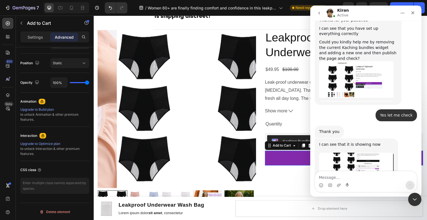
scroll to position [921, 0]
type textarea "Yes it is working."
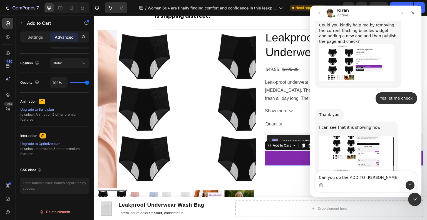
scroll to position [958, 0]
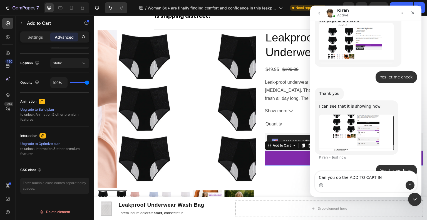
type textarea "Can you do the ADD TO CART IN BOLD"
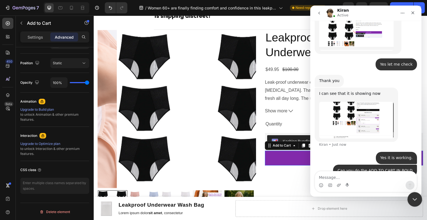
click at [414, 203] on div "Close Intercom Messenger" at bounding box center [413, 198] width 13 height 13
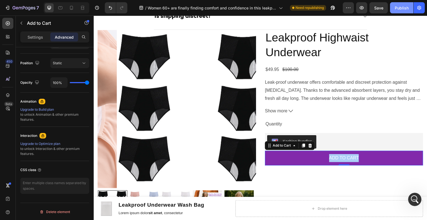
click at [406, 7] on div "Publish" at bounding box center [402, 8] width 14 height 6
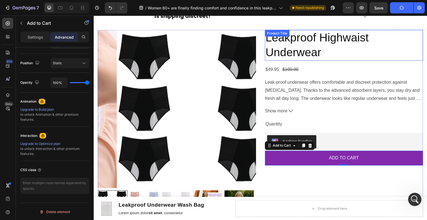
click at [308, 40] on h2 "Leakproof Highwaist Underwear" at bounding box center [344, 45] width 158 height 31
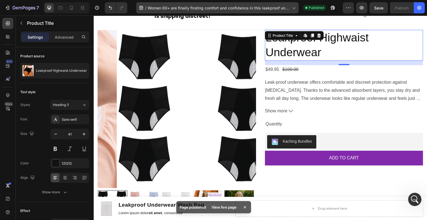
scroll to position [950, 0]
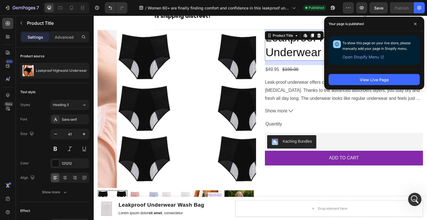
click at [297, 48] on h2 "Leakproof Highwaist Underwear" at bounding box center [344, 45] width 158 height 31
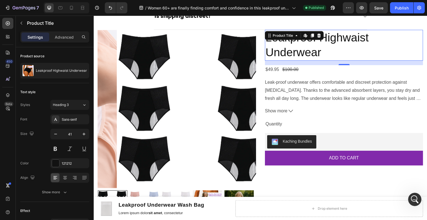
click at [297, 48] on h2 "Leakproof Highwaist Underwear" at bounding box center [344, 45] width 158 height 31
click at [323, 53] on h2 "Leakproof Highwaist Underwear" at bounding box center [344, 45] width 158 height 31
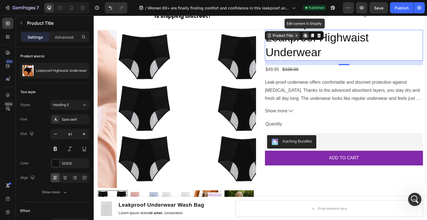
click at [272, 36] on div "Product Title" at bounding box center [283, 35] width 23 height 5
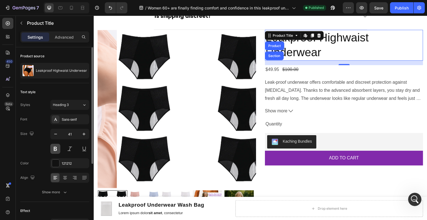
click at [59, 147] on button at bounding box center [55, 149] width 10 height 10
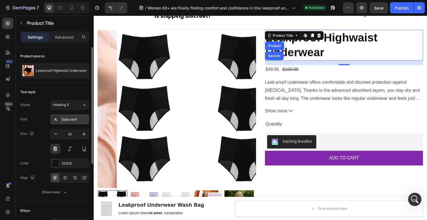
click at [72, 121] on div "Sans-serif" at bounding box center [75, 119] width 26 height 5
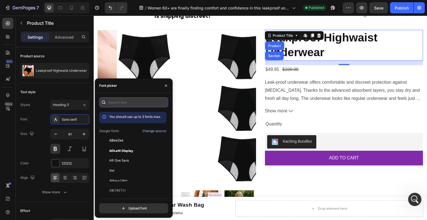
click at [120, 99] on input "text" at bounding box center [133, 102] width 69 height 10
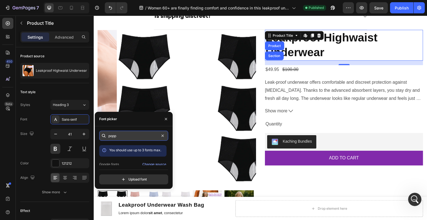
scroll to position [971, 0]
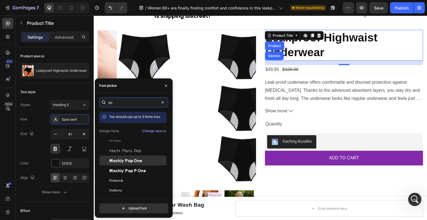
type input "po"
click at [132, 161] on span "Mochiy Pop One" at bounding box center [125, 160] width 33 height 5
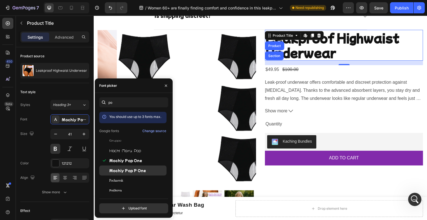
click at [132, 168] on span "Mochiy Pop P One" at bounding box center [127, 170] width 37 height 5
click at [132, 170] on span "Mochiy Pop P One" at bounding box center [127, 170] width 37 height 5
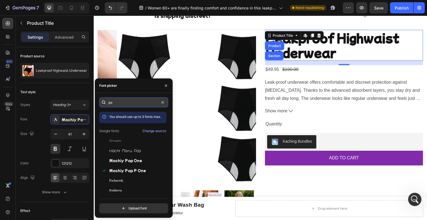
click at [131, 105] on input "po" at bounding box center [133, 102] width 69 height 10
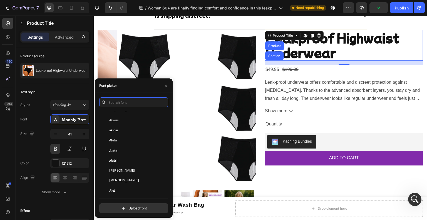
scroll to position [278, 0]
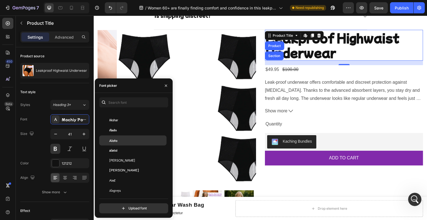
click at [126, 143] on div "Alata" at bounding box center [137, 140] width 56 height 5
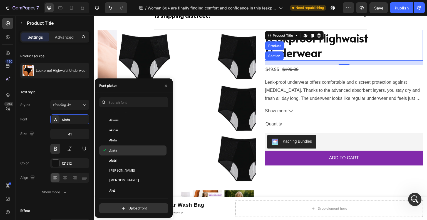
click at [126, 150] on div "Alata" at bounding box center [137, 150] width 56 height 5
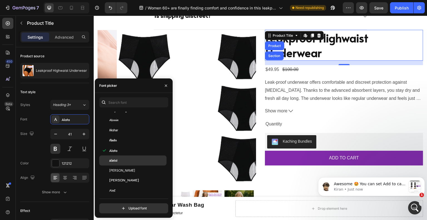
scroll to position [1023, 0]
click at [126, 161] on div "Alatsi" at bounding box center [137, 160] width 56 height 5
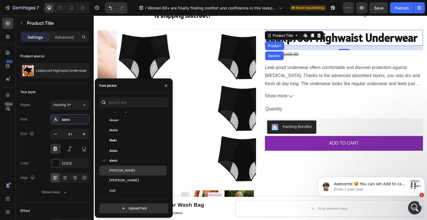
click at [128, 171] on div "[PERSON_NAME]" at bounding box center [137, 170] width 56 height 5
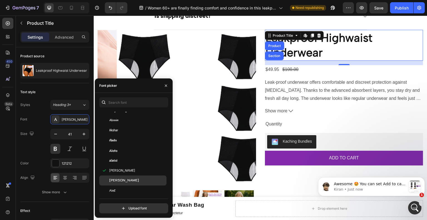
click at [127, 178] on div "[PERSON_NAME]" at bounding box center [132, 180] width 67 height 10
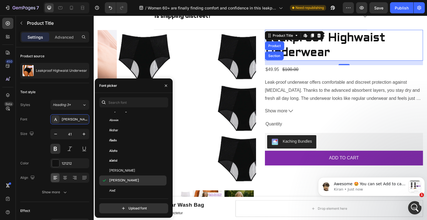
click at [126, 185] on div "[PERSON_NAME]" at bounding box center [132, 180] width 67 height 10
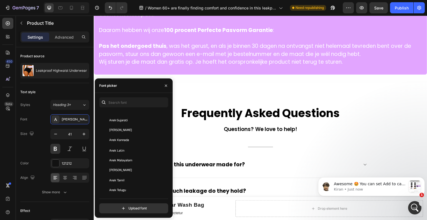
scroll to position [1413, 0]
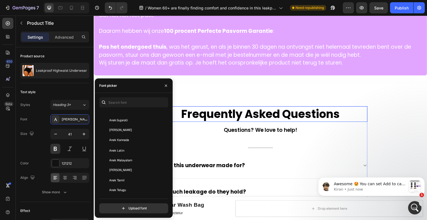
click at [270, 113] on h2 "Frequently Asked Questions" at bounding box center [260, 114] width 214 height 16
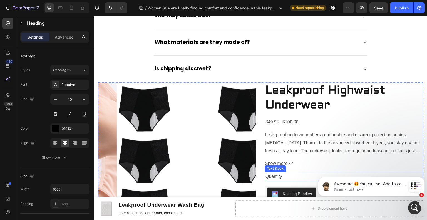
scroll to position [1747, 0]
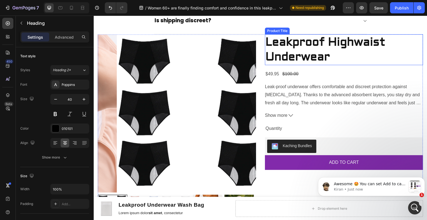
click at [328, 49] on h2 "Leakproof Highwaist Underwear" at bounding box center [344, 49] width 158 height 31
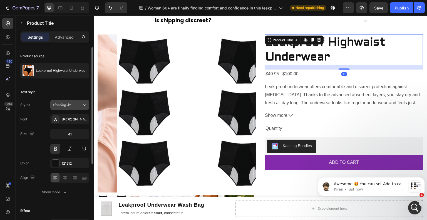
click at [74, 101] on button "Heading 3*" at bounding box center [69, 105] width 39 height 10
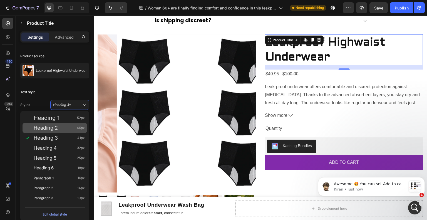
click at [54, 126] on span "Heading 2" at bounding box center [46, 128] width 24 height 6
type input "46"
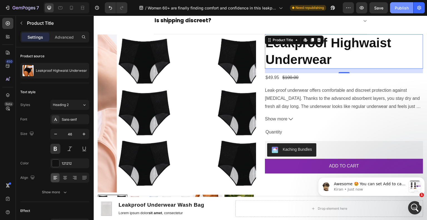
click at [400, 9] on div "Publish" at bounding box center [402, 8] width 14 height 6
click at [10, 40] on div at bounding box center [7, 36] width 11 height 11
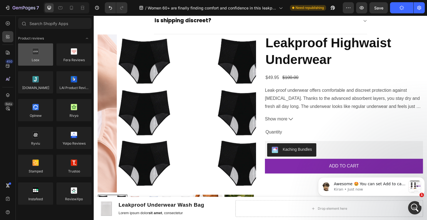
click at [40, 48] on div at bounding box center [35, 54] width 35 height 22
click at [37, 56] on div at bounding box center [35, 54] width 35 height 22
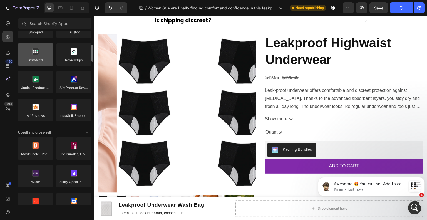
scroll to position [0, 0]
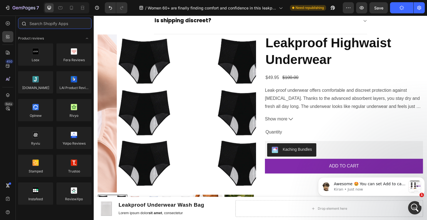
click at [54, 28] on input "text" at bounding box center [54, 23] width 73 height 11
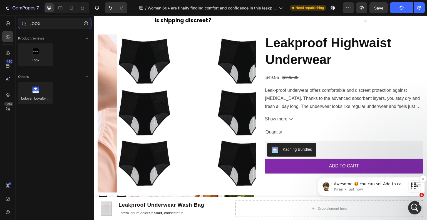
type input "LOOX"
click at [348, 191] on p "Kiran • Just now" at bounding box center [370, 189] width 72 height 5
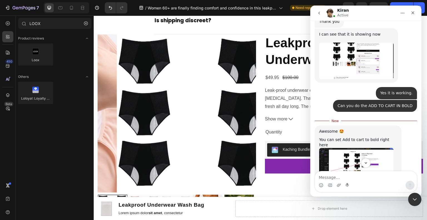
scroll to position [1032, 0]
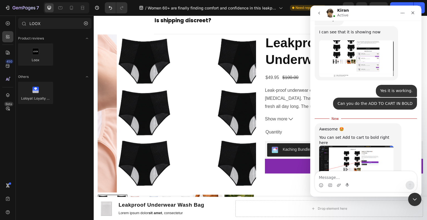
click at [366, 146] on img "Kiran says…" at bounding box center [356, 164] width 74 height 37
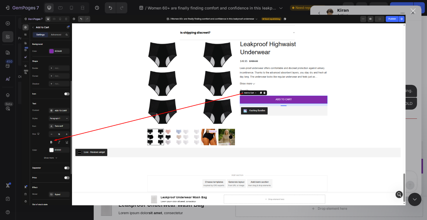
click at [418, 32] on div "Intercom messenger" at bounding box center [213, 110] width 427 height 220
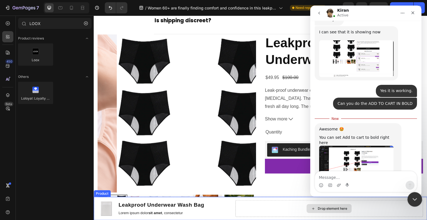
click at [407, 198] on div "Close Intercom Messenger" at bounding box center [413, 198] width 13 height 13
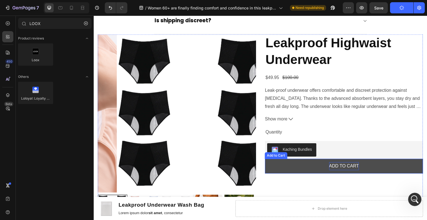
click at [341, 164] on p "ADD TO CART" at bounding box center [344, 166] width 30 height 8
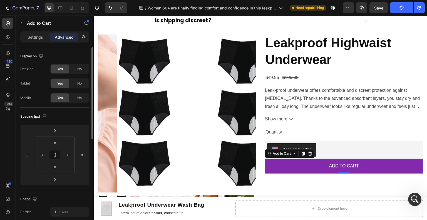
click at [27, 38] on div "Settings" at bounding box center [35, 37] width 28 height 9
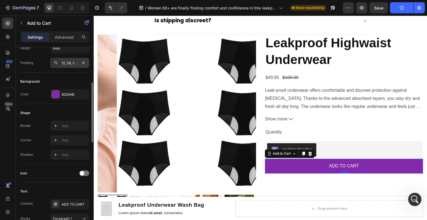
scroll to position [195, 0]
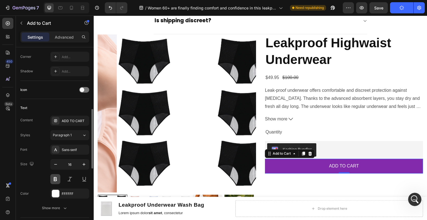
click at [55, 178] on button at bounding box center [55, 179] width 10 height 10
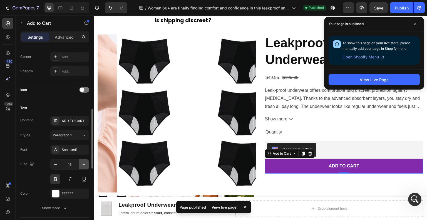
click at [84, 165] on icon "button" at bounding box center [84, 164] width 6 height 6
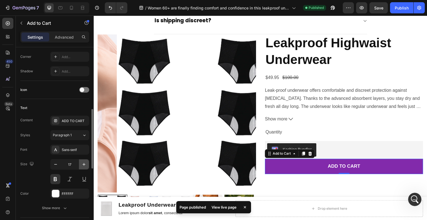
click at [84, 165] on icon "button" at bounding box center [84, 164] width 6 height 6
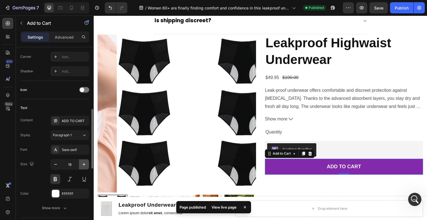
click at [84, 165] on icon "button" at bounding box center [84, 164] width 6 height 6
type input "19"
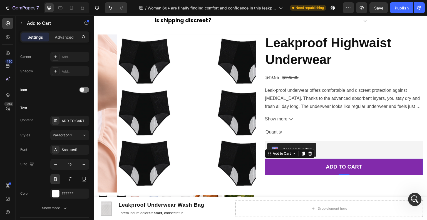
click at [396, 9] on div "Publish" at bounding box center [402, 8] width 14 height 6
click at [414, 195] on icon "Open Intercom Messenger" at bounding box center [413, 198] width 9 height 9
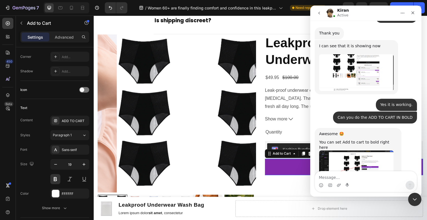
scroll to position [1023, 0]
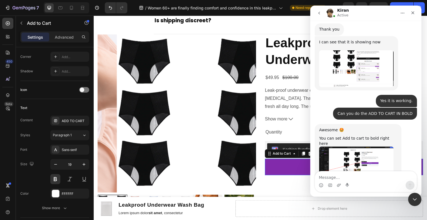
type textarea "a"
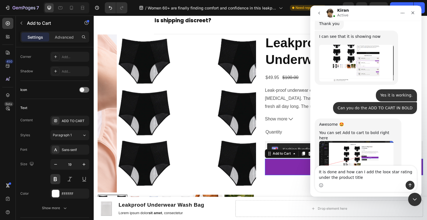
type textarea "It is done and how can I add the loox star rating under the product title?"
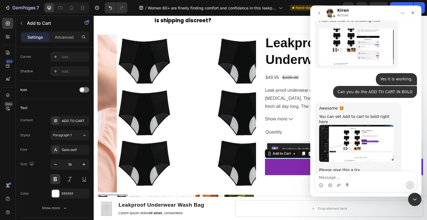
scroll to position [1045, 0]
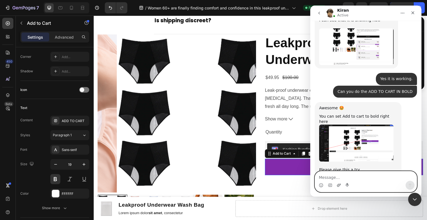
click at [340, 185] on icon "Upload attachment" at bounding box center [339, 184] width 4 height 3
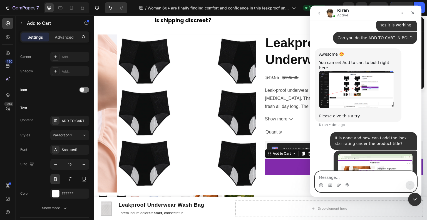
scroll to position [1098, 0]
click at [356, 174] on textarea "Message…" at bounding box center [366, 175] width 102 height 9
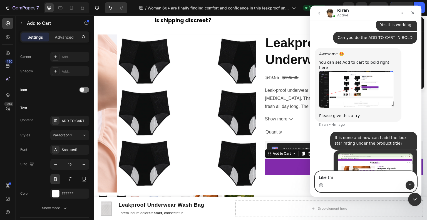
type textarea "Like this"
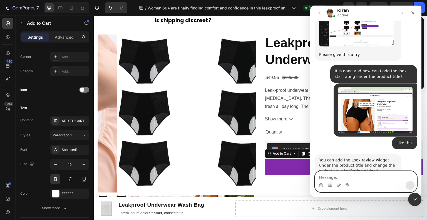
scroll to position [1160, 0]
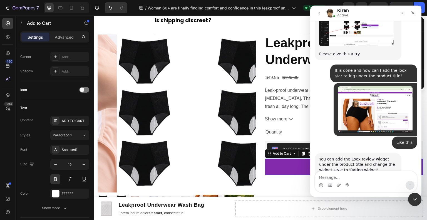
click at [340, 173] on img "Kiran says…" at bounding box center [356, 184] width 74 height 22
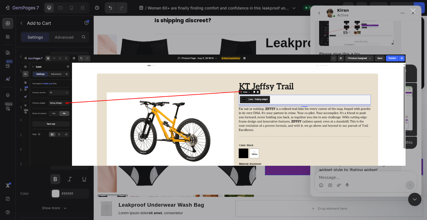
click at [349, 185] on div "Intercom messenger" at bounding box center [213, 110] width 427 height 220
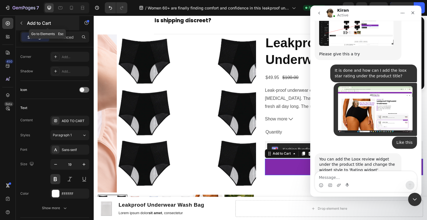
click at [21, 25] on icon "button" at bounding box center [21, 23] width 4 height 4
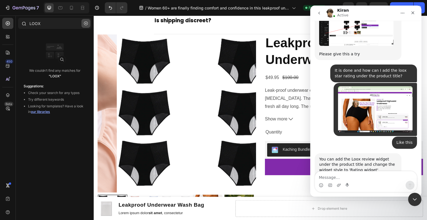
click at [85, 24] on icon "button" at bounding box center [86, 23] width 4 height 4
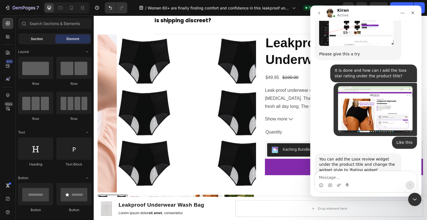
click at [39, 43] on div "Section" at bounding box center [36, 38] width 35 height 9
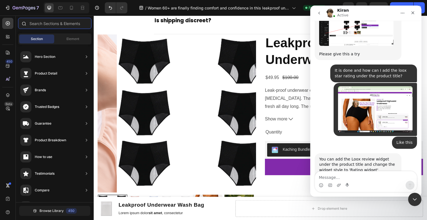
click at [51, 23] on input "text" at bounding box center [54, 23] width 73 height 11
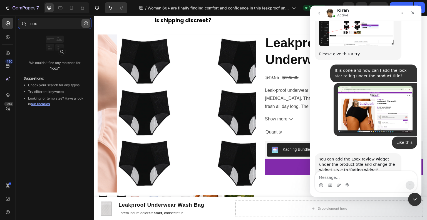
type input "loox"
click at [87, 23] on icon "button" at bounding box center [86, 23] width 4 height 4
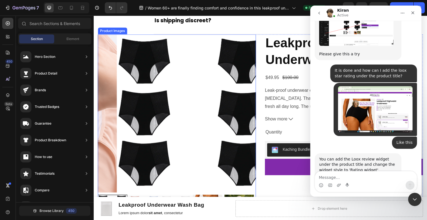
scroll to position [1830, 0]
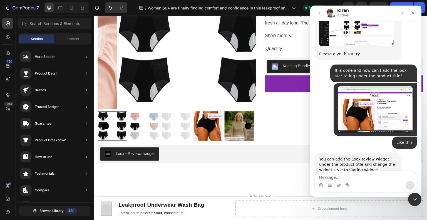
click at [354, 173] on img "Kiran says…" at bounding box center [356, 184] width 74 height 22
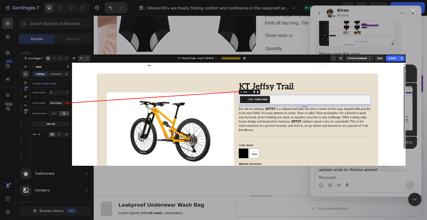
click at [173, 46] on div "Intercom messenger" at bounding box center [213, 110] width 427 height 220
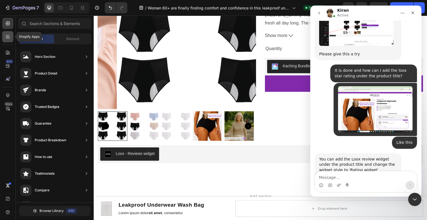
click at [5, 39] on icon at bounding box center [8, 37] width 6 height 6
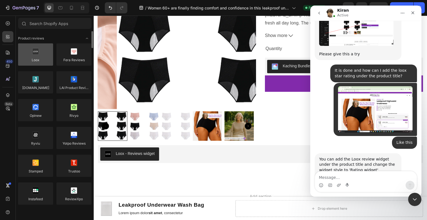
click at [43, 63] on div at bounding box center [35, 54] width 35 height 22
click at [38, 60] on div at bounding box center [35, 54] width 35 height 22
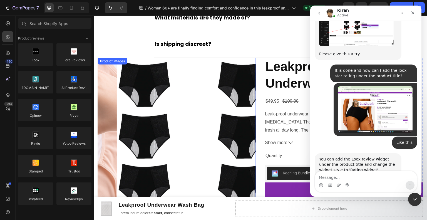
scroll to position [1719, 0]
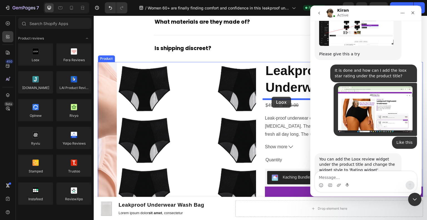
drag, startPoint x: 131, startPoint y: 72, endPoint x: 272, endPoint y: 97, distance: 142.5
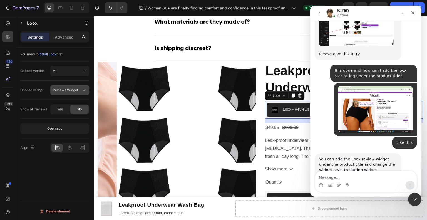
click at [80, 91] on div "Reviews Widget" at bounding box center [67, 90] width 28 height 5
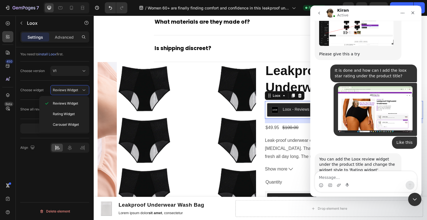
click at [372, 173] on img "Kiran says…" at bounding box center [356, 184] width 74 height 22
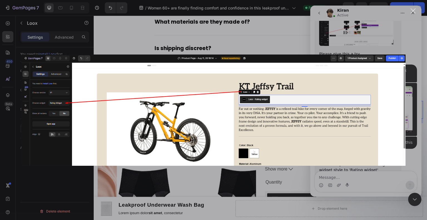
scroll to position [0, 0]
click at [207, 48] on div "Intercom messenger" at bounding box center [213, 110] width 427 height 220
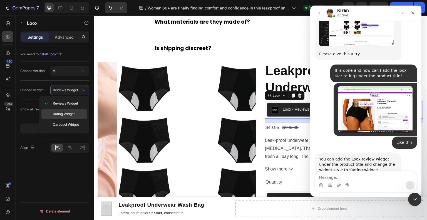
click at [69, 113] on span "Rating Widget" at bounding box center [64, 113] width 22 height 5
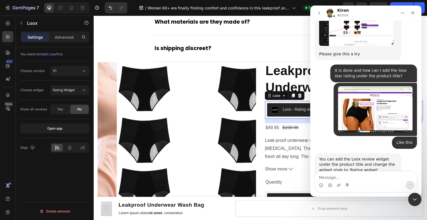
click at [337, 173] on img "Kiran says…" at bounding box center [356, 184] width 74 height 22
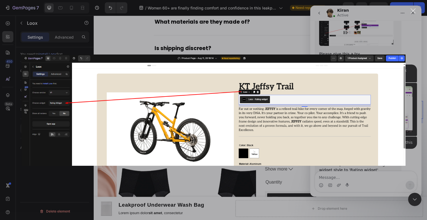
click at [171, 30] on div "Intercom messenger" at bounding box center [213, 110] width 427 height 220
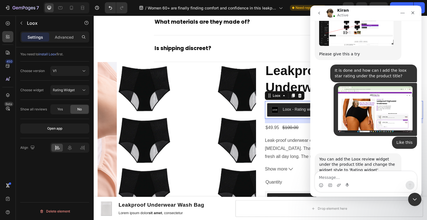
click at [381, 173] on img "Kiran says…" at bounding box center [356, 184] width 74 height 22
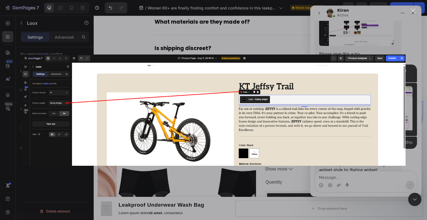
click at [234, 52] on div "Intercom messenger" at bounding box center [213, 110] width 427 height 220
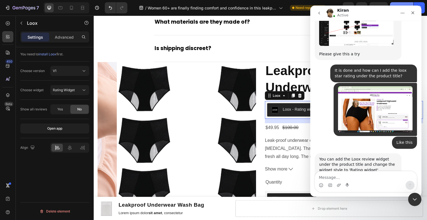
click at [396, 3] on button "Publish" at bounding box center [401, 7] width 23 height 11
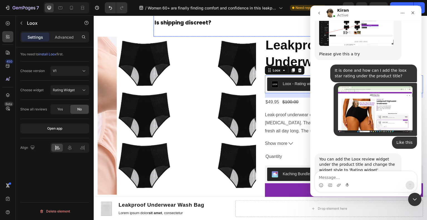
scroll to position [1747, 0]
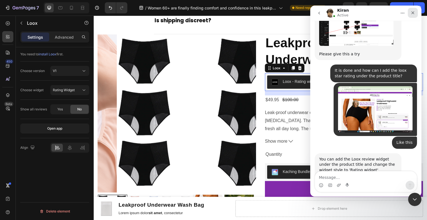
click at [409, 14] on div "Close" at bounding box center [413, 13] width 10 height 10
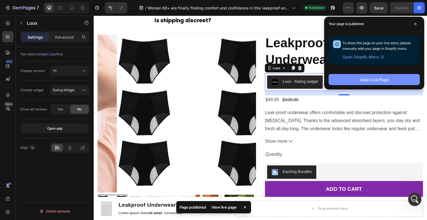
click at [372, 82] on div "View Live Page" at bounding box center [374, 80] width 29 height 6
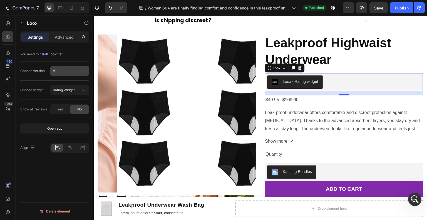
click at [67, 73] on button "V1" at bounding box center [69, 71] width 39 height 10
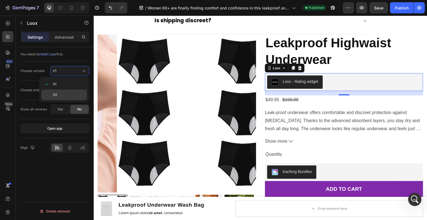
click at [69, 95] on p "V2" at bounding box center [69, 94] width 32 height 5
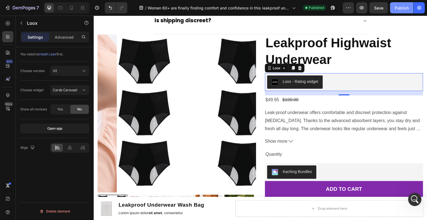
click at [396, 6] on div "Publish" at bounding box center [402, 8] width 14 height 6
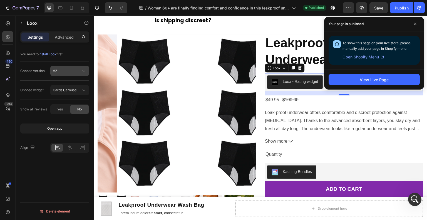
click at [69, 72] on div "V2" at bounding box center [67, 70] width 28 height 5
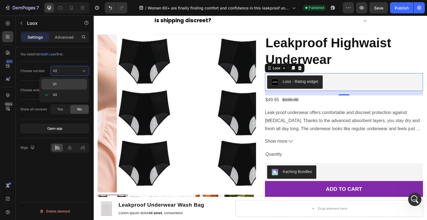
click at [72, 84] on p "V1" at bounding box center [69, 84] width 32 height 5
click at [75, 92] on div "Rating Widget" at bounding box center [67, 90] width 28 height 5
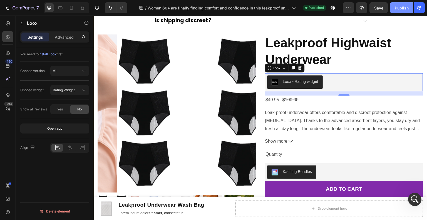
click at [398, 12] on button "Publish" at bounding box center [401, 7] width 23 height 11
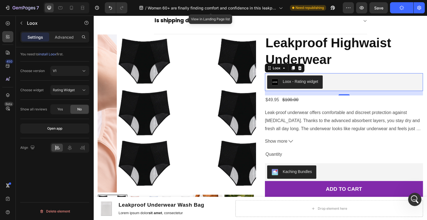
scroll to position [1181, 0]
click at [287, 98] on div "$100.00" at bounding box center [290, 99] width 17 height 9
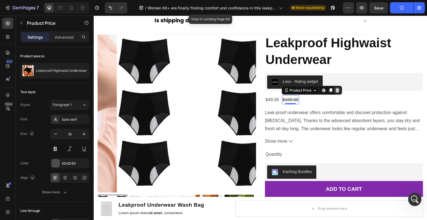
click at [335, 89] on icon at bounding box center [337, 90] width 4 height 4
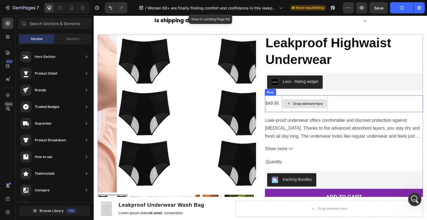
click at [272, 99] on div "$49.95" at bounding box center [272, 103] width 15 height 9
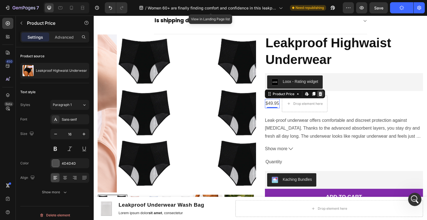
click at [318, 93] on icon at bounding box center [320, 93] width 4 height 4
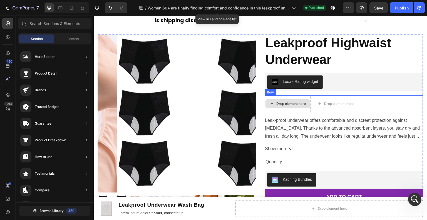
click at [299, 97] on div "Drop element here" at bounding box center [288, 103] width 46 height 17
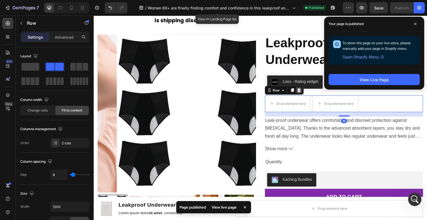
click at [298, 90] on icon at bounding box center [299, 90] width 4 height 4
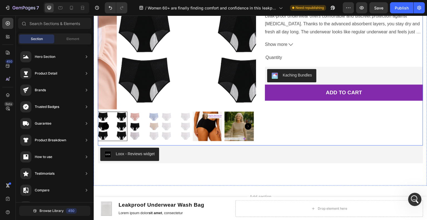
scroll to position [1830, 0]
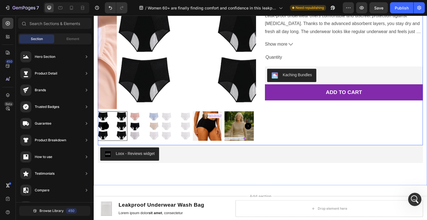
drag, startPoint x: 149, startPoint y: 116, endPoint x: 299, endPoint y: 115, distance: 149.3
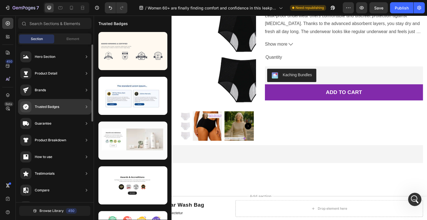
click at [52, 110] on div "Trusted Badges" at bounding box center [39, 106] width 39 height 11
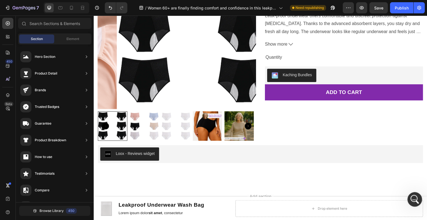
click at [409, 198] on div "Open Intercom Messenger" at bounding box center [414, 198] width 18 height 18
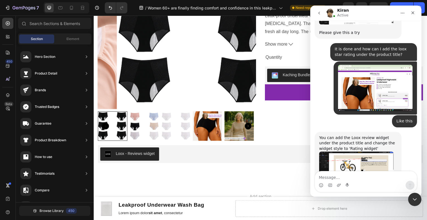
click at [361, 178] on textarea "Message…" at bounding box center [366, 175] width 102 height 9
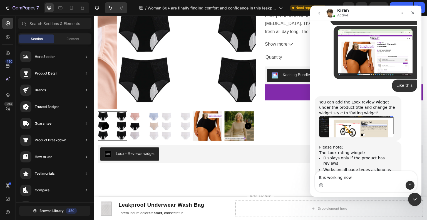
type textarea "It is working now."
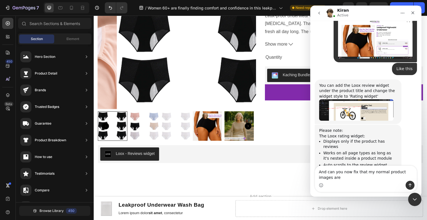
scroll to position [1239, 0]
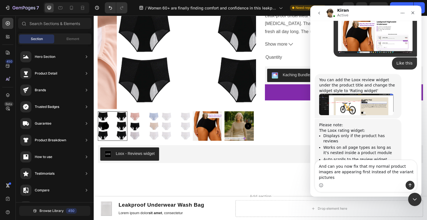
type textarea "And can you now fix that my normal product images are appearing first instead o…"
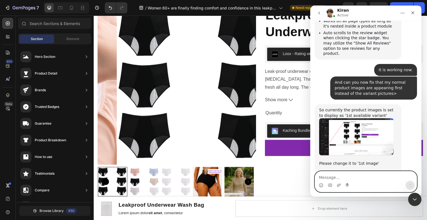
scroll to position [1370, 0]
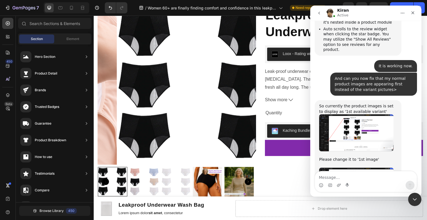
click at [350, 114] on img "Kiran says…" at bounding box center [356, 132] width 74 height 37
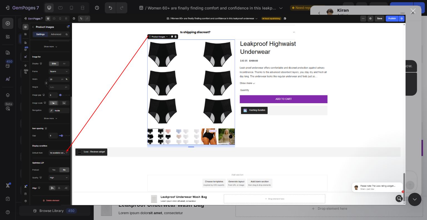
click at [301, 214] on div "Intercom messenger" at bounding box center [213, 110] width 427 height 220
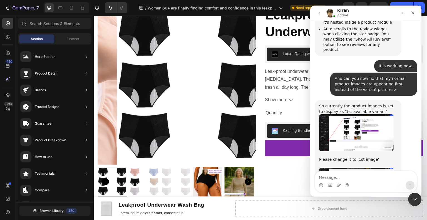
click at [336, 114] on img "Kiran says…" at bounding box center [356, 132] width 74 height 37
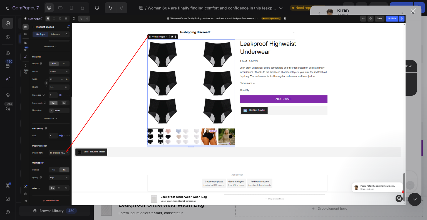
click at [126, 211] on div "Intercom messenger" at bounding box center [213, 110] width 427 height 220
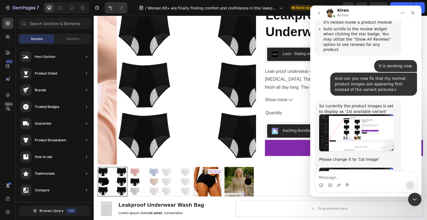
click at [329, 114] on img "Kiran says…" at bounding box center [356, 132] width 74 height 37
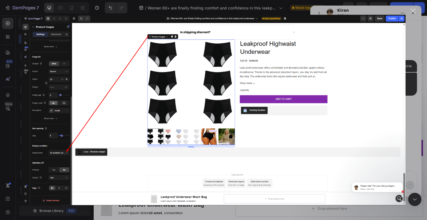
click at [257, 214] on div "Intercom messenger" at bounding box center [213, 110] width 427 height 220
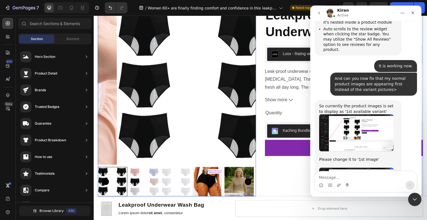
click at [121, 88] on img at bounding box center [196, 85] width 158 height 158
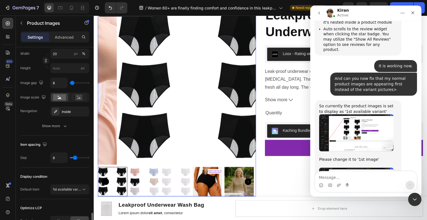
scroll to position [278, 0]
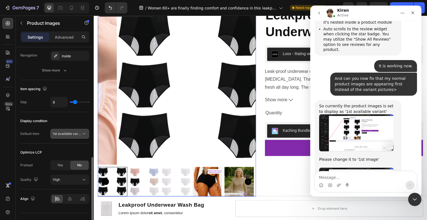
click at [68, 136] on button "1st available variant" at bounding box center [69, 134] width 39 height 10
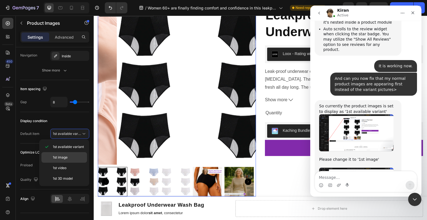
click at [79, 156] on p "1st image" at bounding box center [69, 157] width 32 height 5
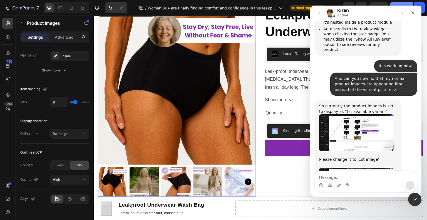
click at [399, 4] on button "Publish" at bounding box center [401, 7] width 23 height 11
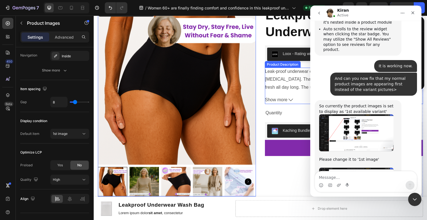
click at [286, 82] on div "Leak-proof underwear offers comfortable and discreet protection against urinary…" at bounding box center [344, 80] width 158 height 24
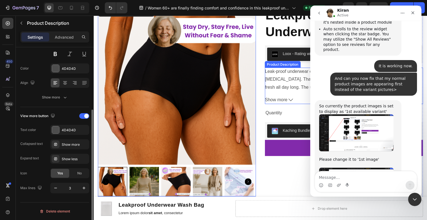
scroll to position [0, 0]
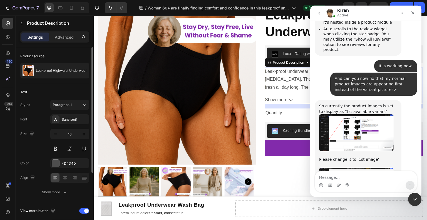
click at [283, 81] on div "Leak-proof underwear offers comfortable and discreet protection against urinary…" at bounding box center [344, 80] width 158 height 24
drag, startPoint x: 416, startPoint y: 200, endPoint x: 685, endPoint y: 316, distance: 292.4
click at [417, 201] on icon "Close Intercom Messenger" at bounding box center [414, 198] width 7 height 7
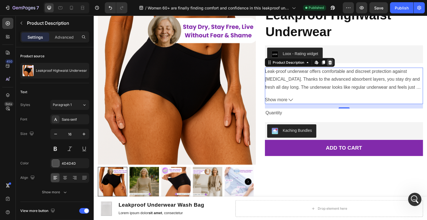
click at [329, 61] on icon at bounding box center [331, 62] width 4 height 4
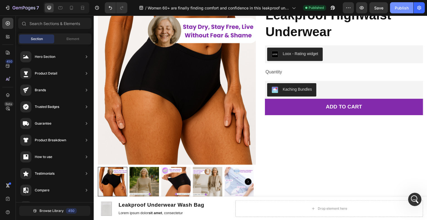
click at [397, 7] on div "Publish" at bounding box center [402, 8] width 14 height 6
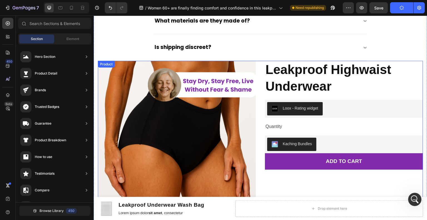
scroll to position [1719, 0]
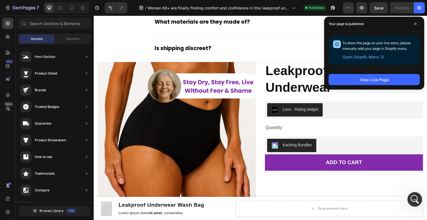
click at [419, 198] on div "Open Intercom Messenger" at bounding box center [414, 198] width 18 height 18
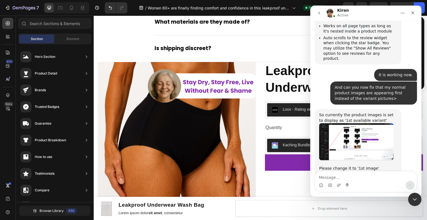
click at [355, 178] on textarea "Message…" at bounding box center [366, 175] width 102 height 9
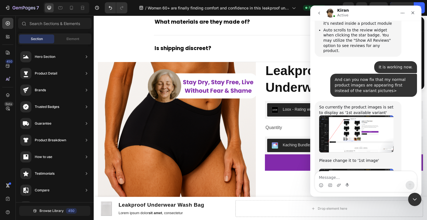
scroll to position [1370, 0]
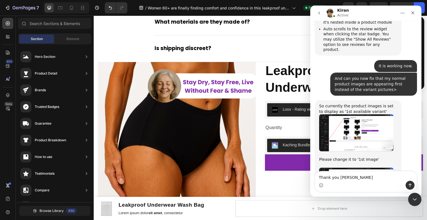
type textarea "Thank you [PERSON_NAME]"
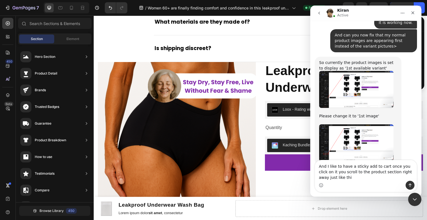
scroll to position [1419, 0]
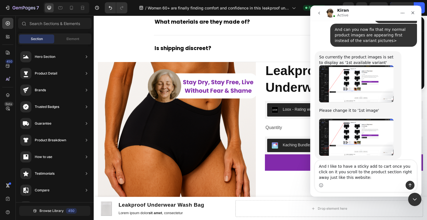
type textarea "And I like to have a sticky add to cart once you click on it you scroll to the …"
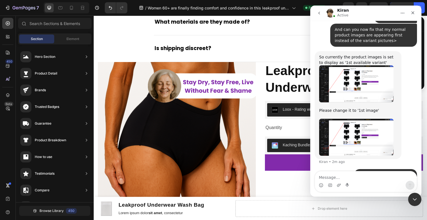
scroll to position [1431, 0]
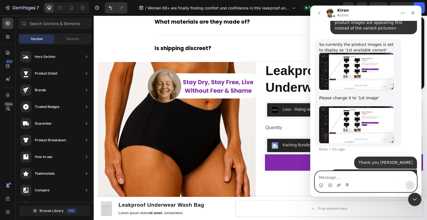
click at [338, 185] on icon "Upload attachment" at bounding box center [339, 184] width 4 height 3
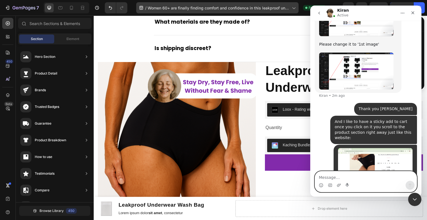
scroll to position [1485, 0]
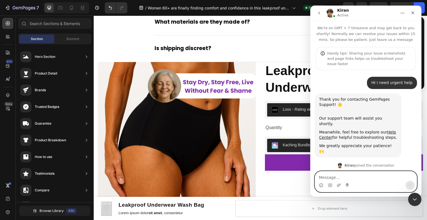
scroll to position [1485, 0]
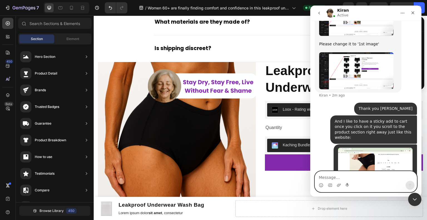
paste textarea "[URL][DOMAIN_NAME]"
type textarea "[URL][DOMAIN_NAME]"
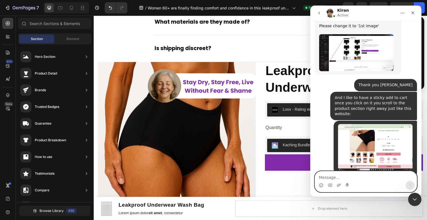
scroll to position [1509, 0]
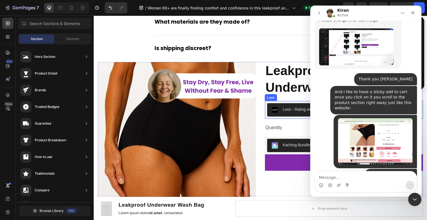
click at [272, 118] on div "Leakproof Highwaist Underwear Product Title Loox - Rating widget Loox Quantity …" at bounding box center [344, 159] width 158 height 194
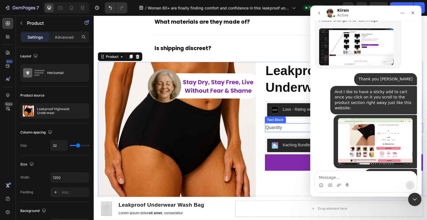
click at [273, 124] on div "Quantity" at bounding box center [344, 127] width 158 height 9
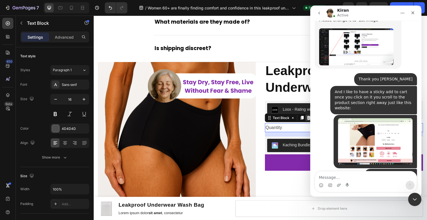
click at [308, 116] on icon at bounding box center [309, 118] width 4 height 4
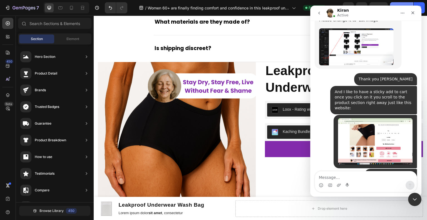
click at [402, 5] on div "Publish" at bounding box center [402, 8] width 14 height 6
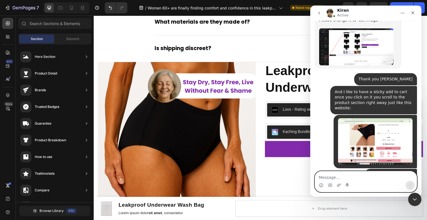
click at [360, 178] on textarea "Message…" at bounding box center [366, 175] width 102 height 9
type textarea "Ofcourse"
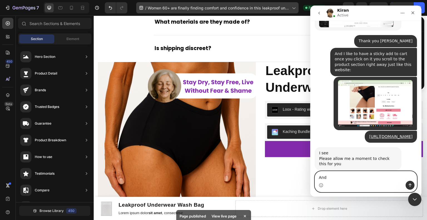
scroll to position [1572, 0]
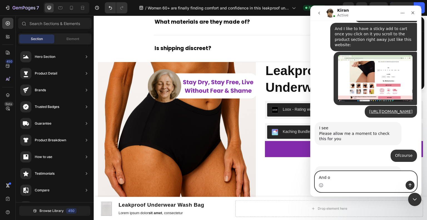
type textarea "And ok"
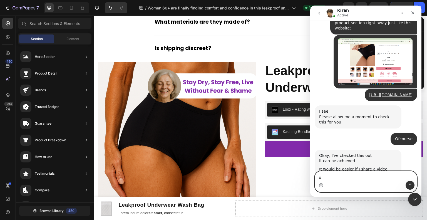
type textarea "ok"
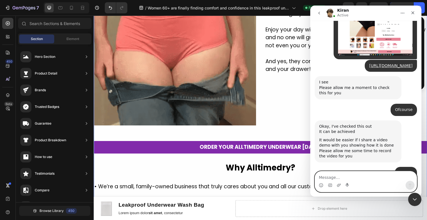
scroll to position [1107, 0]
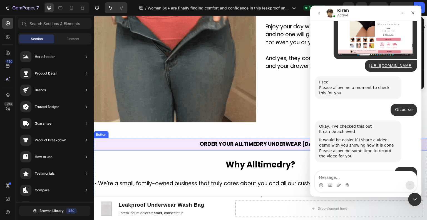
click at [166, 143] on link "ORDER YOUR ALLTIMEDRY UNDERWEAR [DATE]" at bounding box center [261, 144] width 334 height 13
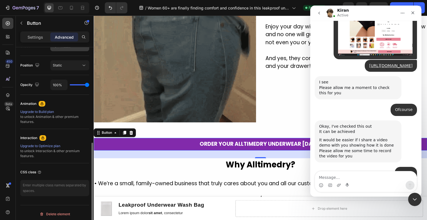
scroll to position [197, 0]
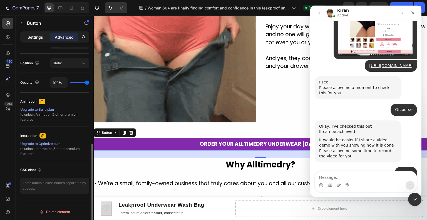
click at [41, 39] on p "Settings" at bounding box center [36, 37] width 16 height 6
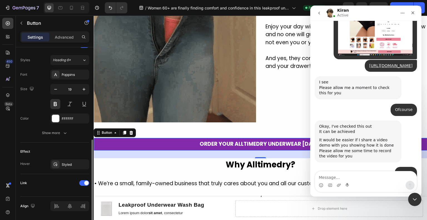
scroll to position [213, 0]
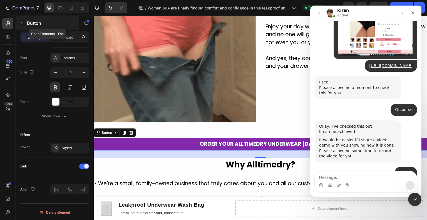
click at [23, 24] on icon "button" at bounding box center [21, 23] width 4 height 4
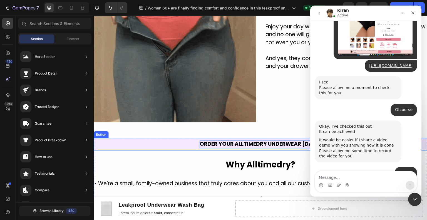
click at [215, 140] on p "ORDER YOUR ALLTIMEDRY UNDERWEAR [DATE]" at bounding box center [261, 144] width 122 height 8
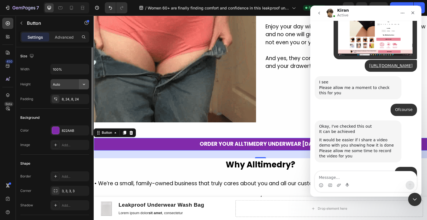
click at [85, 86] on icon "button" at bounding box center [84, 84] width 6 height 6
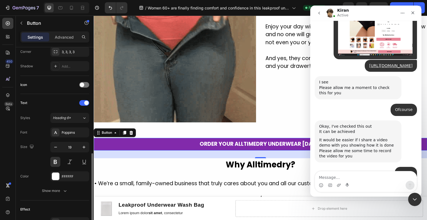
scroll to position [195, 0]
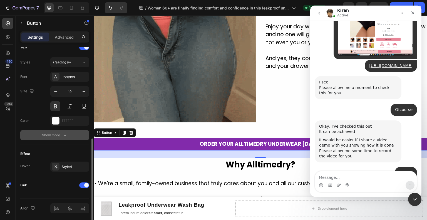
click at [65, 136] on icon "button" at bounding box center [65, 135] width 6 height 6
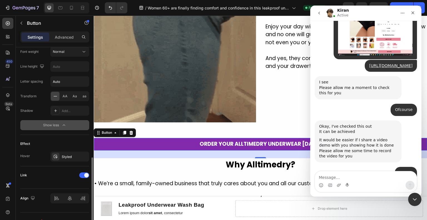
scroll to position [287, 0]
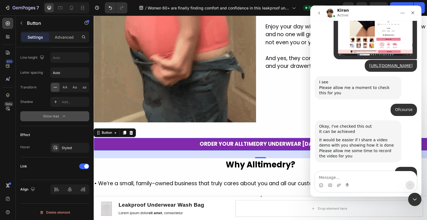
click at [66, 42] on div "Settings Advanced" at bounding box center [54, 36] width 69 height 11
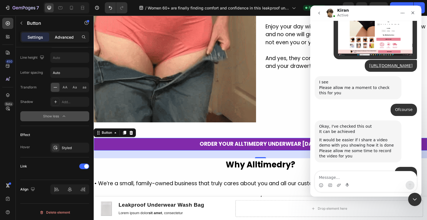
click at [66, 41] on div "Advanced" at bounding box center [64, 37] width 28 height 9
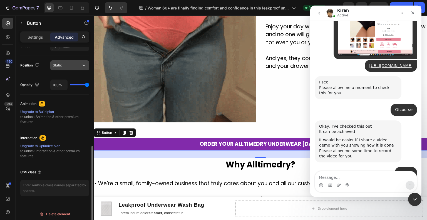
scroll to position [197, 0]
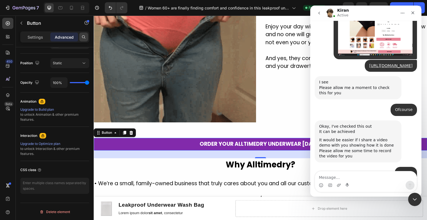
click at [81, 38] on div at bounding box center [83, 37] width 9 height 9
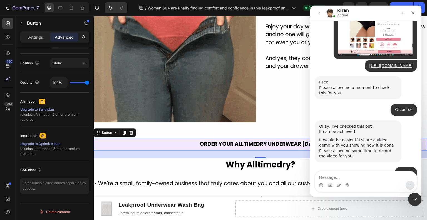
click at [157, 139] on link "ORDER YOUR ALLTIMEDRY UNDERWEAR [DATE]" at bounding box center [261, 144] width 334 height 13
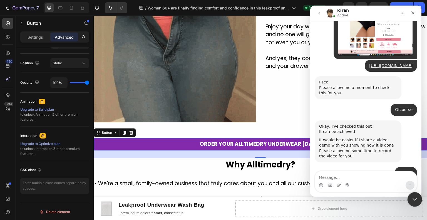
click at [410, 197] on div "Close Intercom Messenger" at bounding box center [413, 198] width 13 height 13
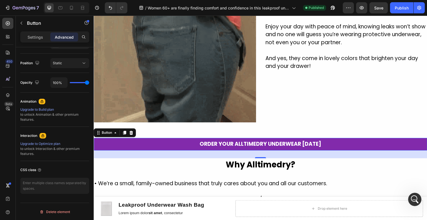
scroll to position [1639, 0]
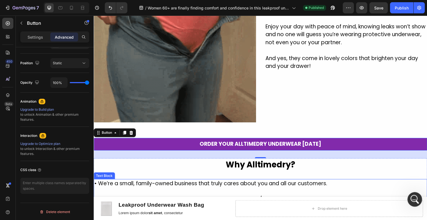
click at [414, 197] on icon "Open Intercom Messenger" at bounding box center [414, 198] width 4 height 4
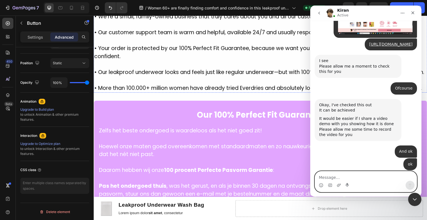
scroll to position [1278, 0]
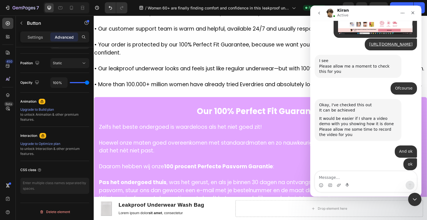
click at [148, 207] on h1 "Leakproof Underwear Wash Bag" at bounding box center [161, 205] width 87 height 8
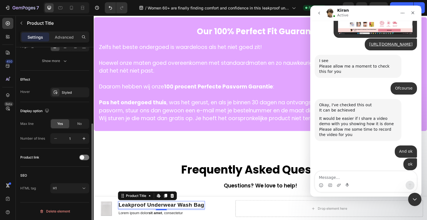
scroll to position [0, 0]
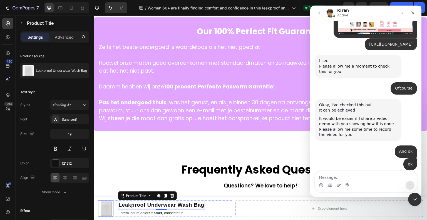
click at [108, 207] on img at bounding box center [106, 209] width 16 height 16
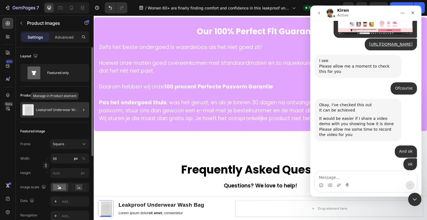
click at [59, 108] on p "Leakproof Underwear Wash Bag" at bounding box center [61, 110] width 51 height 4
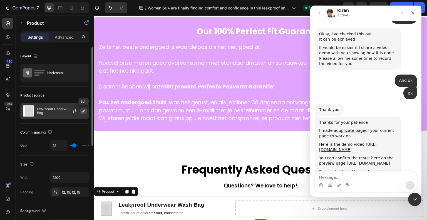
scroll to position [1713, 0]
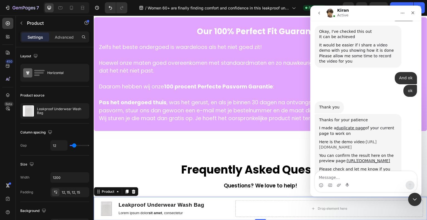
click at [345, 140] on link "[URL][DOMAIN_NAME]" at bounding box center [348, 145] width 58 height 10
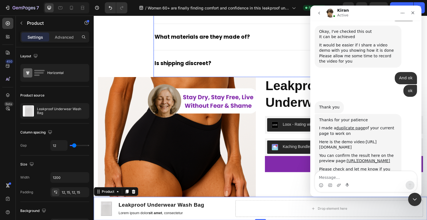
scroll to position [1747, 0]
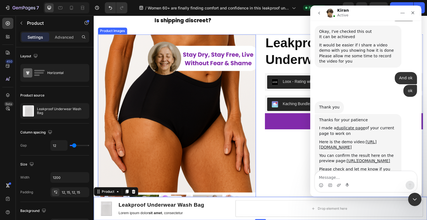
click at [187, 112] on img at bounding box center [177, 113] width 158 height 158
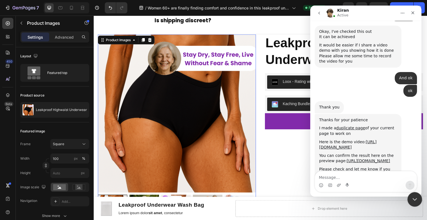
click at [410, 198] on div "Close Intercom Messenger" at bounding box center [413, 198] width 13 height 13
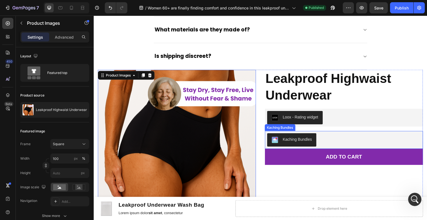
scroll to position [1691, 0]
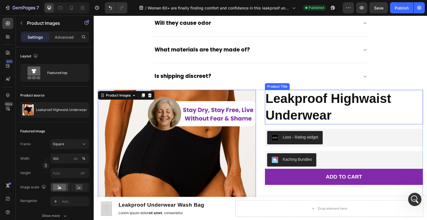
click at [346, 105] on h2 "Leakproof Highwaist Underwear" at bounding box center [344, 107] width 158 height 34
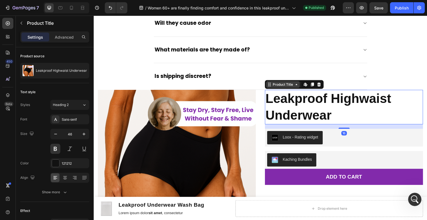
click at [294, 83] on icon at bounding box center [296, 84] width 4 height 4
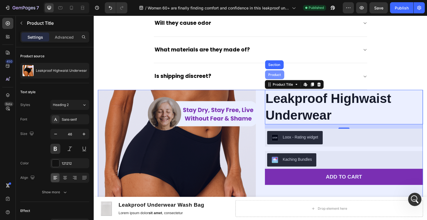
click at [280, 71] on div "Product" at bounding box center [274, 74] width 19 height 9
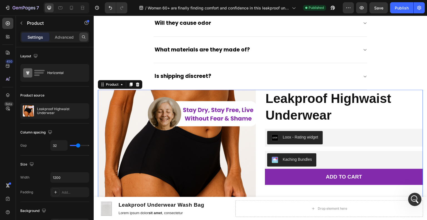
click at [83, 38] on icon at bounding box center [83, 37] width 4 height 4
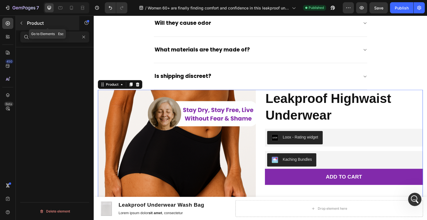
type input "butt"
click at [24, 24] on button "button" at bounding box center [21, 23] width 9 height 9
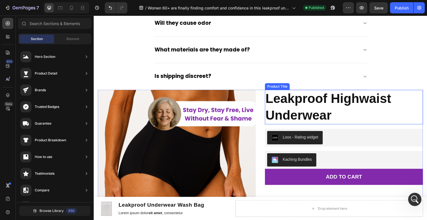
click at [369, 120] on h2 "Leakproof Highwaist Underwear" at bounding box center [344, 107] width 158 height 34
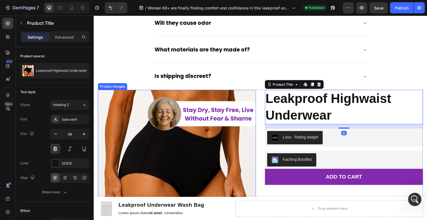
click at [250, 113] on img at bounding box center [177, 169] width 158 height 158
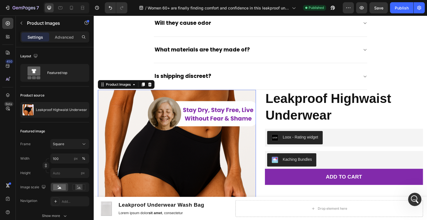
click at [179, 146] on img at bounding box center [177, 169] width 158 height 158
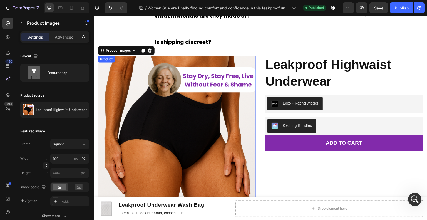
scroll to position [1774, 0]
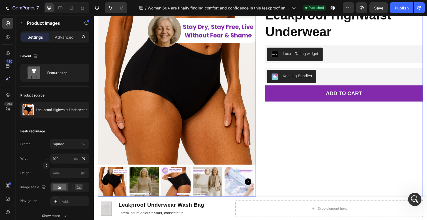
click at [265, 119] on div "Leakproof Highwaist Underwear Product Title Loox - Rating widget Loox Kaching B…" at bounding box center [344, 103] width 158 height 194
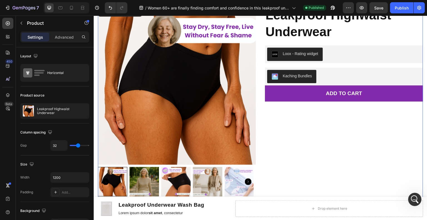
click at [280, 134] on div "Leakproof Highwaist Underwear Product Title Loox - Rating widget Loox Kaching B…" at bounding box center [344, 103] width 158 height 194
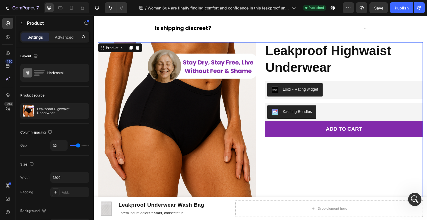
scroll to position [1663, 0]
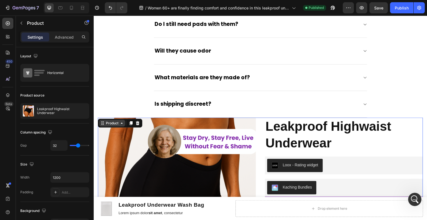
click at [123, 121] on icon at bounding box center [122, 123] width 4 height 4
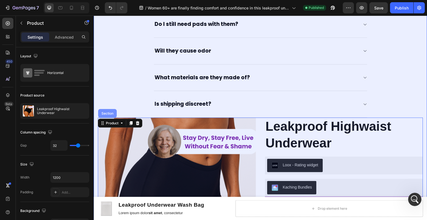
click at [113, 113] on div "Section" at bounding box center [107, 113] width 14 height 3
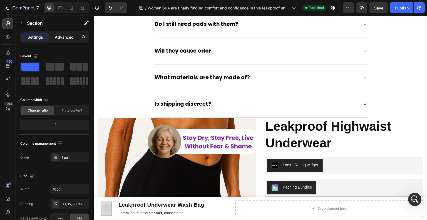
click at [64, 37] on p "Advanced" at bounding box center [64, 37] width 19 height 6
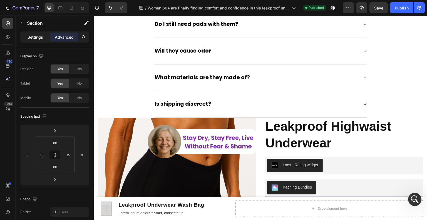
click at [38, 39] on p "Settings" at bounding box center [36, 37] width 16 height 6
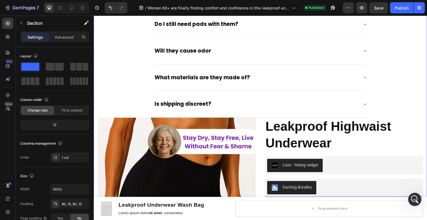
click at [86, 31] on div at bounding box center [86, 24] width 14 height 16
click at [85, 35] on icon at bounding box center [83, 37] width 4 height 4
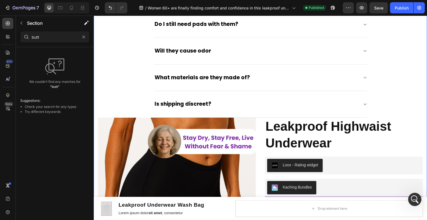
type input "butt"
click at [81, 37] on button "button" at bounding box center [83, 37] width 9 height 9
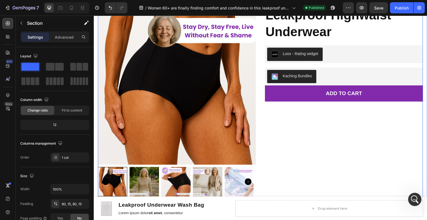
click at [353, 146] on div "Leakproof Highwaist Underwear Product Title Loox - Rating widget Loox Kaching B…" at bounding box center [344, 103] width 158 height 194
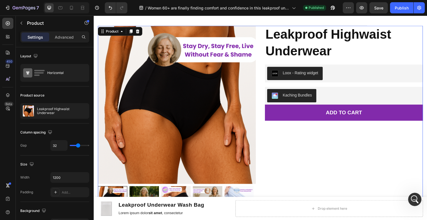
scroll to position [1719, 0]
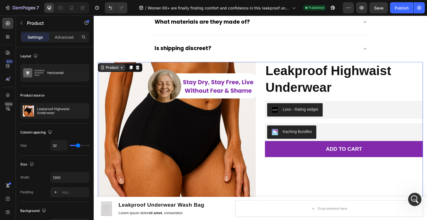
click at [120, 66] on icon at bounding box center [122, 67] width 4 height 4
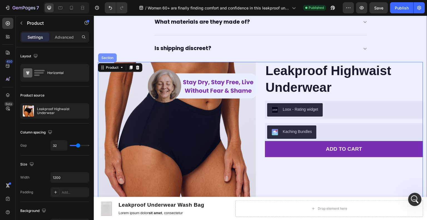
click at [110, 56] on div "Section" at bounding box center [107, 57] width 14 height 3
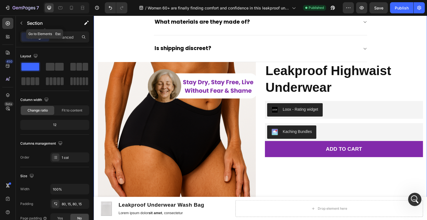
click at [23, 23] on button "button" at bounding box center [21, 23] width 9 height 9
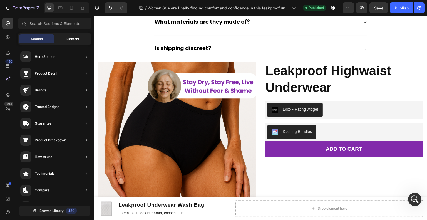
click at [78, 34] on div "Element" at bounding box center [72, 38] width 35 height 9
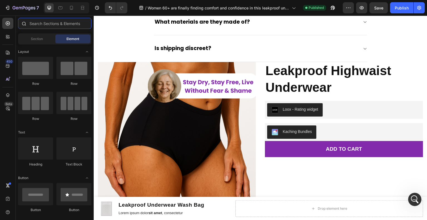
click at [71, 21] on input "text" at bounding box center [54, 23] width 73 height 11
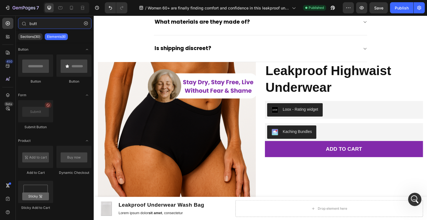
type input "butt"
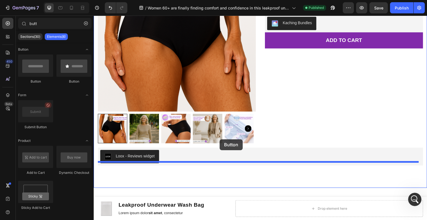
scroll to position [1858, 0]
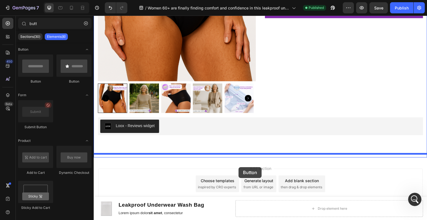
drag, startPoint x: 131, startPoint y: 80, endPoint x: 237, endPoint y: 165, distance: 136.3
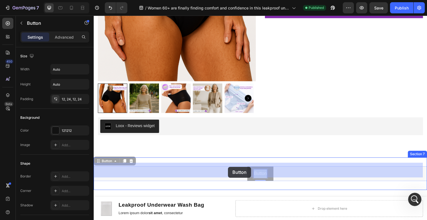
drag, startPoint x: 257, startPoint y: 171, endPoint x: 246, endPoint y: 166, distance: 11.9
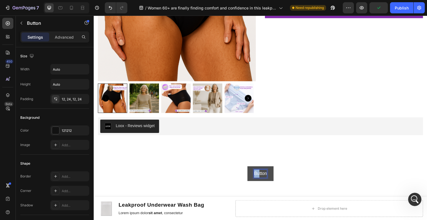
drag, startPoint x: 232, startPoint y: 167, endPoint x: 257, endPoint y: 176, distance: 26.7
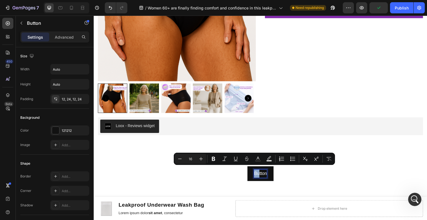
click at [289, 169] on div "Button Button 0" at bounding box center [261, 173] width 334 height 15
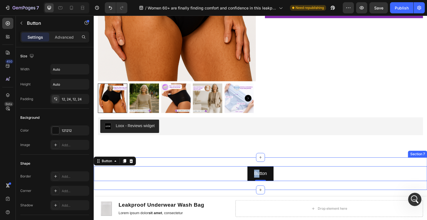
drag, startPoint x: 265, startPoint y: 166, endPoint x: 229, endPoint y: 158, distance: 37.2
click at [224, 157] on div "Button Button 0 Section 7" at bounding box center [261, 173] width 334 height 33
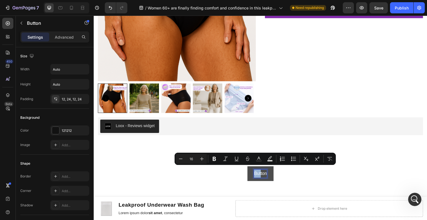
drag, startPoint x: 259, startPoint y: 167, endPoint x: 247, endPoint y: 168, distance: 11.5
click at [247, 168] on button "Button" at bounding box center [260, 173] width 26 height 15
click at [279, 173] on div "Button Button 0" at bounding box center [261, 173] width 334 height 15
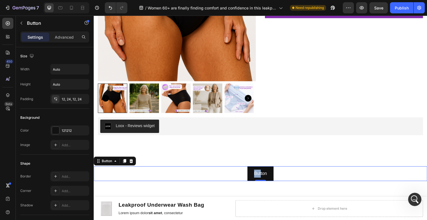
drag, startPoint x: 269, startPoint y: 171, endPoint x: 270, endPoint y: 186, distance: 14.8
click at [249, 166] on button "Button" at bounding box center [260, 173] width 26 height 15
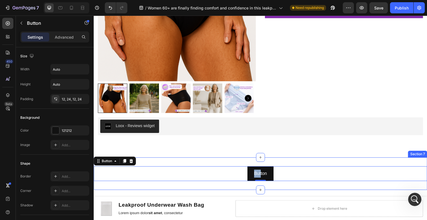
drag, startPoint x: 98, startPoint y: 159, endPoint x: 258, endPoint y: 180, distance: 161.3
click at [258, 181] on div "Button Button 0" at bounding box center [261, 173] width 334 height 15
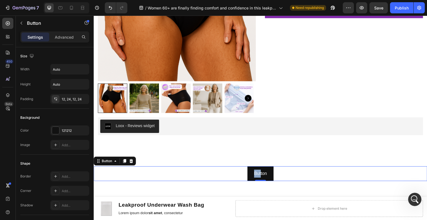
click at [282, 170] on div "Button Button 0" at bounding box center [261, 173] width 334 height 15
click at [269, 168] on button "Button" at bounding box center [260, 173] width 26 height 15
click at [282, 168] on div "Button Button 0" at bounding box center [261, 173] width 334 height 15
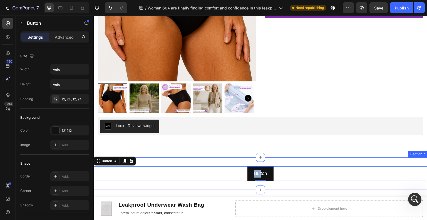
click at [278, 157] on div "Button Button 0 Section 7" at bounding box center [261, 173] width 334 height 33
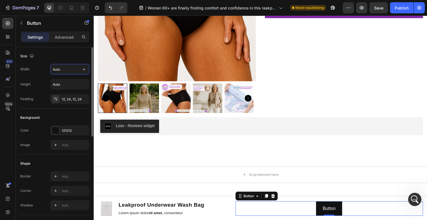
click at [73, 68] on input "Auto" at bounding box center [70, 69] width 38 height 10
click at [85, 68] on icon "button" at bounding box center [84, 69] width 6 height 6
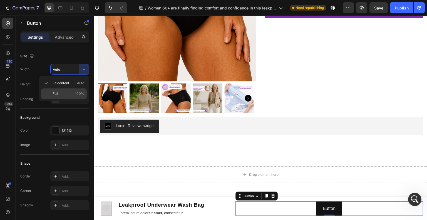
click at [69, 92] on p "Full 100%" at bounding box center [69, 93] width 32 height 5
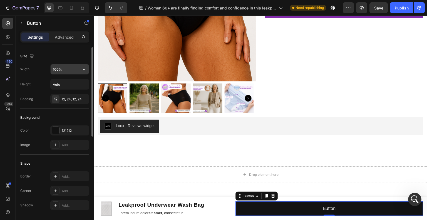
click at [68, 72] on input "100%" at bounding box center [70, 69] width 38 height 10
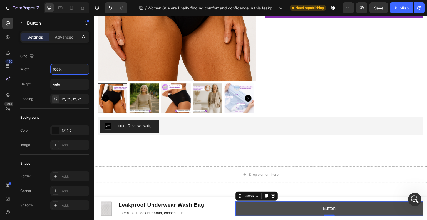
click at [296, 207] on button "Button" at bounding box center [329, 208] width 188 height 15
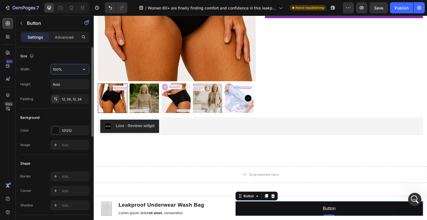
click at [69, 73] on input "100%" at bounding box center [70, 69] width 38 height 10
click at [69, 72] on input "100%" at bounding box center [70, 69] width 38 height 10
click at [69, 71] on input "100%" at bounding box center [70, 69] width 38 height 10
click at [56, 68] on input "100%" at bounding box center [70, 69] width 38 height 10
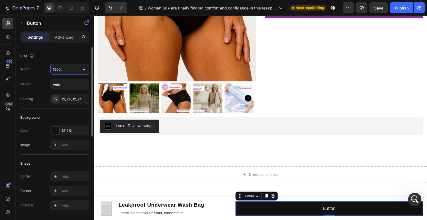
click at [56, 68] on input "100%" at bounding box center [70, 69] width 38 height 10
click at [56, 68] on input "75%" at bounding box center [70, 69] width 38 height 10
drag, startPoint x: 56, startPoint y: 68, endPoint x: 53, endPoint y: 68, distance: 3.3
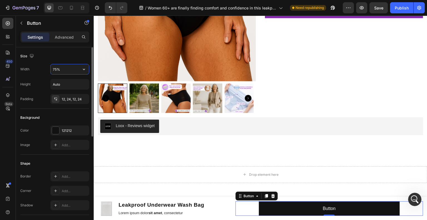
click at [53, 68] on input "75%" at bounding box center [70, 69] width 38 height 10
drag, startPoint x: 53, startPoint y: 69, endPoint x: 56, endPoint y: 70, distance: 3.5
click at [56, 70] on input "75%" at bounding box center [70, 69] width 38 height 10
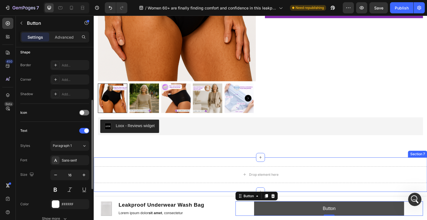
scroll to position [167, 0]
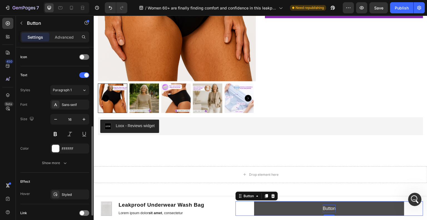
type input "80%"
click at [329, 210] on p "Button" at bounding box center [329, 209] width 13 height 8
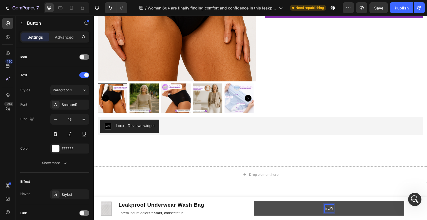
click at [254, 201] on button "BUY" at bounding box center [329, 208] width 150 height 15
click at [289, 211] on button "BUY NOW" at bounding box center [329, 208] width 150 height 15
click at [269, 209] on button "BUY NOW" at bounding box center [329, 208] width 150 height 15
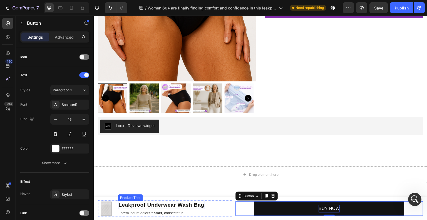
click at [203, 205] on h1 "Leakproof Underwear Wash Bag" at bounding box center [161, 205] width 87 height 8
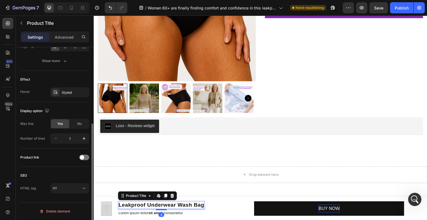
scroll to position [0, 0]
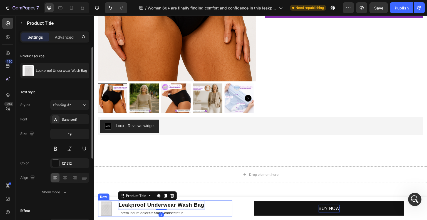
click at [213, 199] on div "Product Images Leakproof Underwear Wash Bag Product Title Edit content in Shopi…" at bounding box center [261, 208] width 334 height 23
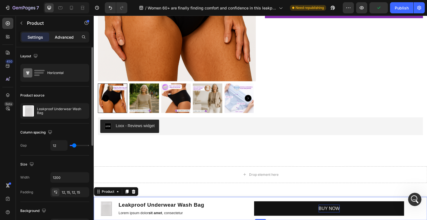
click at [61, 39] on p "Advanced" at bounding box center [64, 37] width 19 height 6
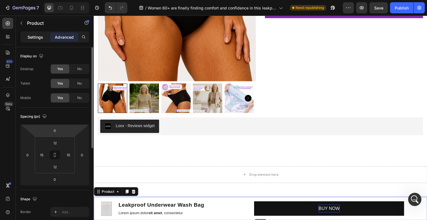
click at [41, 38] on p "Settings" at bounding box center [36, 37] width 16 height 6
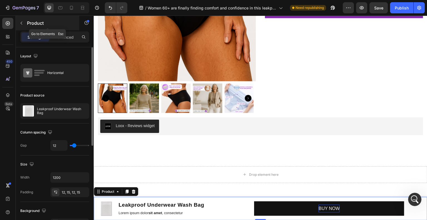
click at [23, 23] on icon "button" at bounding box center [21, 23] width 4 height 4
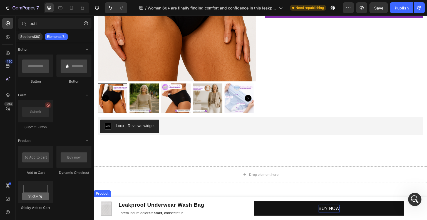
click at [97, 199] on div "Product Images Leakproof Underwear Wash Bag Product Title Lorem ipsum dolor sit…" at bounding box center [261, 208] width 334 height 23
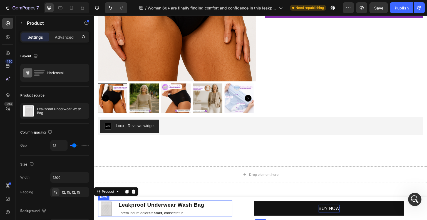
click at [151, 200] on div "Leakproof Underwear Wash Bag Product Title Lorem ipsum dolor sit amet , consect…" at bounding box center [161, 208] width 87 height 17
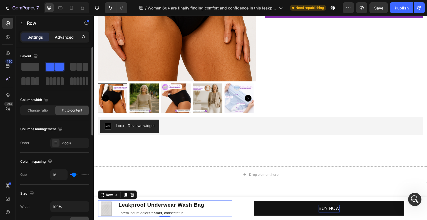
click at [69, 33] on div "Advanced" at bounding box center [64, 37] width 28 height 9
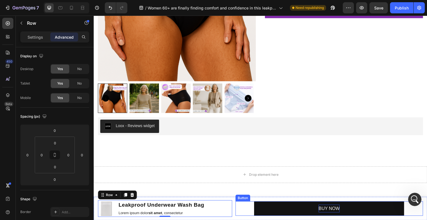
click at [235, 210] on div "BUY NOW Button" at bounding box center [329, 208] width 188 height 15
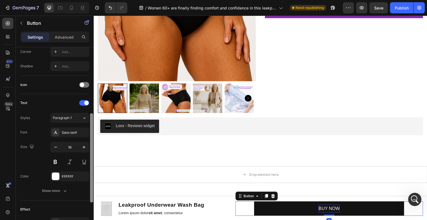
scroll to position [195, 0]
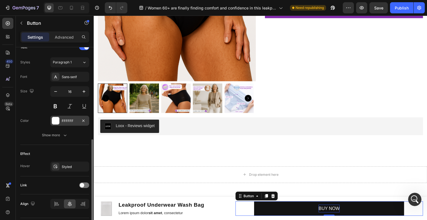
click at [56, 117] on div at bounding box center [55, 120] width 7 height 7
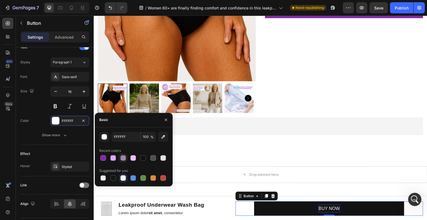
click at [124, 158] on div at bounding box center [123, 158] width 6 height 6
drag, startPoint x: 160, startPoint y: 159, endPoint x: 99, endPoint y: 153, distance: 62.0
click at [160, 159] on div at bounding box center [163, 158] width 6 height 6
type input "E2E2E2"
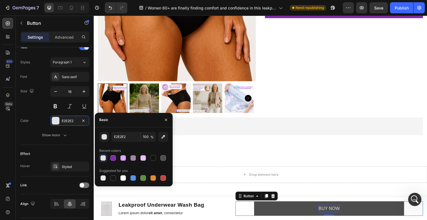
click at [282, 206] on button "BUY NOW" at bounding box center [329, 208] width 150 height 15
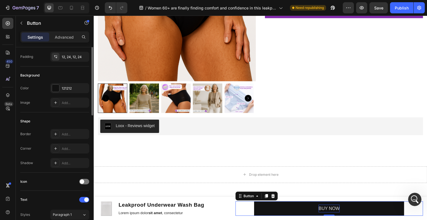
scroll to position [0, 0]
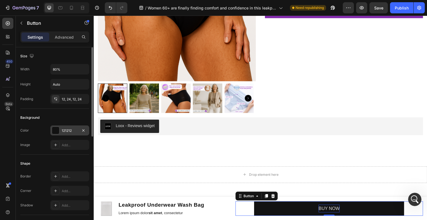
click at [55, 129] on div at bounding box center [55, 130] width 7 height 7
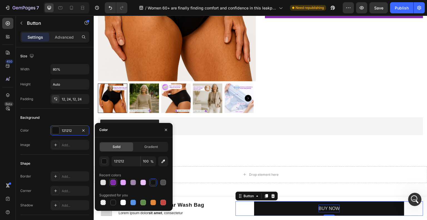
click at [113, 181] on div at bounding box center [113, 183] width 6 height 6
type input "822AAB"
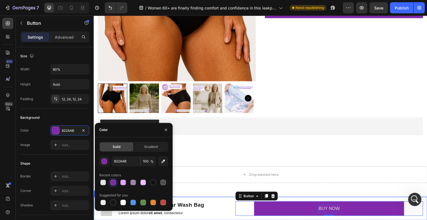
click at [227, 199] on div "Product Images Leakproof Underwear Wash Bag Product Title Lorem ipsum dolor sit…" at bounding box center [261, 208] width 334 height 23
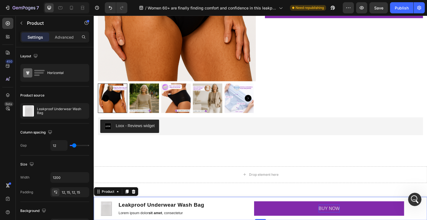
click at [227, 199] on div "Product Images Leakproof Underwear Wash Bag Product Title Lorem ipsum dolor sit…" at bounding box center [261, 208] width 334 height 23
click at [321, 210] on p "BUY NOW" at bounding box center [329, 209] width 21 height 8
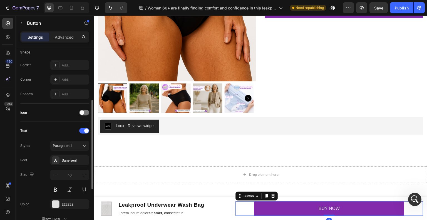
scroll to position [195, 0]
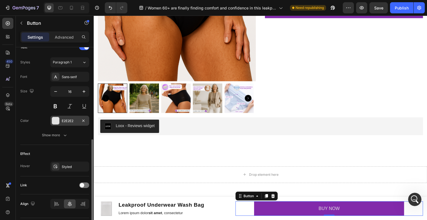
click at [54, 119] on div at bounding box center [55, 120] width 7 height 7
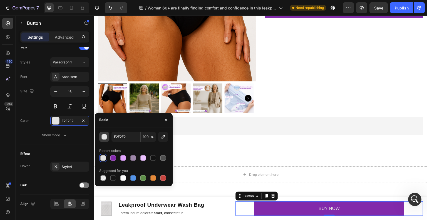
click at [103, 137] on div "button" at bounding box center [105, 137] width 6 height 6
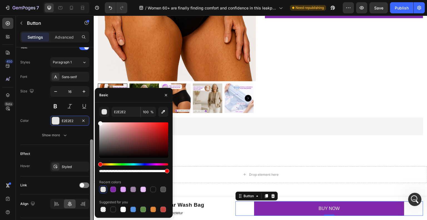
drag, startPoint x: 102, startPoint y: 127, endPoint x: 92, endPoint y: 115, distance: 15.9
click at [92, 115] on div "450 Beta butt Sections(30) Elements(8) Button Button Button Form Submit Button …" at bounding box center [47, 118] width 94 height 204
type input "FFFFFF"
drag, startPoint x: 100, startPoint y: 123, endPoint x: 98, endPoint y: 120, distance: 3.7
click at [98, 120] on div "FFFFFF 100 % Recent colors Suggested for you" at bounding box center [134, 160] width 78 height 106
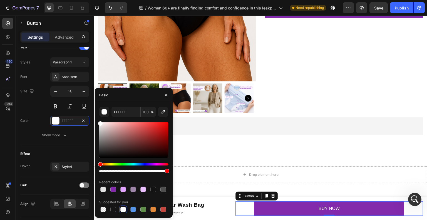
click at [89, 128] on div "Font Sans-serif Size 16 Color FFFFFF Show more" at bounding box center [54, 106] width 69 height 68
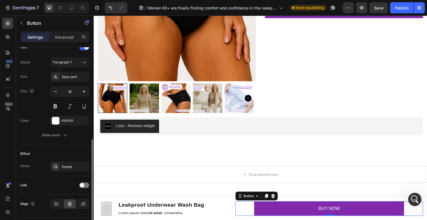
scroll to position [209, 0]
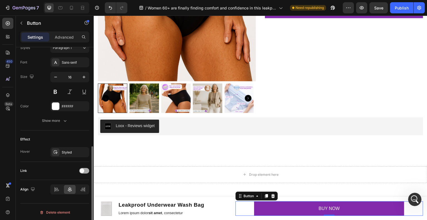
click at [83, 169] on span at bounding box center [82, 170] width 4 height 4
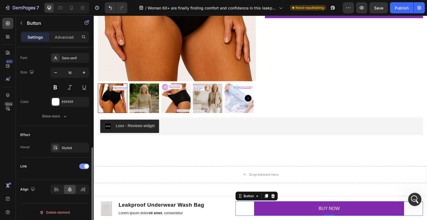
click at [83, 165] on div at bounding box center [84, 166] width 10 height 6
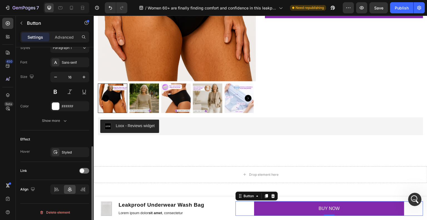
click at [82, 173] on div "Link" at bounding box center [54, 170] width 69 height 9
click at [82, 168] on span at bounding box center [82, 170] width 4 height 4
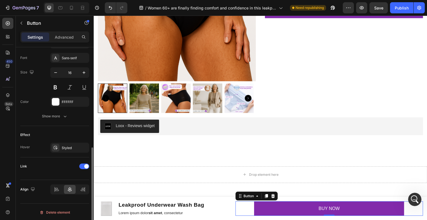
click at [65, 169] on div "Link" at bounding box center [54, 166] width 69 height 9
drag, startPoint x: 52, startPoint y: 174, endPoint x: 49, endPoint y: 176, distance: 3.0
click at [52, 175] on div "Link" at bounding box center [54, 168] width 69 height 23
click at [49, 176] on div "Link" at bounding box center [54, 168] width 69 height 23
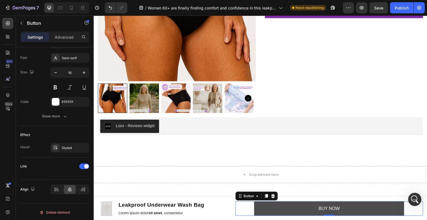
click at [278, 212] on button "BUY NOW" at bounding box center [329, 208] width 150 height 15
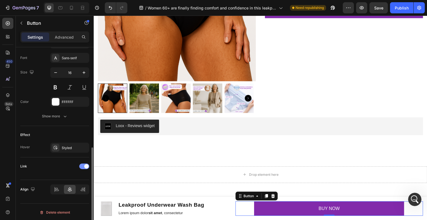
click at [86, 166] on span at bounding box center [86, 166] width 4 height 4
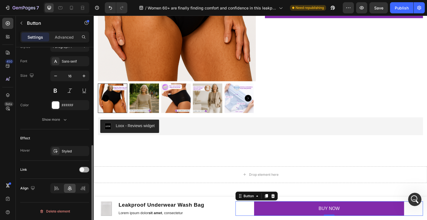
scroll to position [209, 0]
click at [84, 170] on div at bounding box center [84, 171] width 10 height 6
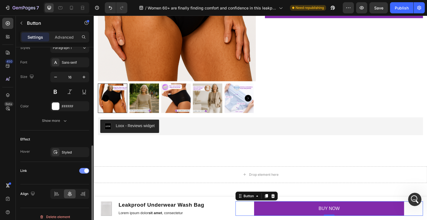
scroll to position [213, 0]
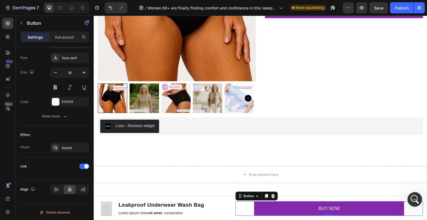
click at [410, 198] on icon "Open Intercom Messenger" at bounding box center [413, 198] width 9 height 9
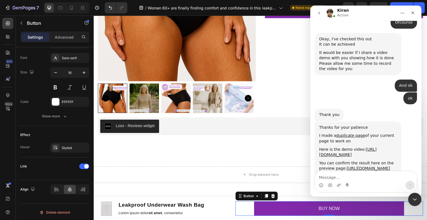
scroll to position [1713, 0]
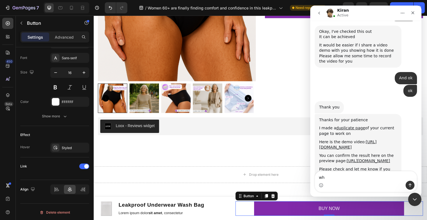
type textarea "w"
type textarea "When I click on link nothing opens:"
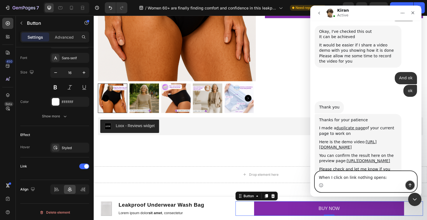
click at [406, 186] on button "Send a message…" at bounding box center [410, 185] width 9 height 9
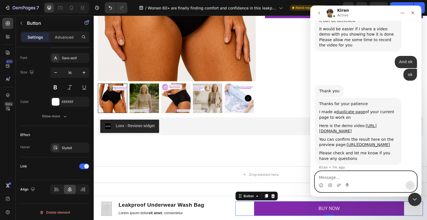
scroll to position [1729, 0]
click at [337, 184] on icon "Upload attachment" at bounding box center [339, 185] width 4 height 4
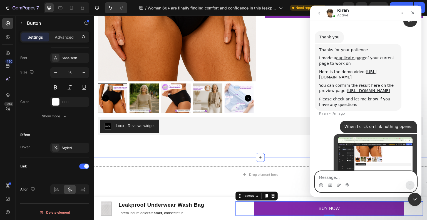
scroll to position [1783, 0]
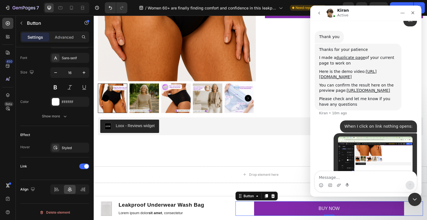
click at [361, 182] on div "Intercom messenger" at bounding box center [366, 185] width 102 height 9
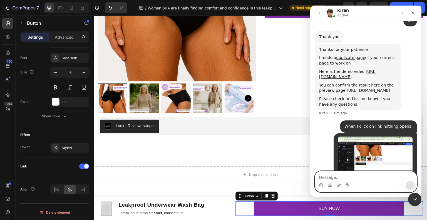
click at [361, 176] on textarea "Message…" at bounding box center [366, 175] width 102 height 9
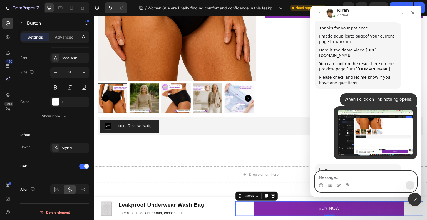
scroll to position [1811, 0]
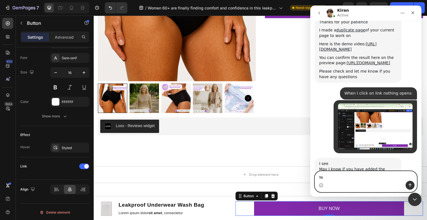
type textarea "Yes"
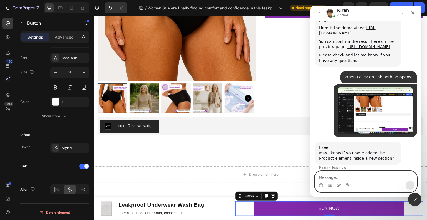
scroll to position [1827, 0]
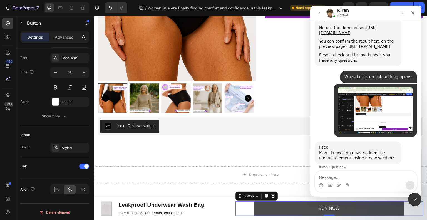
click at [297, 208] on button "BUY NOW" at bounding box center [329, 208] width 150 height 15
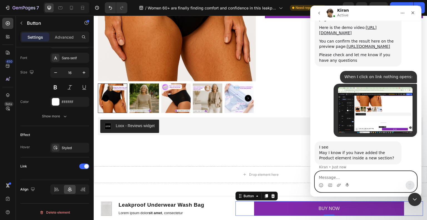
click at [333, 173] on textarea "Message…" at bounding box center [366, 175] width 102 height 9
type textarea "X"
type textarea "Can you just do it for me I am a little bit in a hurry."
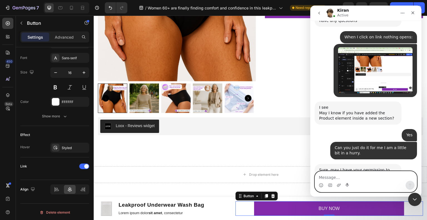
scroll to position [1867, 0]
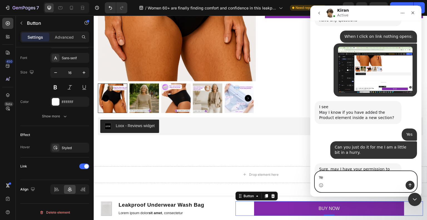
type textarea "Yes"
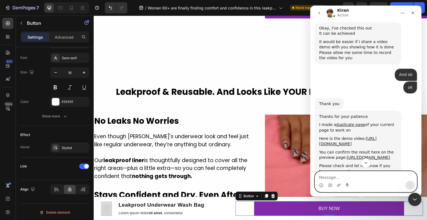
scroll to position [1717, 0]
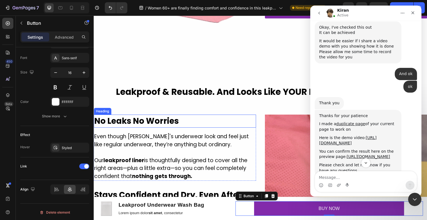
click at [98, 116] on h2 "No Leaks No Worries" at bounding box center [175, 121] width 162 height 13
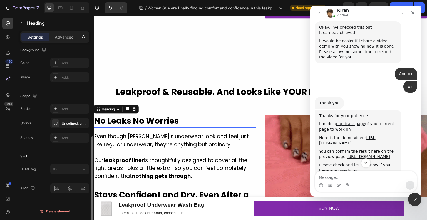
scroll to position [0, 0]
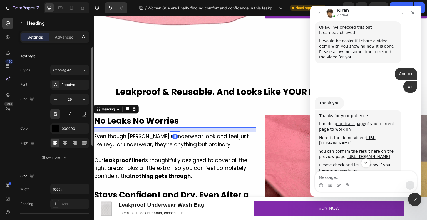
click at [96, 117] on h2 "No Leaks No Worries" at bounding box center [175, 121] width 162 height 13
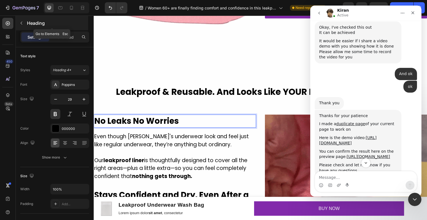
click at [19, 26] on button "button" at bounding box center [21, 23] width 9 height 9
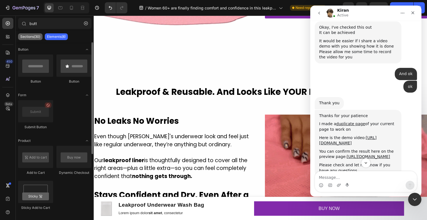
click at [34, 38] on p "Sections(30)" at bounding box center [30, 36] width 20 height 4
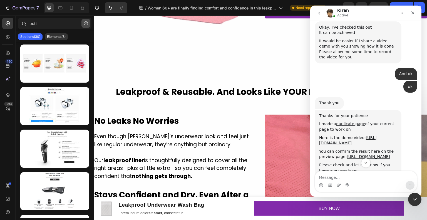
click at [84, 23] on icon "button" at bounding box center [86, 23] width 4 height 4
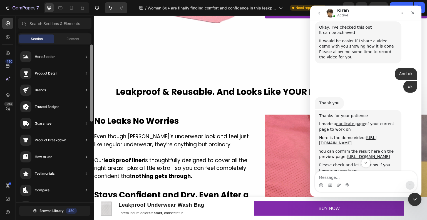
click at [91, 119] on div at bounding box center [91, 82] width 3 height 77
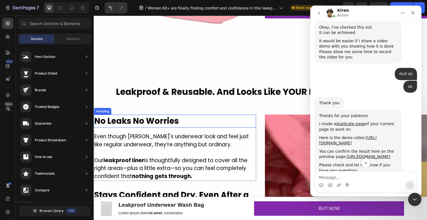
click at [96, 119] on p "No Leaks No Worries" at bounding box center [174, 121] width 161 height 12
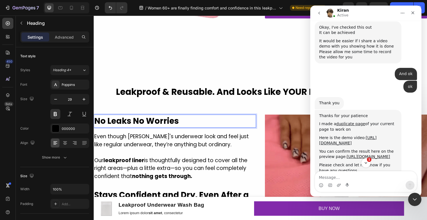
click at [96, 119] on p "No Leaks No Worries" at bounding box center [174, 121] width 161 height 12
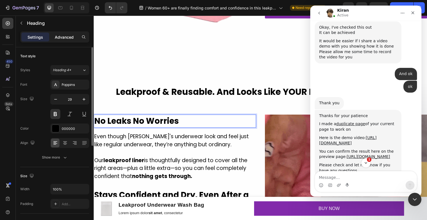
click at [61, 41] on div "Advanced" at bounding box center [64, 37] width 28 height 9
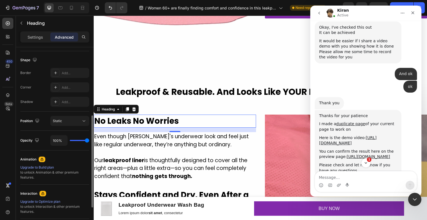
scroll to position [197, 0]
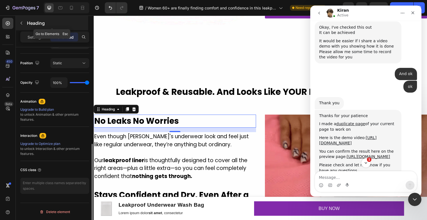
click at [21, 19] on button "button" at bounding box center [21, 23] width 9 height 9
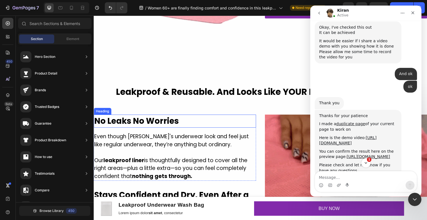
click at [96, 119] on p "No Leaks No Worries" at bounding box center [174, 121] width 161 height 12
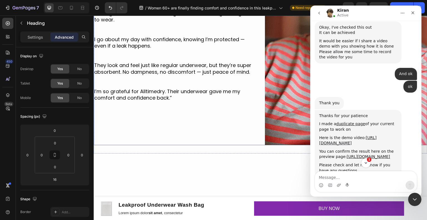
scroll to position [30, 0]
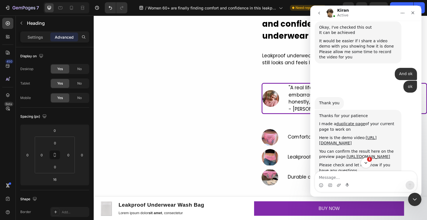
click at [364, 162] on icon "Scroll to bottom" at bounding box center [365, 162] width 5 height 5
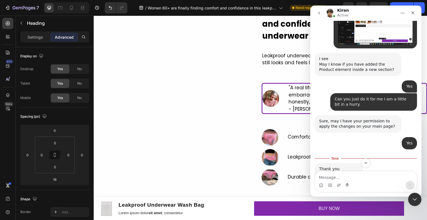
scroll to position [1915, 0]
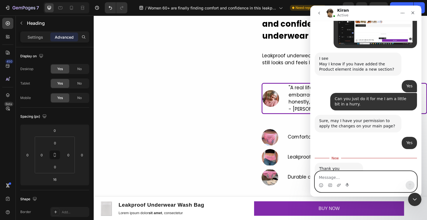
click at [365, 178] on textarea "Message…" at bounding box center [366, 175] width 102 height 9
type textarea "Ofcourse"
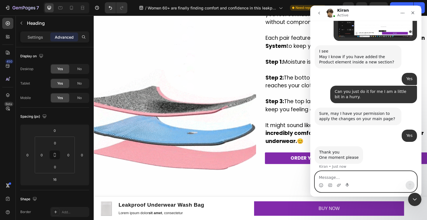
scroll to position [1056, 0]
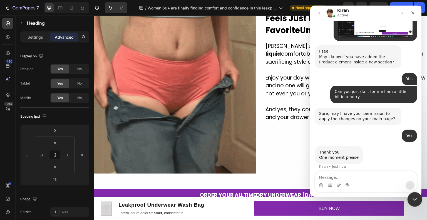
click html
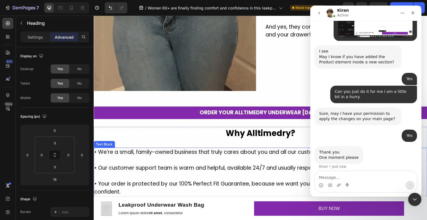
scroll to position [1251, 0]
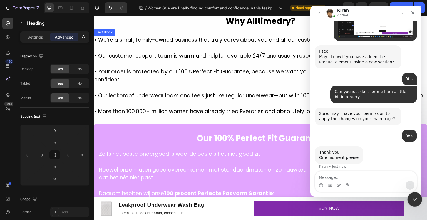
click at [412, 198] on icon "Close Intercom Messenger" at bounding box center [414, 198] width 4 height 2
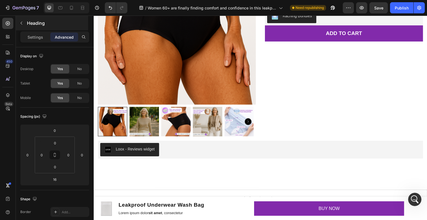
scroll to position [1943, 0]
click at [22, 21] on icon "button" at bounding box center [21, 23] width 4 height 4
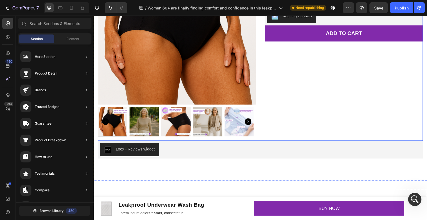
drag, startPoint x: 135, startPoint y: 120, endPoint x: 312, endPoint y: 56, distance: 188.4
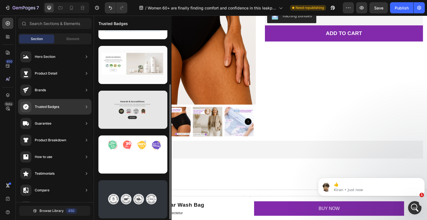
scroll to position [0, 0]
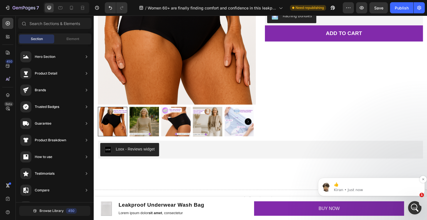
click at [387, 190] on p "Kiran • Just now" at bounding box center [376, 189] width 84 height 5
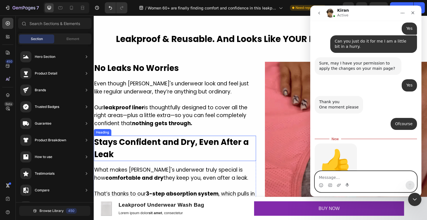
scroll to position [750, 0]
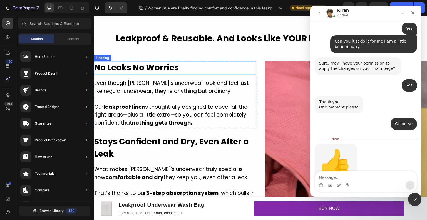
click at [96, 65] on h2 "No Leaks No Worries" at bounding box center [175, 67] width 162 height 13
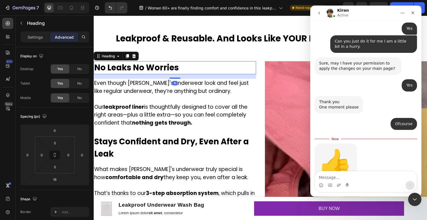
click at [96, 65] on h2 "No Leaks No Worries" at bounding box center [175, 67] width 162 height 13
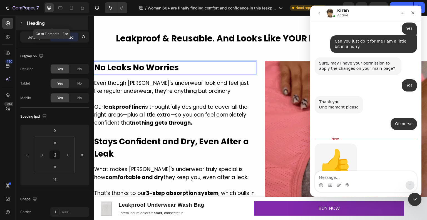
click at [19, 22] on icon "button" at bounding box center [21, 23] width 4 height 4
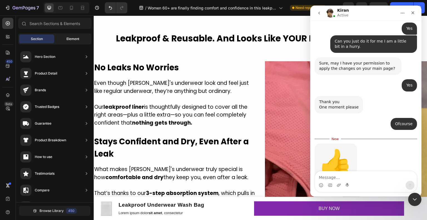
click at [69, 42] on div "Element" at bounding box center [72, 38] width 35 height 9
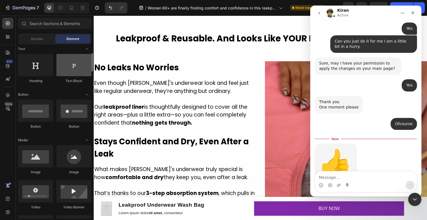
scroll to position [167, 0]
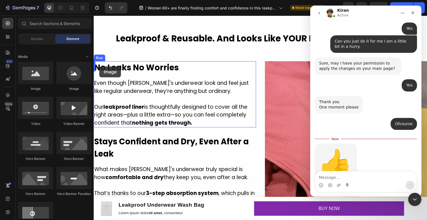
drag, startPoint x: 129, startPoint y: 92, endPoint x: 99, endPoint y: 66, distance: 39.6
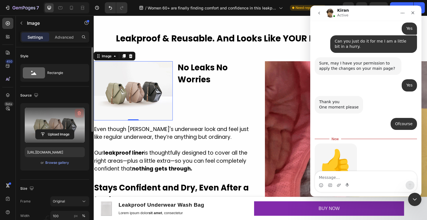
click at [78, 114] on icon "button" at bounding box center [79, 113] width 6 height 6
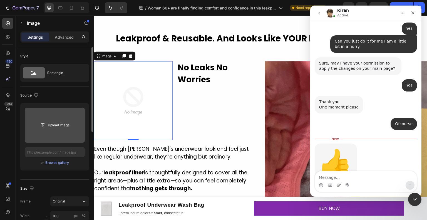
click at [63, 125] on input "file" at bounding box center [55, 124] width 38 height 9
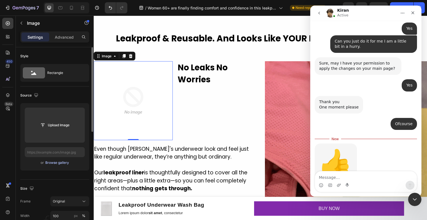
click at [58, 163] on div "Browse gallery" at bounding box center [57, 162] width 24 height 5
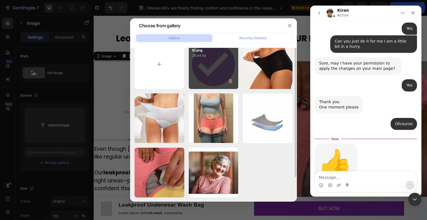
scroll to position [0, 0]
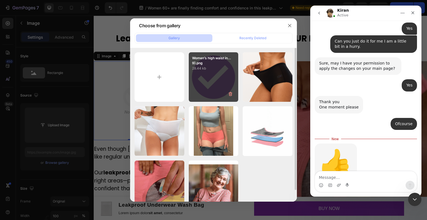
click at [214, 91] on div "Women’s high waist in...9).png 28.44 kb" at bounding box center [214, 77] width 50 height 50
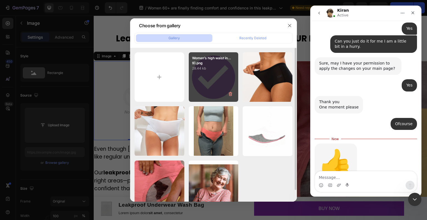
type input "[URL][DOMAIN_NAME]"
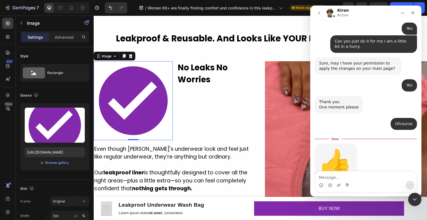
click at [158, 106] on img at bounding box center [133, 100] width 79 height 79
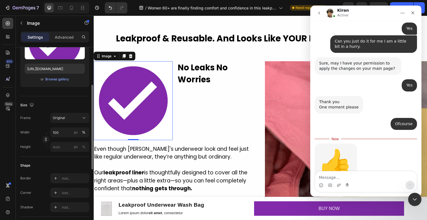
scroll to position [111, 0]
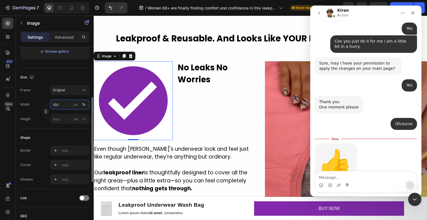
click at [62, 107] on input "100" at bounding box center [69, 105] width 39 height 10
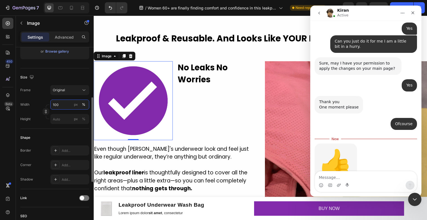
click at [62, 107] on input "100" at bounding box center [69, 105] width 39 height 10
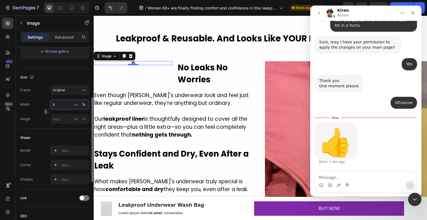
scroll to position [1994, 0]
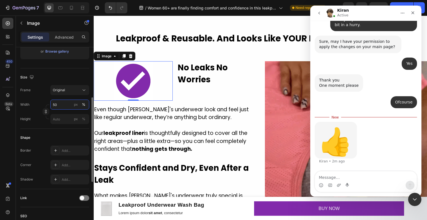
type input "5"
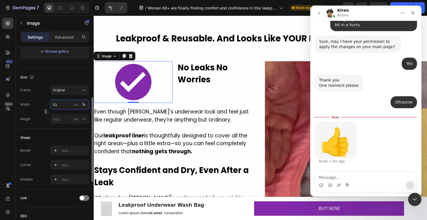
type input "5"
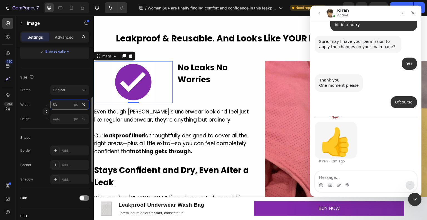
type input "5"
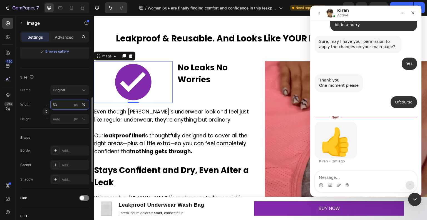
type input "5"
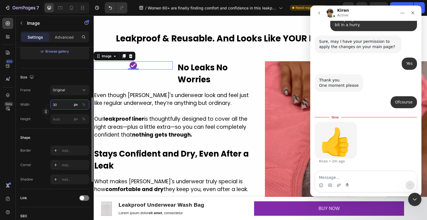
type input "3"
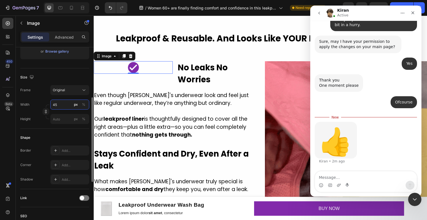
type input "4"
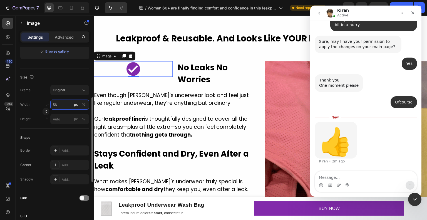
type input "5"
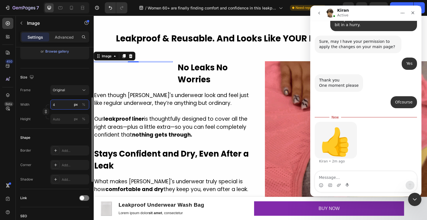
type input "42"
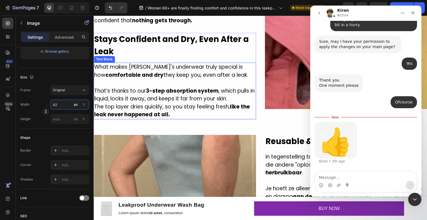
scroll to position [806, 0]
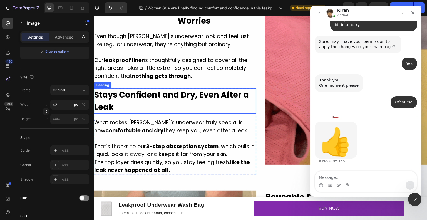
click at [97, 96] on strong "Stays Confident and Dry, Even After a Leak" at bounding box center [171, 100] width 155 height 23
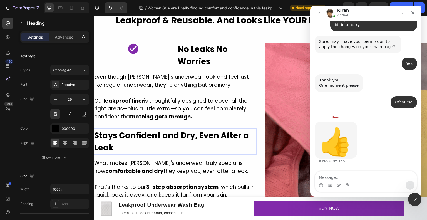
scroll to position [778, 0]
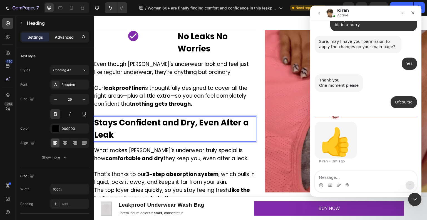
click at [57, 36] on p "Advanced" at bounding box center [64, 37] width 19 height 6
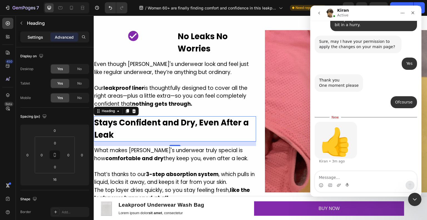
click at [38, 37] on p "Settings" at bounding box center [36, 37] width 16 height 6
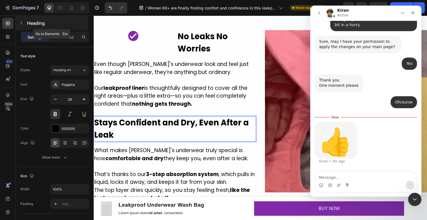
click at [23, 25] on icon "button" at bounding box center [21, 23] width 4 height 4
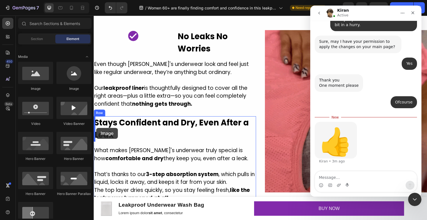
drag, startPoint x: 137, startPoint y: 94, endPoint x: 96, endPoint y: 128, distance: 52.9
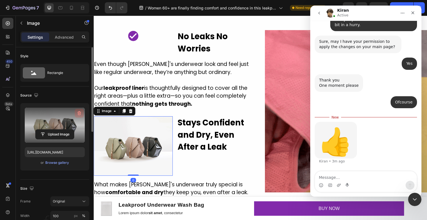
click at [79, 114] on icon "button" at bounding box center [79, 113] width 6 height 6
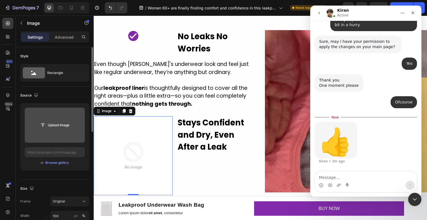
click at [62, 123] on input "file" at bounding box center [55, 124] width 38 height 9
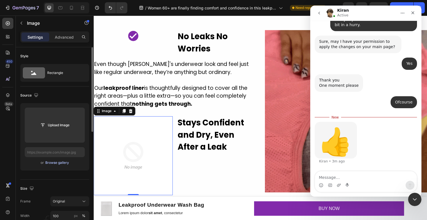
click at [60, 165] on button "Browse gallery" at bounding box center [57, 163] width 24 height 6
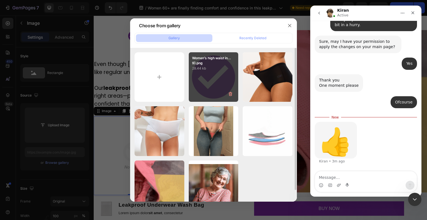
click at [218, 73] on div "Women’s high waist in...9).png 28.44 kb" at bounding box center [214, 77] width 50 height 50
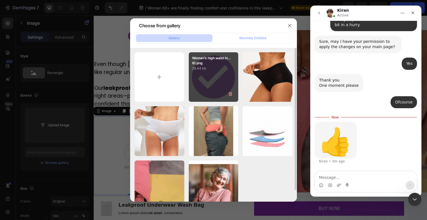
type input "[URL][DOMAIN_NAME]"
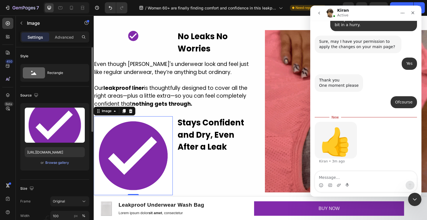
scroll to position [56, 0]
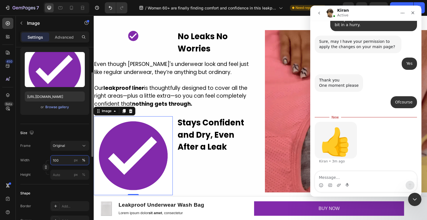
click at [64, 161] on input "100" at bounding box center [69, 160] width 39 height 10
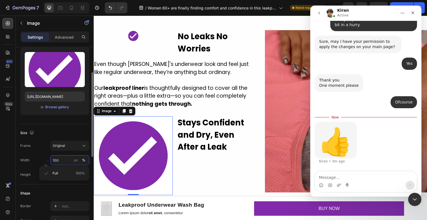
click at [64, 161] on input "100" at bounding box center [69, 160] width 39 height 10
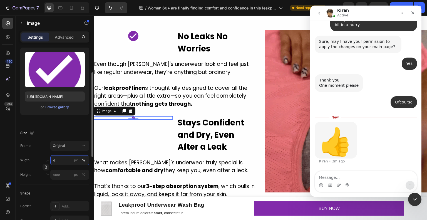
type input "42"
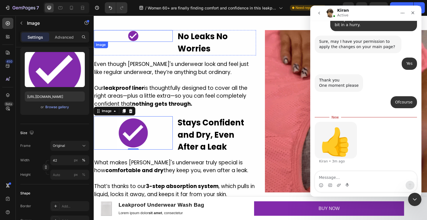
click at [132, 34] on img at bounding box center [133, 36] width 12 height 12
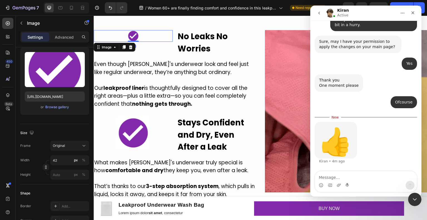
scroll to position [1973, 0]
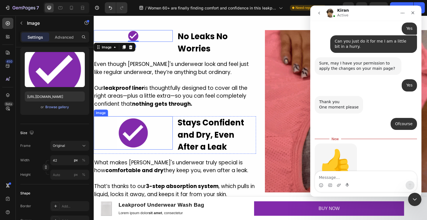
click at [138, 126] on img at bounding box center [132, 132] width 33 height 33
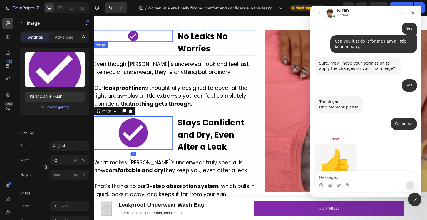
click at [136, 37] on img at bounding box center [133, 36] width 12 height 12
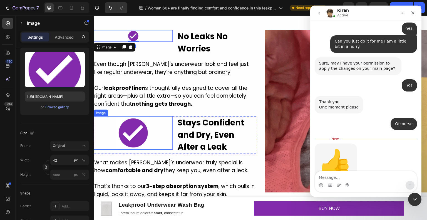
click at [133, 127] on img at bounding box center [132, 132] width 33 height 33
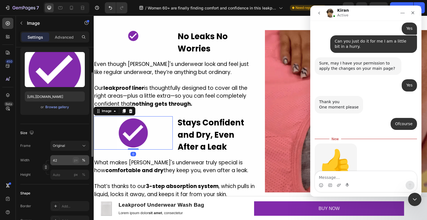
click at [80, 171] on button "px" at bounding box center [83, 174] width 7 height 7
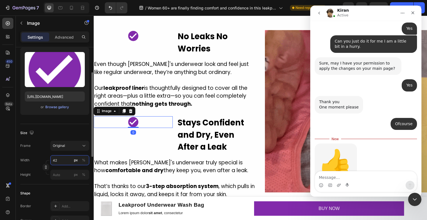
click at [65, 161] on input "42" at bounding box center [69, 160] width 39 height 10
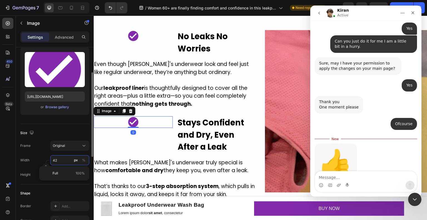
click at [65, 161] on input "42" at bounding box center [69, 160] width 39 height 10
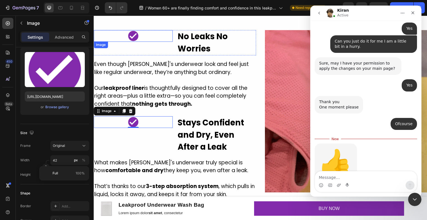
click at [137, 40] on img at bounding box center [133, 36] width 12 height 12
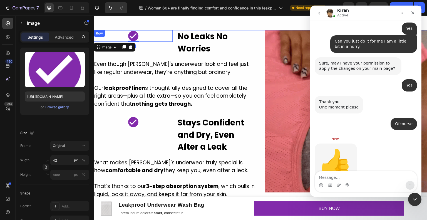
click at [129, 122] on img at bounding box center [133, 122] width 12 height 12
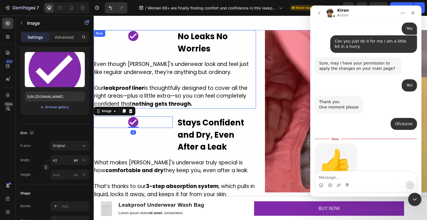
click at [136, 33] on img at bounding box center [133, 36] width 12 height 12
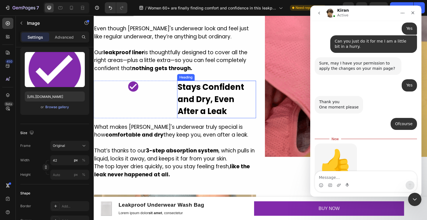
scroll to position [834, 0]
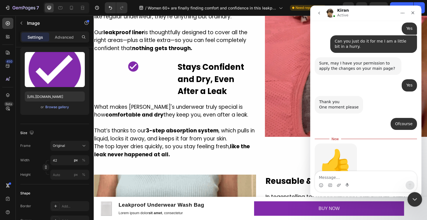
click at [417, 203] on div "Close Intercom Messenger" at bounding box center [413, 198] width 13 height 13
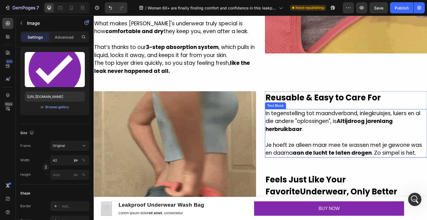
scroll to position [1, 0]
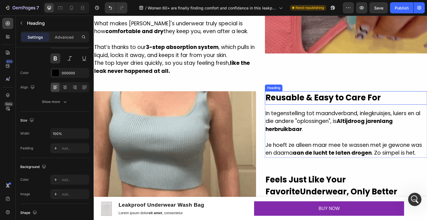
click at [268, 95] on strong "Reusable & Easy to Care For" at bounding box center [322, 97] width 115 height 11
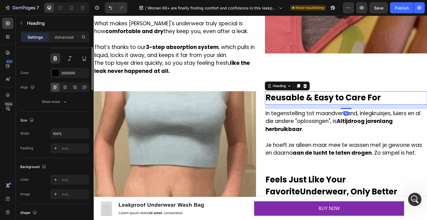
scroll to position [0, 0]
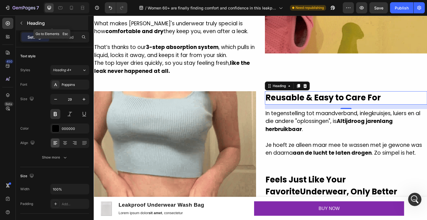
click at [24, 27] on button "button" at bounding box center [21, 23] width 9 height 9
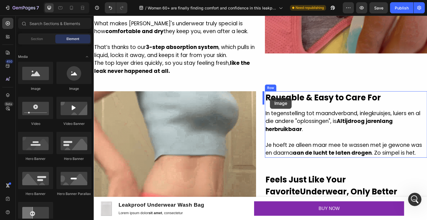
drag, startPoint x: 129, startPoint y: 97, endPoint x: 270, endPoint y: 98, distance: 141.2
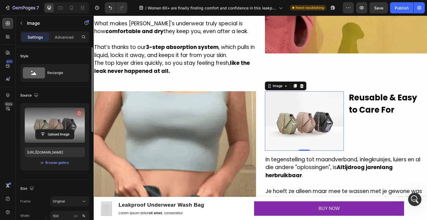
click at [78, 114] on icon "button" at bounding box center [79, 113] width 6 height 6
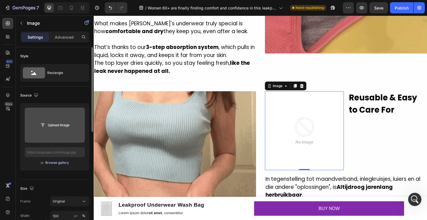
click at [57, 161] on div "Browse gallery" at bounding box center [57, 162] width 24 height 5
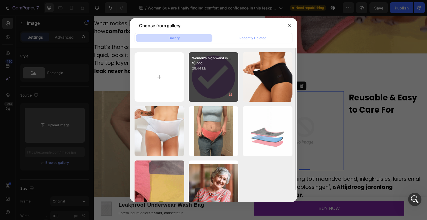
click at [223, 89] on div "Women’s high waist in...9).png 28.44 kb" at bounding box center [214, 77] width 50 height 50
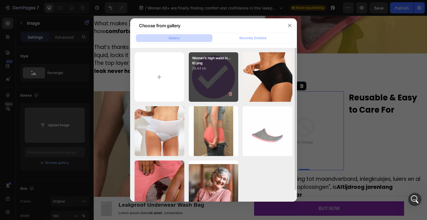
type input "[URL][DOMAIN_NAME]"
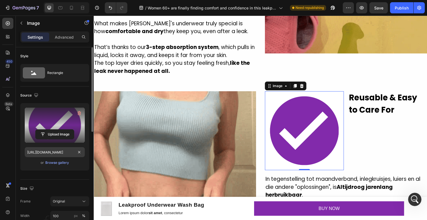
scroll to position [28, 0]
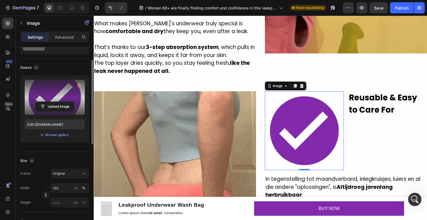
click at [318, 135] on img at bounding box center [304, 130] width 79 height 79
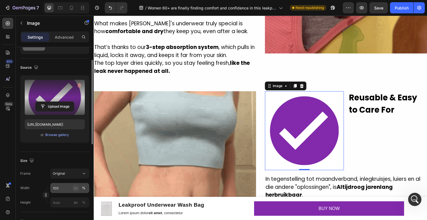
click at [76, 188] on div "px" at bounding box center [76, 187] width 4 height 5
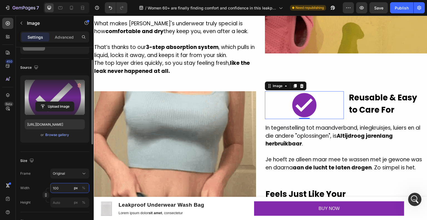
click at [68, 190] on input "100" at bounding box center [69, 188] width 39 height 10
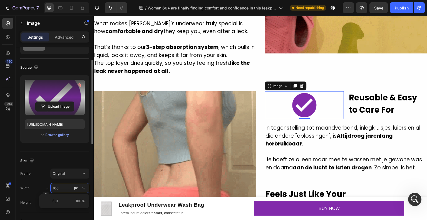
click at [68, 190] on input "100" at bounding box center [69, 188] width 39 height 10
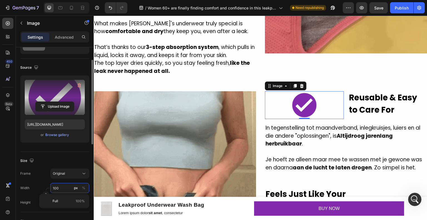
click at [68, 190] on input "100" at bounding box center [69, 188] width 39 height 10
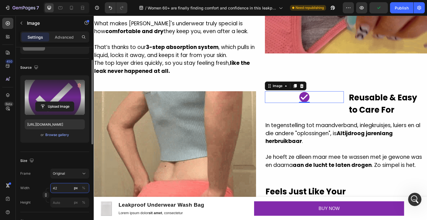
type input "42"
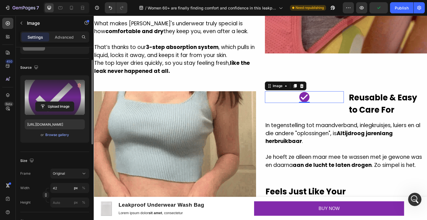
click at [66, 155] on div "Size Frame Original Width 42 px % Height px %" at bounding box center [54, 182] width 69 height 60
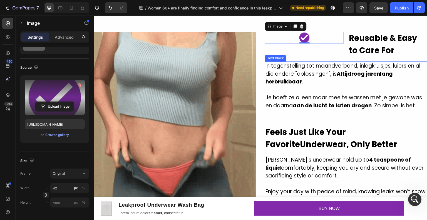
scroll to position [945, 0]
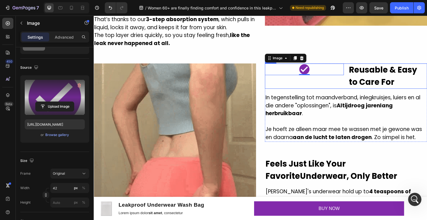
click at [322, 87] on div "Image 0" at bounding box center [304, 75] width 79 height 25
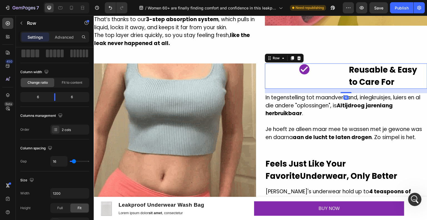
scroll to position [0, 0]
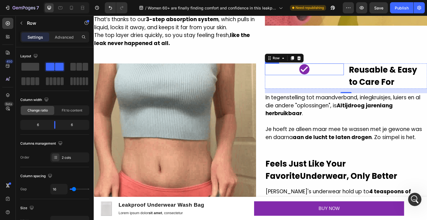
click at [311, 73] on div at bounding box center [304, 69] width 79 height 12
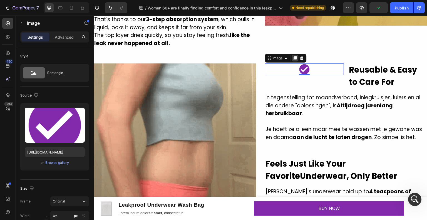
click at [294, 58] on icon at bounding box center [295, 58] width 3 height 4
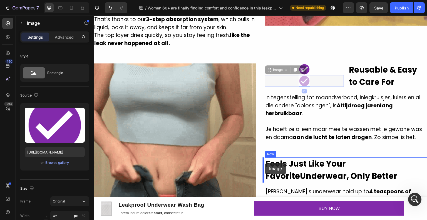
drag, startPoint x: 269, startPoint y: 69, endPoint x: 265, endPoint y: 163, distance: 94.6
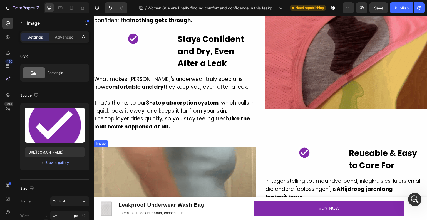
scroll to position [778, 0]
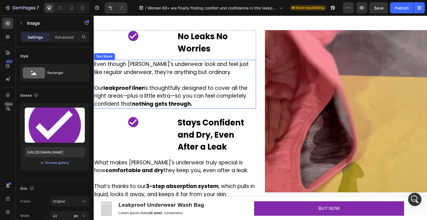
click at [233, 81] on p at bounding box center [174, 80] width 161 height 8
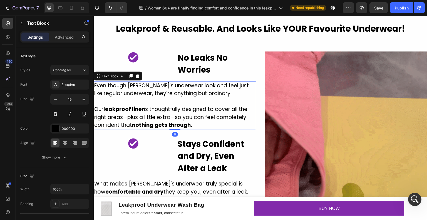
scroll to position [750, 0]
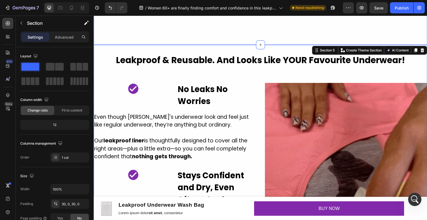
scroll to position [695, 0]
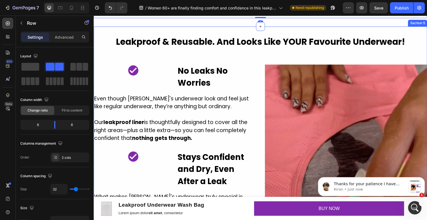
scroll to position [750, 0]
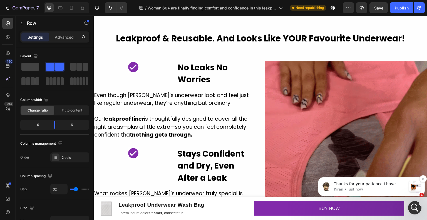
click at [382, 187] on p "Kiran • Just now" at bounding box center [370, 189] width 72 height 5
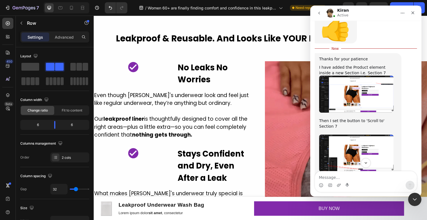
scroll to position [2105, 0]
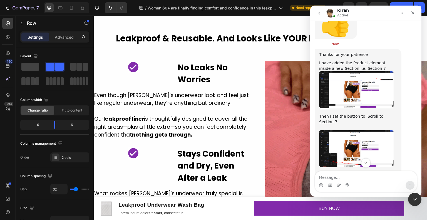
click at [366, 72] on img "Kiran says…" at bounding box center [356, 89] width 74 height 37
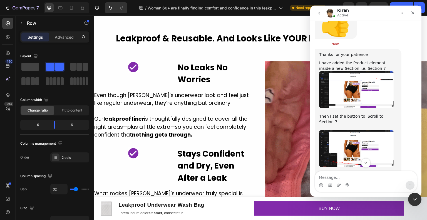
scroll to position [0, 0]
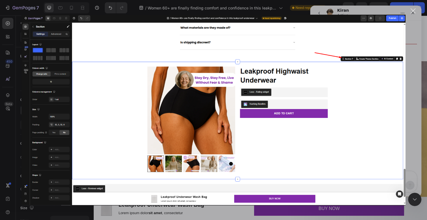
click at [413, 90] on div "Intercom messenger" at bounding box center [213, 110] width 427 height 220
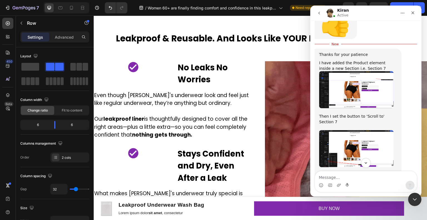
click at [364, 130] on img "Kiran says…" at bounding box center [356, 148] width 74 height 37
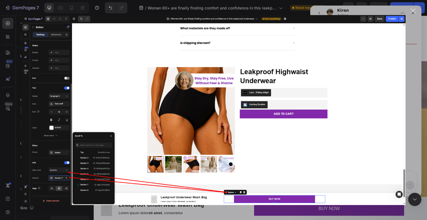
click at [406, 120] on div "Intercom messenger" at bounding box center [213, 110] width 427 height 220
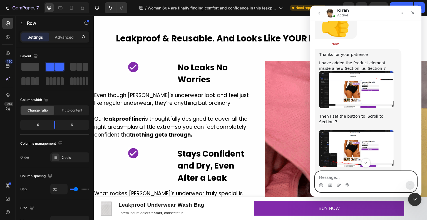
click at [362, 179] on textarea "Message…" at bounding box center [366, 175] width 102 height 9
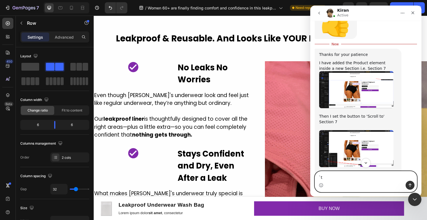
type textarea "`"
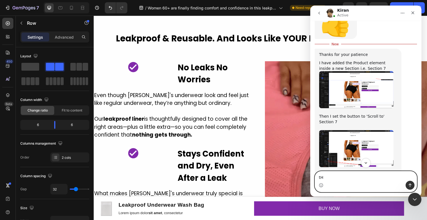
type textarea "t"
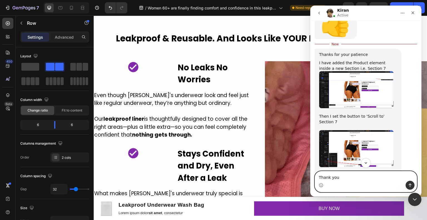
scroll to position [2179, 0]
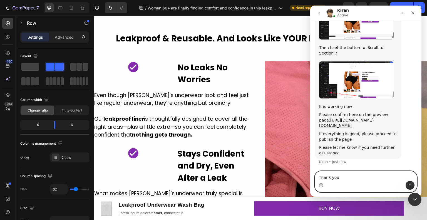
drag, startPoint x: 340, startPoint y: 179, endPoint x: 332, endPoint y: 179, distance: 8.6
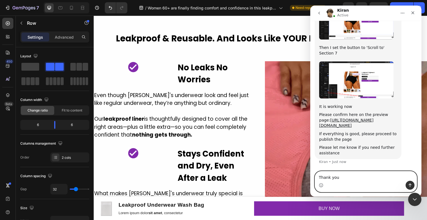
click at [332, 179] on textarea "Thank you" at bounding box center [366, 175] width 102 height 9
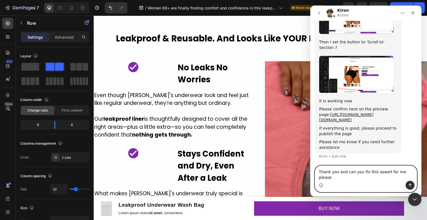
type textarea "Thank you and can you fix this aswell for me please?"
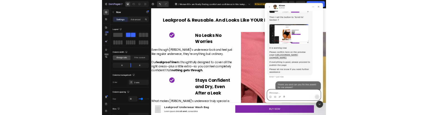
scroll to position [2192, 0]
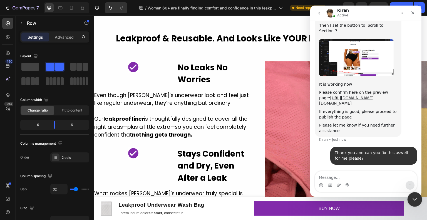
click at [418, 200] on div "Close Intercom Messenger" at bounding box center [413, 198] width 13 height 13
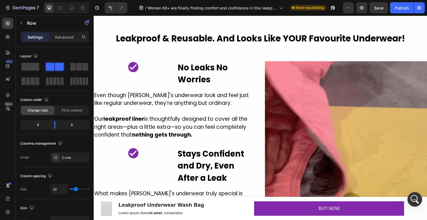
click at [415, 201] on icon "Open Intercom Messenger" at bounding box center [413, 198] width 9 height 9
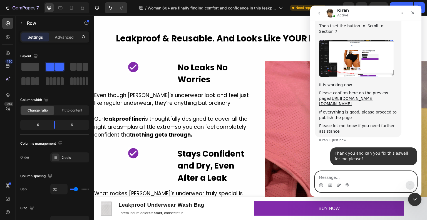
click at [340, 185] on icon "Upload attachment" at bounding box center [339, 185] width 4 height 4
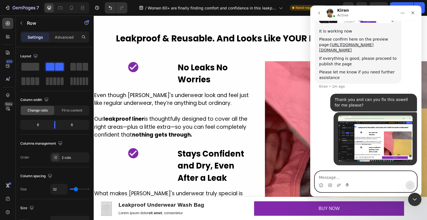
scroll to position [2246, 0]
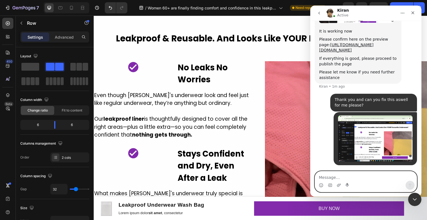
type textarea "A"
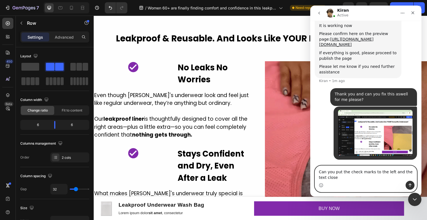
scroll to position [2252, 0]
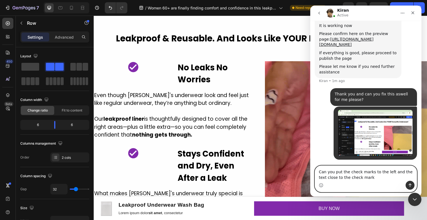
type textarea "Can you put the check marks to the left and the text close to the check mark?"
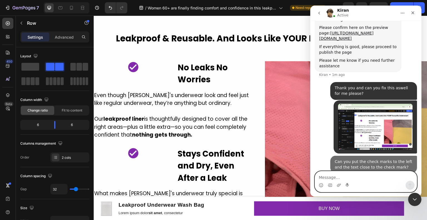
scroll to position [2264, 0]
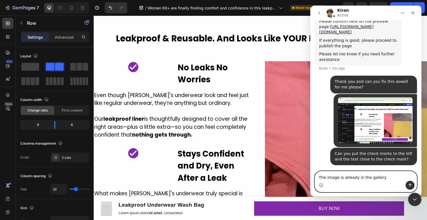
type textarea "The image is already in the gallery."
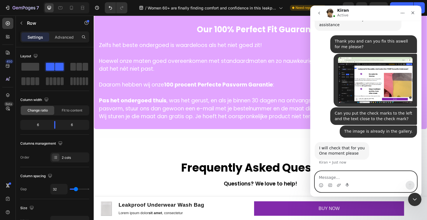
scroll to position [1916, 0]
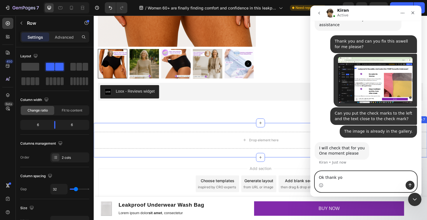
type textarea "Ok thank you"
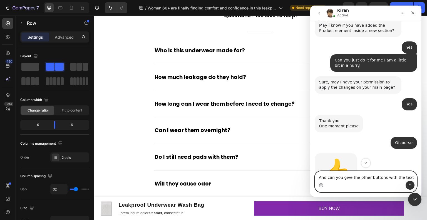
scroll to position [1527, 0]
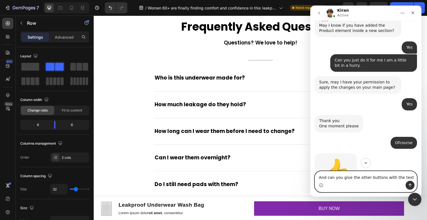
drag, startPoint x: 386, startPoint y: 179, endPoint x: 382, endPoint y: 178, distance: 3.7
click at [382, 178] on textarea "And can you give the other buttons with the text" at bounding box center [366, 175] width 102 height 9
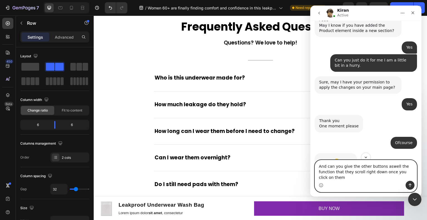
click at [365, 179] on textarea "And can you give the other buttons aswell the function that they scroll right d…" at bounding box center [366, 170] width 102 height 21
click at [365, 180] on textarea "And can you give the other buttons aswell the function that they scroll right d…" at bounding box center [366, 170] width 102 height 21
type textarea "And can you give the other buttons aswell the function that they scroll right d…"
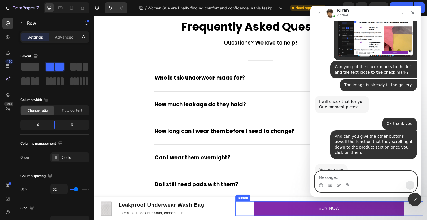
scroll to position [2356, 0]
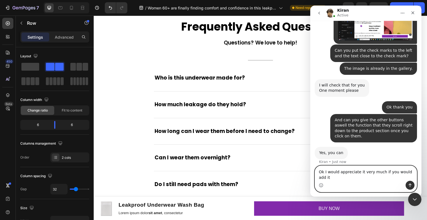
type textarea "Ok I would appreciate it very much if you would add it."
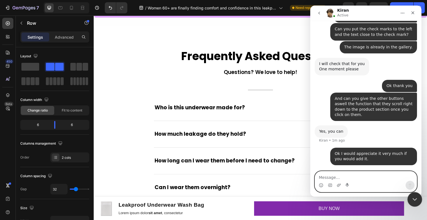
scroll to position [1388, 0]
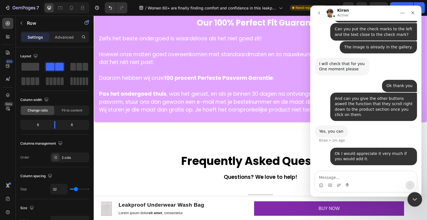
click at [414, 195] on icon "Close Intercom Messenger" at bounding box center [414, 198] width 7 height 7
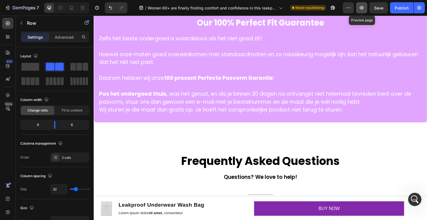
click at [364, 7] on icon "button" at bounding box center [362, 8] width 6 height 6
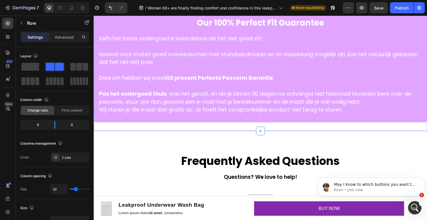
scroll to position [2399, 0]
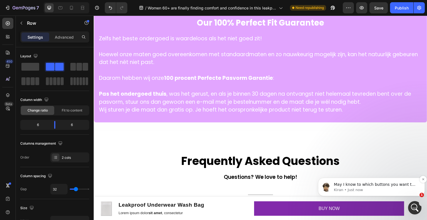
click at [382, 188] on p "Kiran • Just now" at bounding box center [376, 189] width 84 height 5
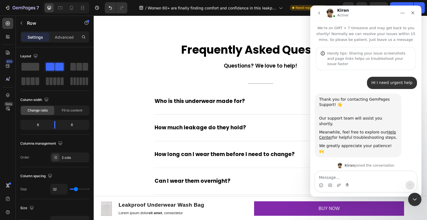
scroll to position [1, 0]
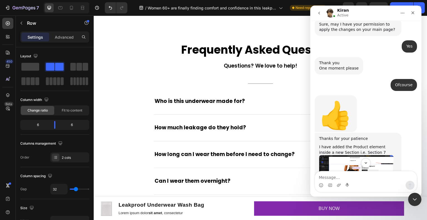
click at [337, 177] on textarea "Message…" at bounding box center [366, 175] width 102 height 9
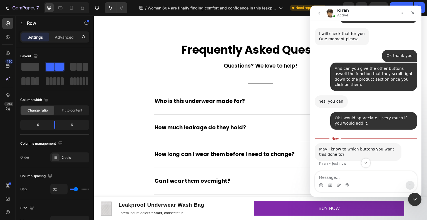
type textarea "t"
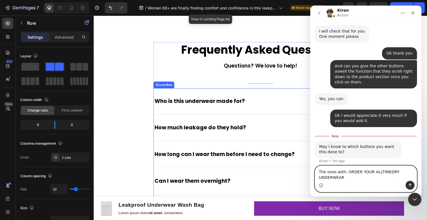
scroll to position [2414, 0]
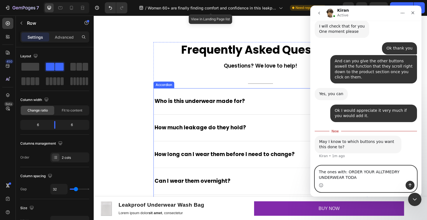
type textarea "The ones with: ORDER YOUR ALLTIMEDRY UNDERWEAR [DATE]"
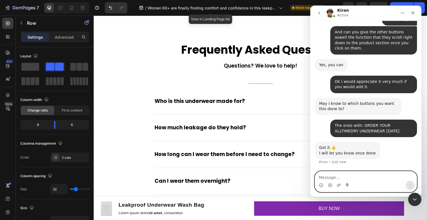
scroll to position [2444, 0]
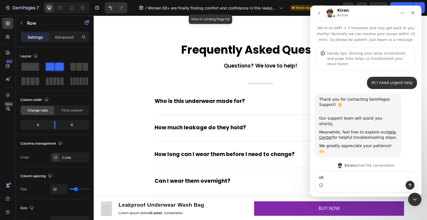
scroll to position [1, 0]
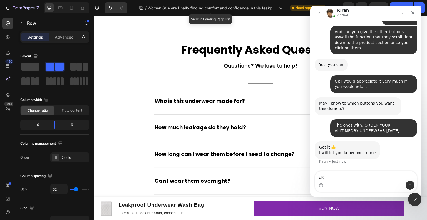
type textarea "o"
type textarea "Ok great"
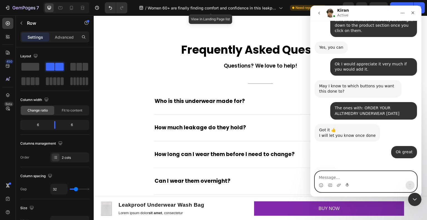
scroll to position [2477, 0]
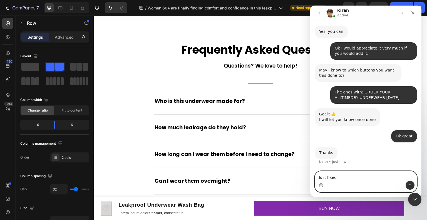
type textarea "Is it fixed?"
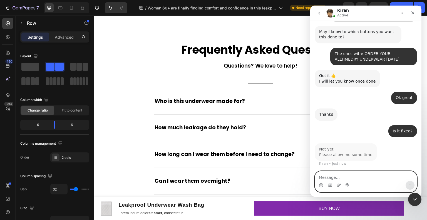
scroll to position [2515, 0]
type textarea "Ofcourse"
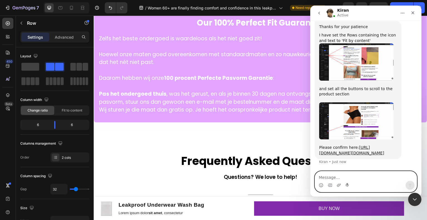
scroll to position [2725, 0]
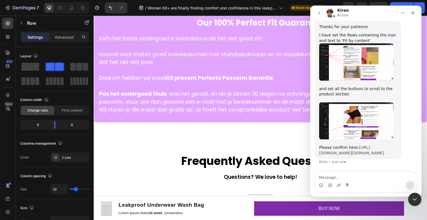
click at [365, 145] on link "[URL][DOMAIN_NAME][DOMAIN_NAME]" at bounding box center [351, 150] width 65 height 10
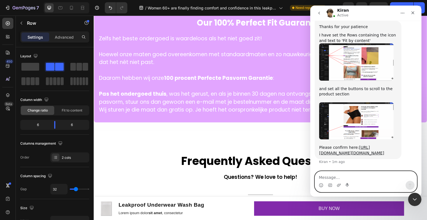
click at [342, 175] on textarea "Message…" at bounding box center [366, 175] width 102 height 9
type textarea "Thus us good but the kaching doesn't show."
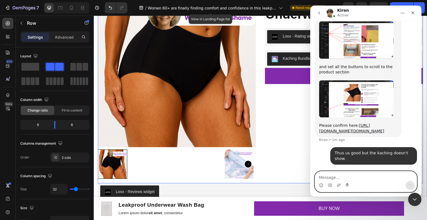
scroll to position [1750, 0]
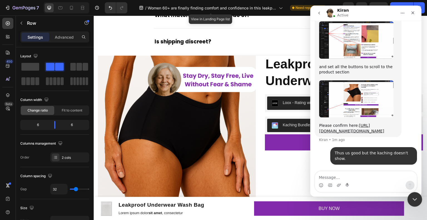
click at [411, 198] on icon "Close Intercom Messenger" at bounding box center [414, 198] width 7 height 7
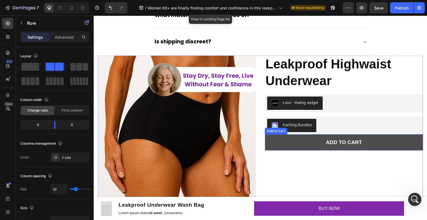
click at [371, 134] on button "ADD TO CART" at bounding box center [344, 142] width 158 height 16
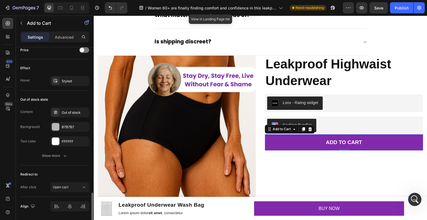
scroll to position [406, 0]
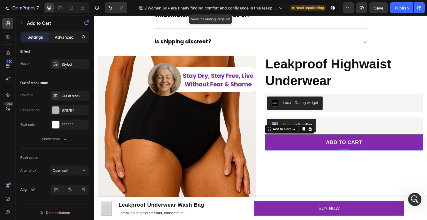
click at [60, 38] on p "Advanced" at bounding box center [64, 37] width 19 height 6
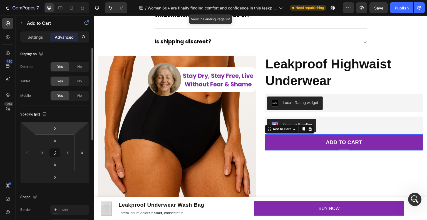
scroll to position [0, 0]
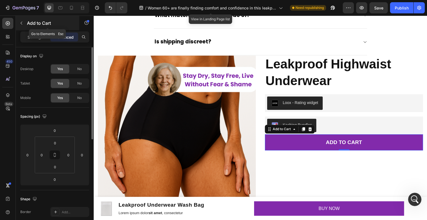
click at [19, 21] on icon "button" at bounding box center [21, 23] width 4 height 4
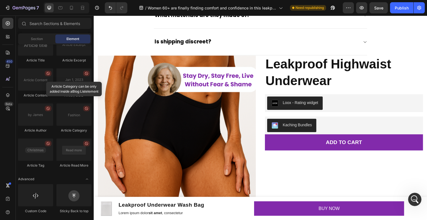
scroll to position [2809, 0]
click at [414, 194] on div "Open Intercom Messenger" at bounding box center [414, 198] width 18 height 18
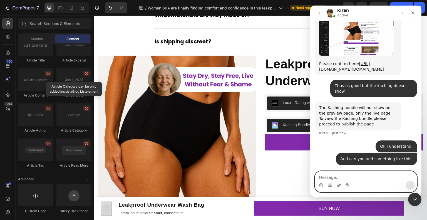
click at [338, 184] on icon "Upload attachment" at bounding box center [339, 185] width 4 height 4
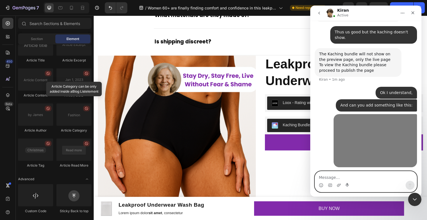
click at [345, 174] on textarea "Message…" at bounding box center [366, 175] width 102 height 9
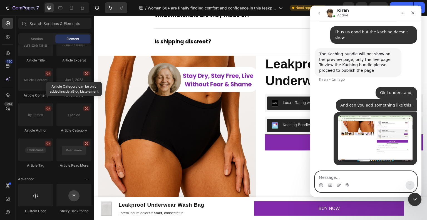
scroll to position [2858, 0]
type textarea "The guarantee below the cart."
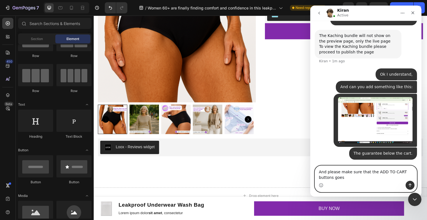
scroll to position [2876, 0]
type textarea "And please make sure that the ADD TO CART buttons goes directly to the checkout"
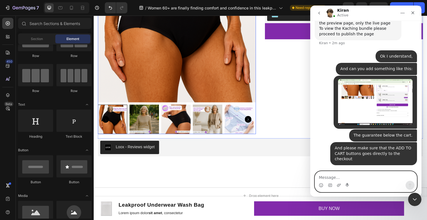
scroll to position [2888, 0]
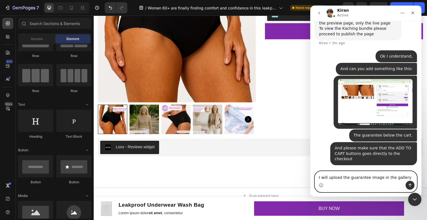
type textarea "I will upload the guarantee image in the gallery."
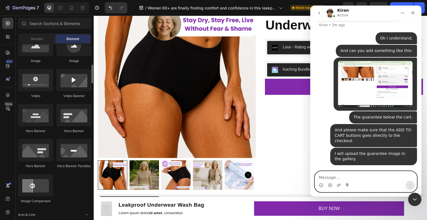
scroll to position [139, 0]
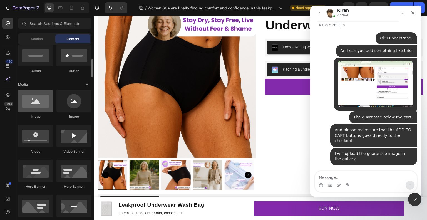
click at [41, 94] on div at bounding box center [35, 100] width 35 height 22
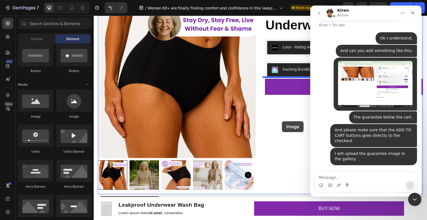
drag, startPoint x: 136, startPoint y: 113, endPoint x: 282, endPoint y: 121, distance: 146.4
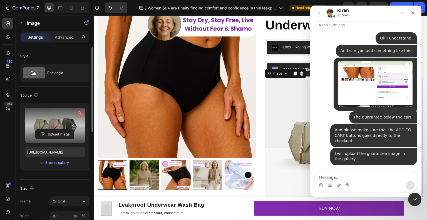
click at [80, 114] on icon "button" at bounding box center [80, 113] width 4 height 4
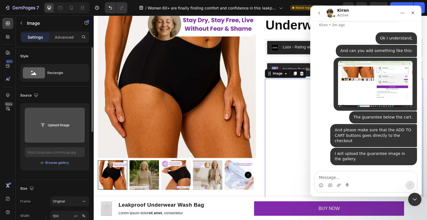
click at [55, 122] on input "file" at bounding box center [55, 124] width 38 height 9
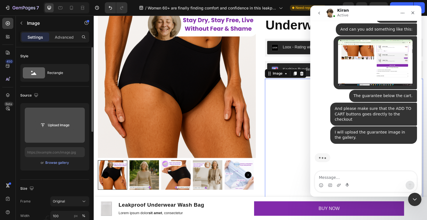
scroll to position [2928, 0]
click at [62, 118] on input "file" at bounding box center [55, 125] width 60 height 35
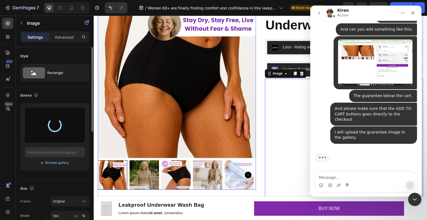
type input "[URL][DOMAIN_NAME]"
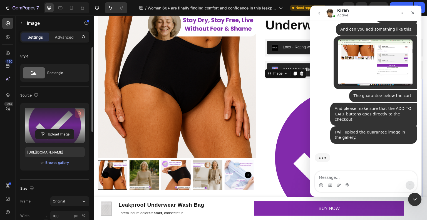
click at [79, 114] on icon "button" at bounding box center [79, 113] width 6 height 6
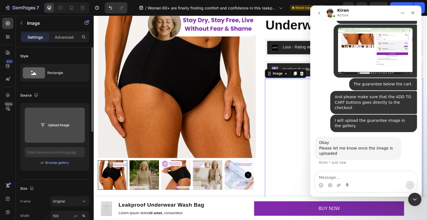
scroll to position [2934, 0]
click at [61, 120] on button "Upload Image" at bounding box center [54, 125] width 39 height 10
click at [59, 123] on input "file" at bounding box center [55, 124] width 38 height 9
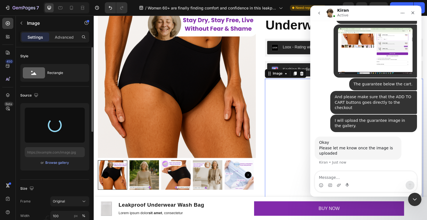
click at [343, 181] on div "Intercom messenger" at bounding box center [366, 185] width 102 height 9
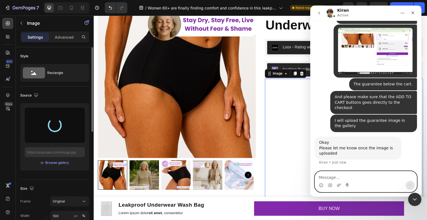
click at [342, 178] on textarea "Message…" at bounding box center [366, 175] width 102 height 9
type textarea "The image is upl"
type input "[URL][DOMAIN_NAME]"
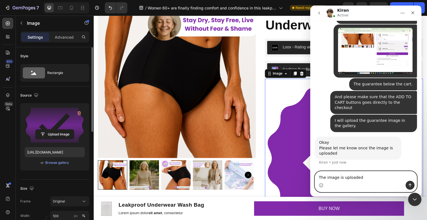
type textarea "The image is uploaded."
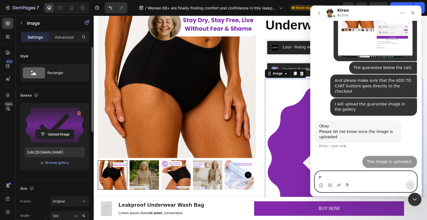
scroll to position [2951, 0]
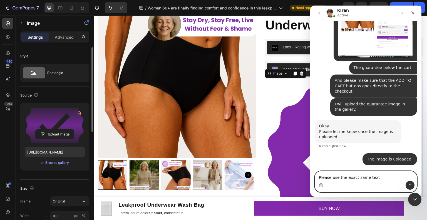
type textarea "Please use the exact same text."
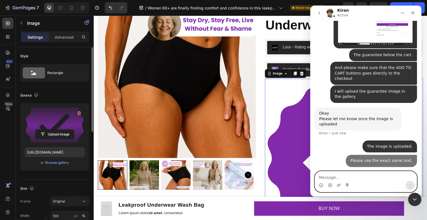
scroll to position [2963, 0]
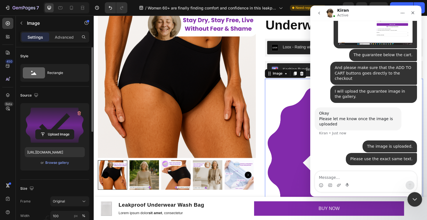
click at [414, 198] on icon "Close Intercom Messenger" at bounding box center [414, 198] width 7 height 7
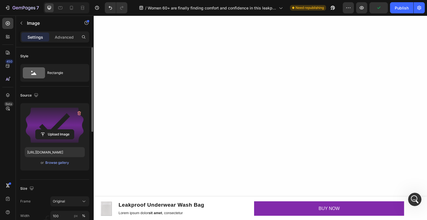
scroll to position [1223, 0]
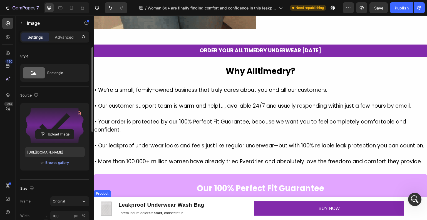
click at [165, 205] on h1 "Leakproof Underwear Wash Bag" at bounding box center [161, 205] width 87 height 8
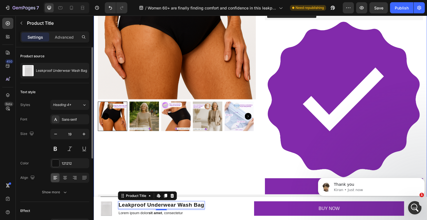
scroll to position [1918, 0]
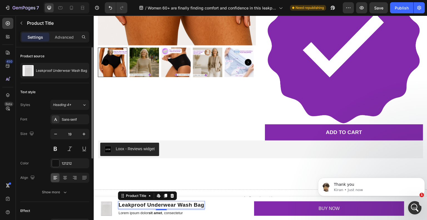
click at [167, 205] on h1 "Leakproof Underwear Wash Bag" at bounding box center [161, 205] width 87 height 8
click at [174, 207] on h1 "Leakproof Underwear Wash Bag" at bounding box center [161, 205] width 87 height 8
click at [100, 207] on img at bounding box center [106, 209] width 16 height 16
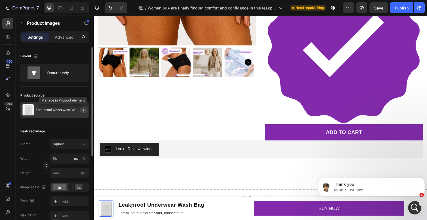
click at [81, 108] on icon "button" at bounding box center [83, 110] width 4 height 4
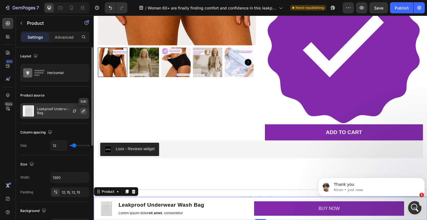
click at [83, 111] on icon "button" at bounding box center [83, 111] width 4 height 4
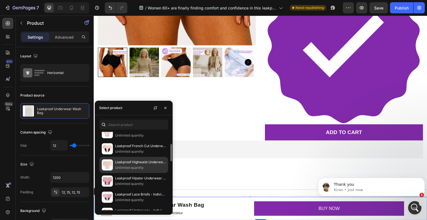
scroll to position [83, 0]
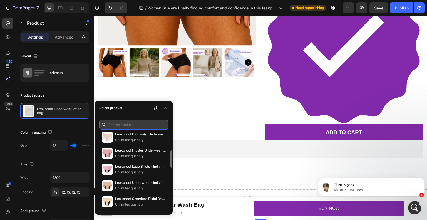
click at [127, 124] on input "text" at bounding box center [133, 125] width 69 height 10
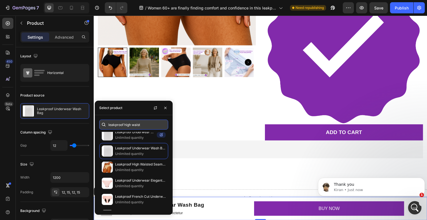
scroll to position [0, 0]
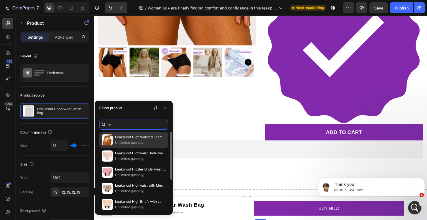
type input "l"
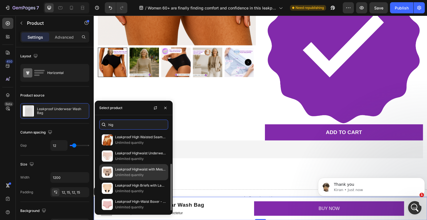
scroll to position [18, 0]
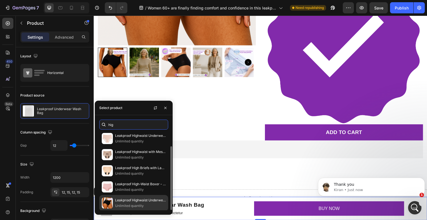
type input "hig"
click at [144, 200] on p "Leakproof Highwaist Underwear" at bounding box center [140, 200] width 51 height 6
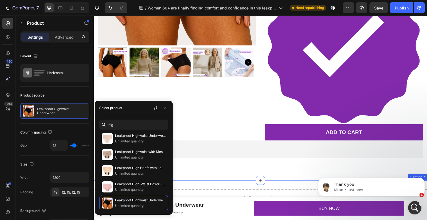
click at [226, 183] on div "Drop element here Section 7" at bounding box center [261, 197] width 334 height 34
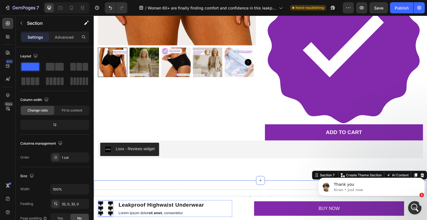
click at [112, 209] on img at bounding box center [106, 209] width 16 height 16
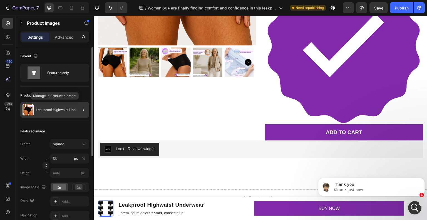
click at [26, 110] on img at bounding box center [28, 109] width 11 height 11
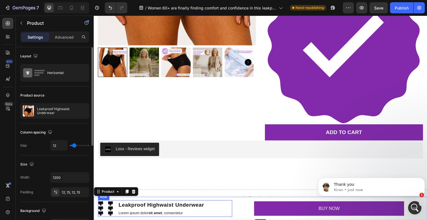
click at [137, 213] on p "Lorem ipsum dolor sit amet , consectetur" at bounding box center [161, 213] width 86 height 5
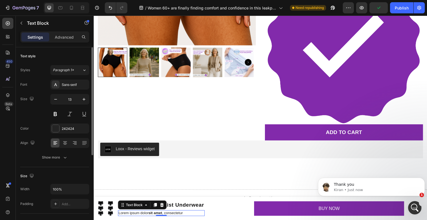
click at [155, 214] on strong "sit amet" at bounding box center [155, 213] width 14 height 4
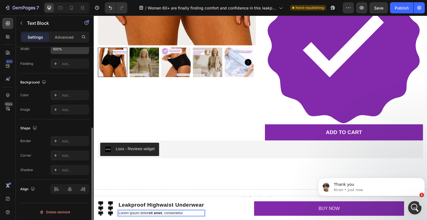
scroll to position [0, 0]
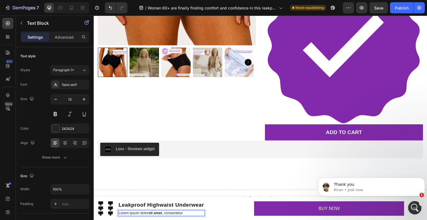
click at [165, 213] on p "Lorem ipsum dolor sit amet , consectetur" at bounding box center [161, 213] width 86 height 5
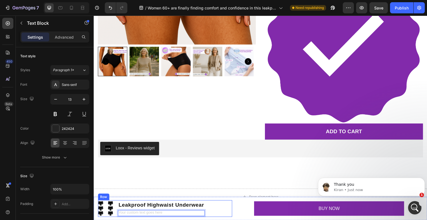
scroll to position [1919, 0]
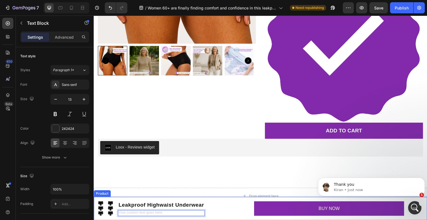
click at [231, 200] on div "Product Images Leakproof Highwaist Underwear Product Title Text Block 0 Row BUY…" at bounding box center [261, 208] width 334 height 23
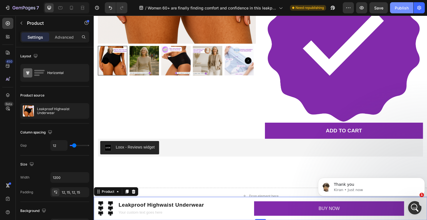
click at [401, 11] on button "Publish" at bounding box center [401, 7] width 23 height 11
click at [232, 202] on div "Product Images Leakproof Highwaist Underwear Product Title Text Block Row BUY N…" at bounding box center [261, 208] width 334 height 23
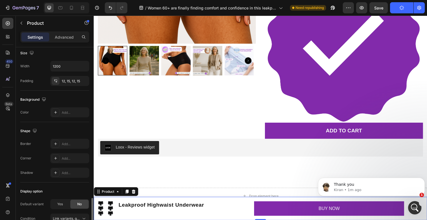
scroll to position [172, 0]
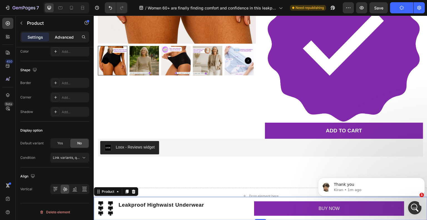
click at [60, 40] on div "Advanced" at bounding box center [64, 37] width 28 height 9
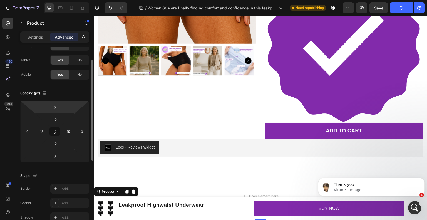
scroll to position [0, 0]
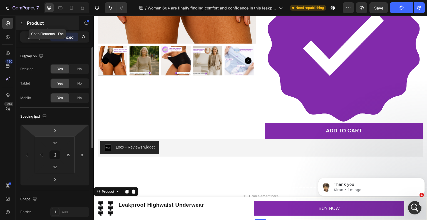
click at [21, 21] on icon "button" at bounding box center [21, 23] width 4 height 4
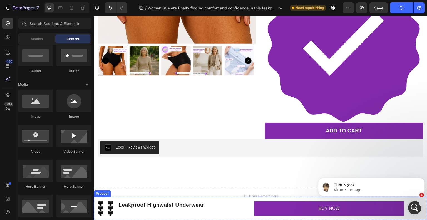
click at [227, 199] on div "Product Images Leakproof Highwaist Underwear Product Title Text Block Row BUY N…" at bounding box center [261, 208] width 334 height 23
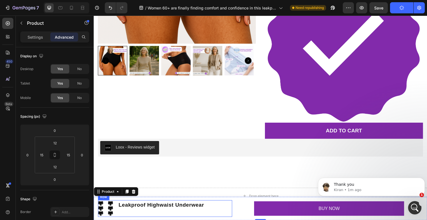
click at [226, 207] on div "Product Images Leakproof Highwaist Underwear Product Title Text Block Row" at bounding box center [165, 208] width 134 height 17
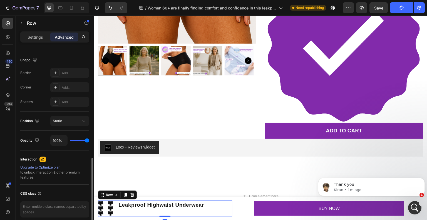
scroll to position [162, 0]
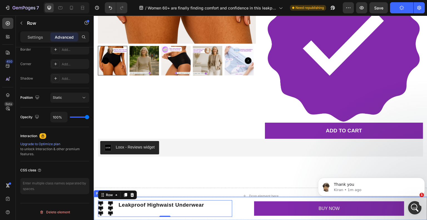
click at [195, 218] on div "Product Images Leakproof Highwaist Underwear Product Title Text Block Row 0 BUY…" at bounding box center [261, 208] width 334 height 23
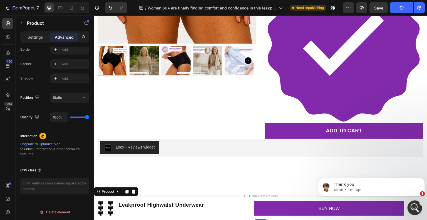
click at [412, 208] on icon "Open Intercom Messenger" at bounding box center [413, 206] width 9 height 9
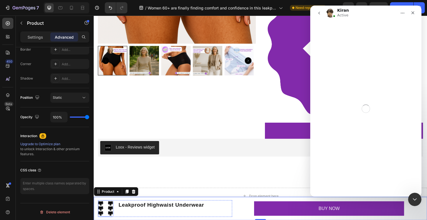
click at [110, 205] on img at bounding box center [106, 209] width 16 height 16
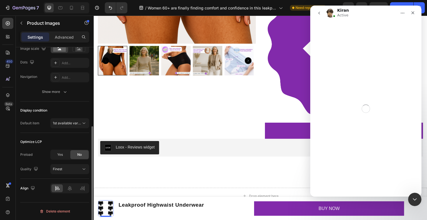
scroll to position [0, 0]
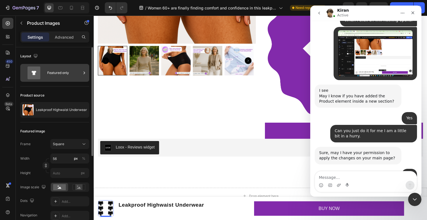
click at [57, 76] on div "Featured only" at bounding box center [64, 72] width 34 height 13
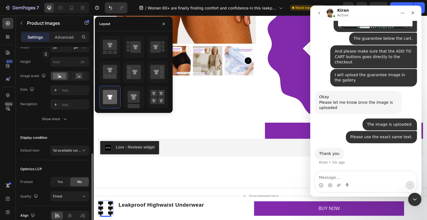
scroll to position [138, 0]
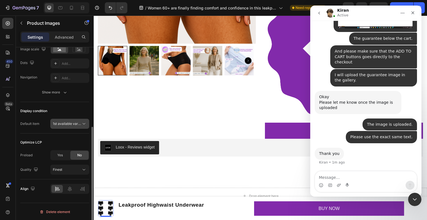
click at [61, 125] on span "1st available variant" at bounding box center [68, 123] width 31 height 4
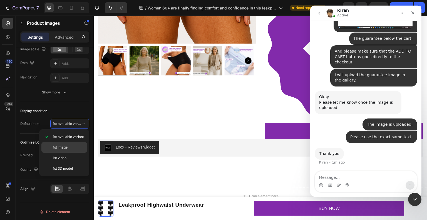
click at [68, 147] on p "1st image" at bounding box center [69, 147] width 32 height 5
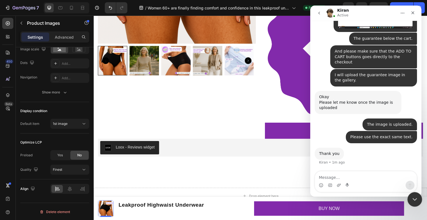
click at [417, 196] on div "Close Intercom Messenger" at bounding box center [413, 198] width 13 height 13
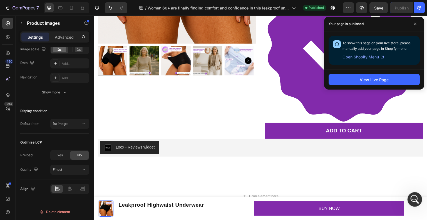
click at [412, 193] on div "Open Intercom Messenger" at bounding box center [414, 198] width 18 height 18
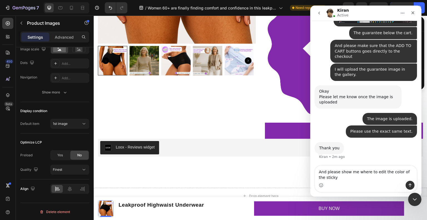
scroll to position [2985, 0]
type textarea "And please show me where to edit the color of the sticky add to cart."
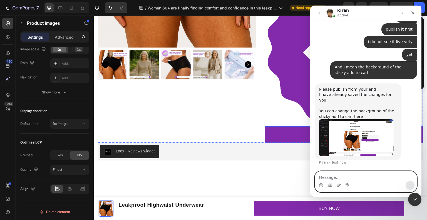
scroll to position [1919, 0]
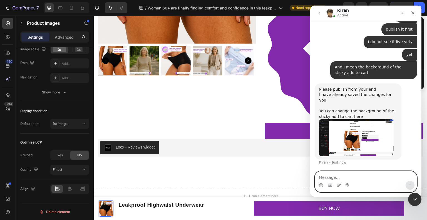
click at [350, 176] on textarea "Message…" at bounding box center [366, 175] width 102 height 9
type textarea "No on my end you see thus:"
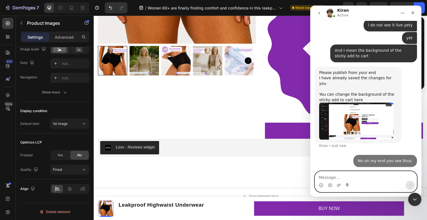
scroll to position [3430, 0]
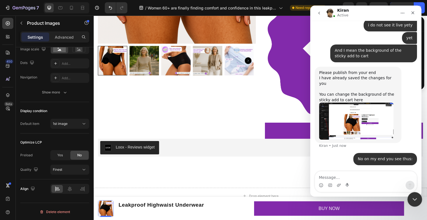
click at [417, 200] on icon "Close Intercom Messenger" at bounding box center [414, 198] width 7 height 7
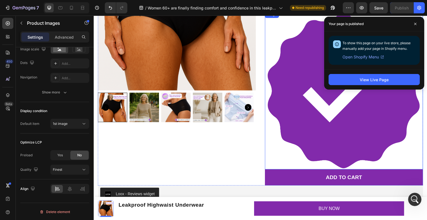
scroll to position [1836, 0]
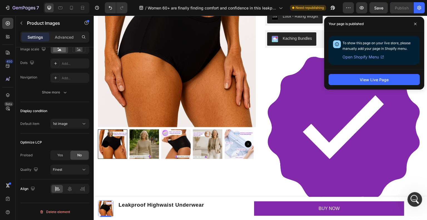
click at [416, 195] on div "Open Intercom Messenger" at bounding box center [414, 198] width 18 height 18
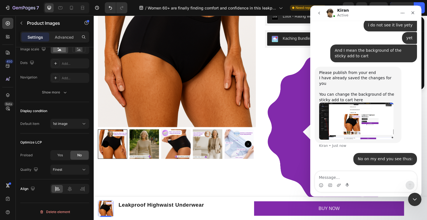
scroll to position [3430, 0]
click at [339, 188] on div "Intercom messenger" at bounding box center [339, 185] width 4 height 9
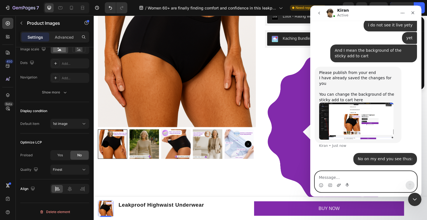
click at [339, 185] on icon "Upload attachment" at bounding box center [339, 184] width 4 height 3
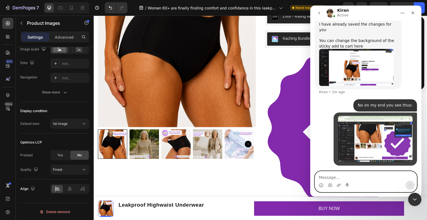
scroll to position [3483, 0]
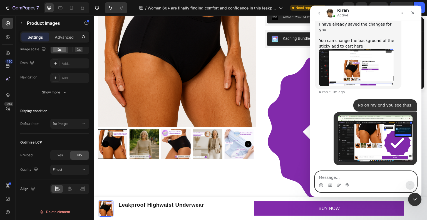
drag, startPoint x: 344, startPoint y: 179, endPoint x: 343, endPoint y: 174, distance: 4.7
click at [344, 179] on textarea "Message…" at bounding box center [366, 175] width 102 height 9
type textarea "Please fix it fast my ads are live"
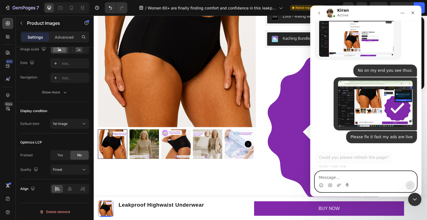
scroll to position [3512, 0]
